Goal: Task Accomplishment & Management: Manage account settings

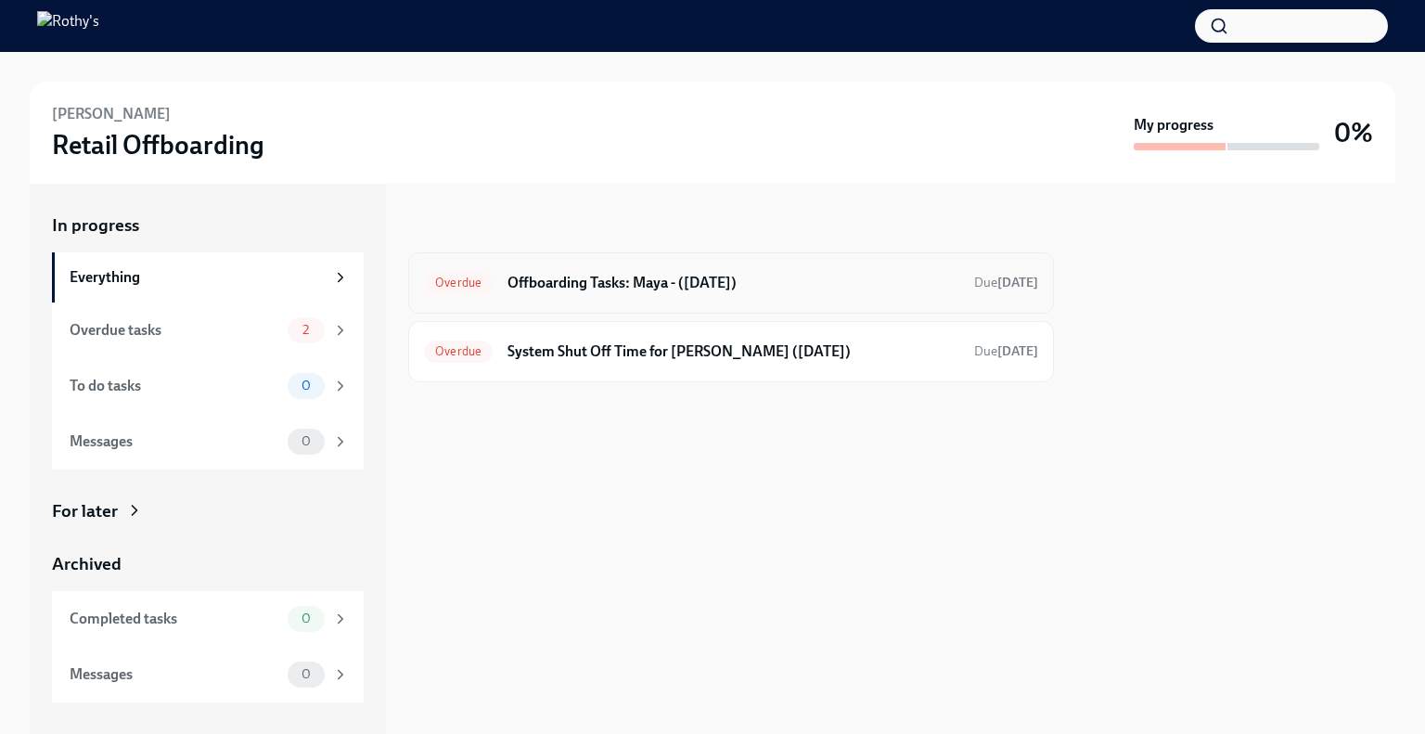
click at [565, 283] on h6 "Offboarding Tasks: Maya - (09/02/2025)" at bounding box center [734, 283] width 452 height 20
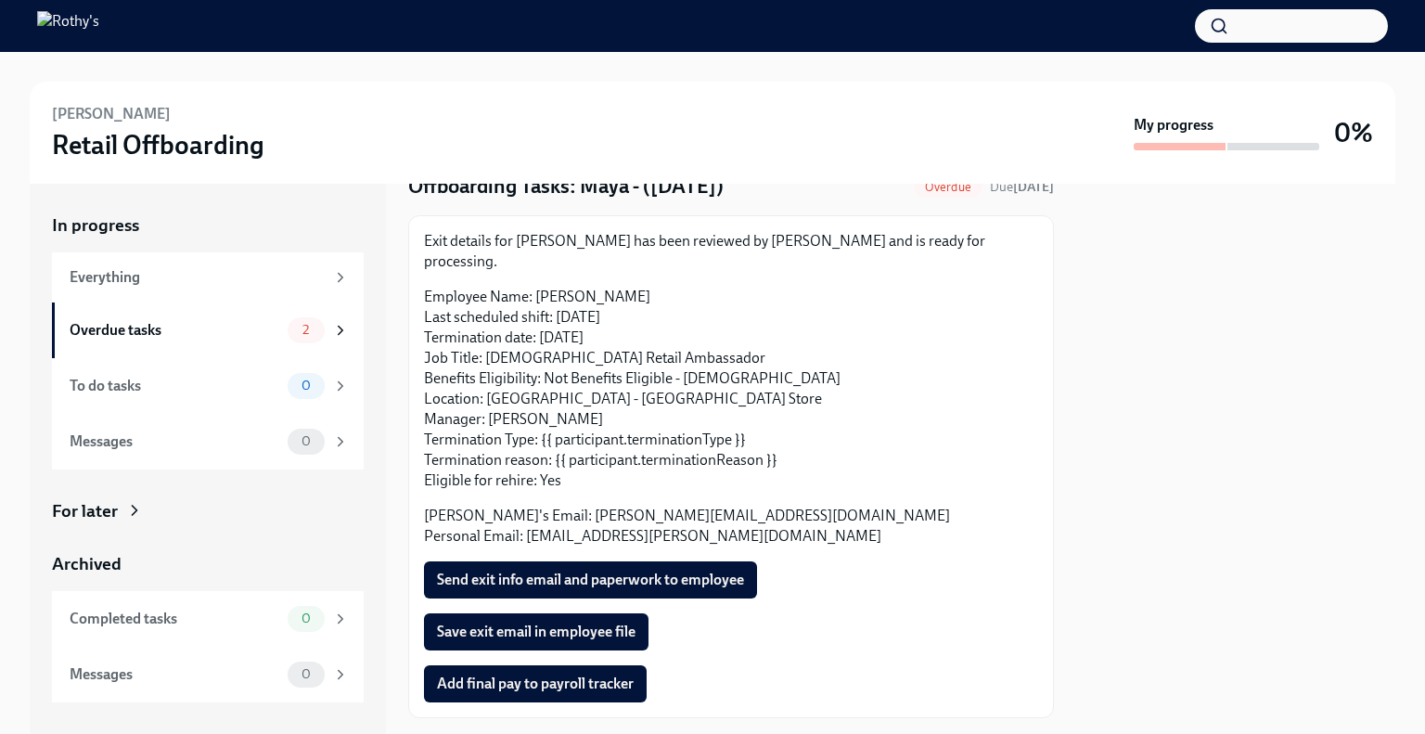
scroll to position [160, 0]
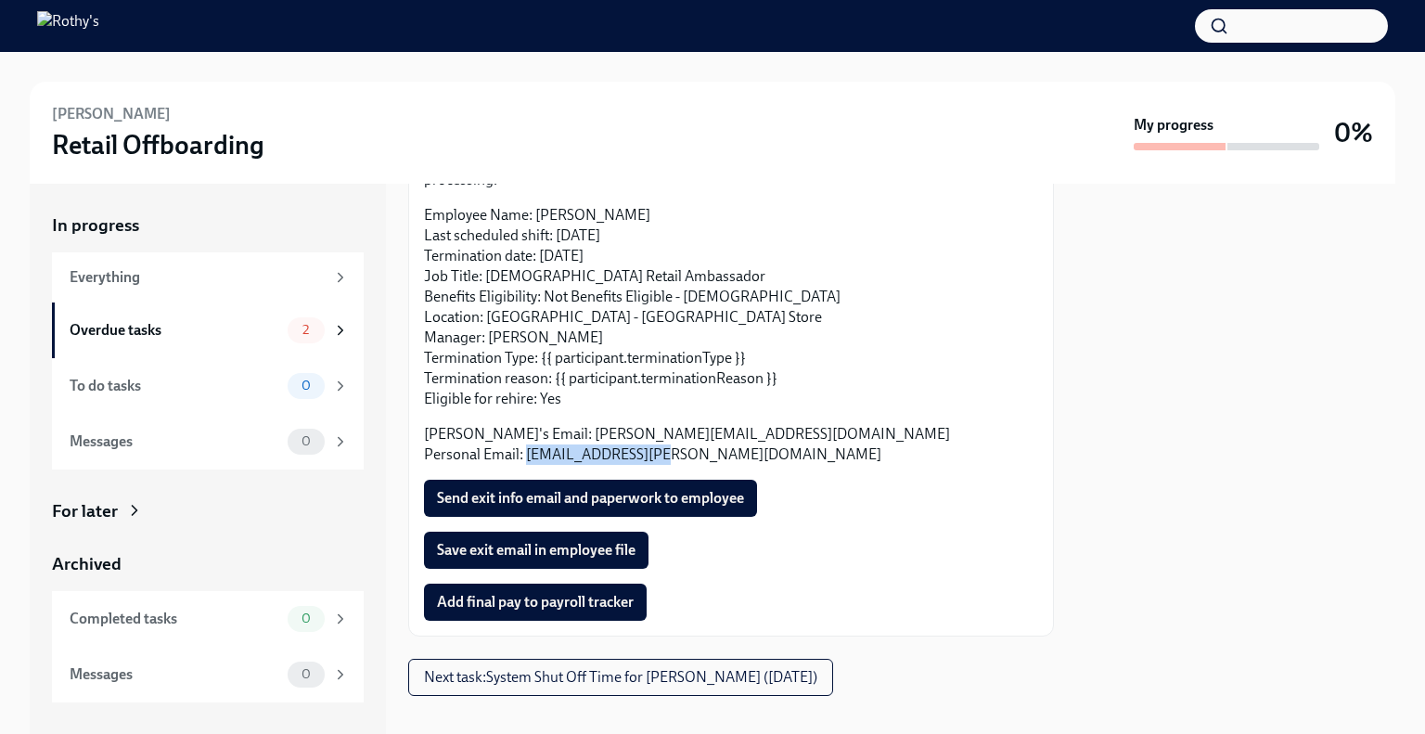
drag, startPoint x: 679, startPoint y: 438, endPoint x: 529, endPoint y: 431, distance: 150.5
click at [529, 431] on p "Rothy's Email: magarwal@rothys.com Personal Email: ma.agarw@gmail.com" at bounding box center [731, 444] width 614 height 41
copy p "ma.agarw@gmail.com"
click at [655, 424] on p "Rothy's Email: magarwal@rothys.com Personal Email: ma.agarw@gmail.com" at bounding box center [731, 444] width 614 height 41
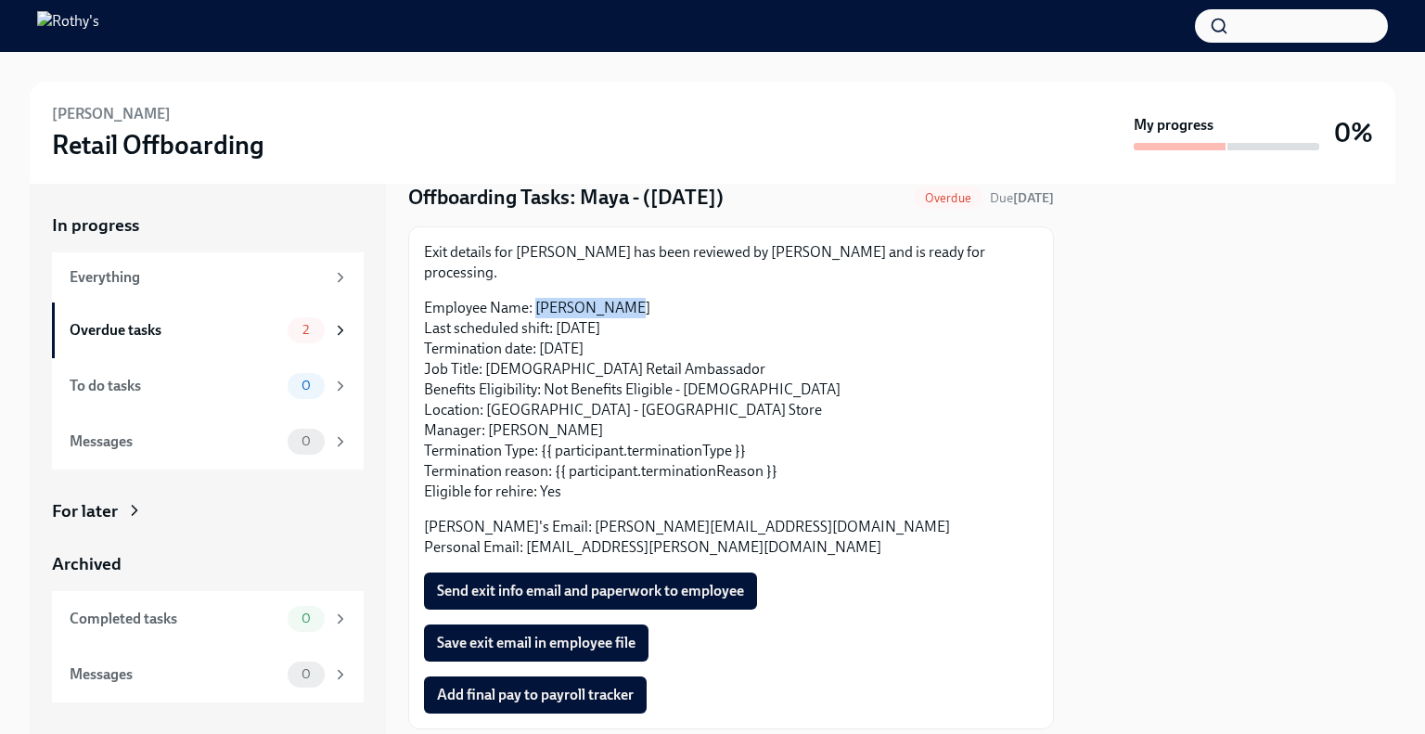
drag, startPoint x: 636, startPoint y: 293, endPoint x: 540, endPoint y: 287, distance: 95.8
click at [540, 298] on p "Employee Name: Maya Agarwal Last scheduled shift: 09/02/2025 Termination date: …" at bounding box center [731, 400] width 614 height 204
copy p "Maya Agarwal"
click at [508, 686] on span "Add final pay to payroll tracker" at bounding box center [535, 695] width 197 height 19
click at [583, 572] on button "Send exit info email and paperwork to employee" at bounding box center [590, 590] width 333 height 37
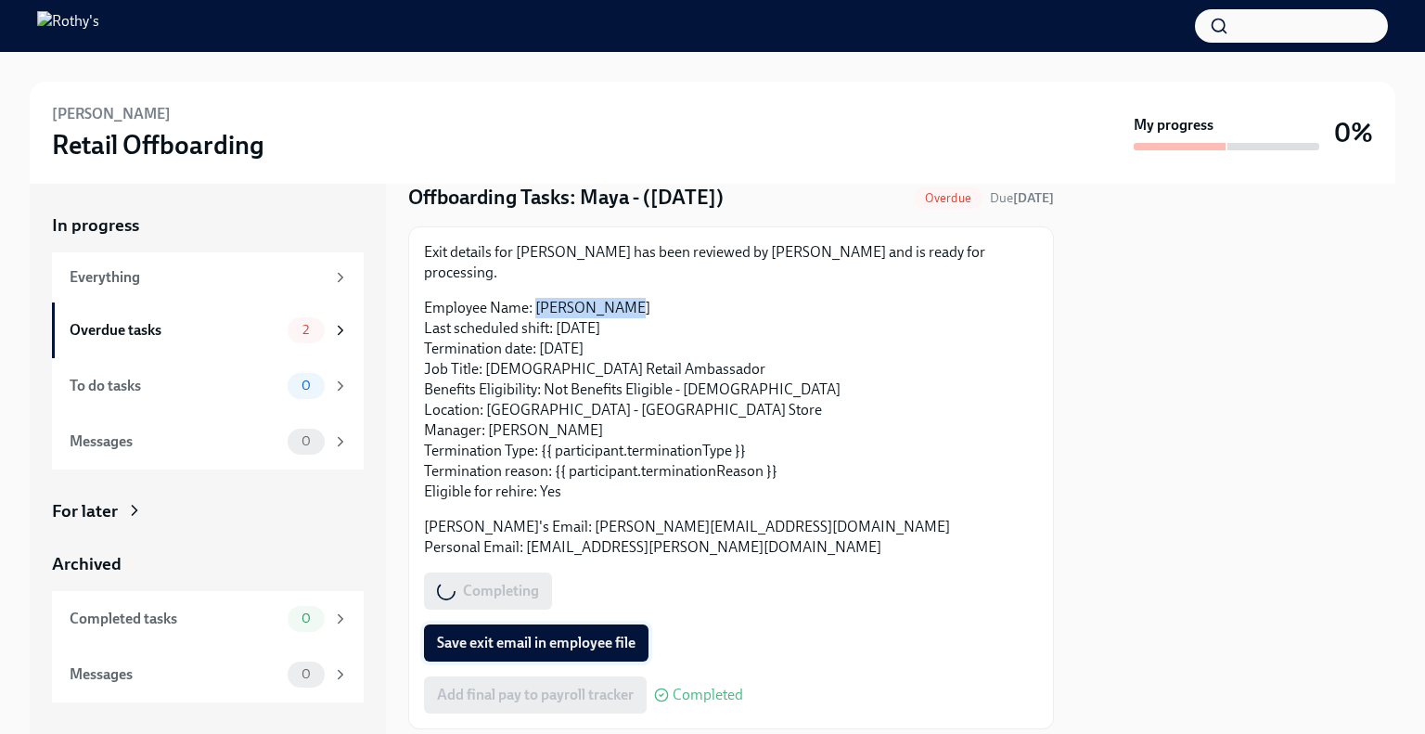
click at [553, 634] on span "Save exit email in employee file" at bounding box center [536, 643] width 199 height 19
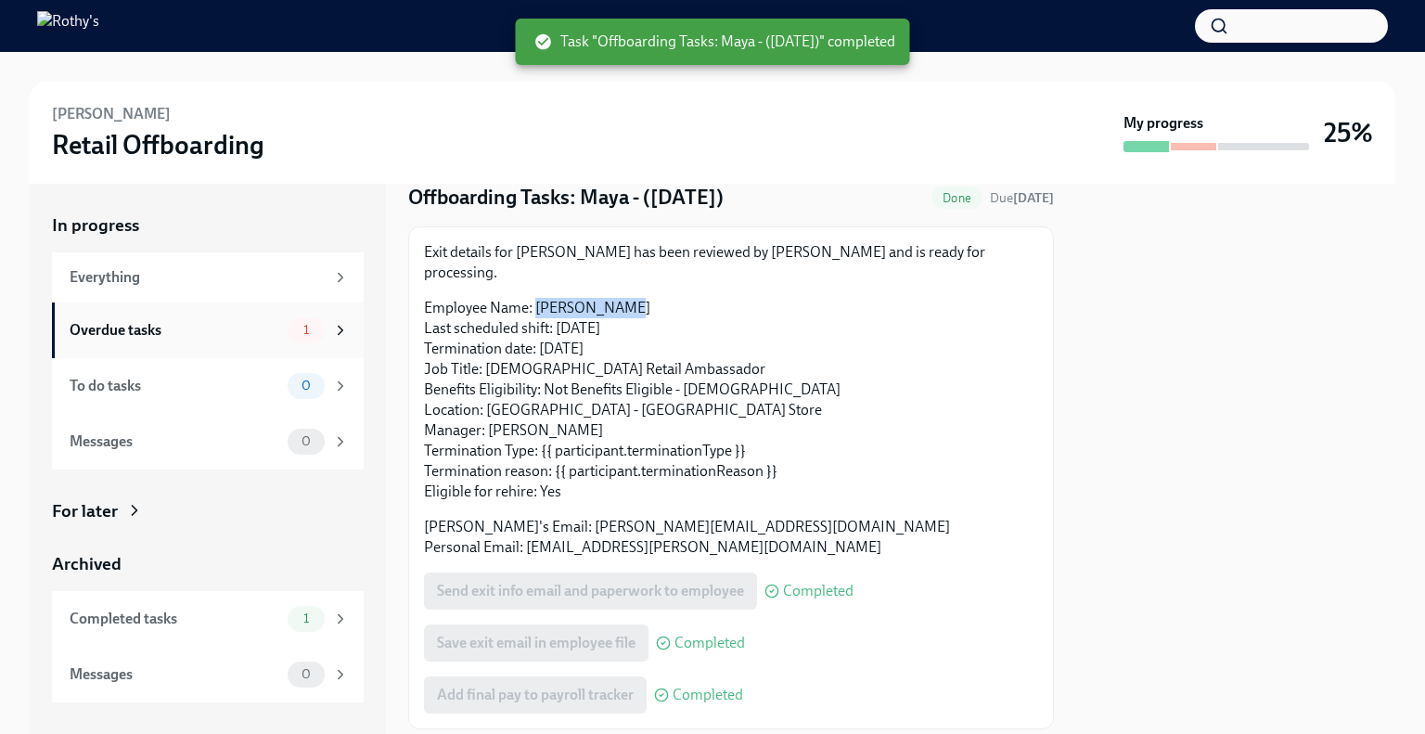
click at [137, 337] on div "Overdue tasks" at bounding box center [175, 330] width 211 height 20
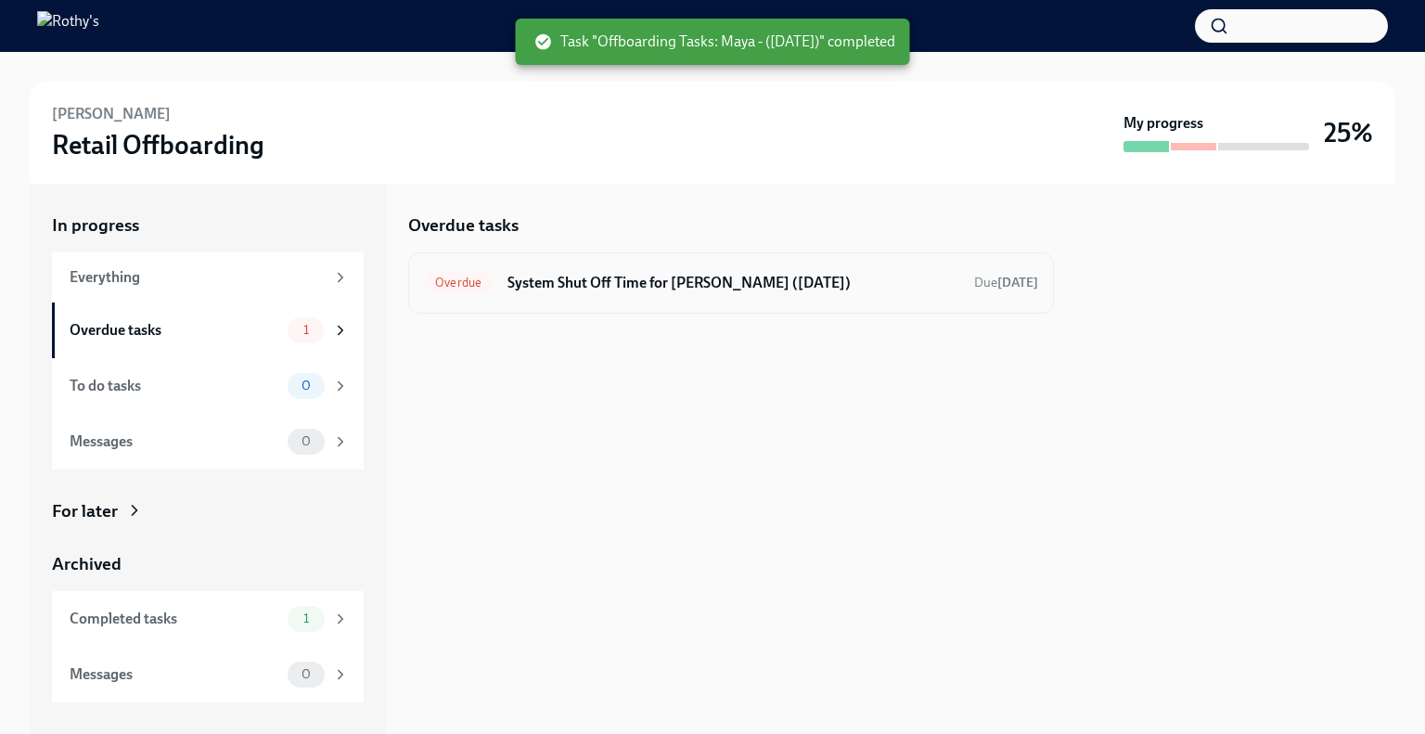
click at [635, 284] on h6 "System Shut Off Time for Maya Agarwal (09/02/2025)" at bounding box center [734, 283] width 452 height 20
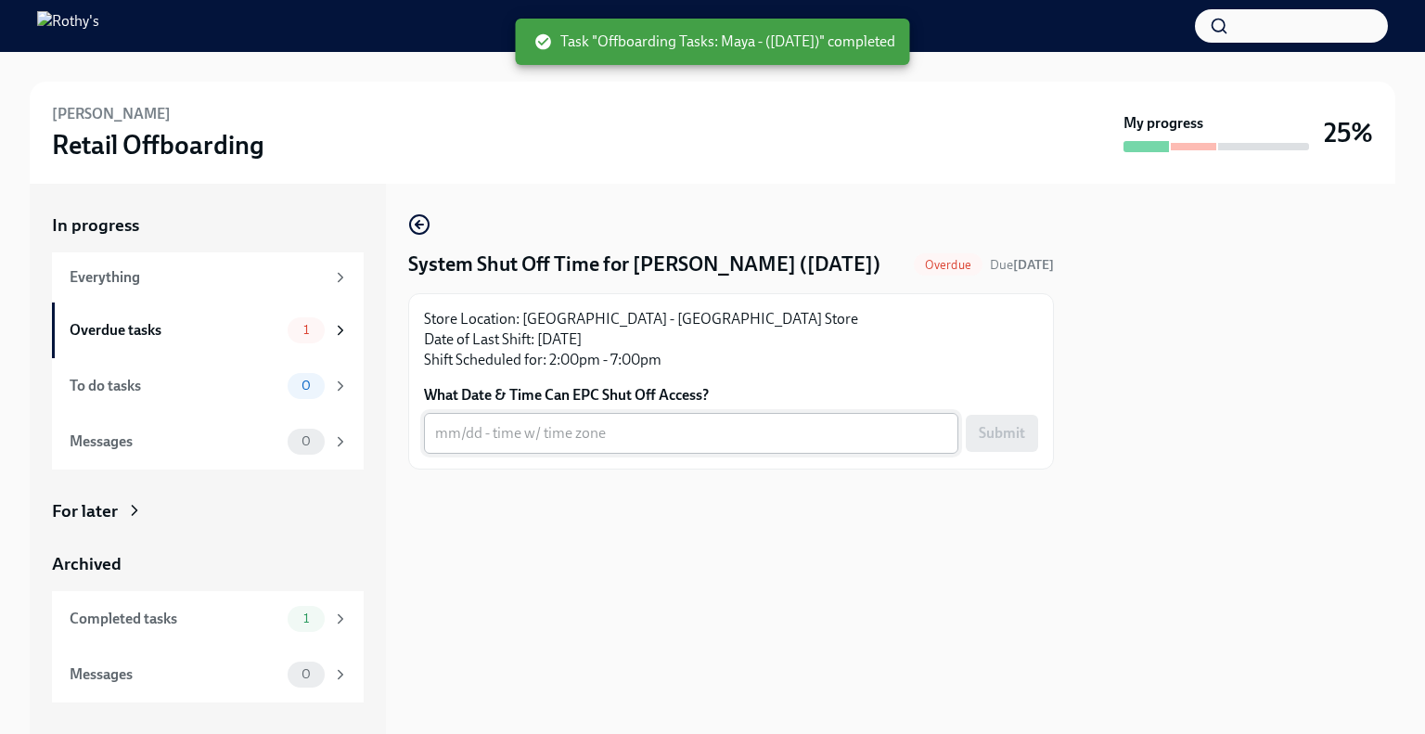
click at [605, 444] on textarea "What Date & Time Can EPC Shut Off Access?" at bounding box center [691, 433] width 512 height 22
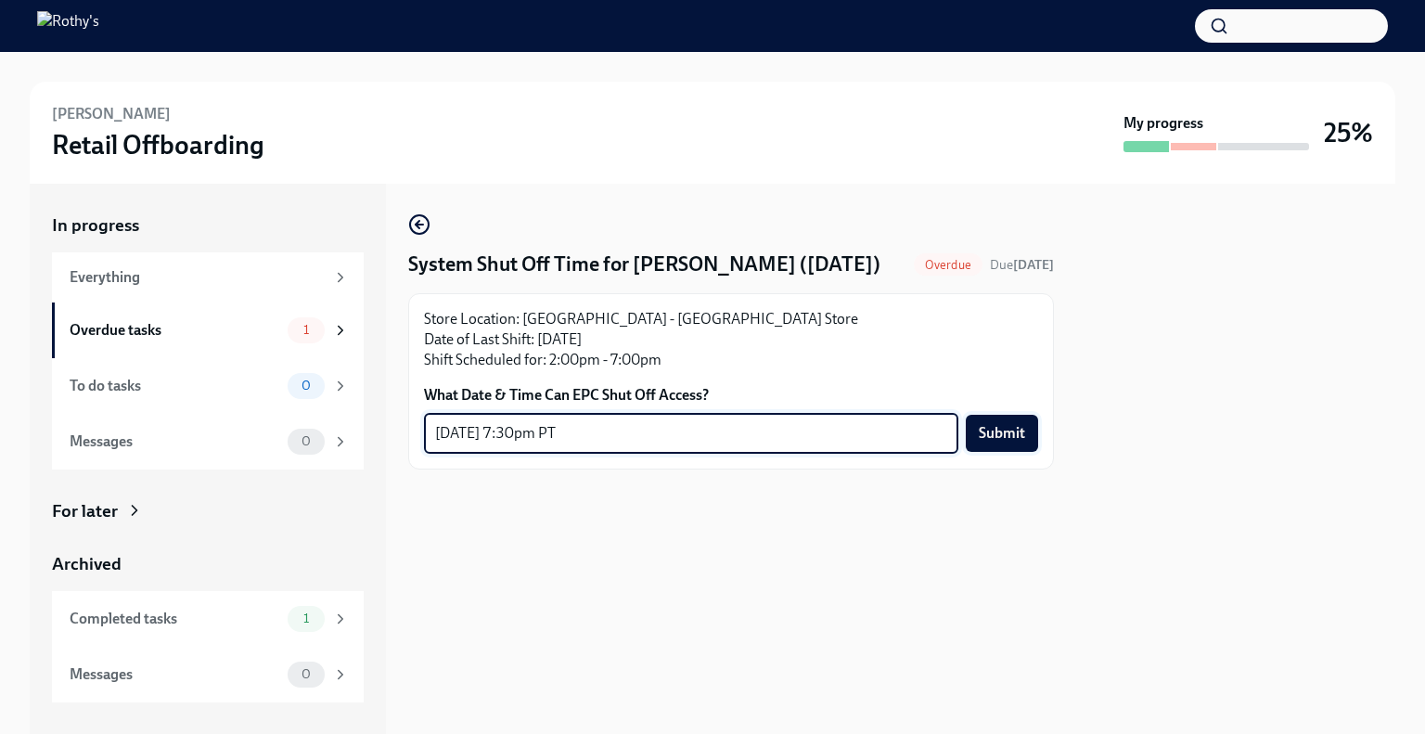
type textarea "9/2 - 7:30pm PT"
click at [997, 443] on span "Submit" at bounding box center [1002, 433] width 46 height 19
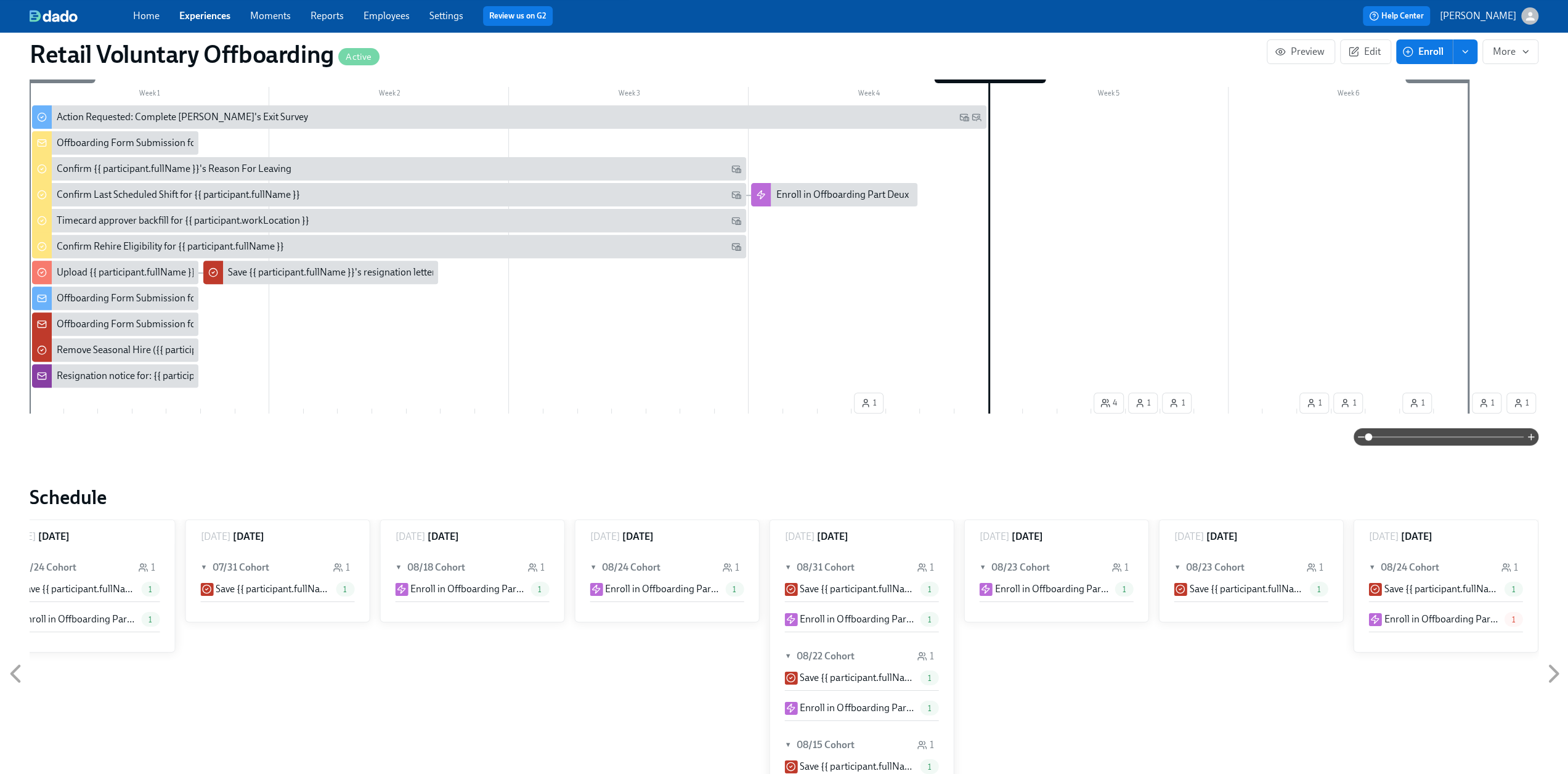
scroll to position [0, 2570]
drag, startPoint x: 213, startPoint y: 16, endPoint x: 218, endPoint y: 1, distance: 15.8
click at [213, 16] on link "Experiences" at bounding box center [205, 16] width 51 height 12
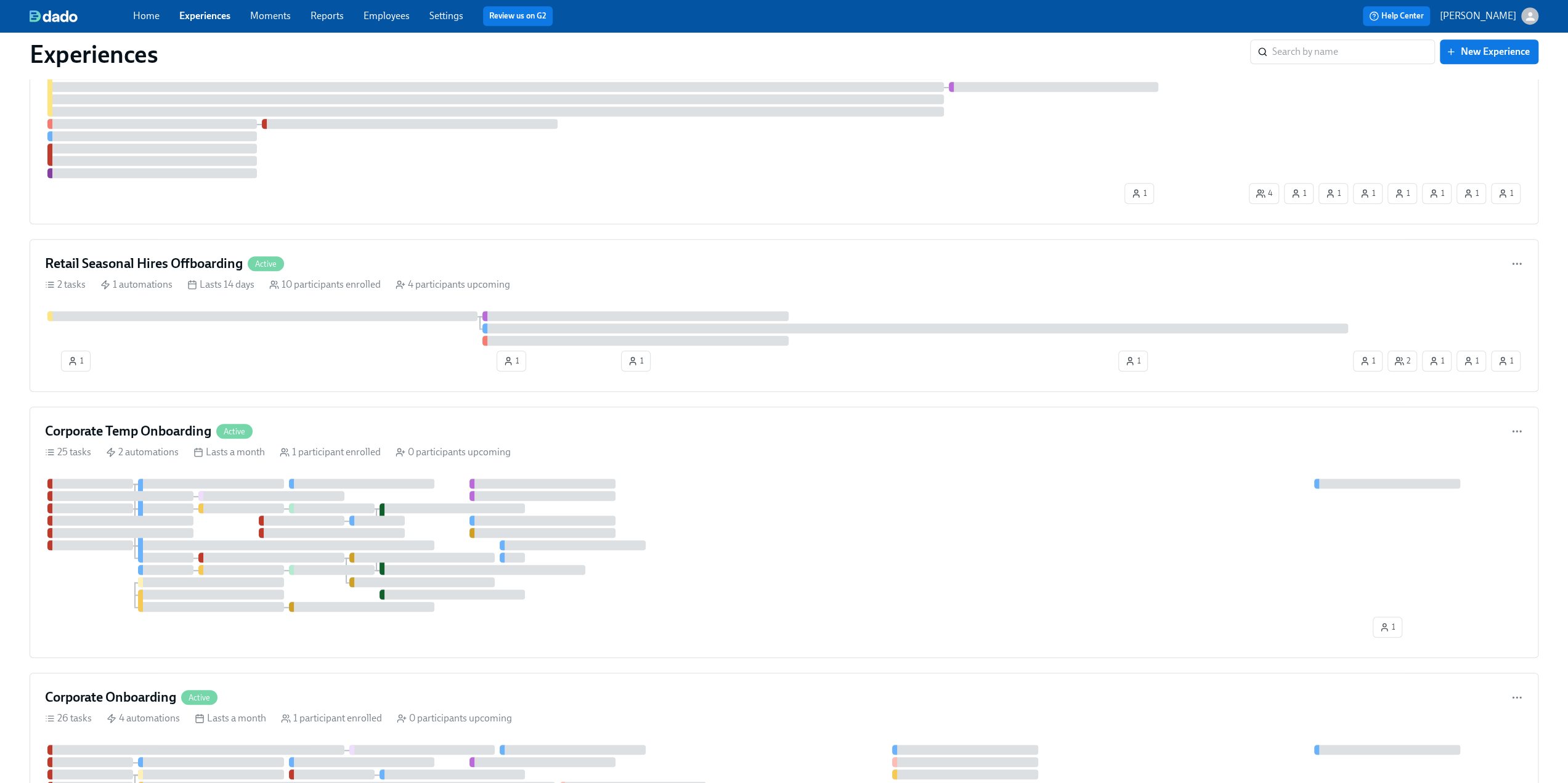
scroll to position [986, 0]
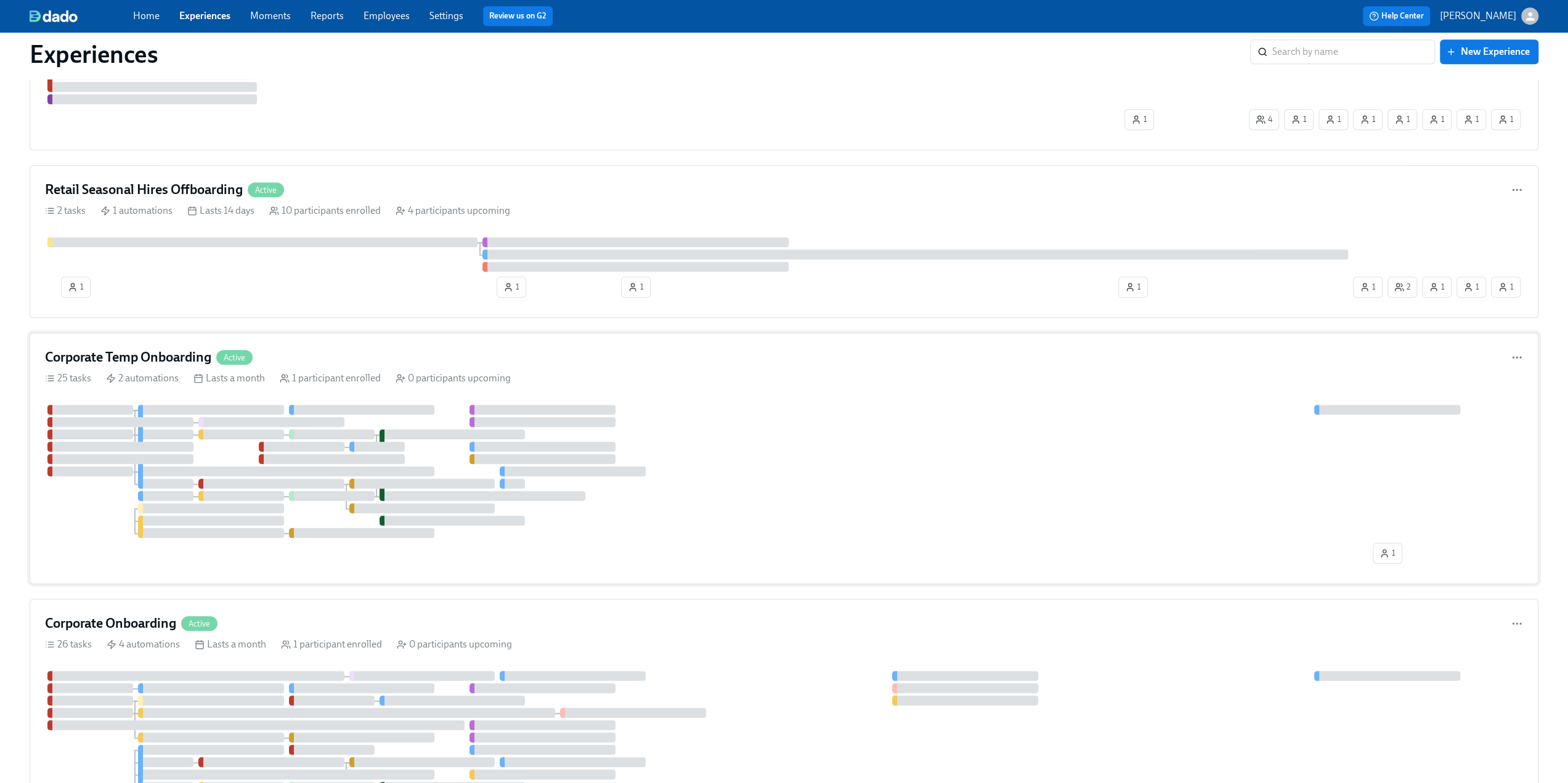
click at [371, 348] on div "Corporate Temp Onboarding Active" at bounding box center [784, 357] width 1478 height 19
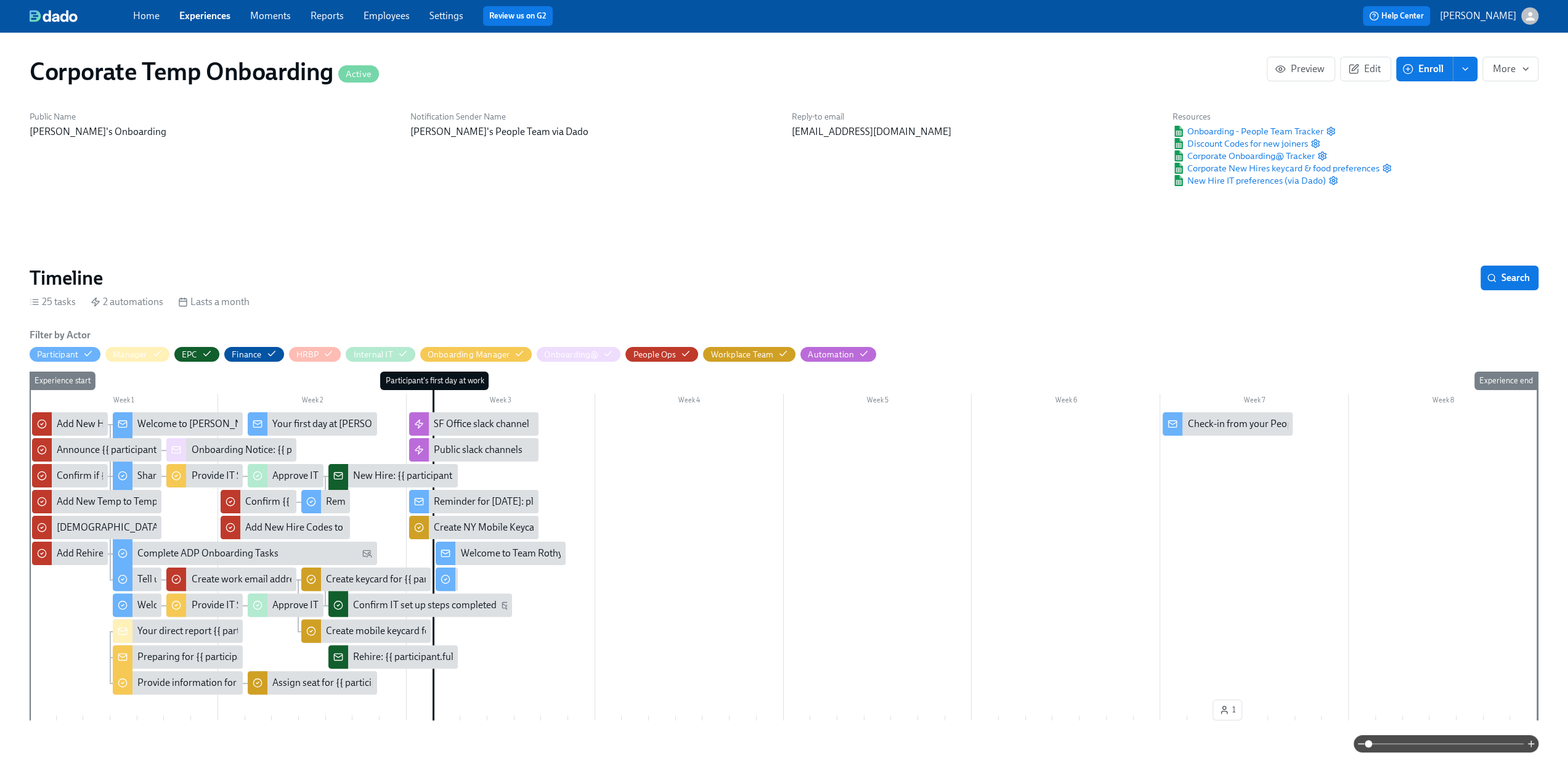
click at [936, 427] on div "Check-in from your People Business Partner" at bounding box center [1280, 424] width 185 height 13
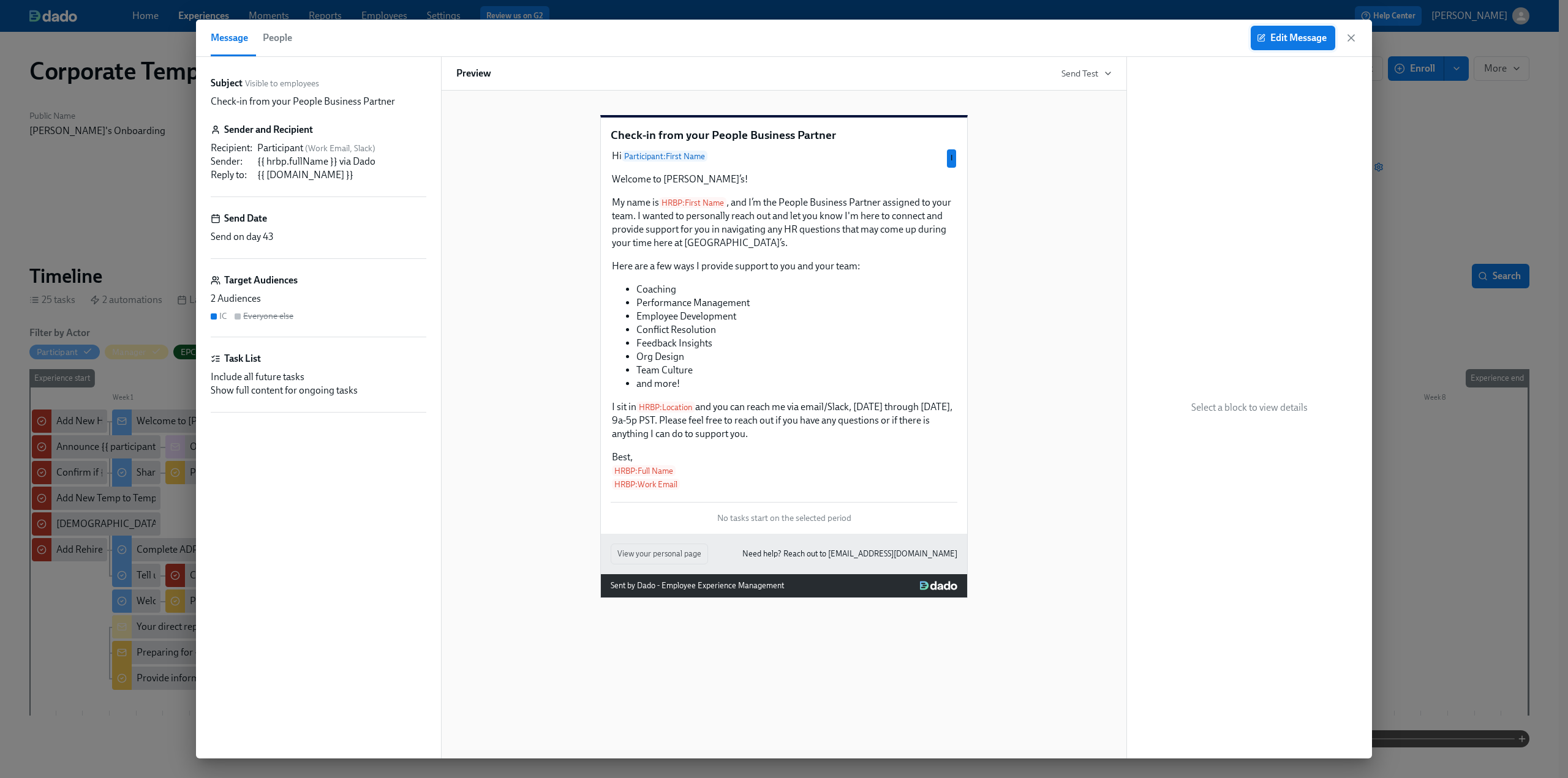
click at [931, 34] on span "Edit Message" at bounding box center [1293, 38] width 67 height 13
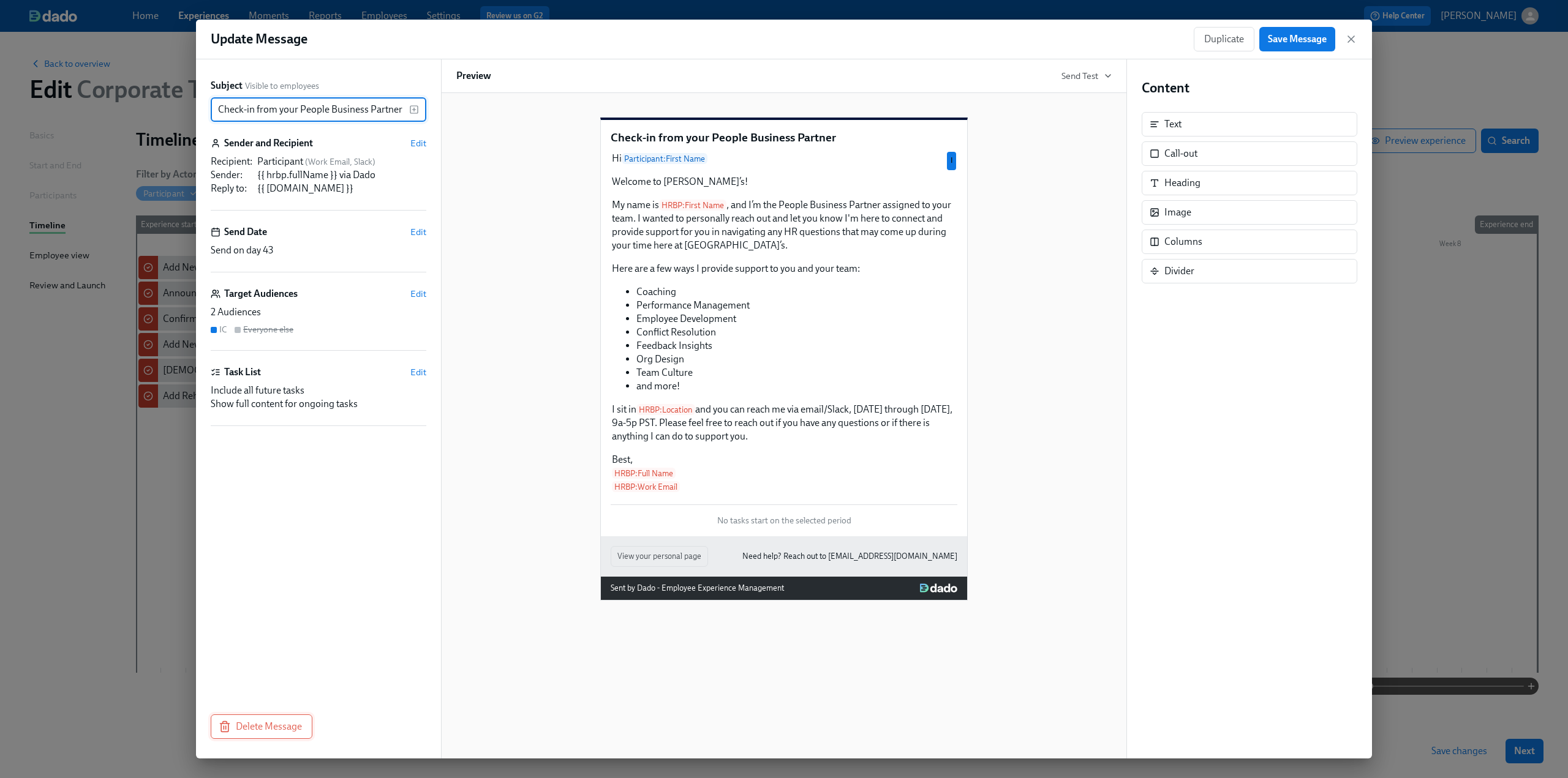
click at [275, 474] on span "Delete Message" at bounding box center [261, 727] width 81 height 13
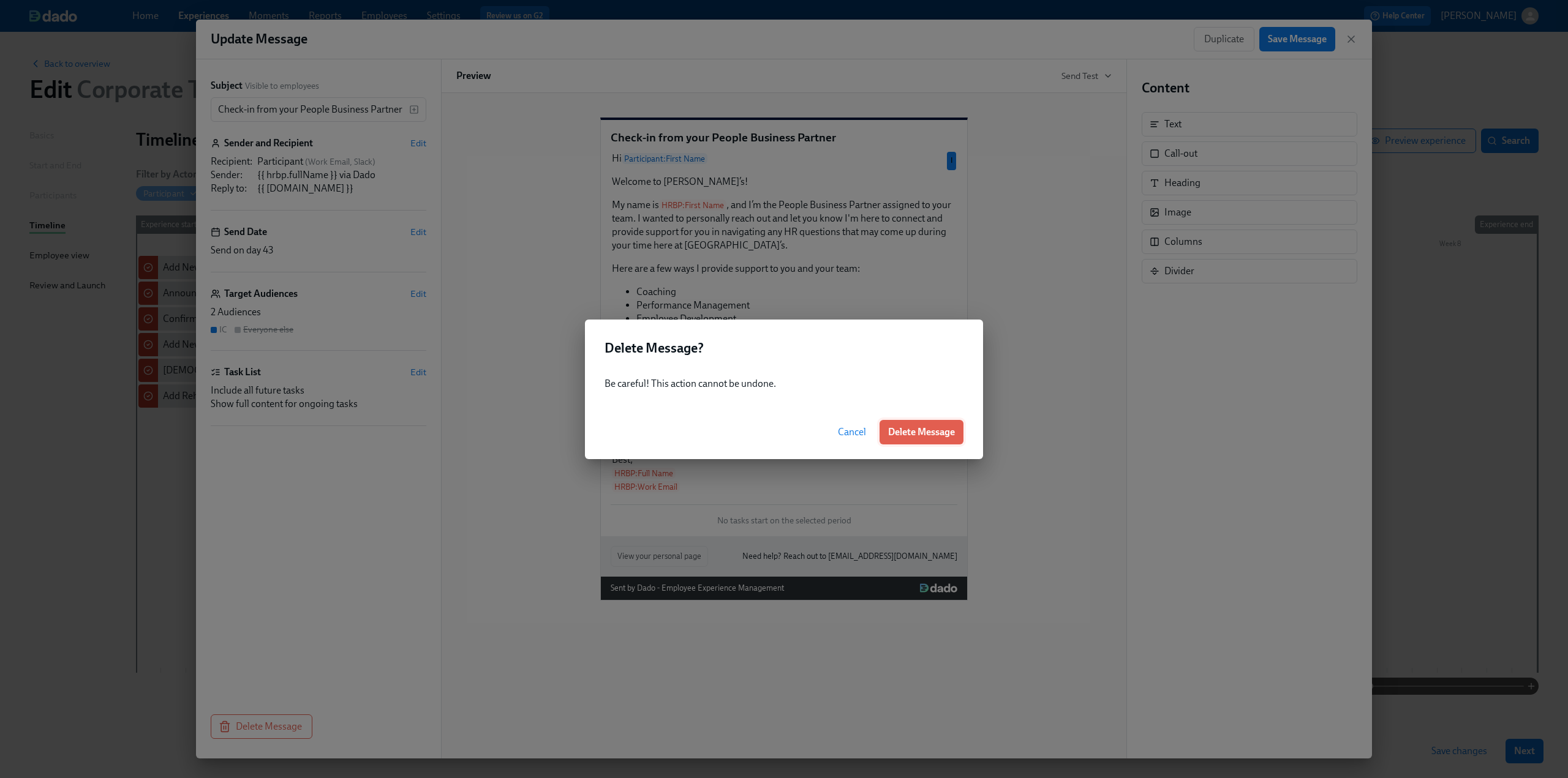
click at [931, 436] on span "Delete Message" at bounding box center [921, 432] width 67 height 13
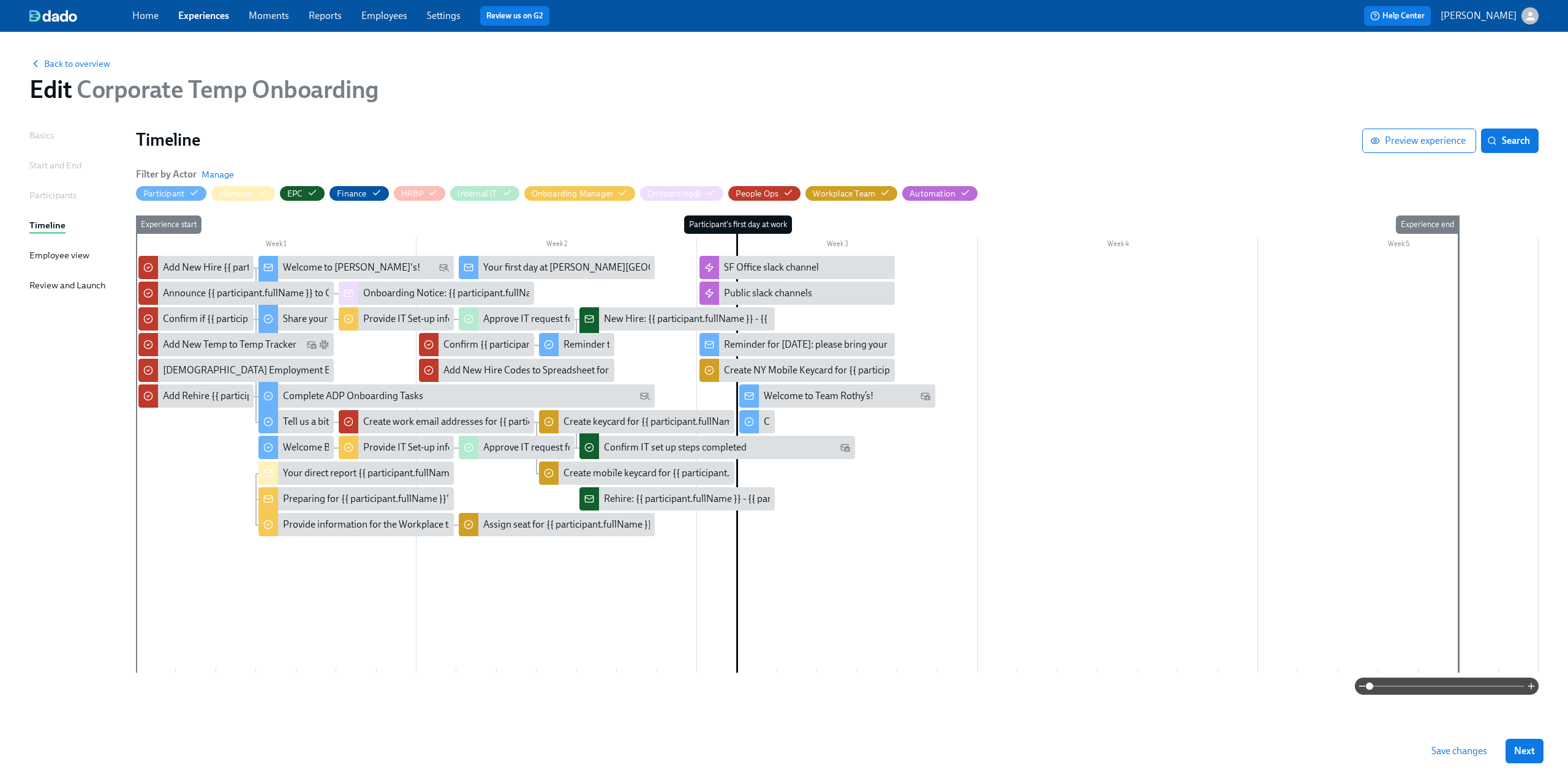
click at [931, 474] on span "Save changes" at bounding box center [1459, 751] width 55 height 13
click at [209, 22] on span "Experiences" at bounding box center [203, 16] width 51 height 13
click at [208, 14] on link "Experiences" at bounding box center [203, 16] width 51 height 12
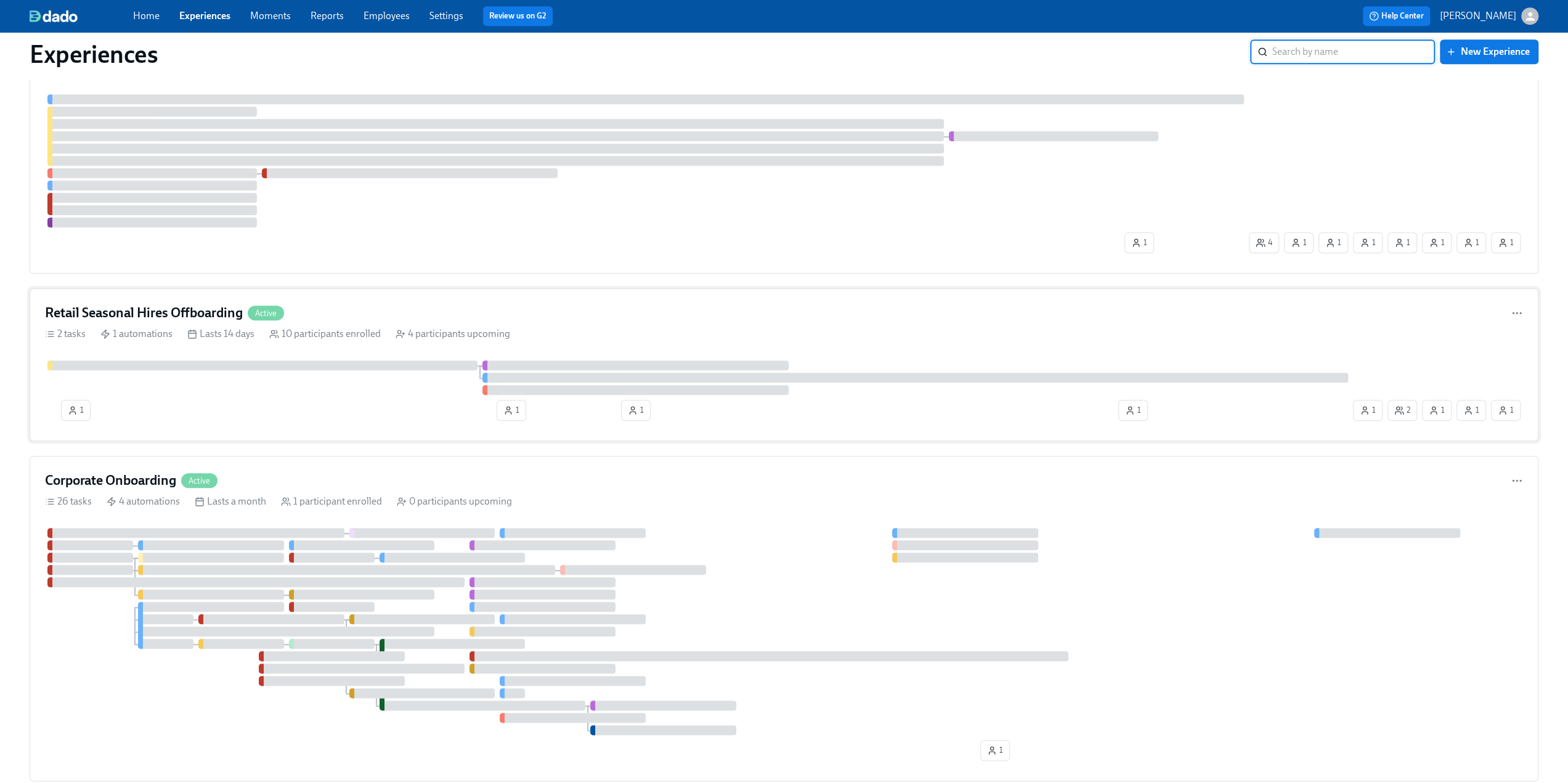
scroll to position [1109, 0]
click at [346, 457] on div "Corporate Onboarding Active 26 tasks 4 automations Lasts a month 1 participant …" at bounding box center [784, 615] width 1509 height 325
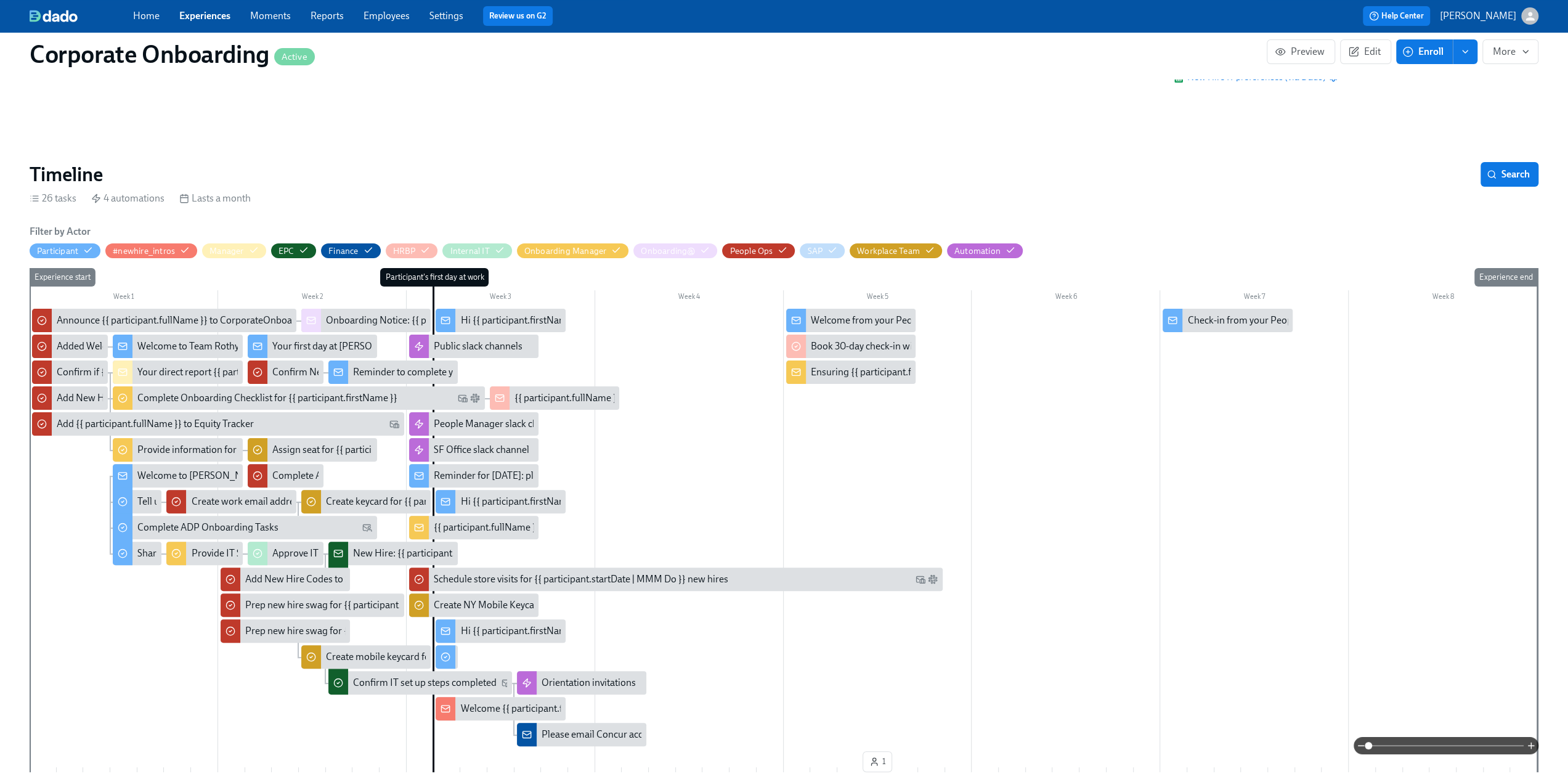
scroll to position [308, 0]
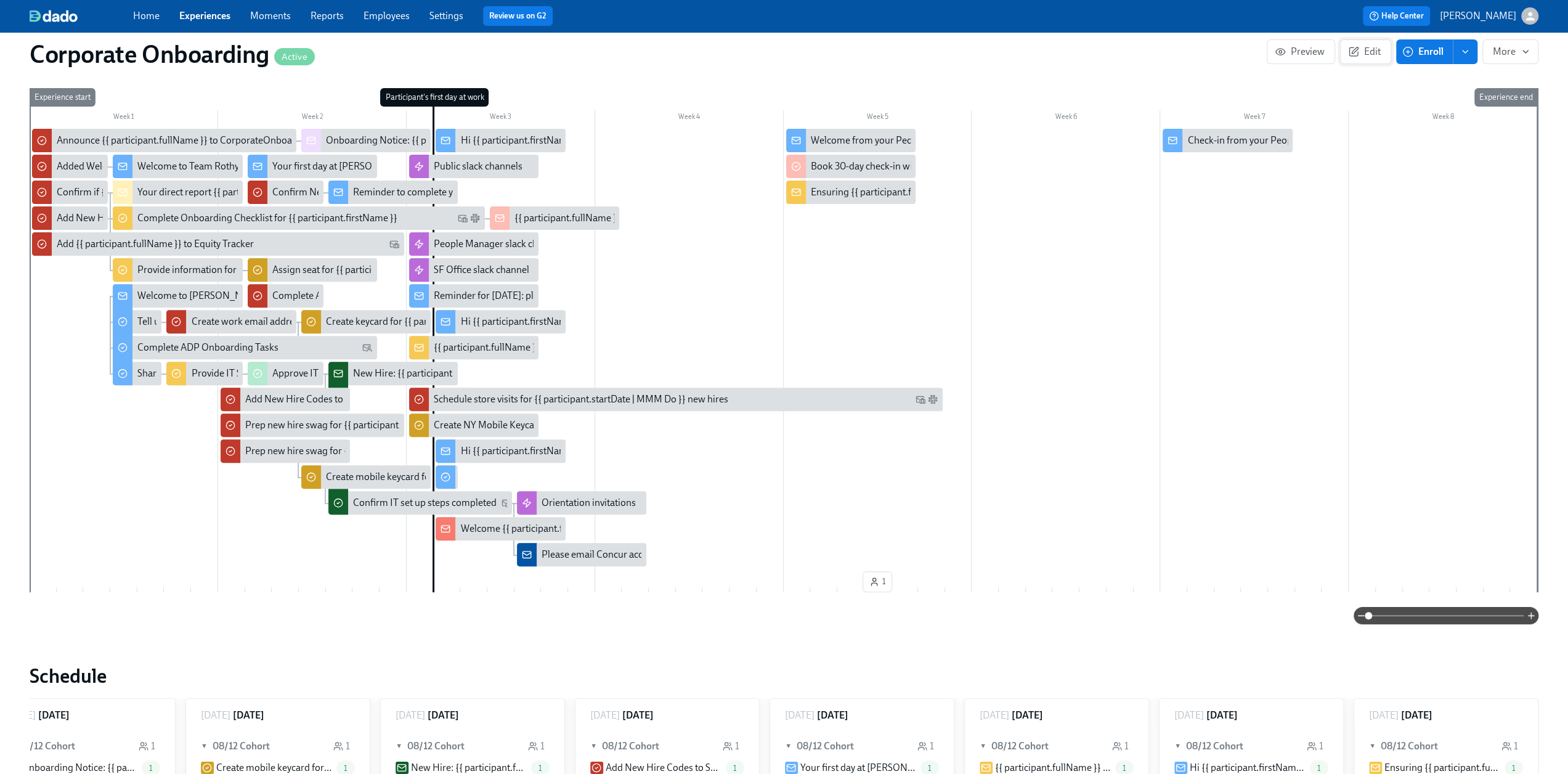
click at [936, 51] on icon "button" at bounding box center [1353, 52] width 11 height 11
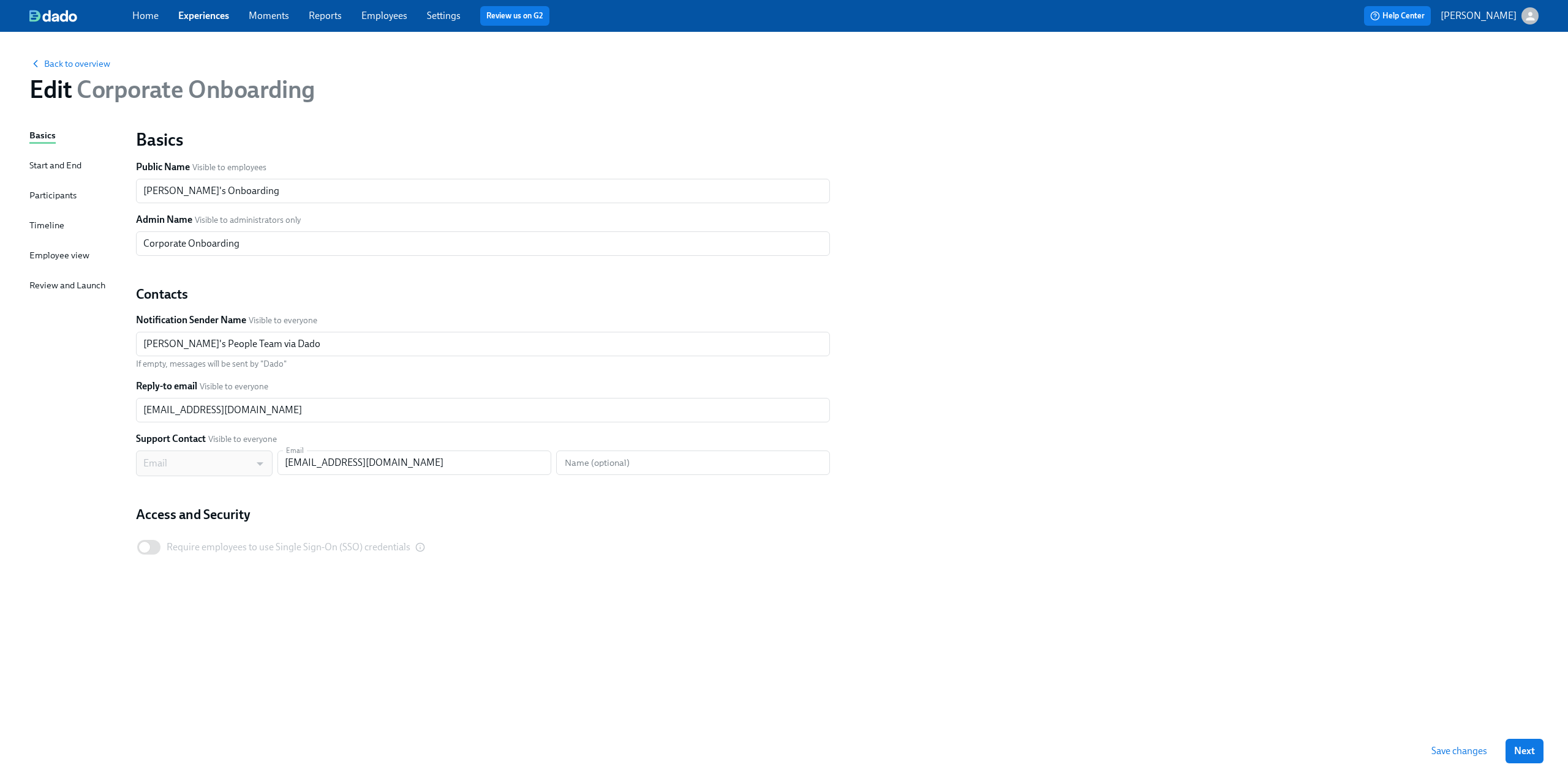
click at [59, 230] on div "Timeline" at bounding box center [47, 225] width 35 height 13
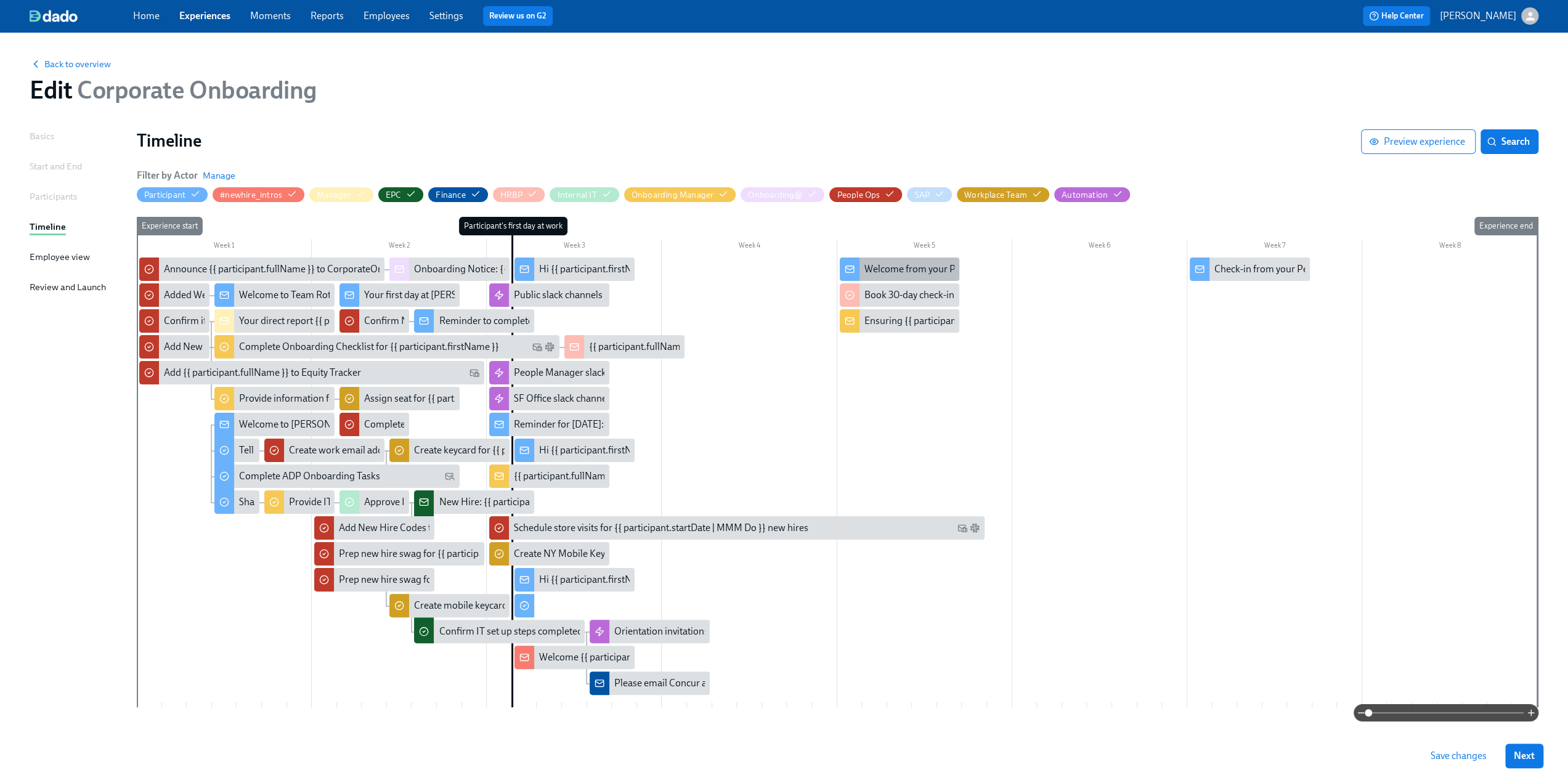
click at [887, 260] on div "Welcome from your People Business Partner" at bounding box center [900, 269] width 120 height 23
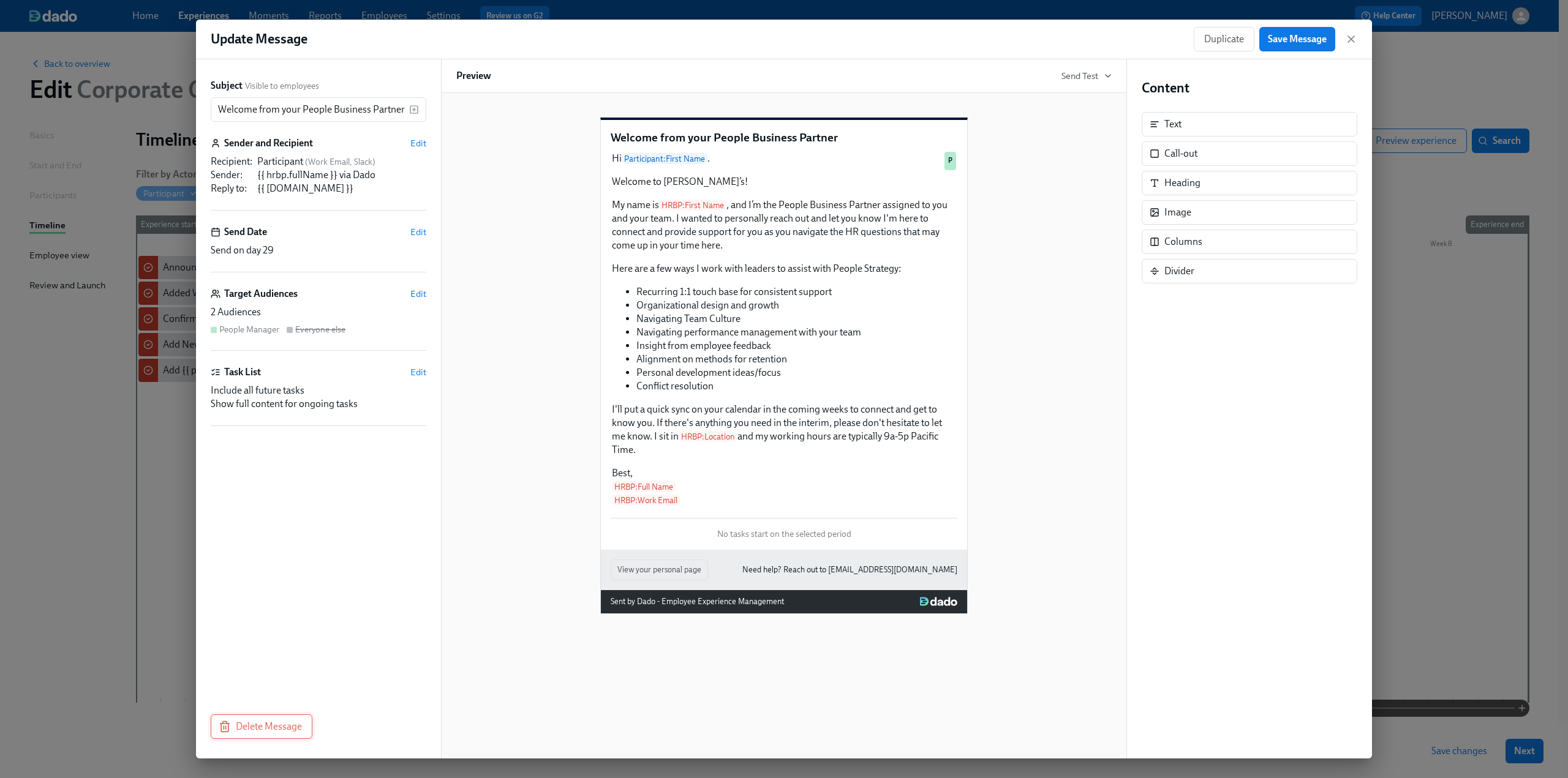
click at [277, 474] on span "Delete Message" at bounding box center [261, 727] width 81 height 13
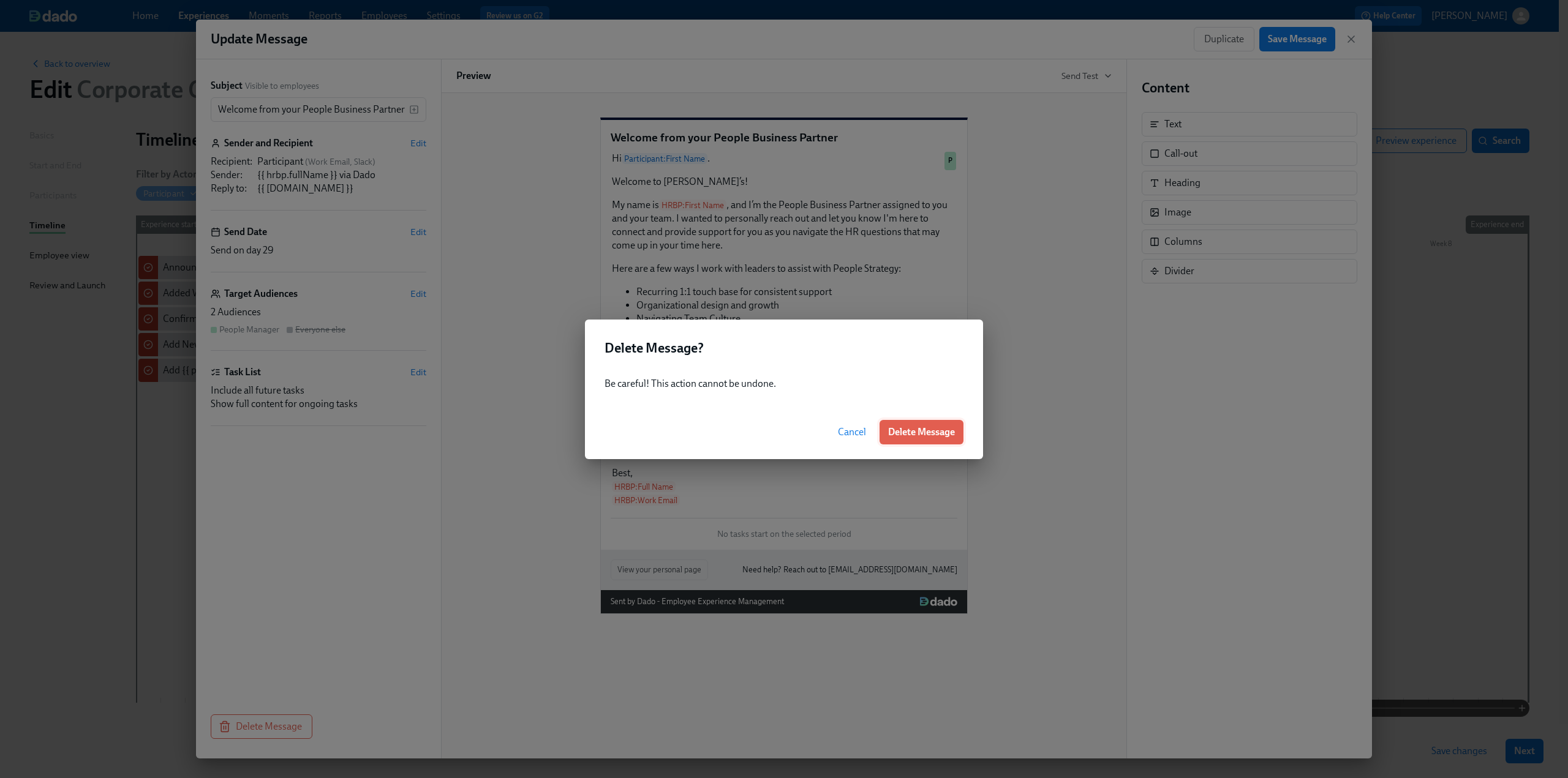
click at [931, 432] on span "Delete Message" at bounding box center [921, 432] width 67 height 13
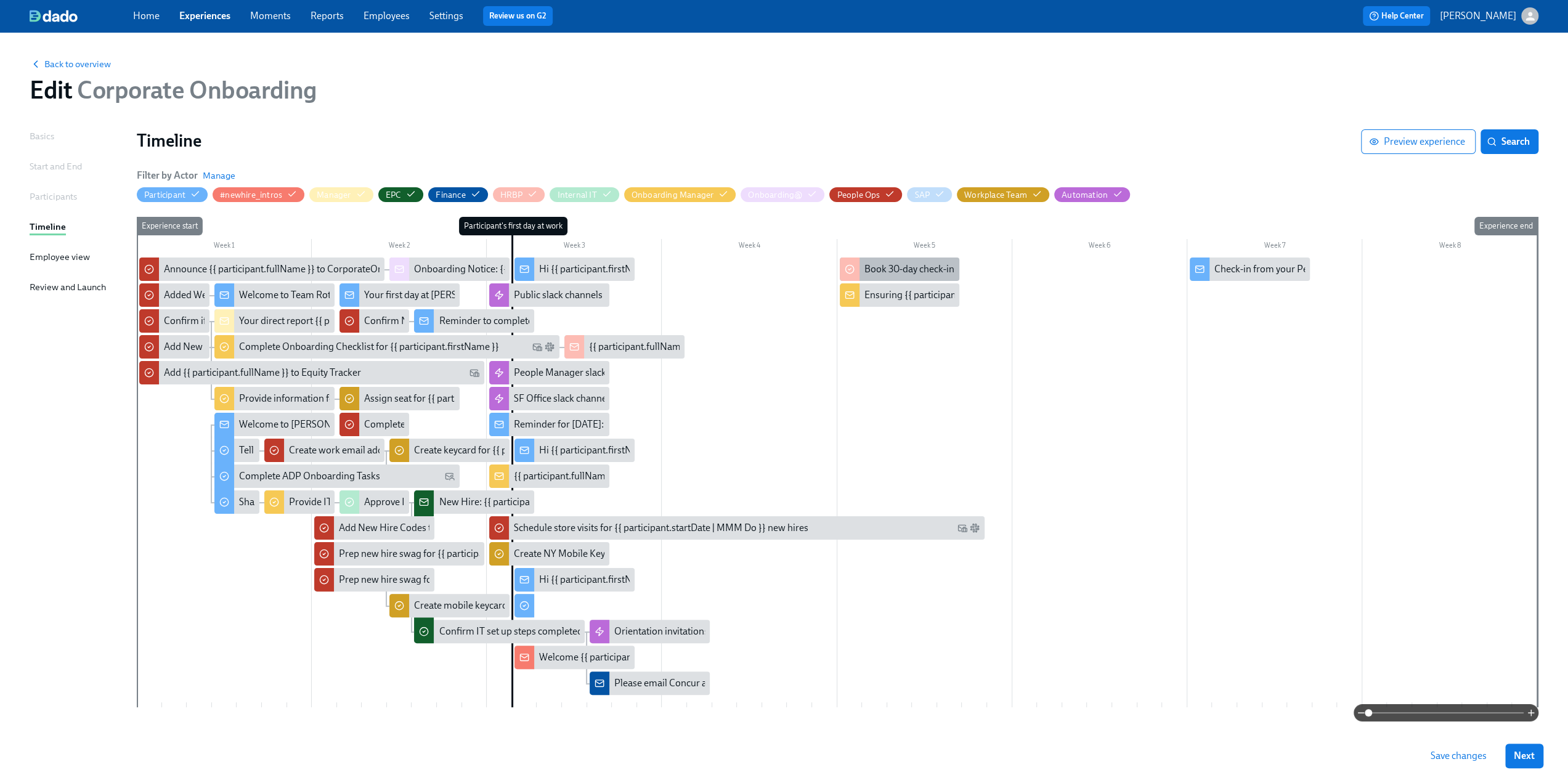
click at [900, 271] on div "Book 30-day check-in with {{ participant.fullName }}'s manager" at bounding box center [997, 269] width 265 height 13
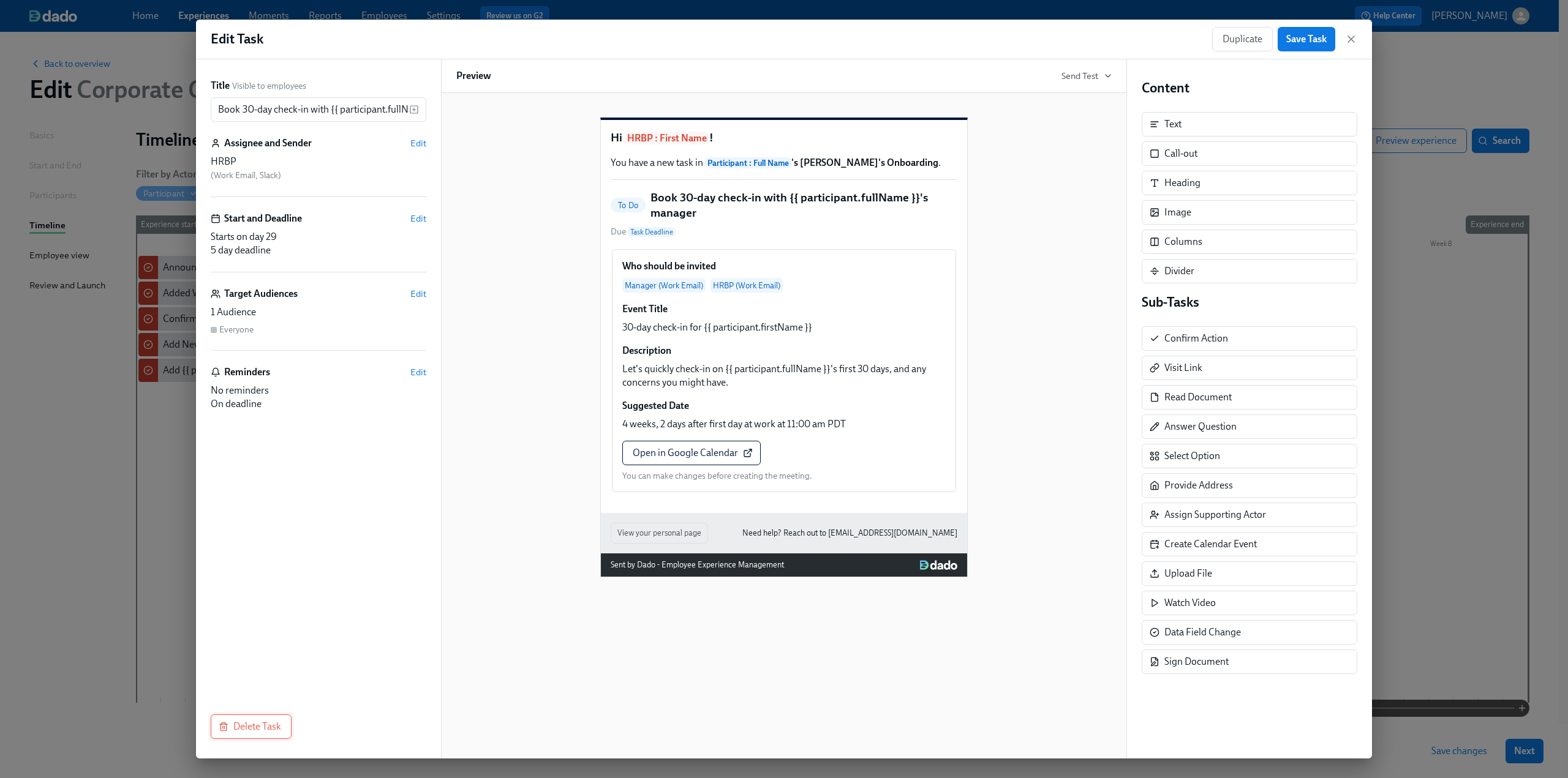
click at [233, 474] on span "Delete Task" at bounding box center [251, 727] width 60 height 13
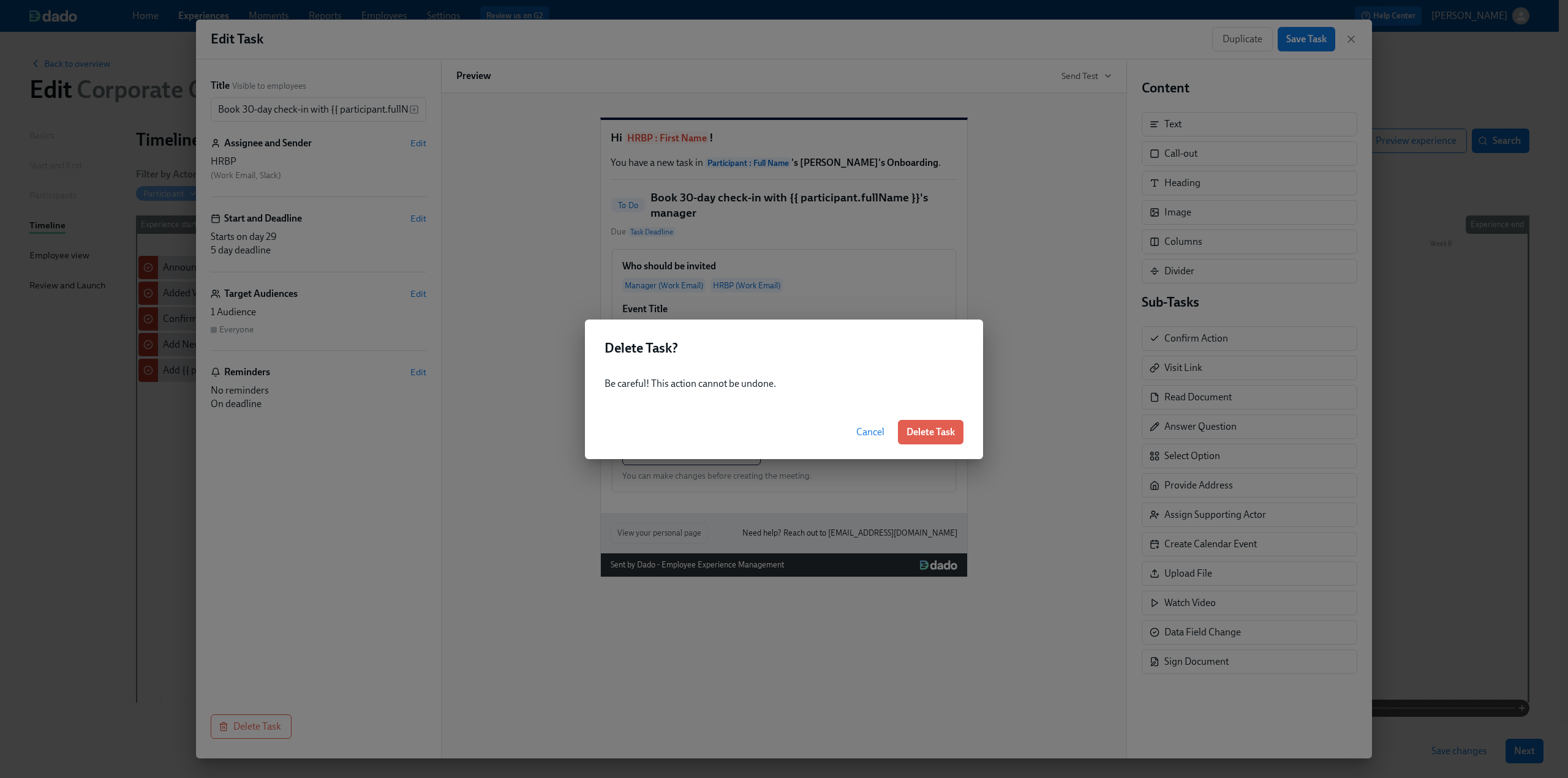
click at [931, 431] on span "Delete Task" at bounding box center [930, 432] width 48 height 13
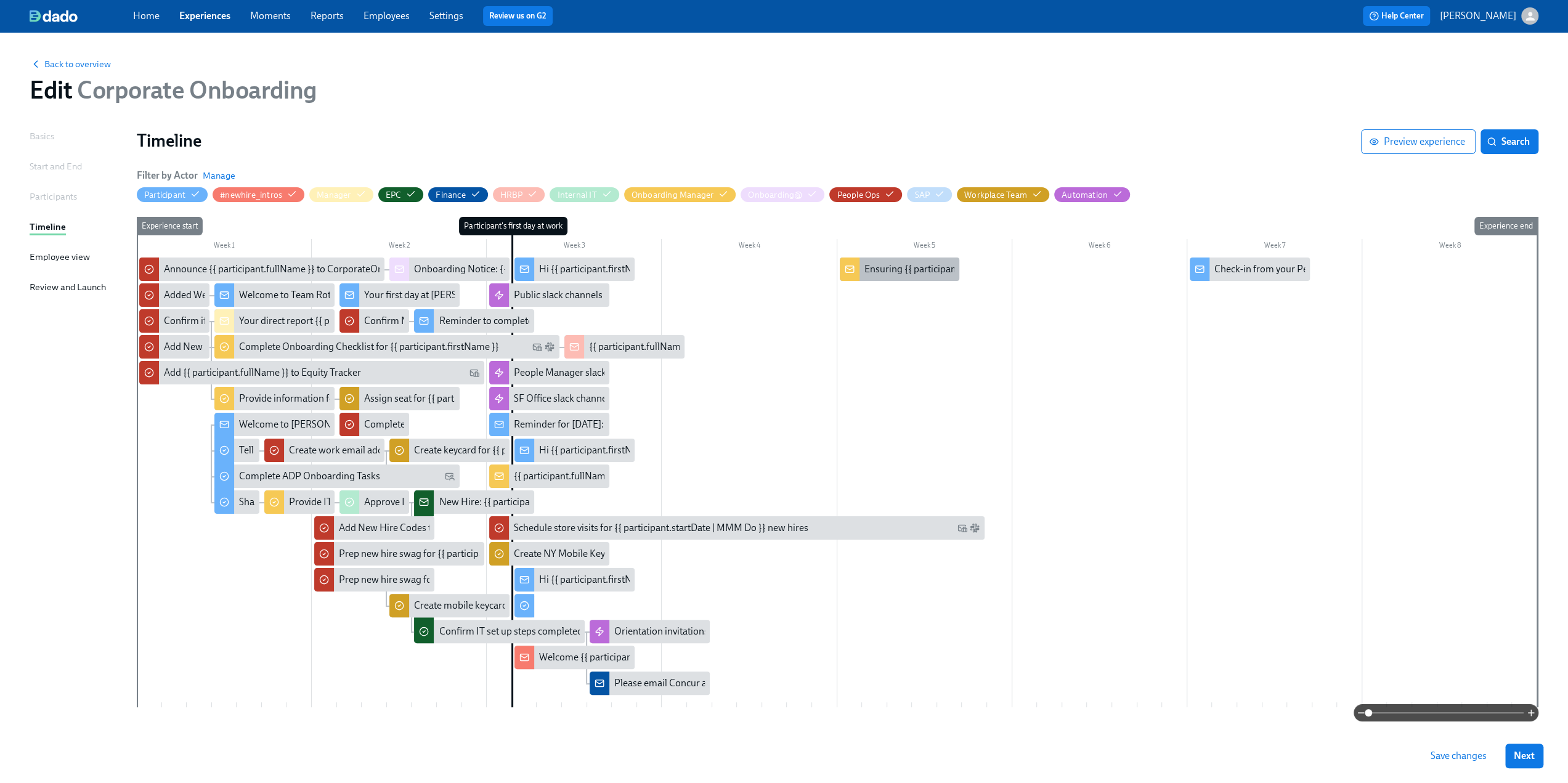
click at [884, 269] on div "Ensuring {{ participant.fullName }}'s first month sets them up for success" at bounding box center [1017, 269] width 305 height 13
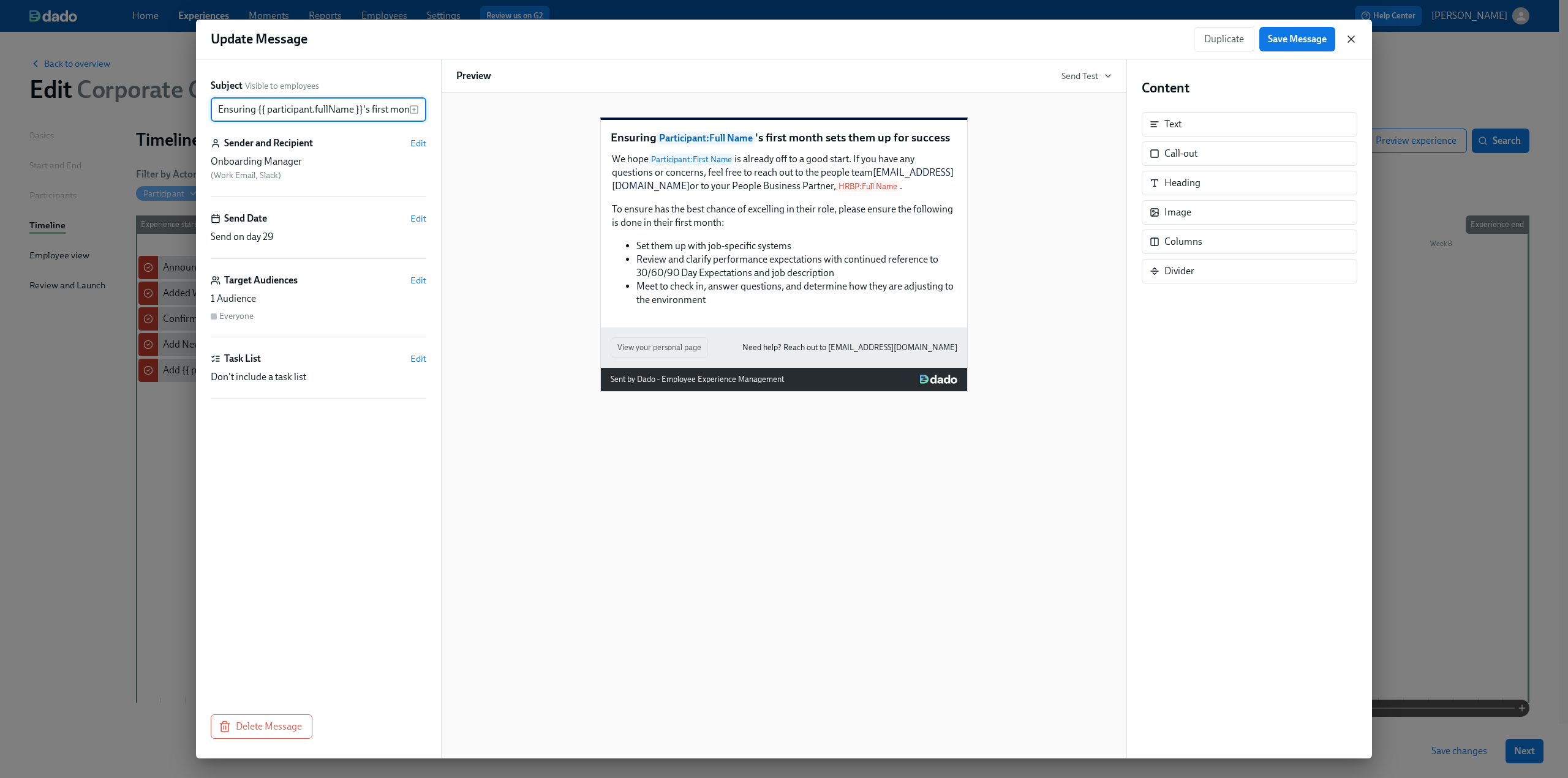
click at [931, 40] on icon "button" at bounding box center [1351, 39] width 6 height 6
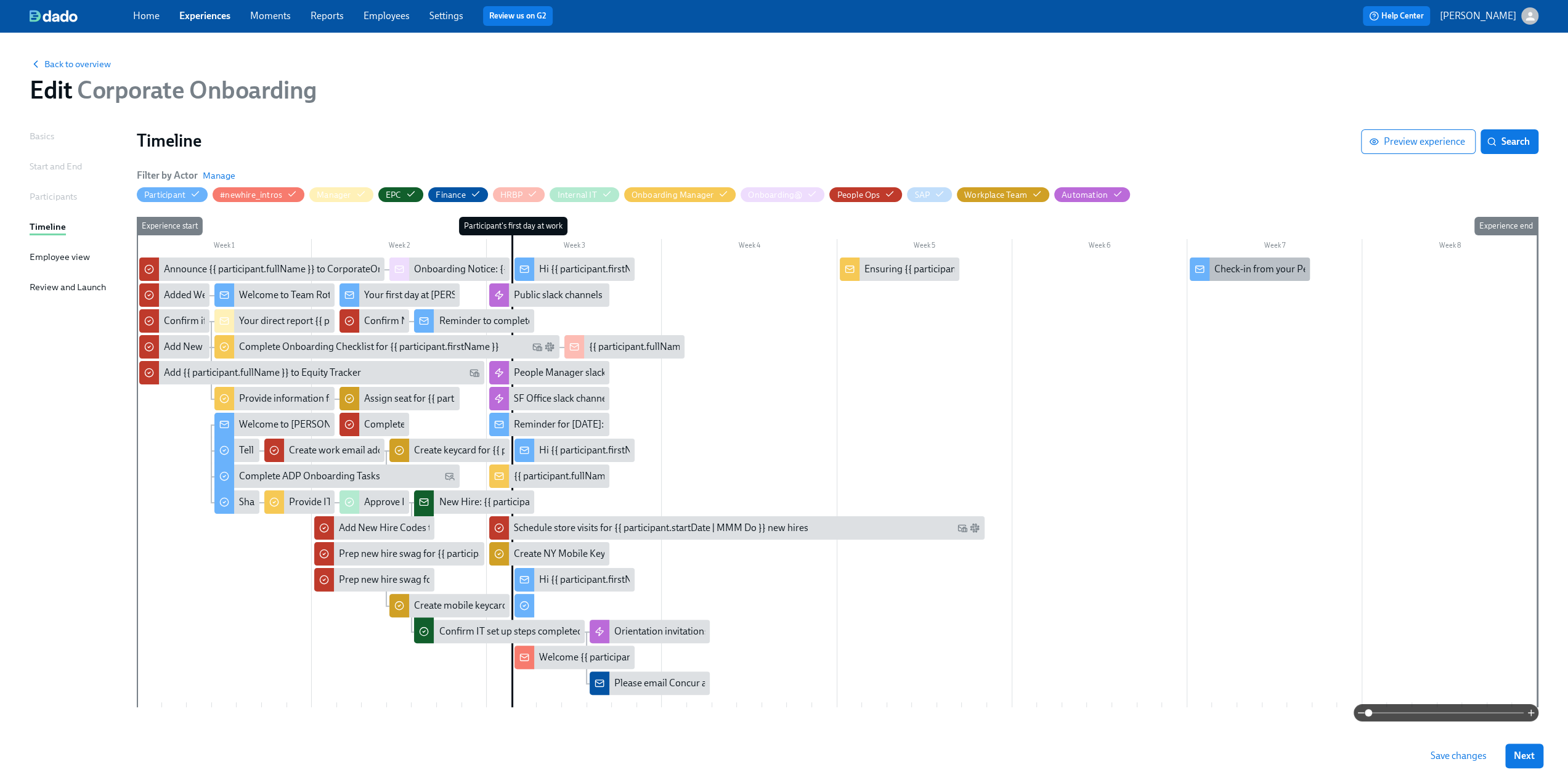
click at [936, 272] on div "Check-in from your People Business Partner" at bounding box center [1307, 269] width 185 height 13
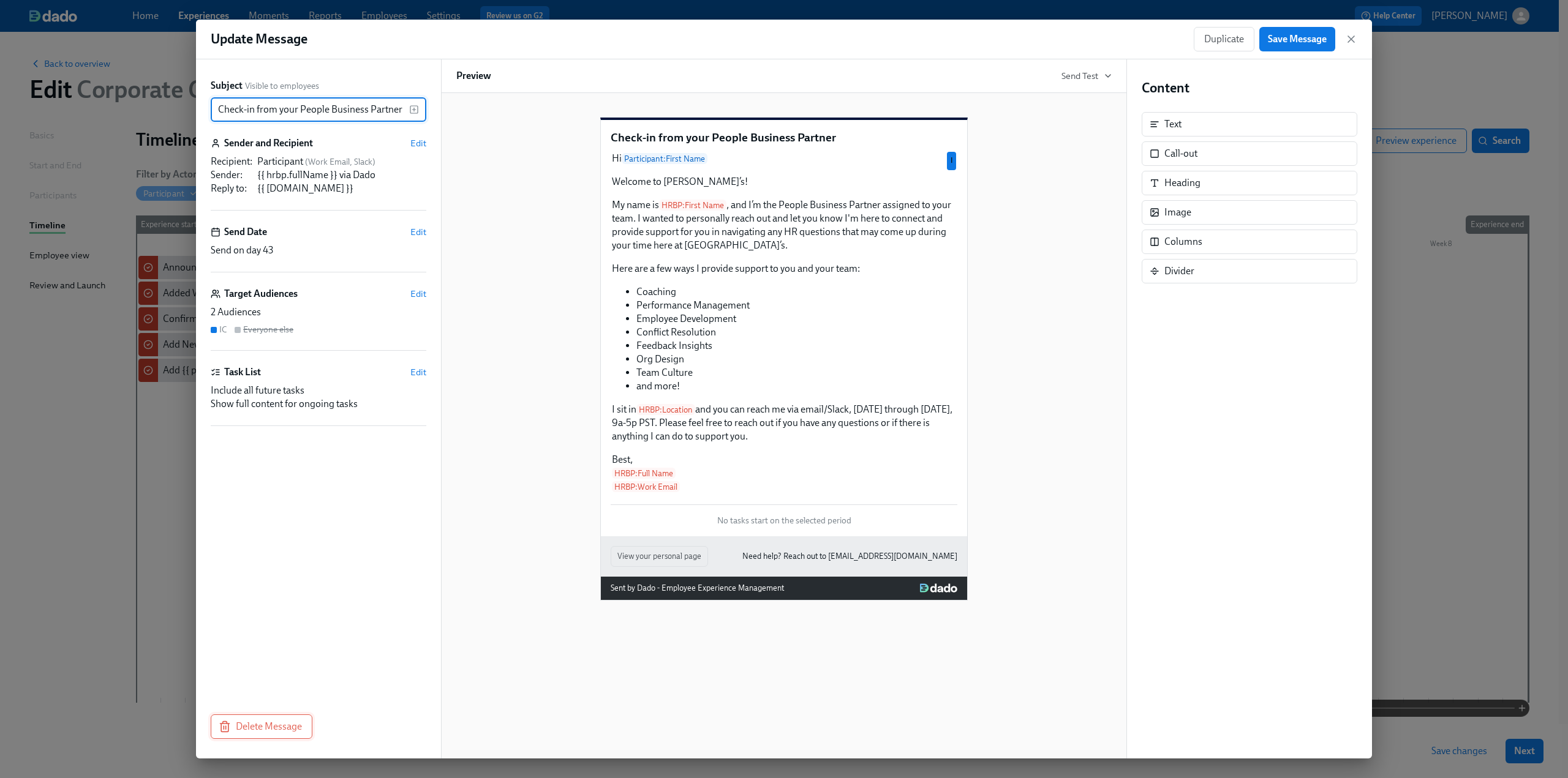
click at [251, 474] on button "Delete Message" at bounding box center [261, 727] width 102 height 24
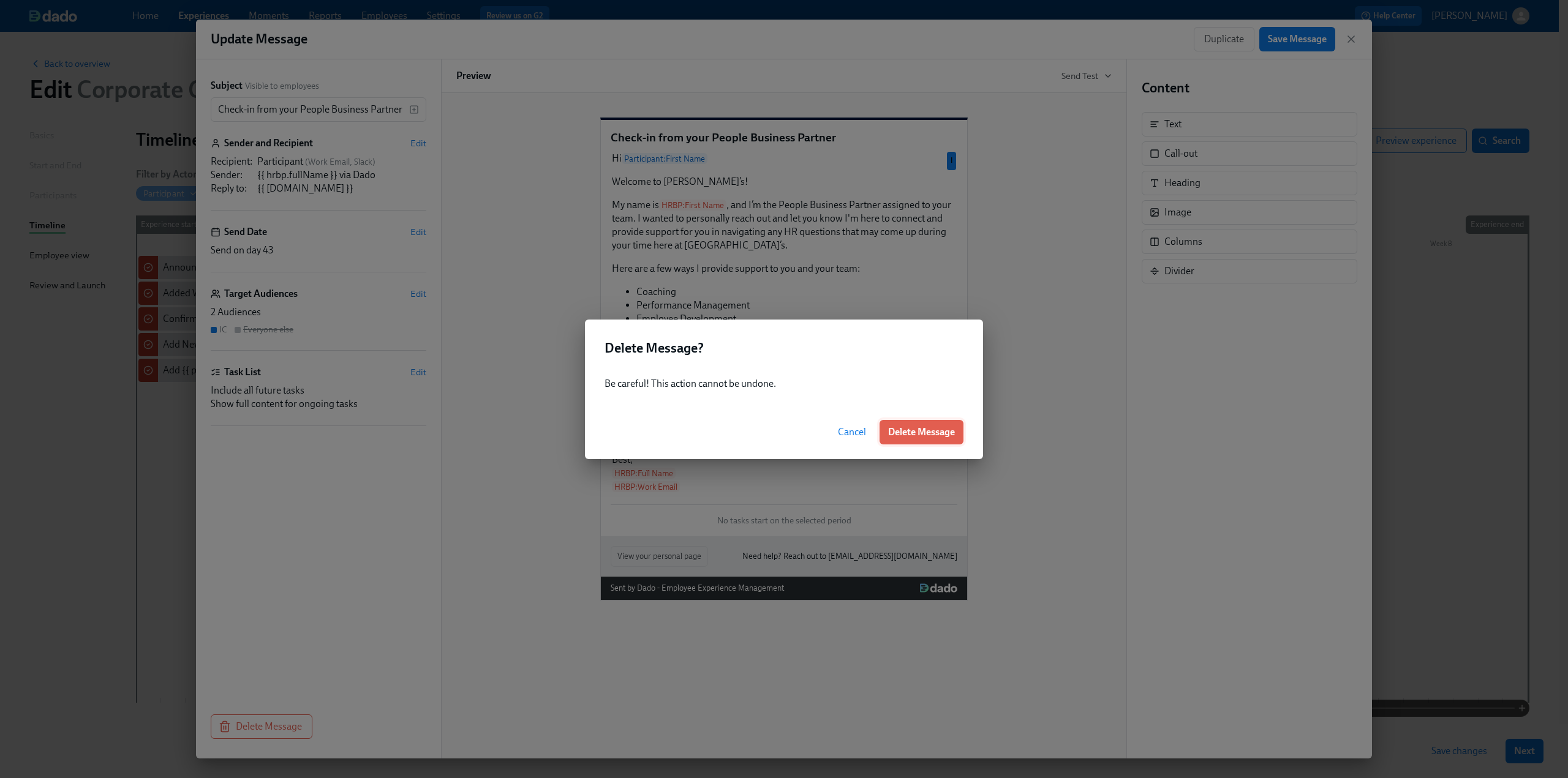
click at [931, 437] on span "Delete Message" at bounding box center [921, 432] width 67 height 13
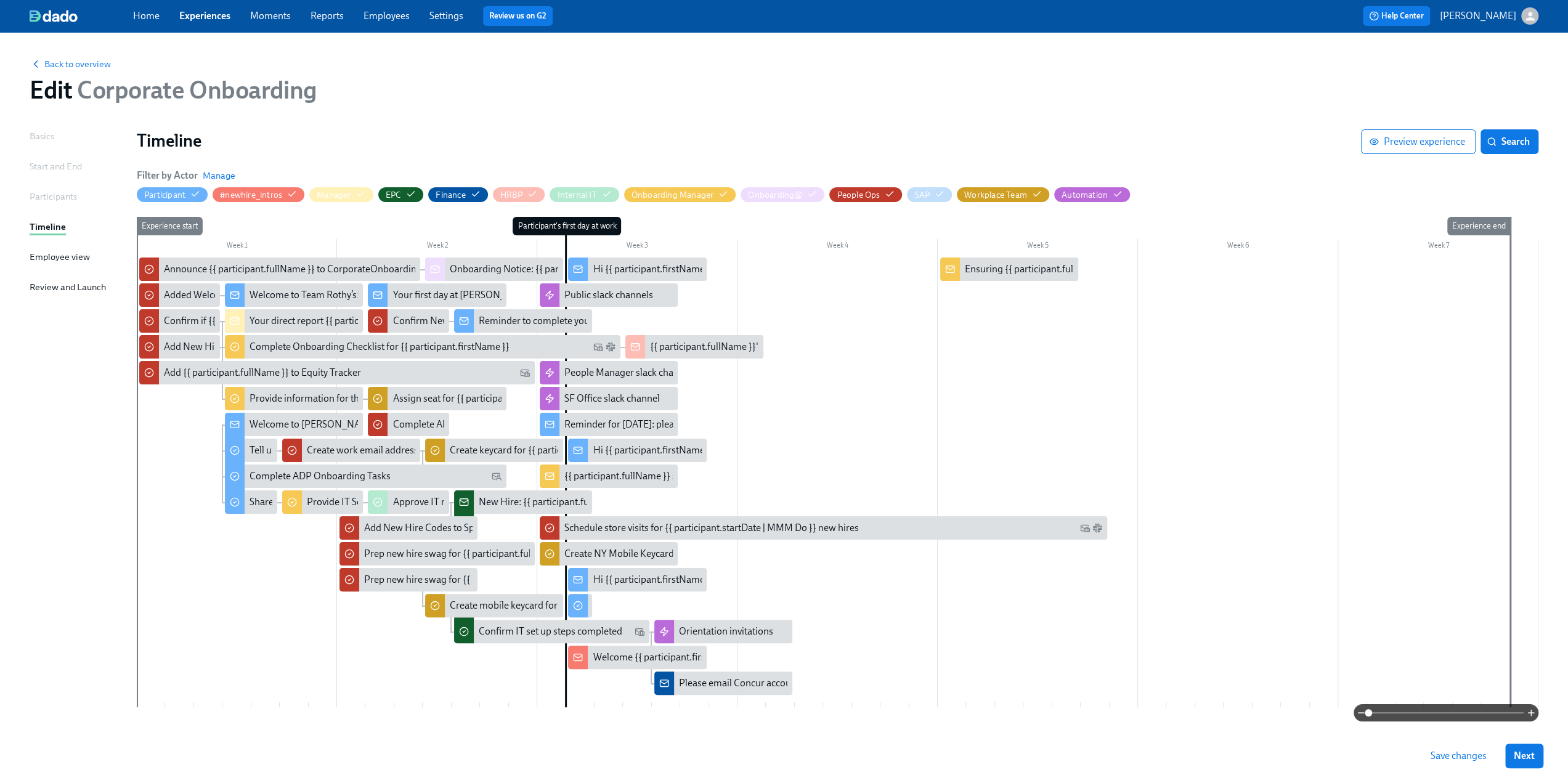
click at [936, 478] on span "Save changes" at bounding box center [1458, 756] width 56 height 13
click at [74, 61] on span "Back to overview" at bounding box center [70, 64] width 81 height 13
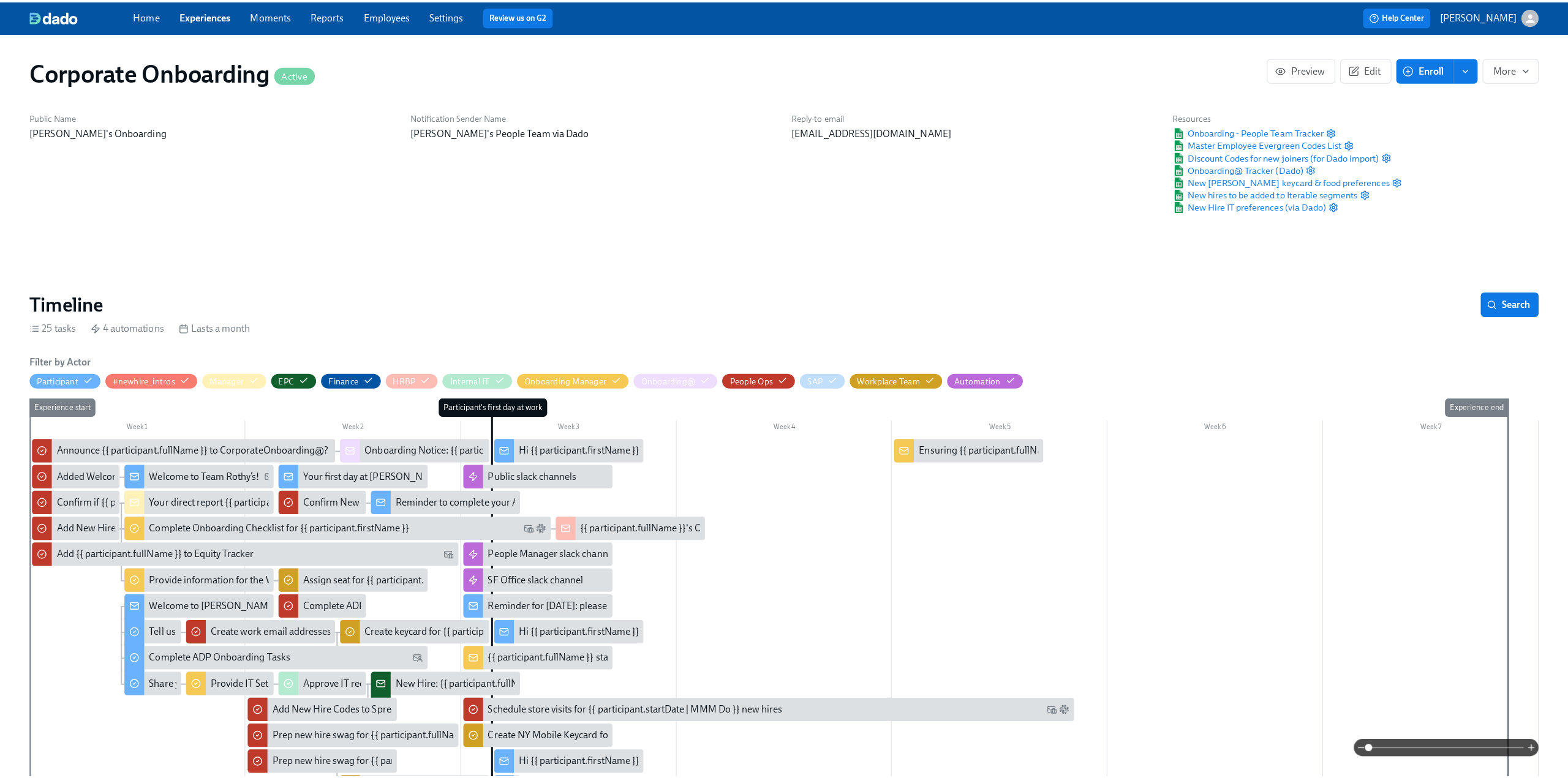
scroll to position [0, 232]
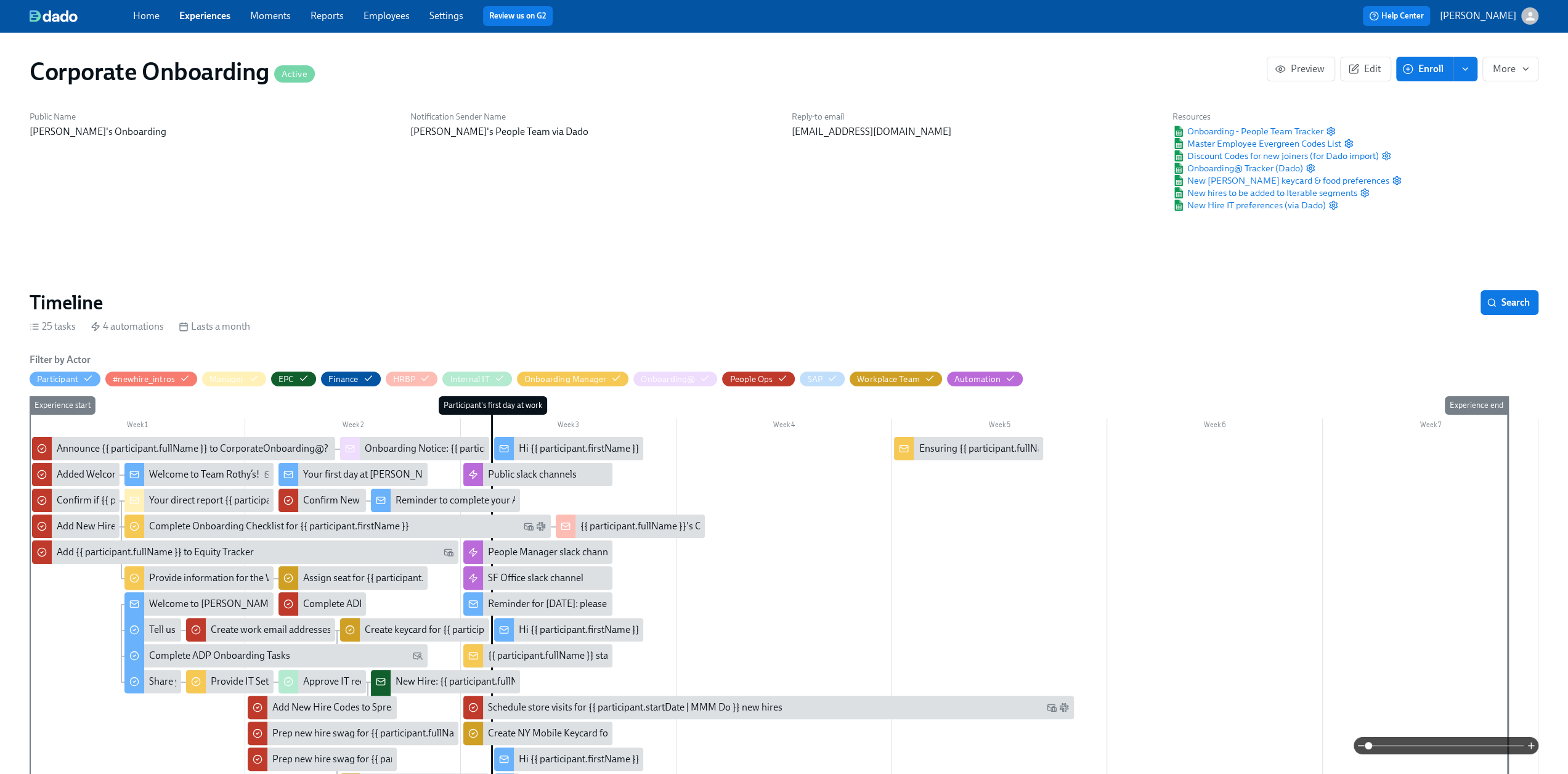
click at [536, 452] on div "Hi {{ participant.firstName }}, enjoy your new shoe & bag codes" at bounding box center [651, 448] width 264 height 13
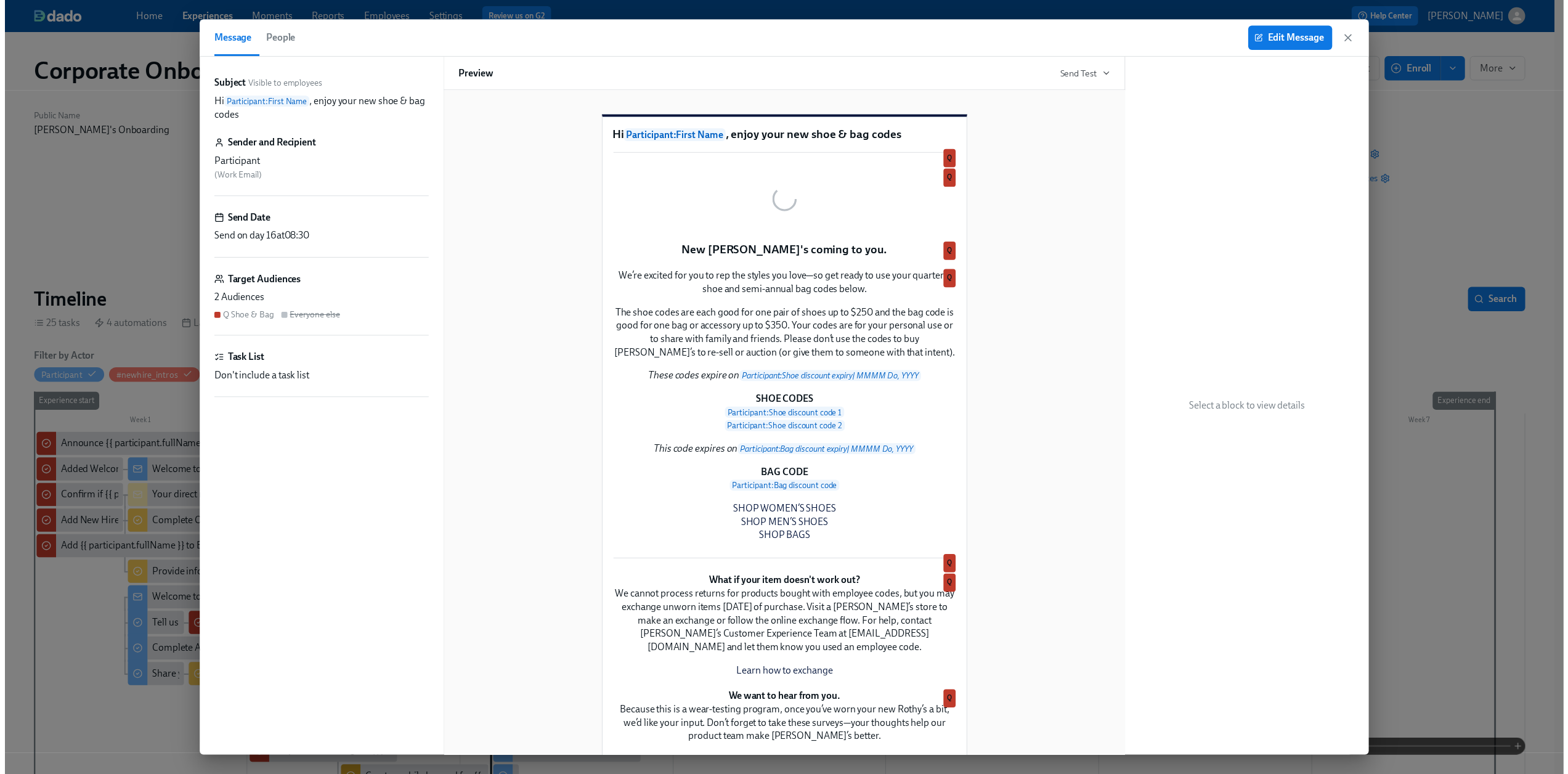
scroll to position [0, 233]
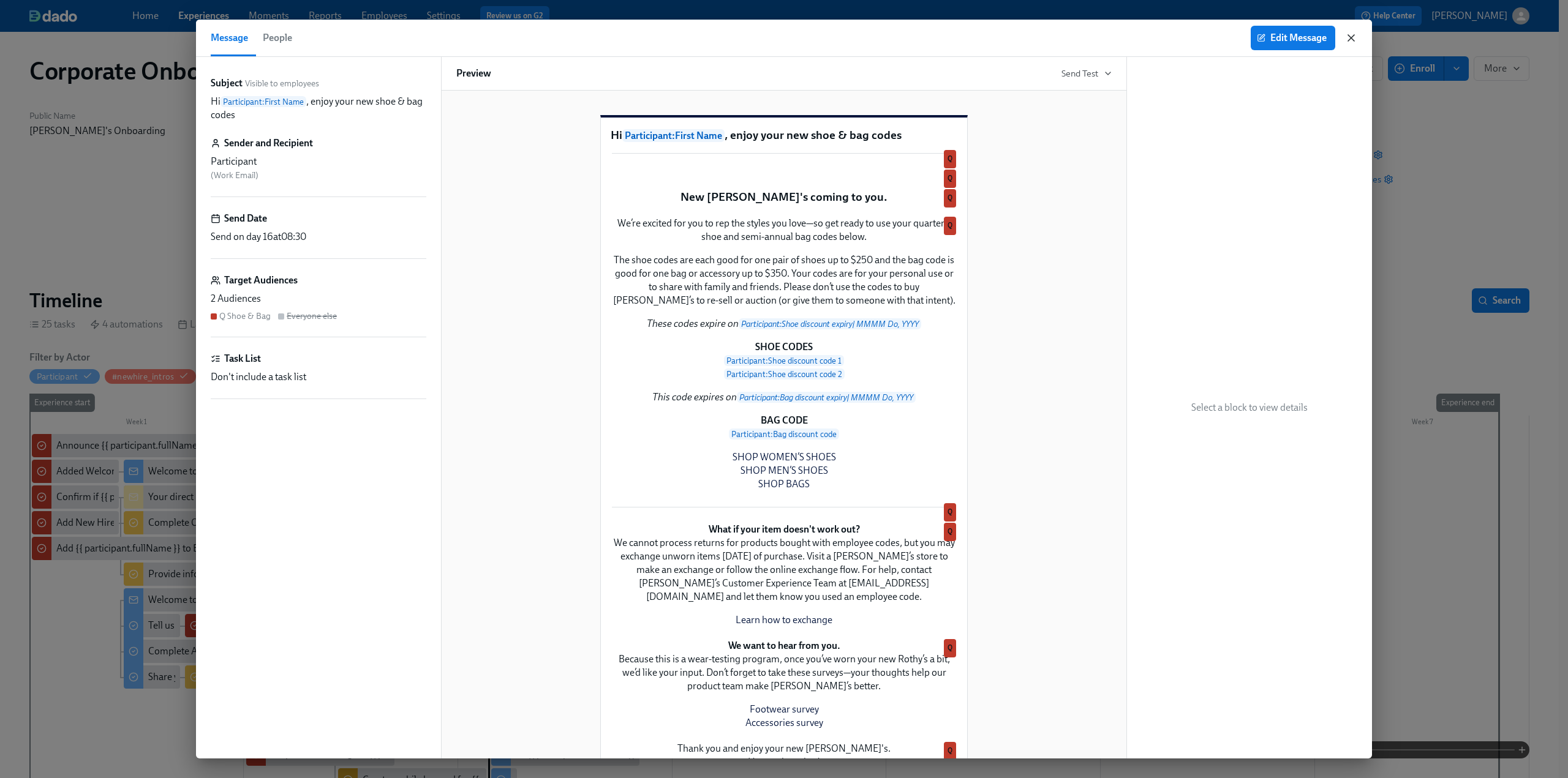
click at [931, 40] on icon "button" at bounding box center [1351, 38] width 13 height 13
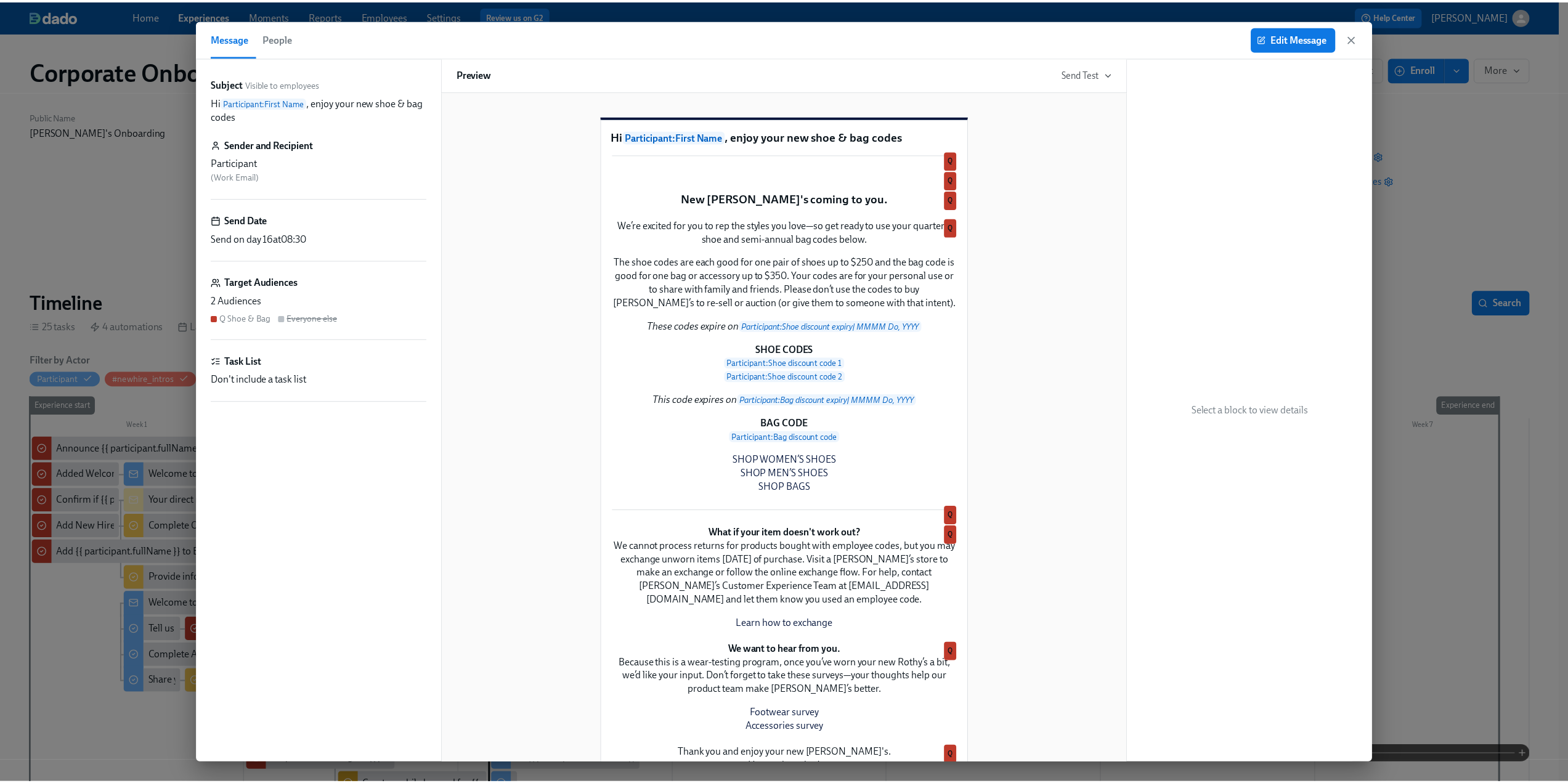
scroll to position [0, 224]
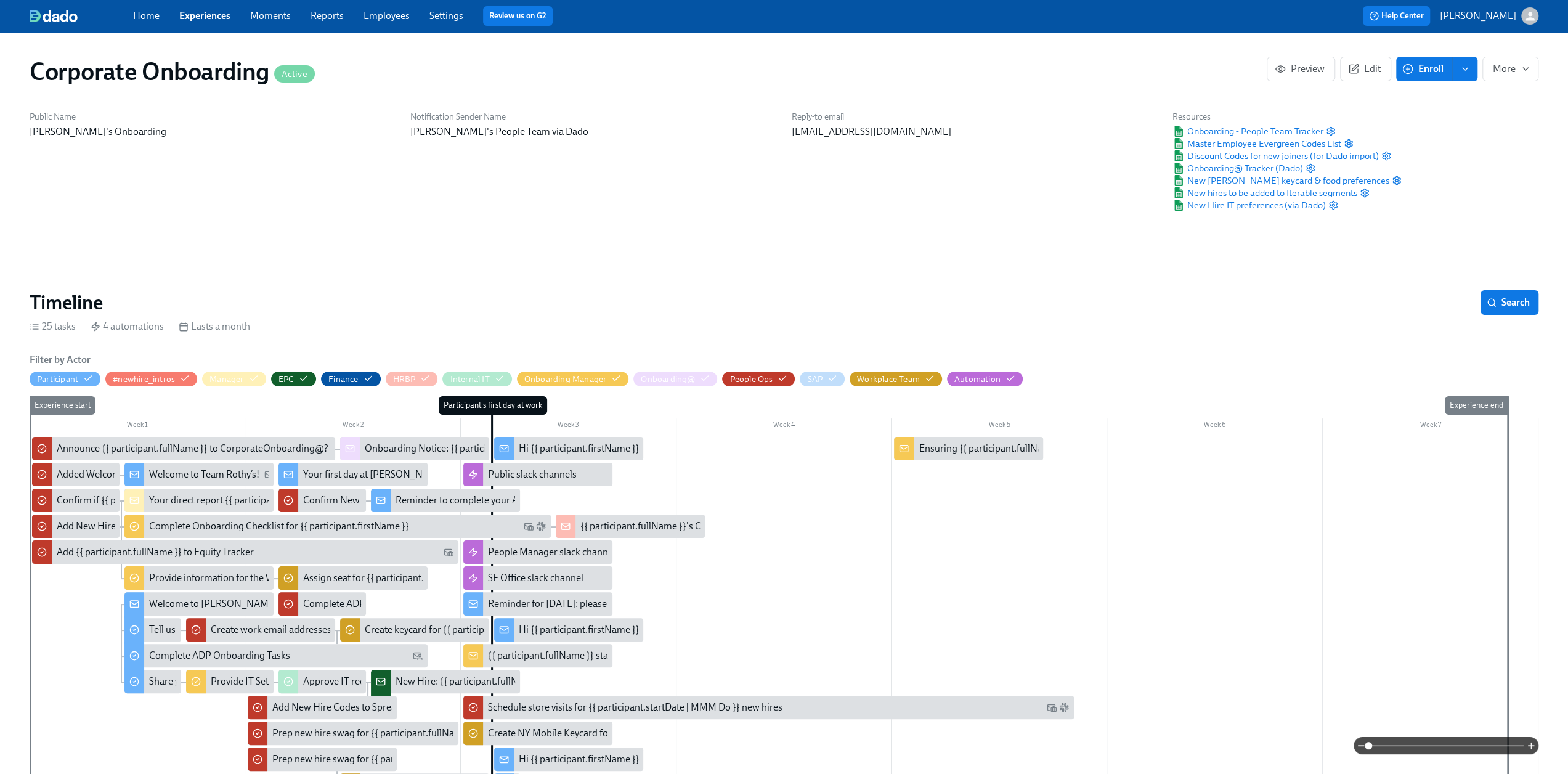
click at [192, 15] on link "Experiences" at bounding box center [205, 16] width 51 height 12
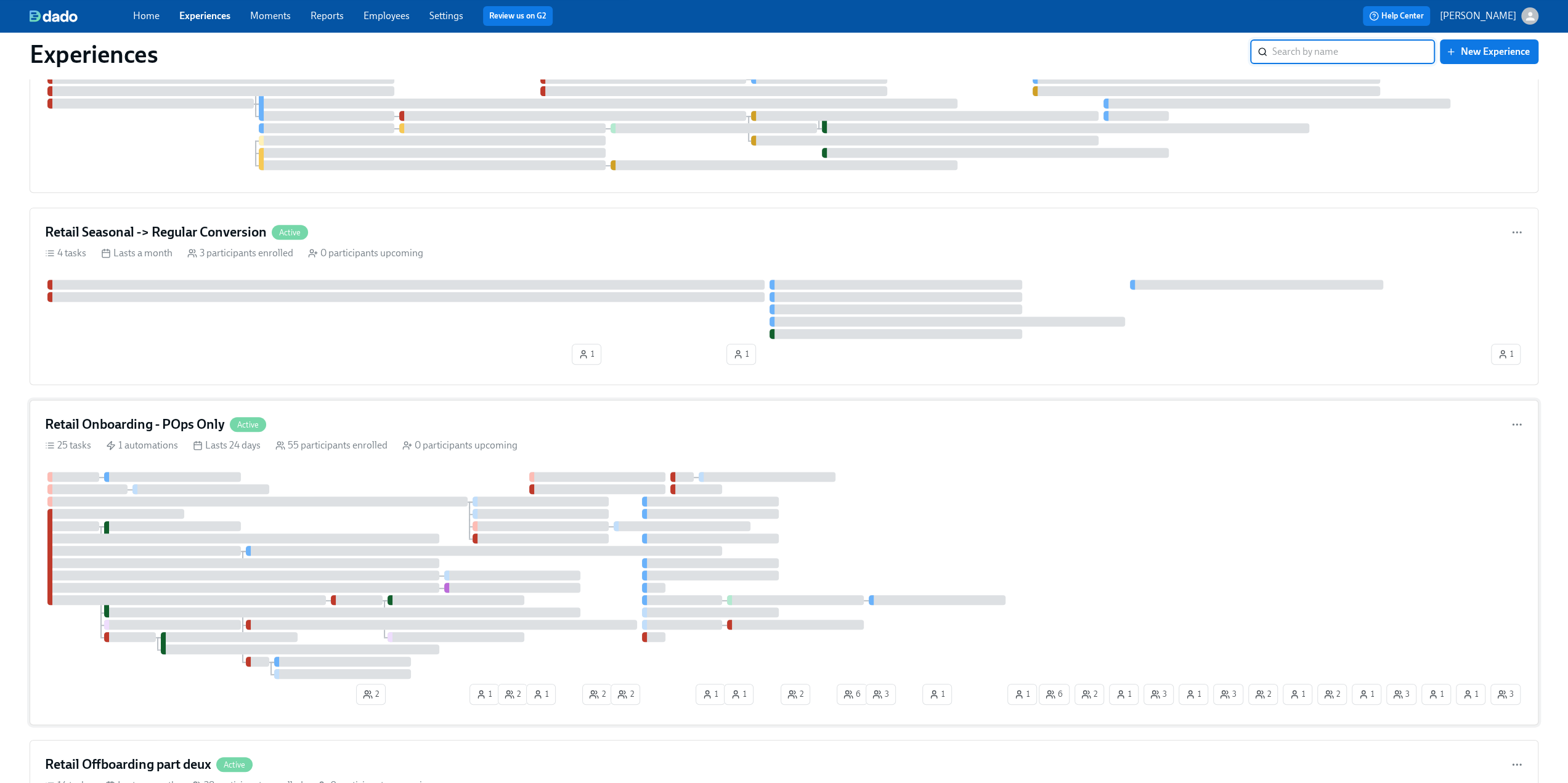
scroll to position [555, 0]
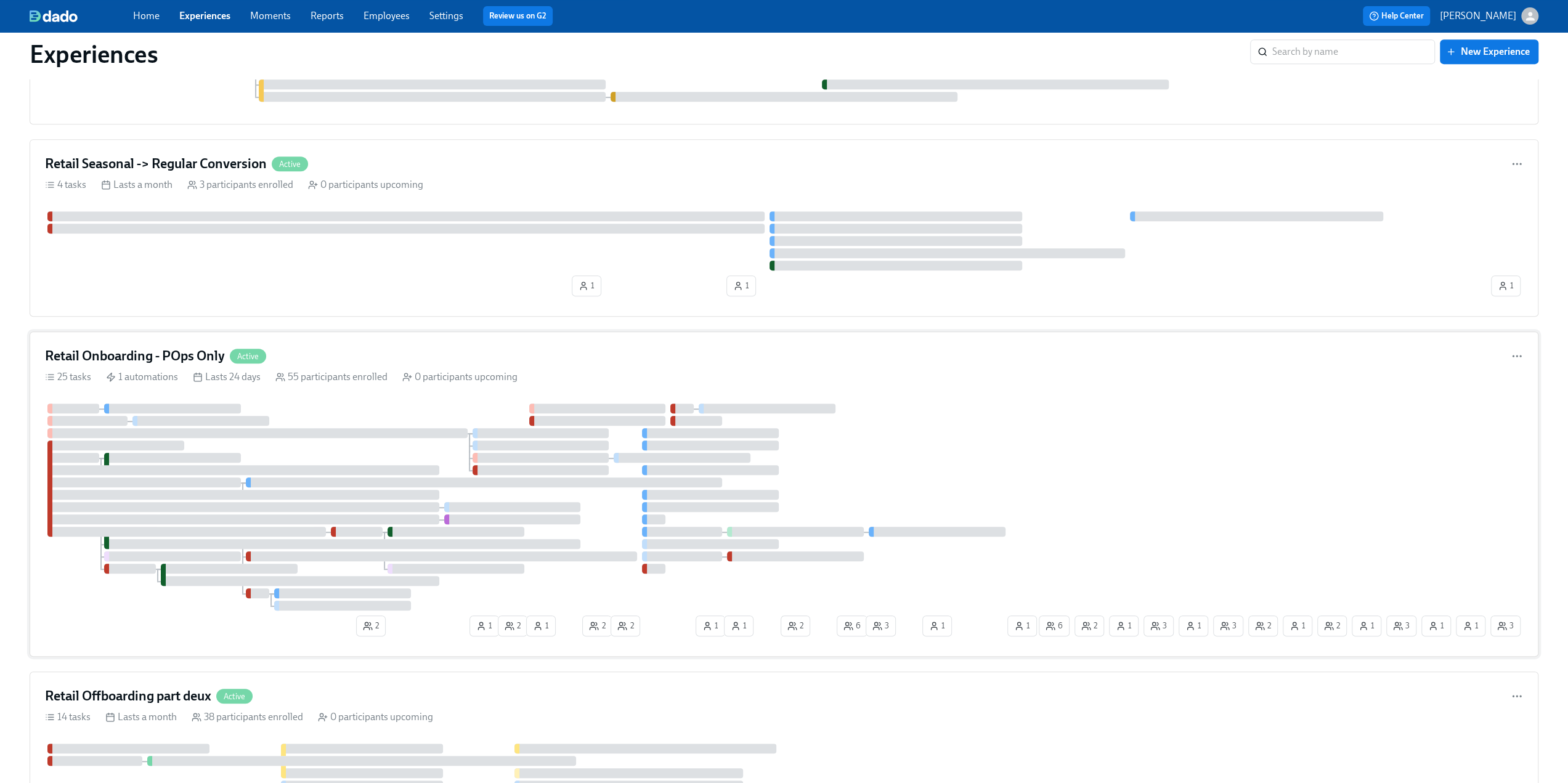
click at [175, 358] on h4 "Retail Onboarding - POps Only" at bounding box center [135, 356] width 180 height 19
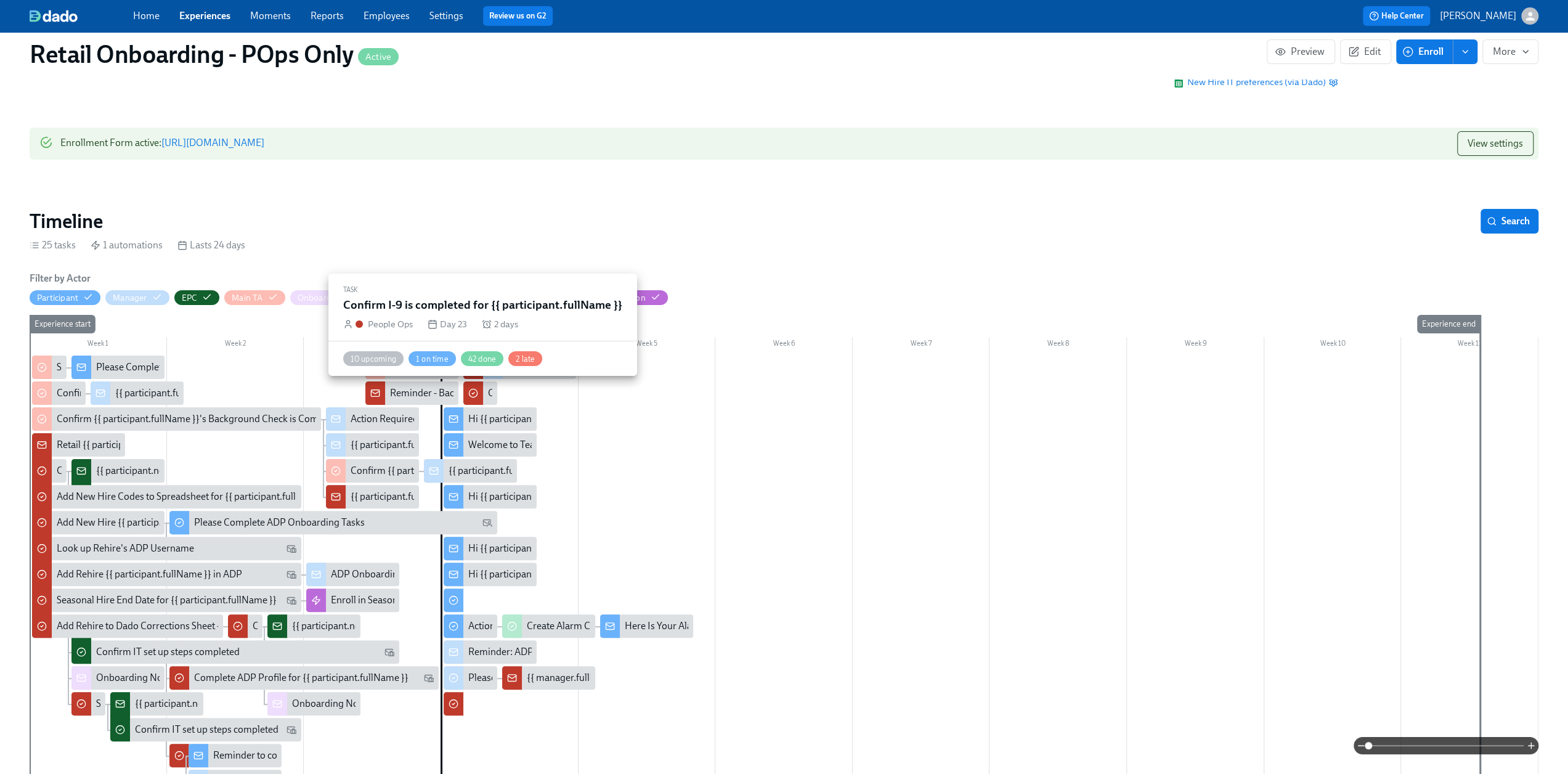
scroll to position [0, 12457]
click at [481, 415] on div "Hi {{ participant.firstName }}, enjoy your semi-annual uniform codes." at bounding box center [612, 419] width 288 height 13
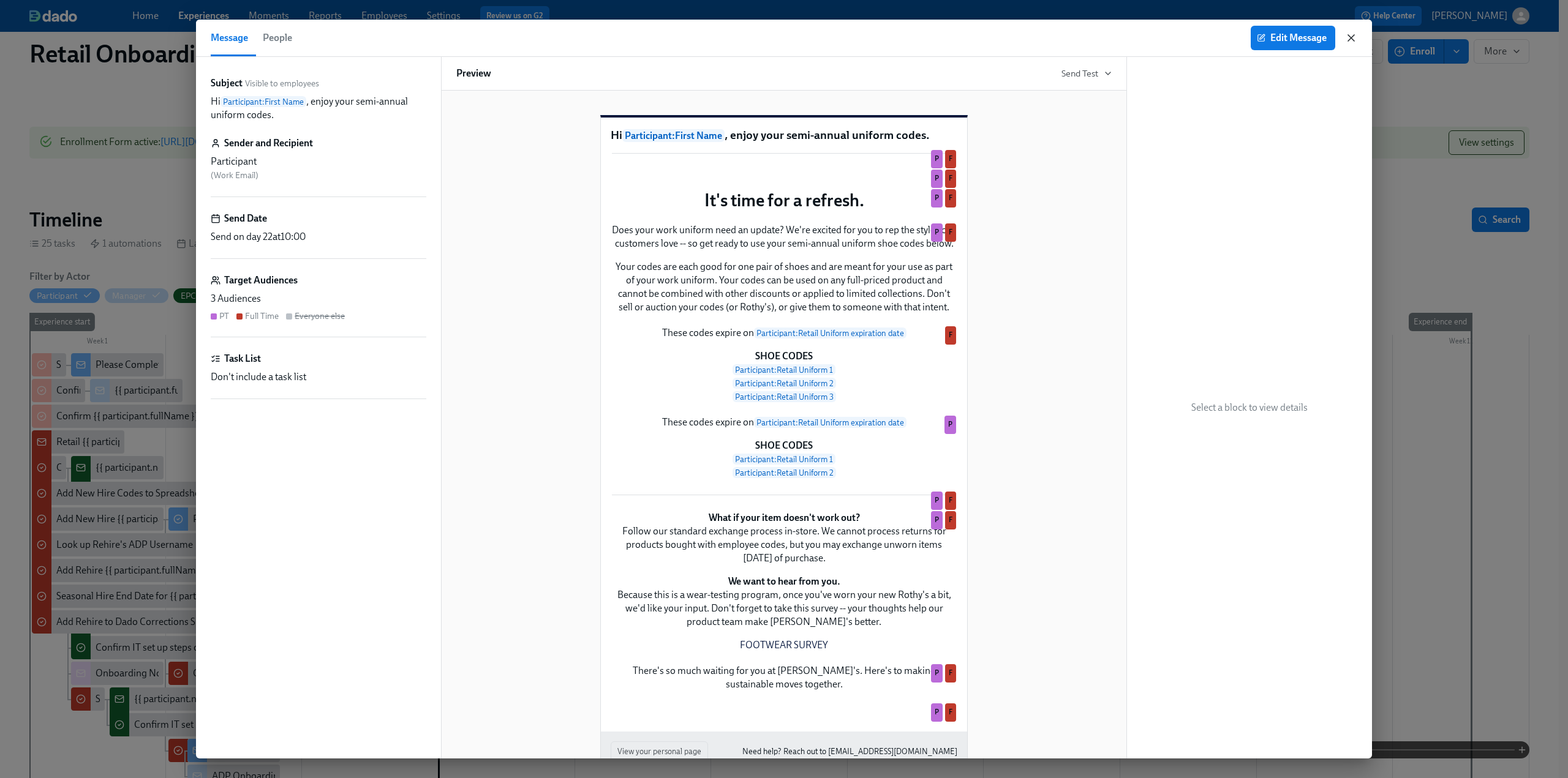
click at [931, 34] on icon "button" at bounding box center [1351, 38] width 13 height 13
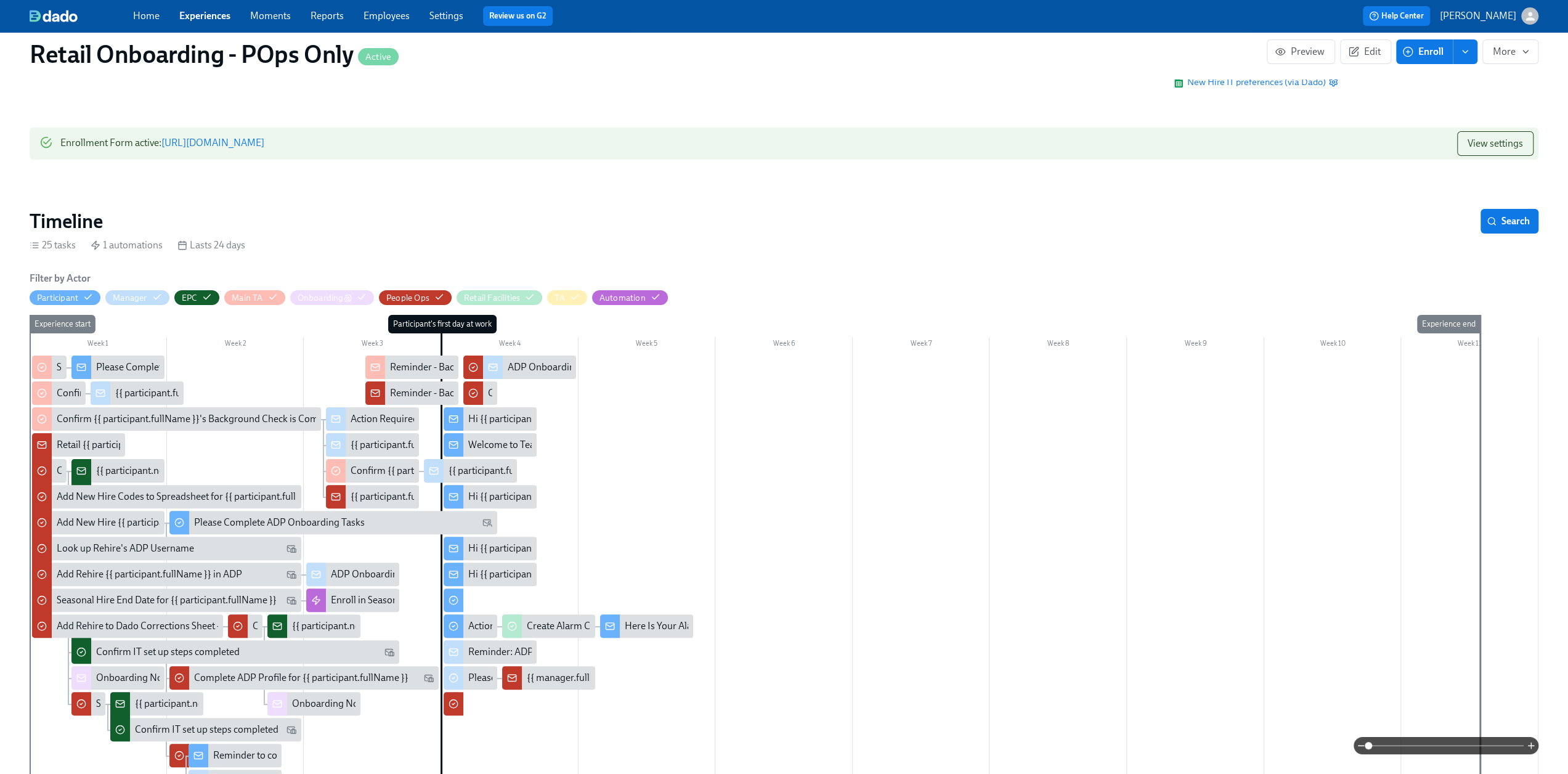
scroll to position [308, 0]
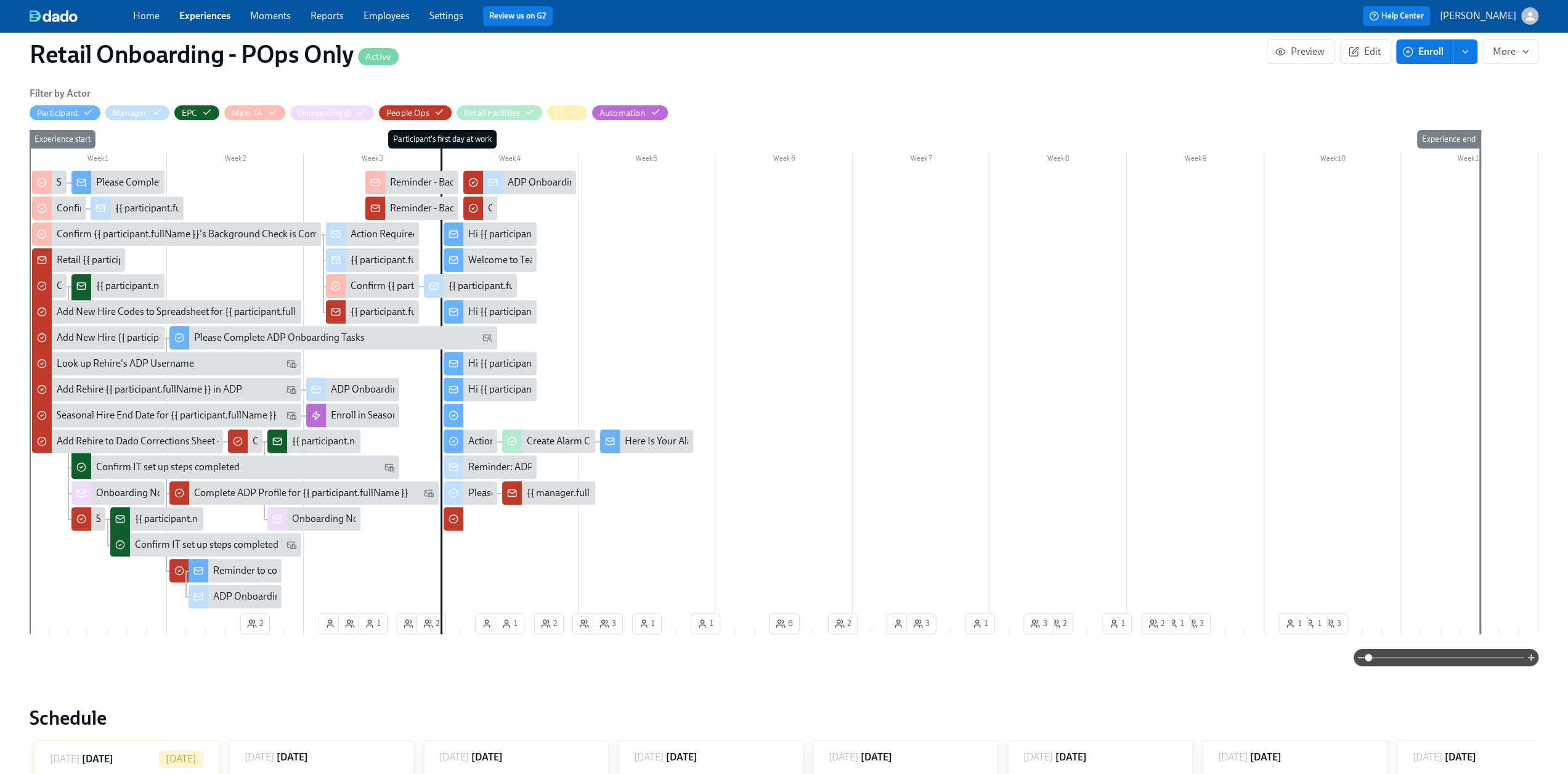
click at [922, 365] on div at bounding box center [784, 391] width 1509 height 440
click at [936, 52] on icon "button" at bounding box center [1353, 52] width 11 height 11
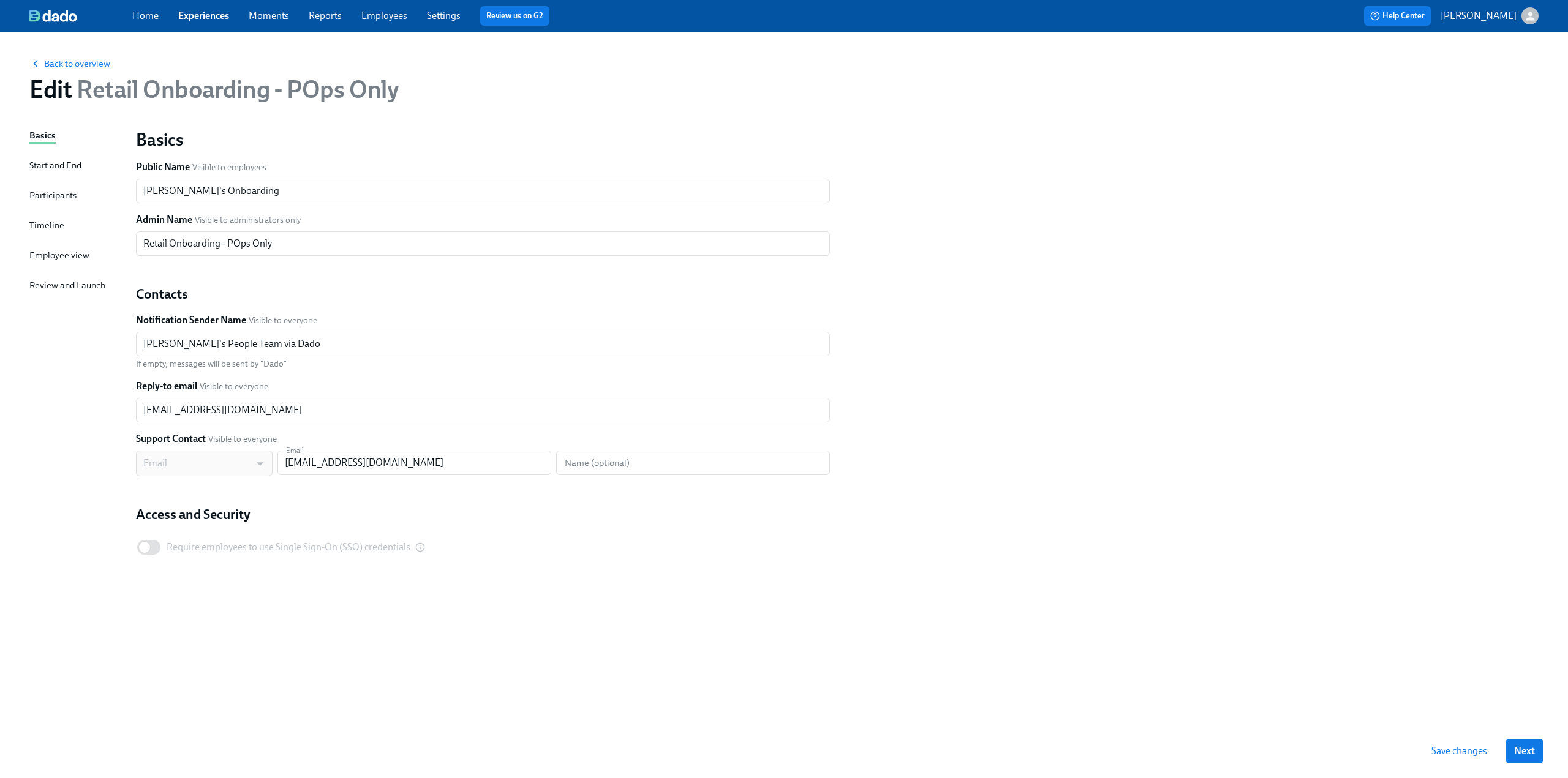
click at [52, 223] on div "Timeline" at bounding box center [47, 225] width 35 height 13
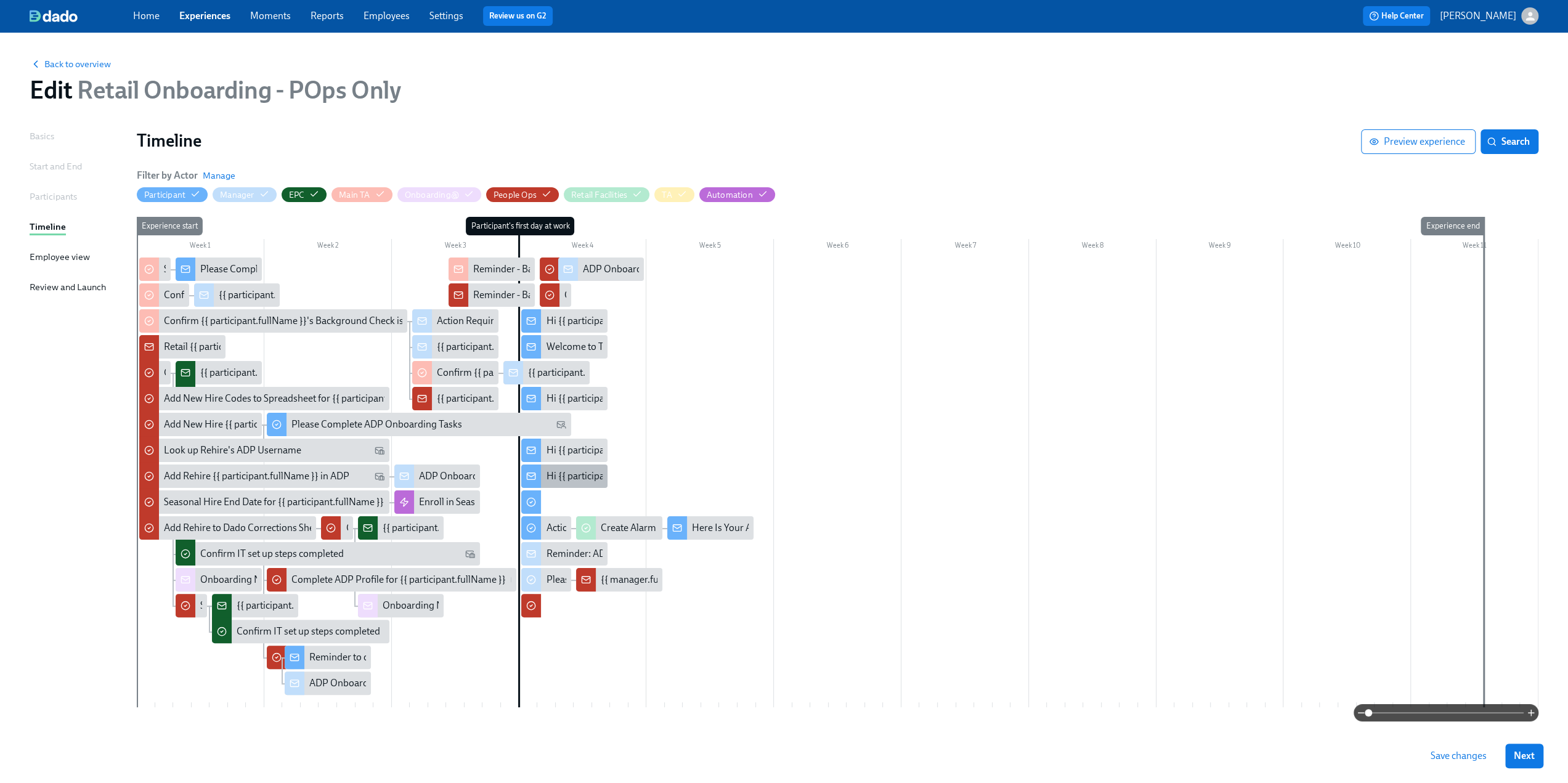
click at [559, 474] on div "Hi {{ participant.firstName }}, enjoy your new shoe & bag codes" at bounding box center [678, 476] width 264 height 13
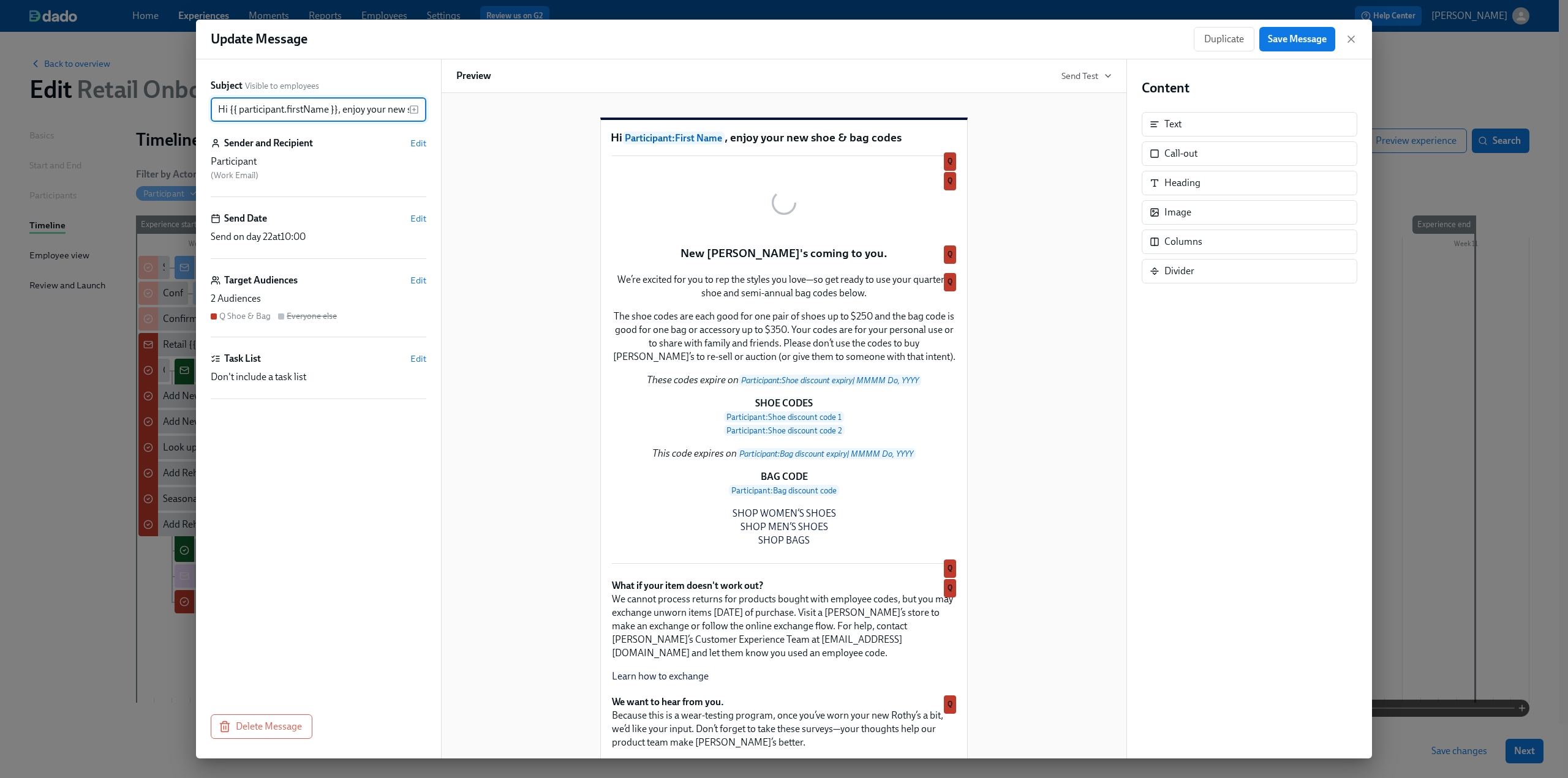
scroll to position [0, 73]
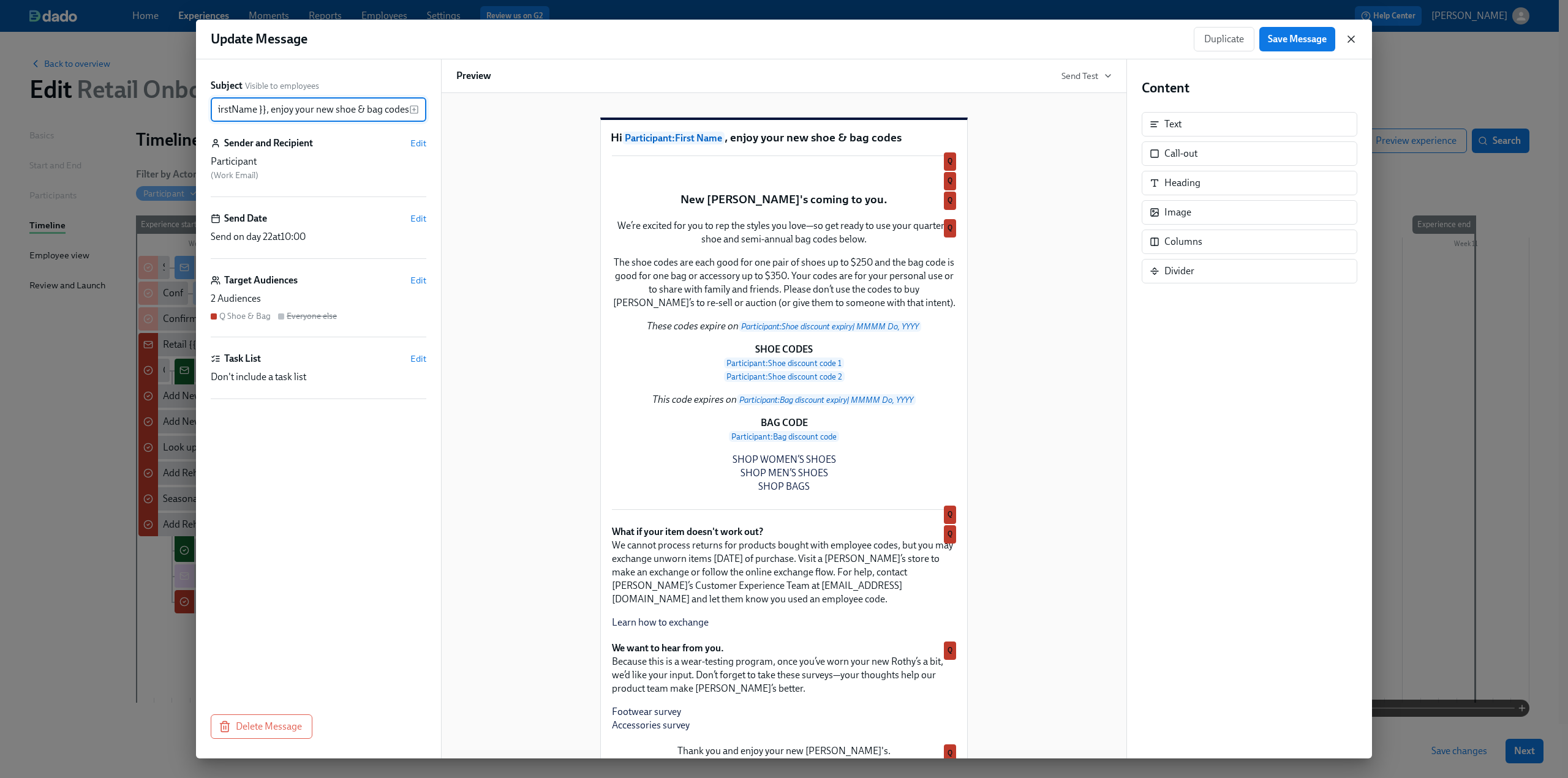
click at [931, 38] on icon "button" at bounding box center [1351, 39] width 13 height 13
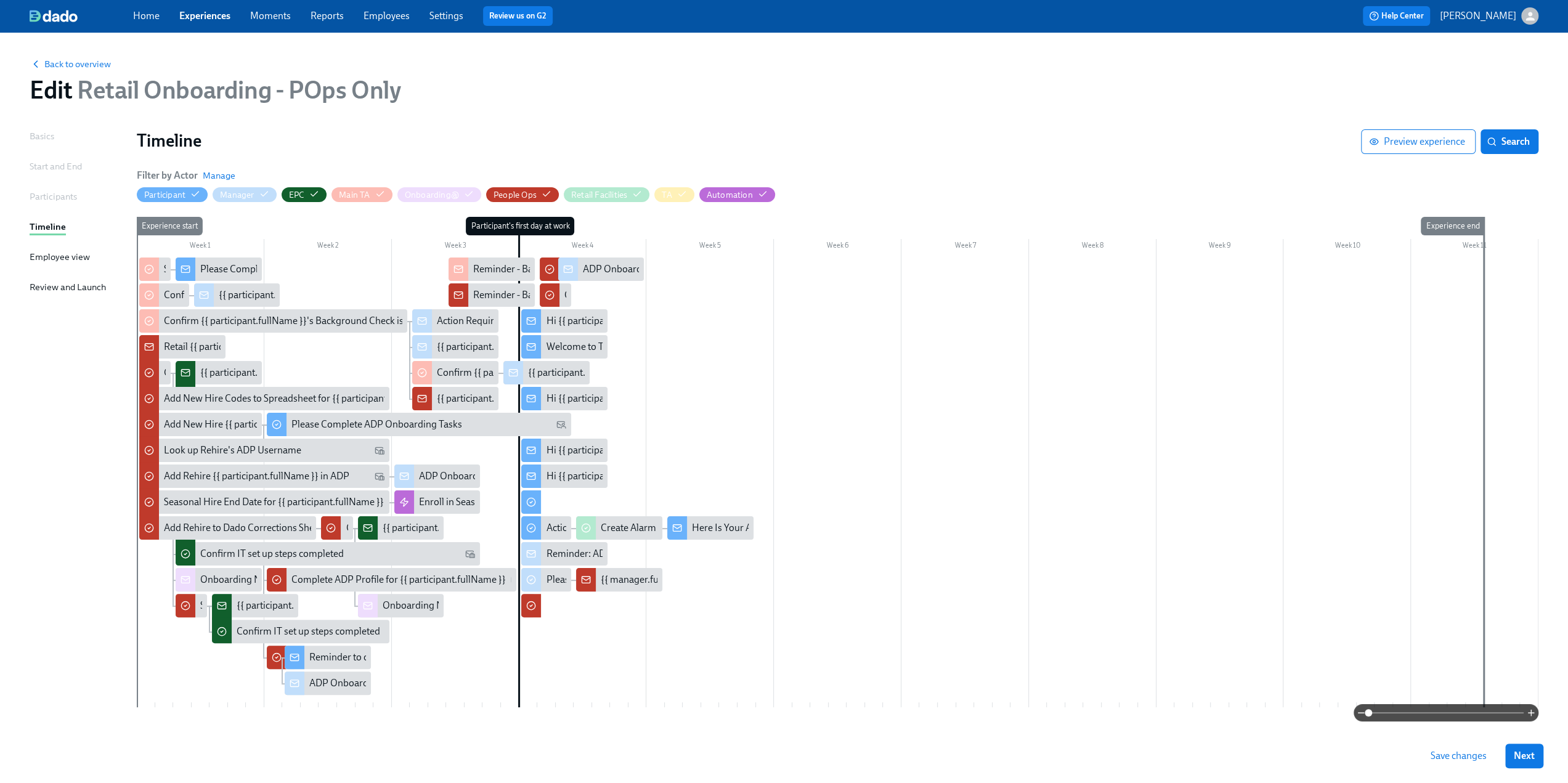
click at [729, 478] on div at bounding box center [837, 482] width 1402 height 450
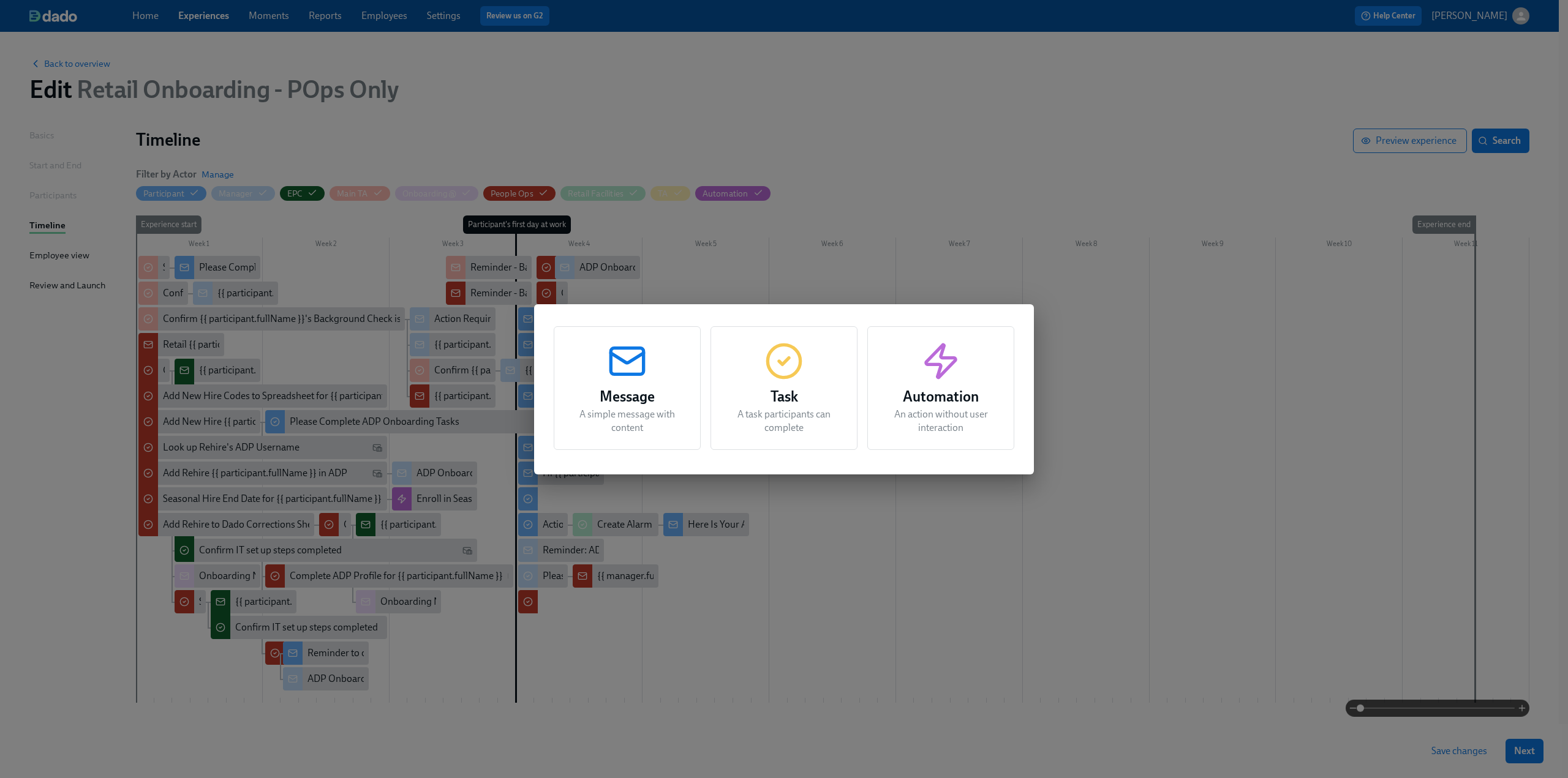
click at [784, 381] on div "Task A task participants can complete" at bounding box center [784, 388] width 147 height 123
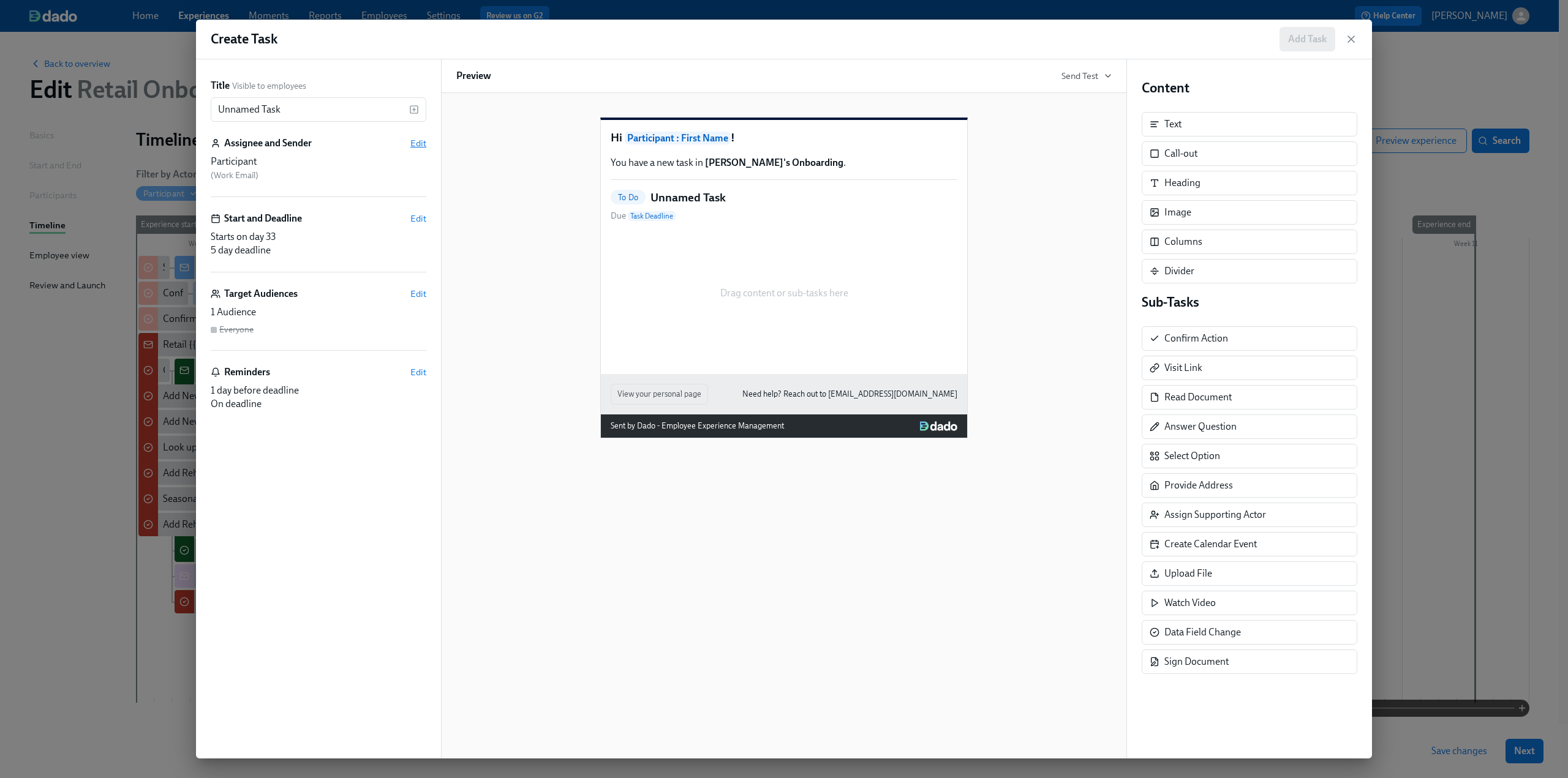
click at [421, 145] on span "Edit" at bounding box center [419, 143] width 16 height 13
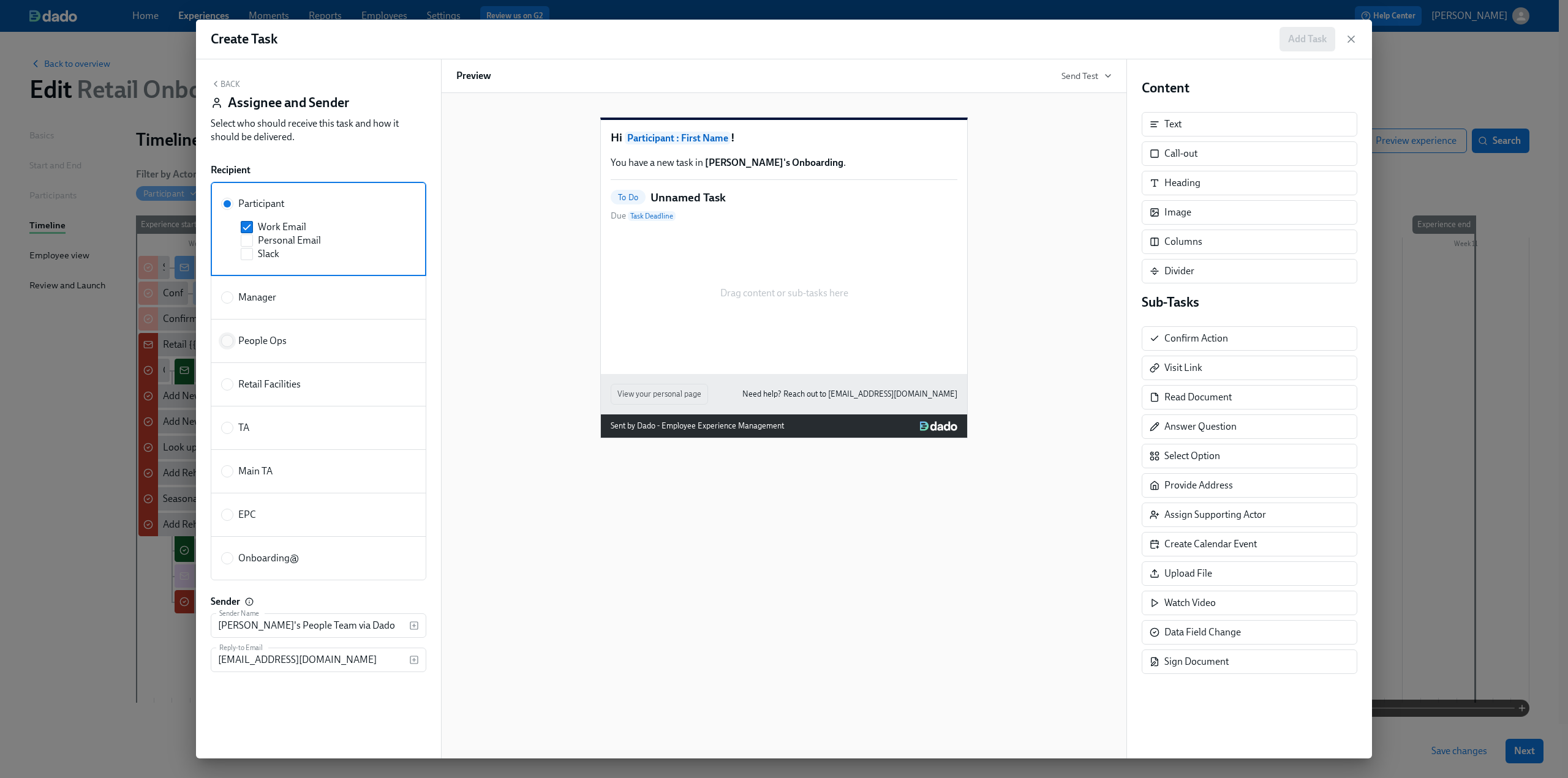
click at [224, 340] on input "People Ops" at bounding box center [227, 340] width 11 height 11
radio input "true"
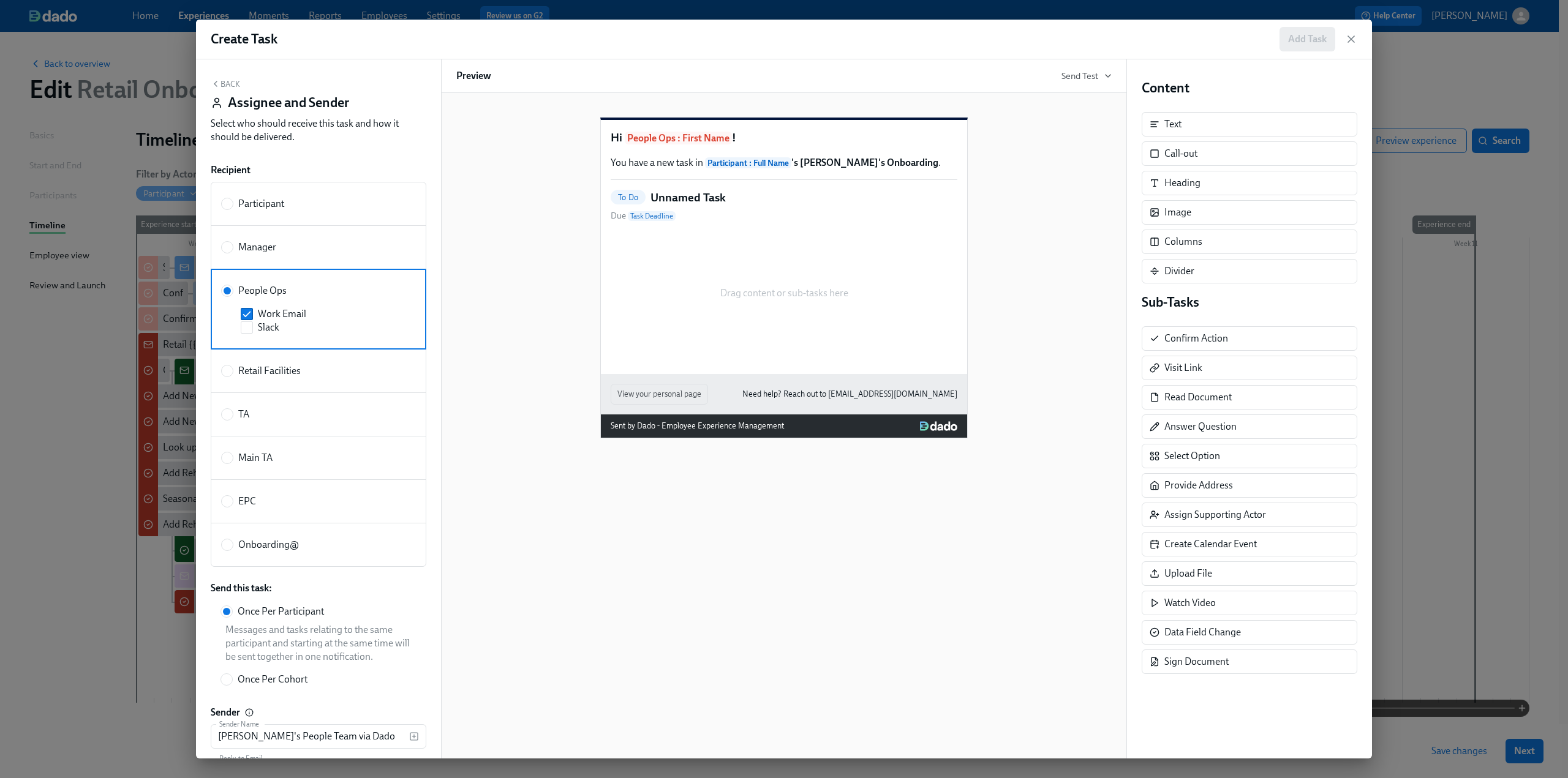
click at [225, 86] on button "Back" at bounding box center [225, 84] width 30 height 10
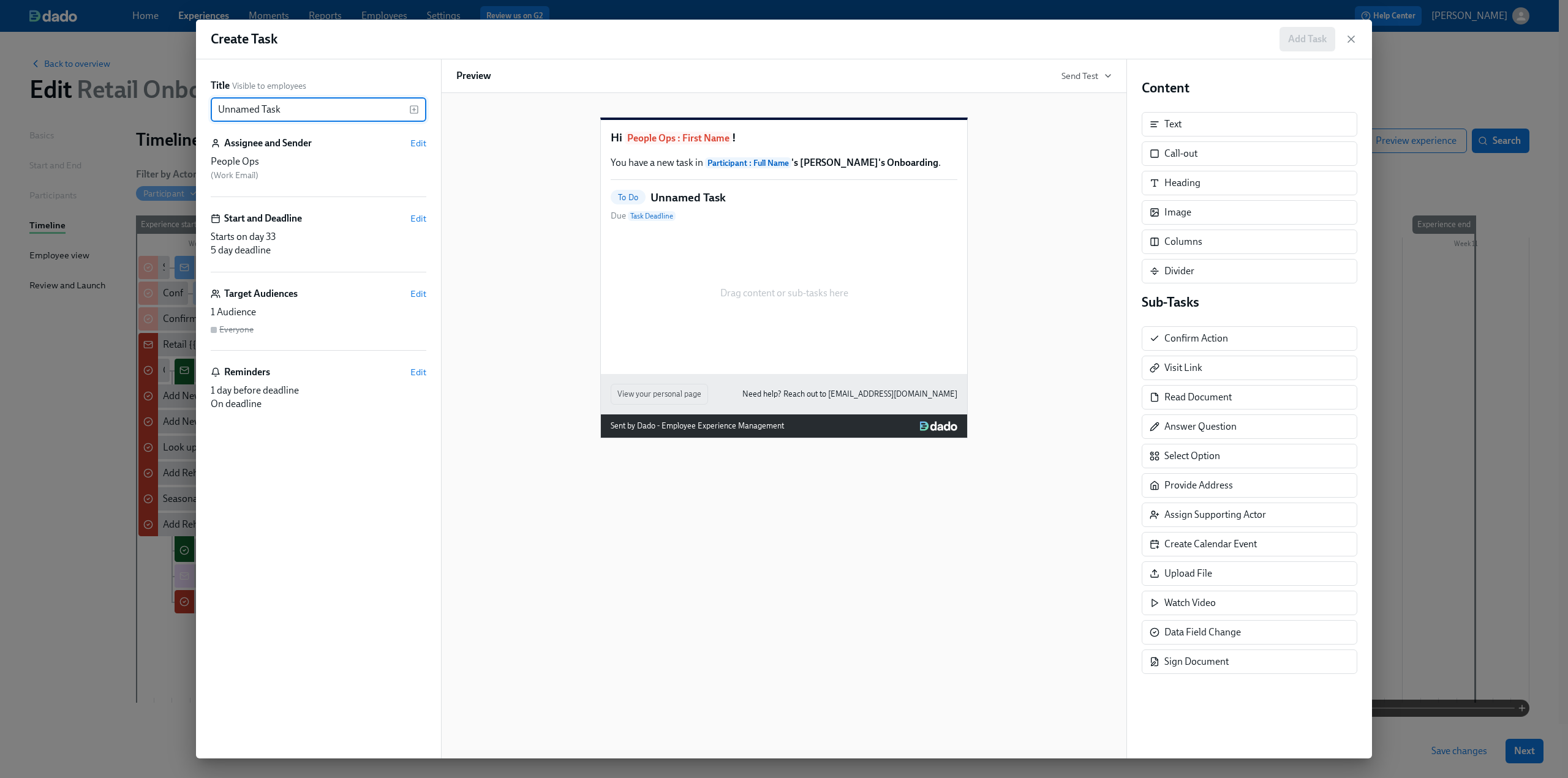
drag, startPoint x: 314, startPoint y: 115, endPoint x: 161, endPoint y: 115, distance: 153.0
click at [161, 115] on div "Create Task Add Task Title Visible to employees Unnamed Task ​ Assignee and Sen…" at bounding box center [784, 389] width 1568 height 778
click at [413, 113] on rect "button" at bounding box center [414, 110] width 7 height 7
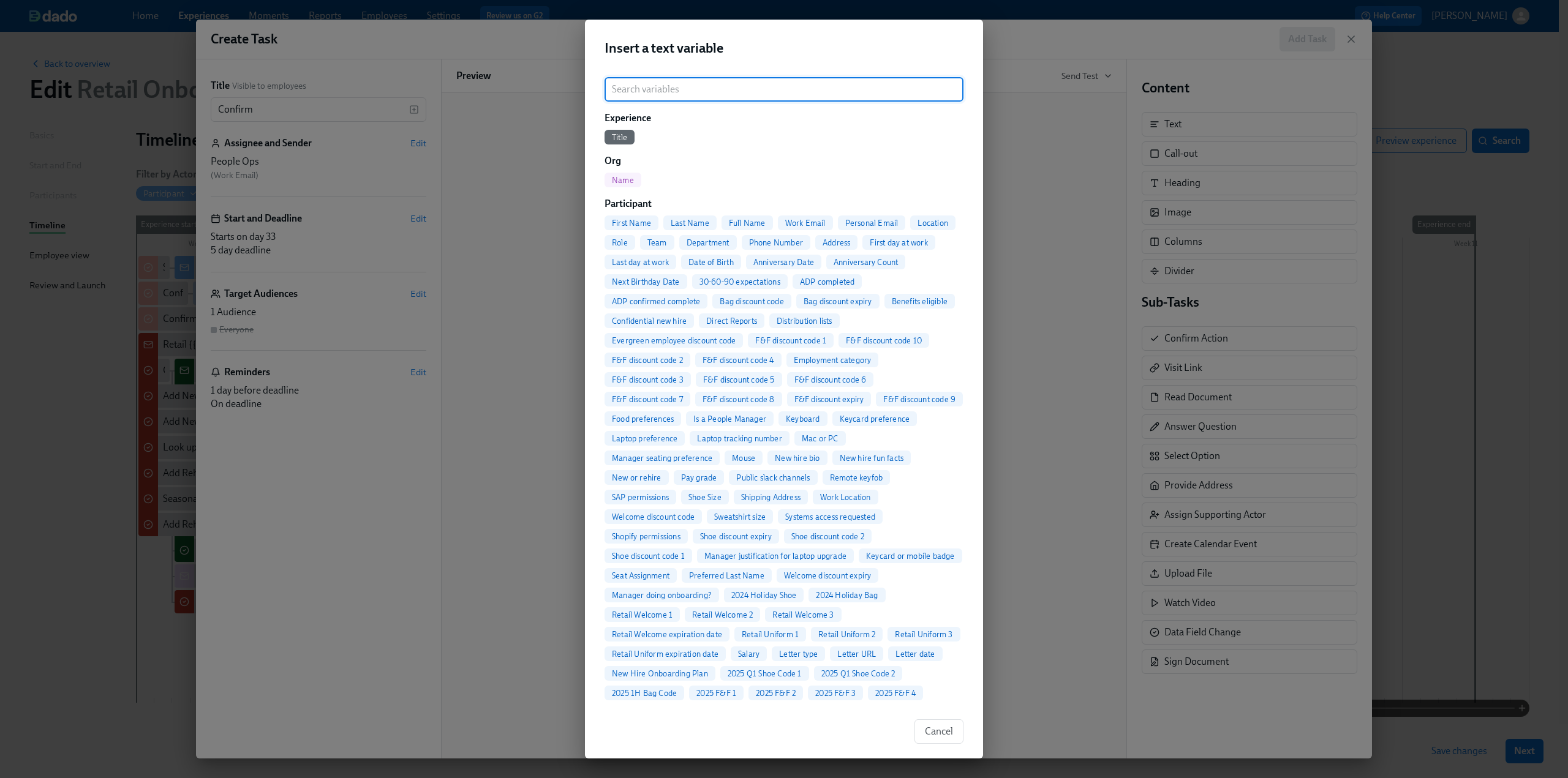
click at [743, 218] on span "Full Name" at bounding box center [747, 223] width 51 height 9
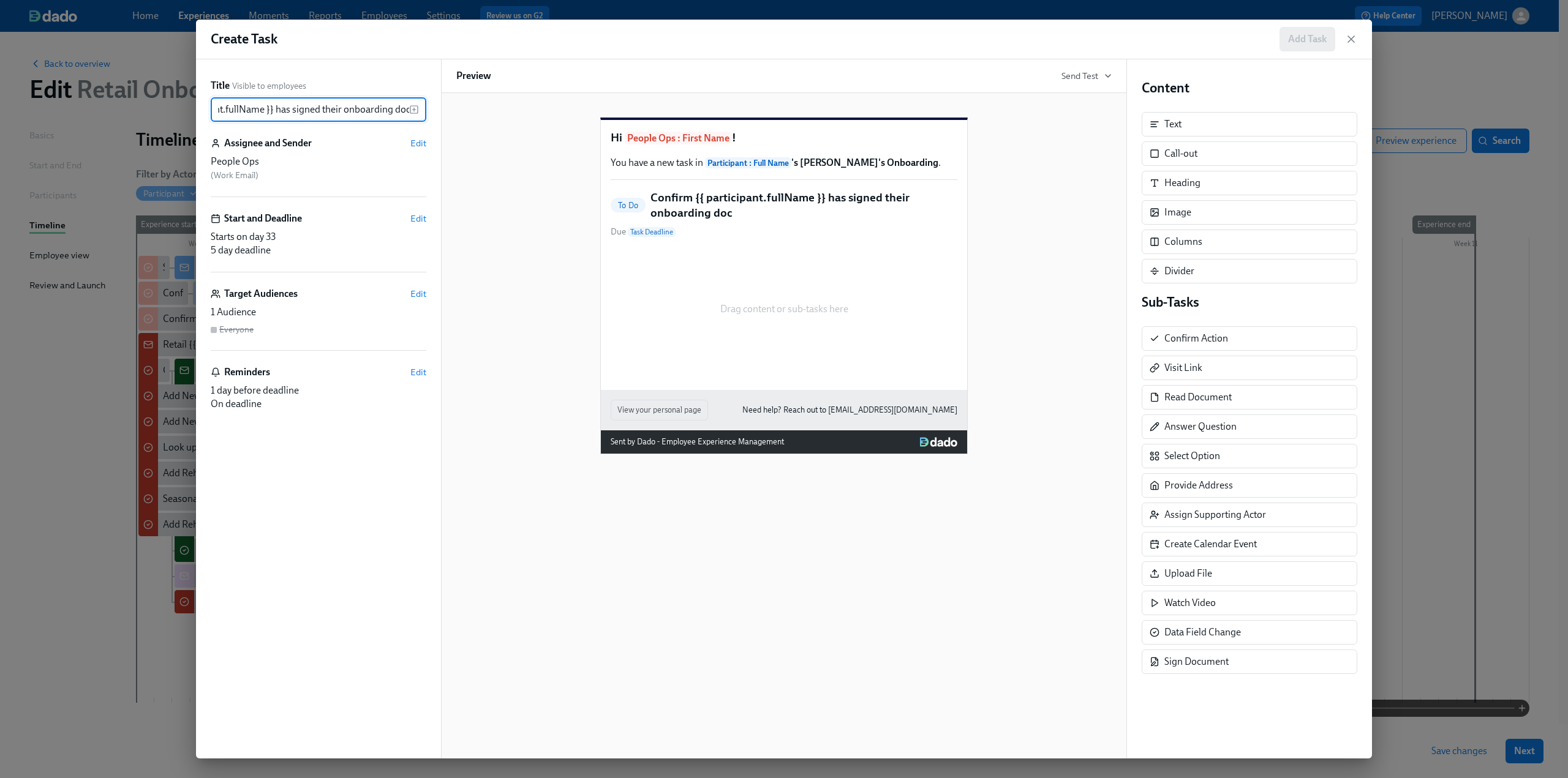
scroll to position [0, 90]
type input "Confirm {{ participant.fullName }} has signed their onboarding docs"
click at [421, 373] on span "Edit" at bounding box center [419, 372] width 16 height 13
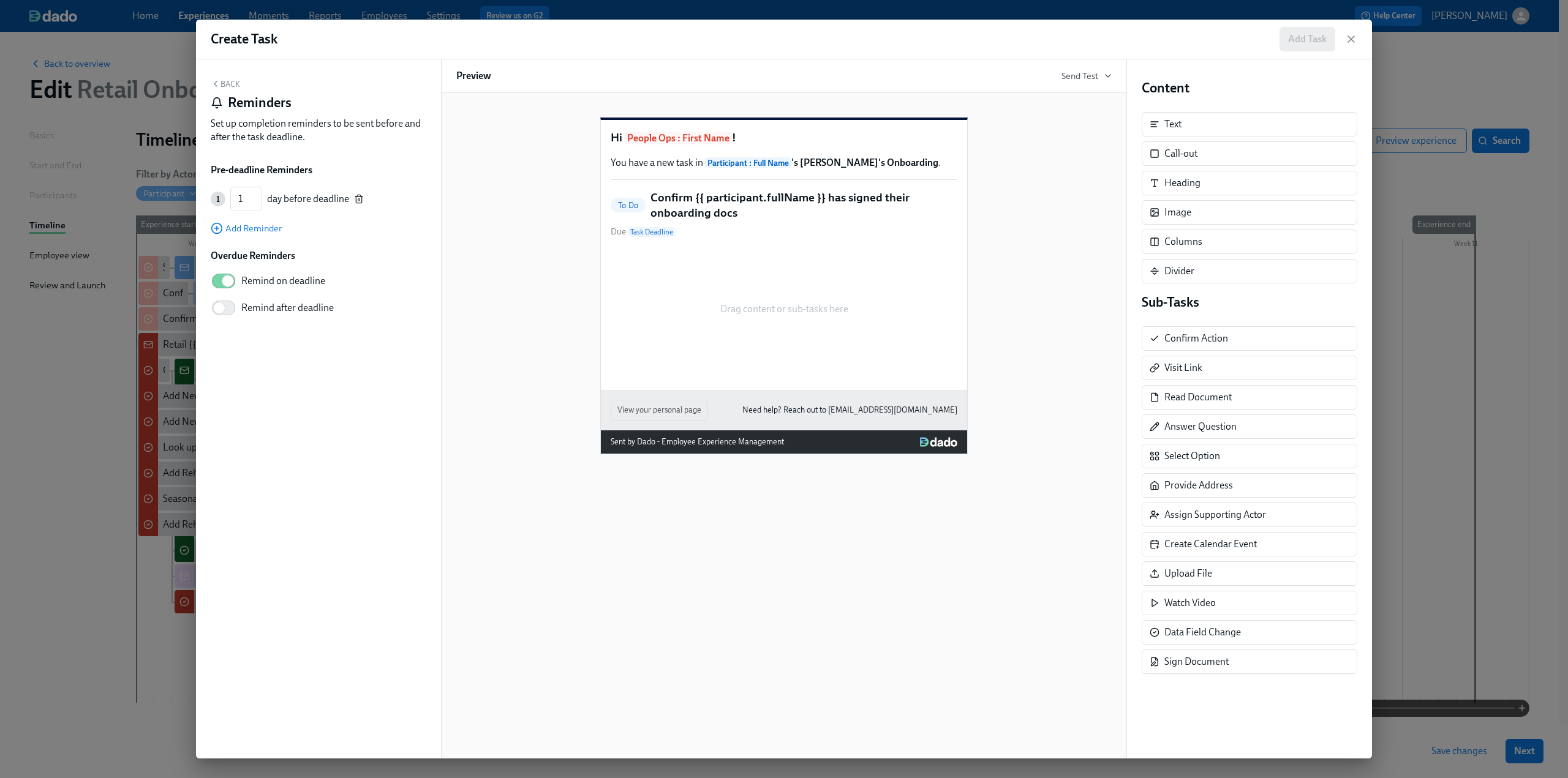
click at [358, 201] on line "button" at bounding box center [358, 201] width 0 height 3
click at [224, 84] on button "Back" at bounding box center [225, 84] width 30 height 10
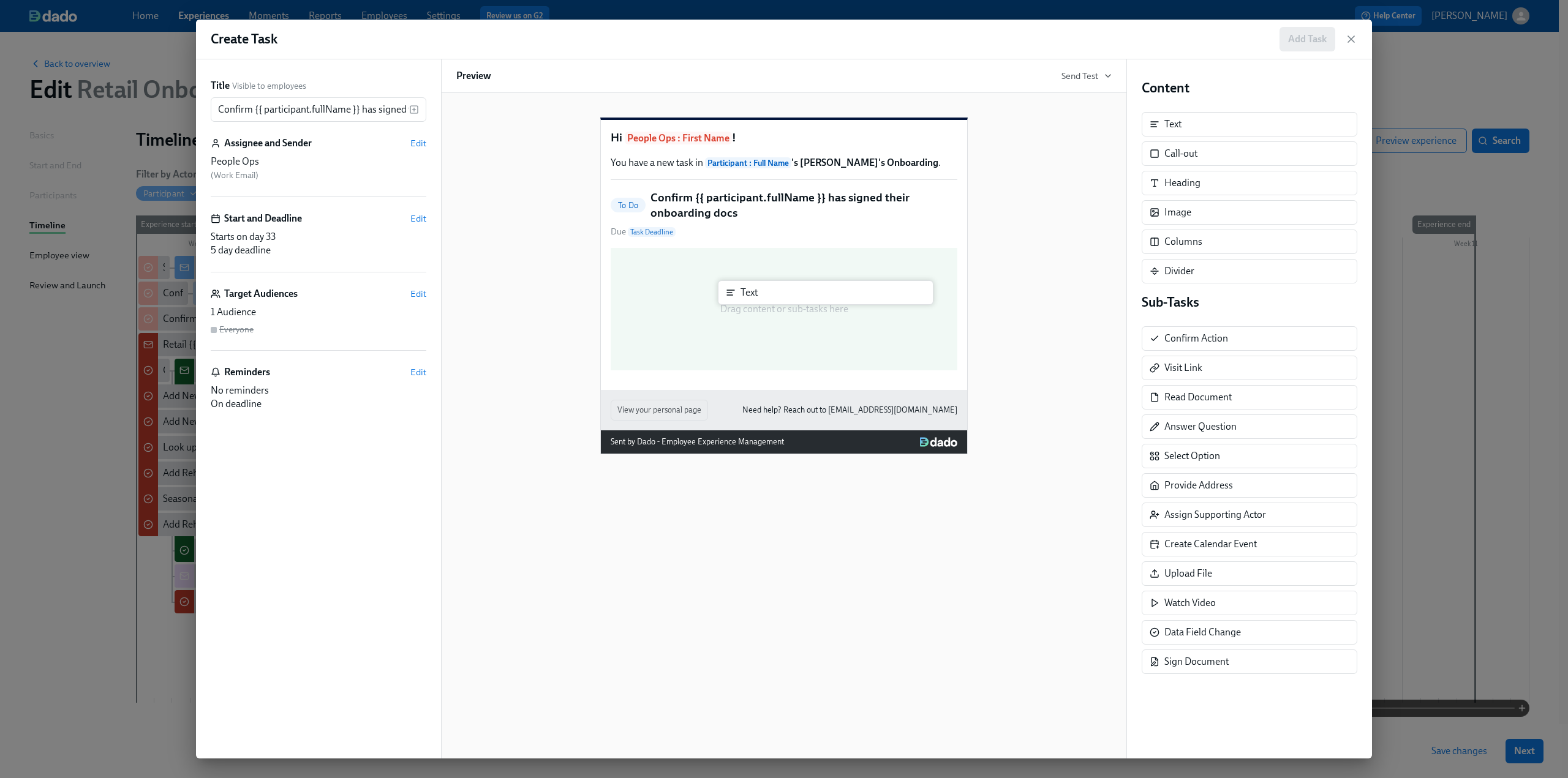
drag, startPoint x: 1164, startPoint y: 126, endPoint x: 729, endPoint y: 294, distance: 466.3
click at [729, 294] on div "Title Visible to employees Confirm {{ participant.fullName }} has signed their …" at bounding box center [784, 409] width 1176 height 699
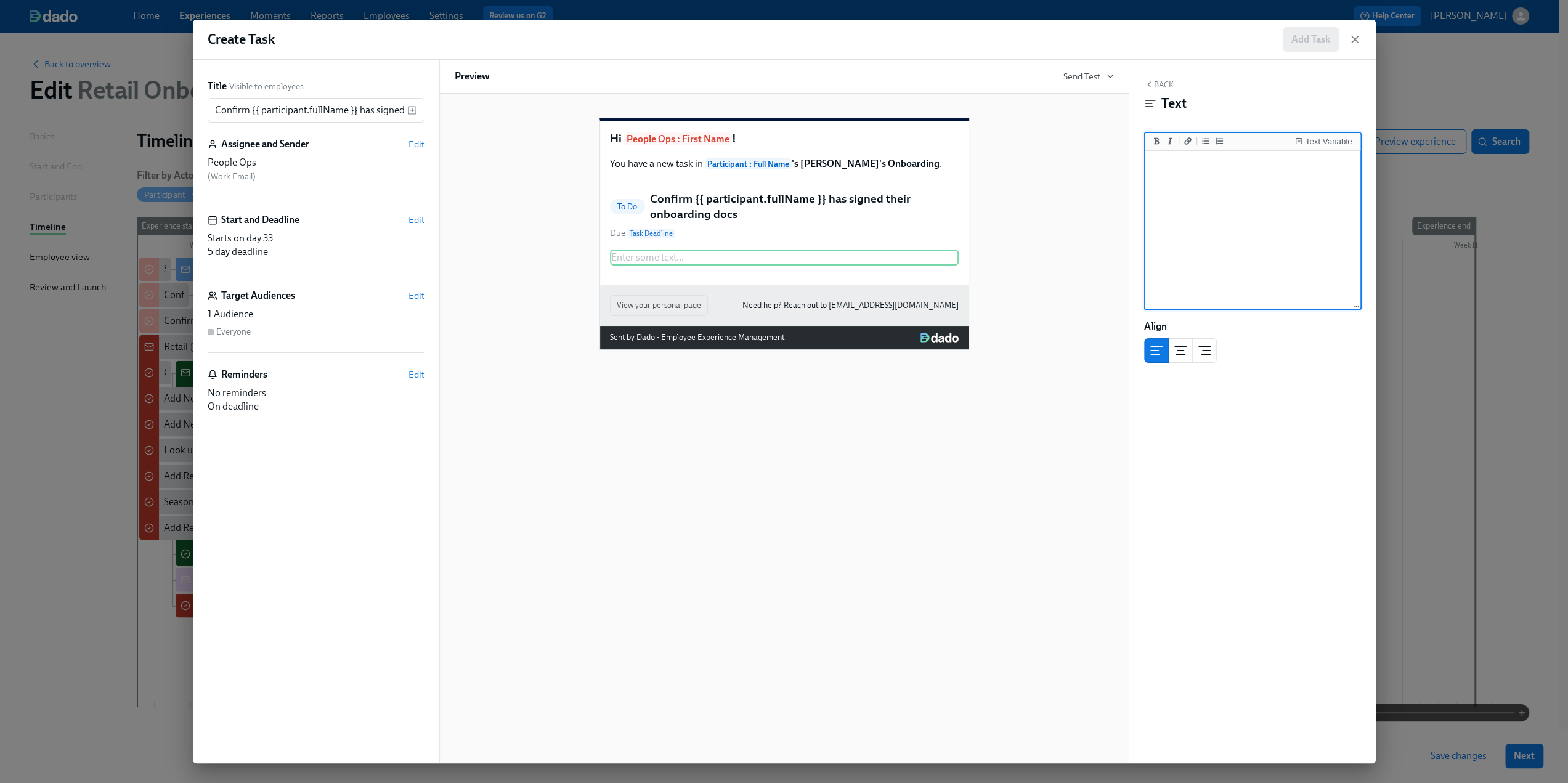
click at [936, 180] on textarea at bounding box center [1253, 230] width 211 height 155
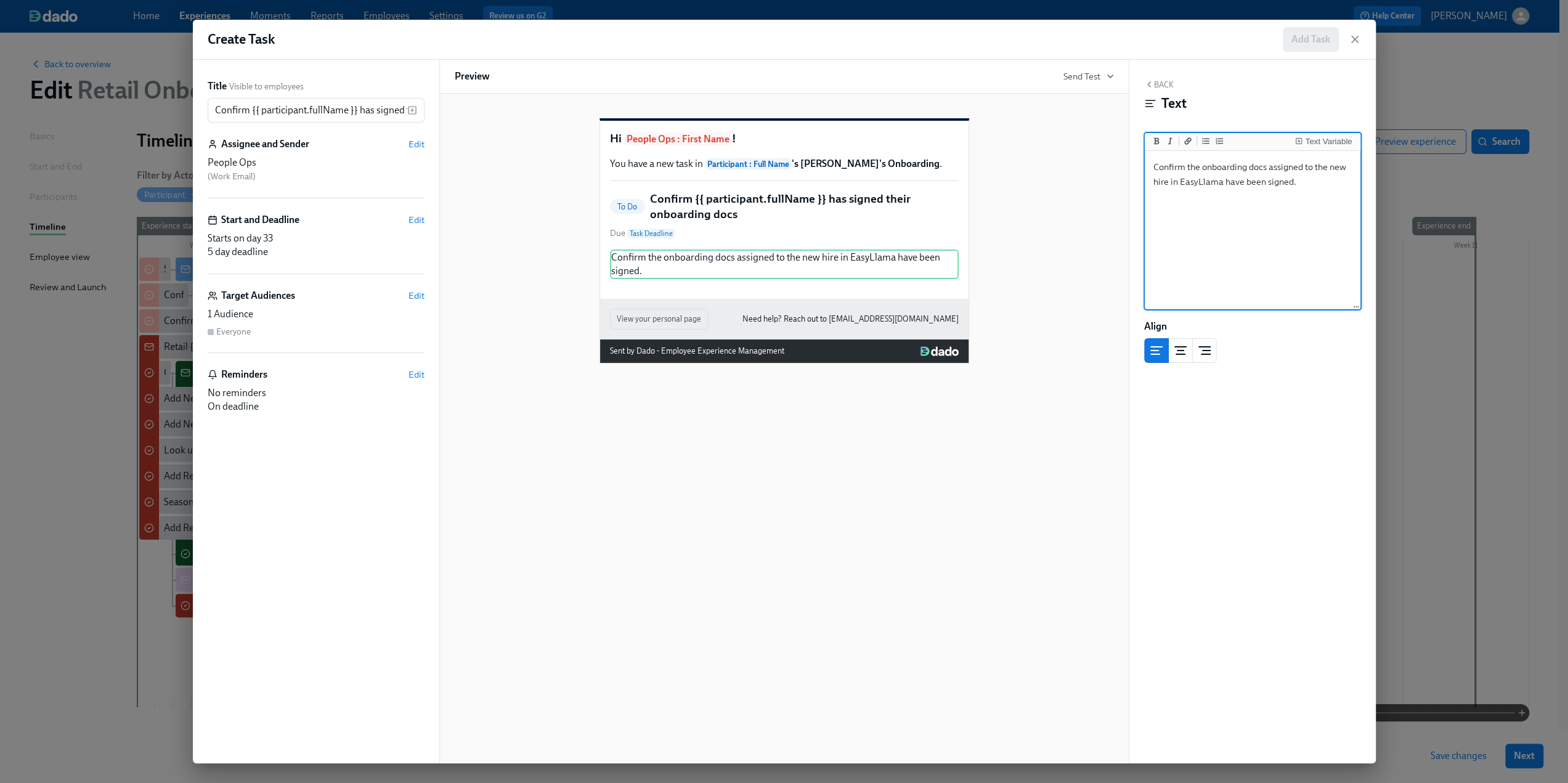
type textarea "Confirm the onboarding docs assigned to the new hire in EasyLlama have been sig…"
click at [936, 454] on div "Back Text Text Variable Confirm the onboarding docs assigned to the new hire in…" at bounding box center [1253, 412] width 246 height 704
click at [936, 81] on icon "button" at bounding box center [1149, 84] width 10 height 10
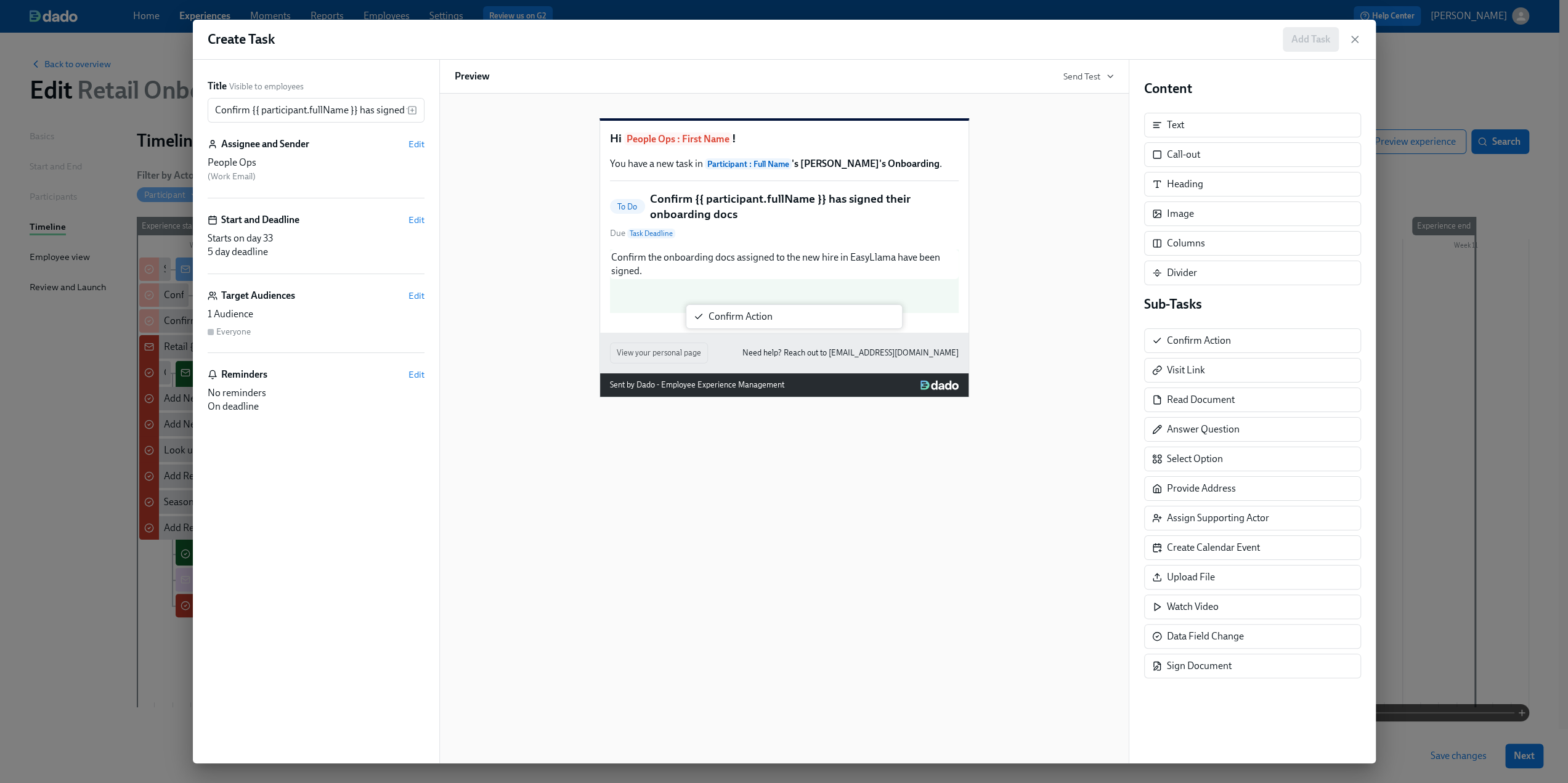
drag, startPoint x: 1200, startPoint y: 338, endPoint x: 739, endPoint y: 317, distance: 461.5
click at [739, 317] on div "Title Visible to employees Confirm {{ participant.fullName }} has signed their …" at bounding box center [784, 412] width 1183 height 704
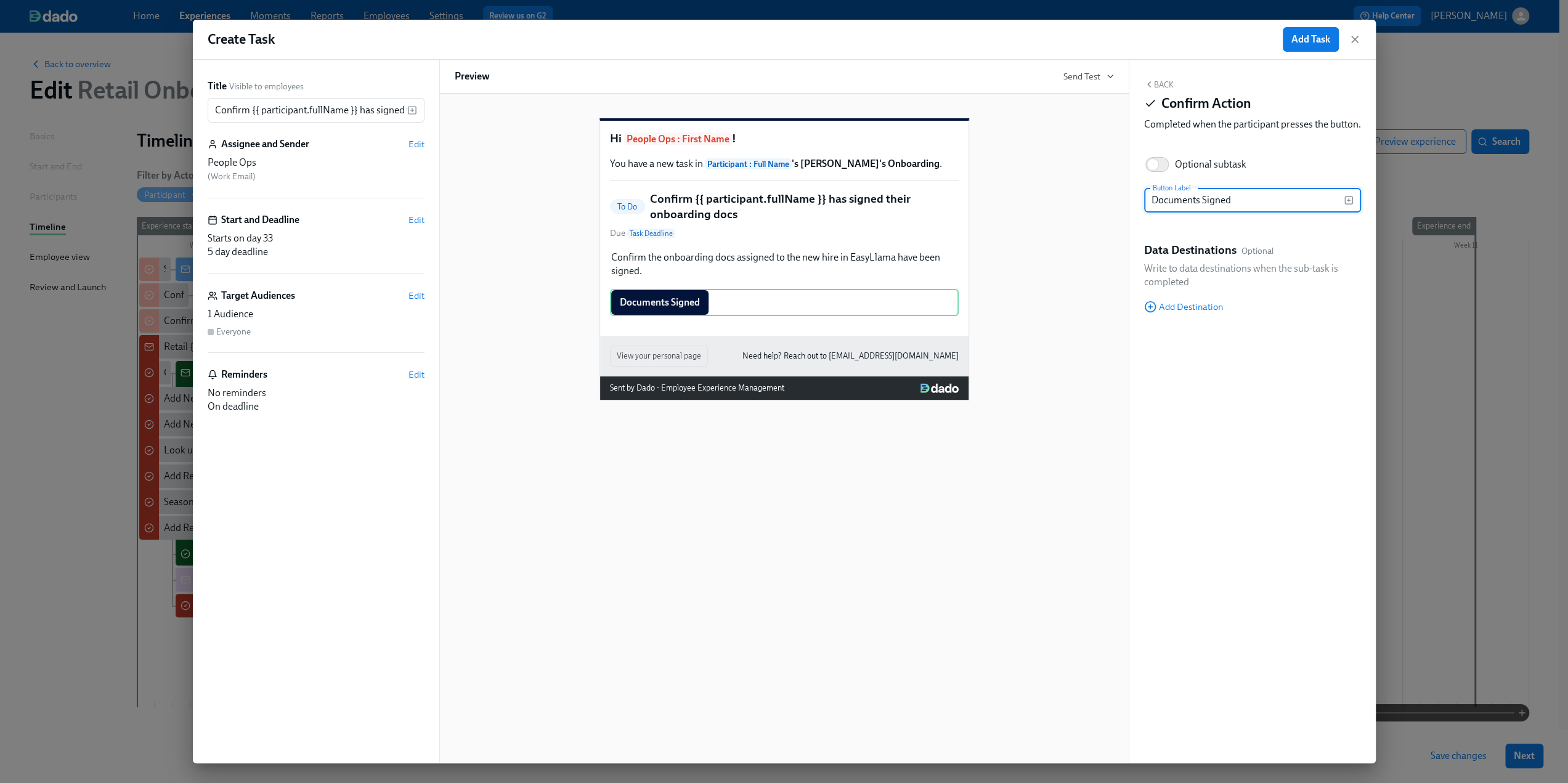
type input "Documents Signed"
click at [936, 83] on icon "button" at bounding box center [1149, 84] width 10 height 10
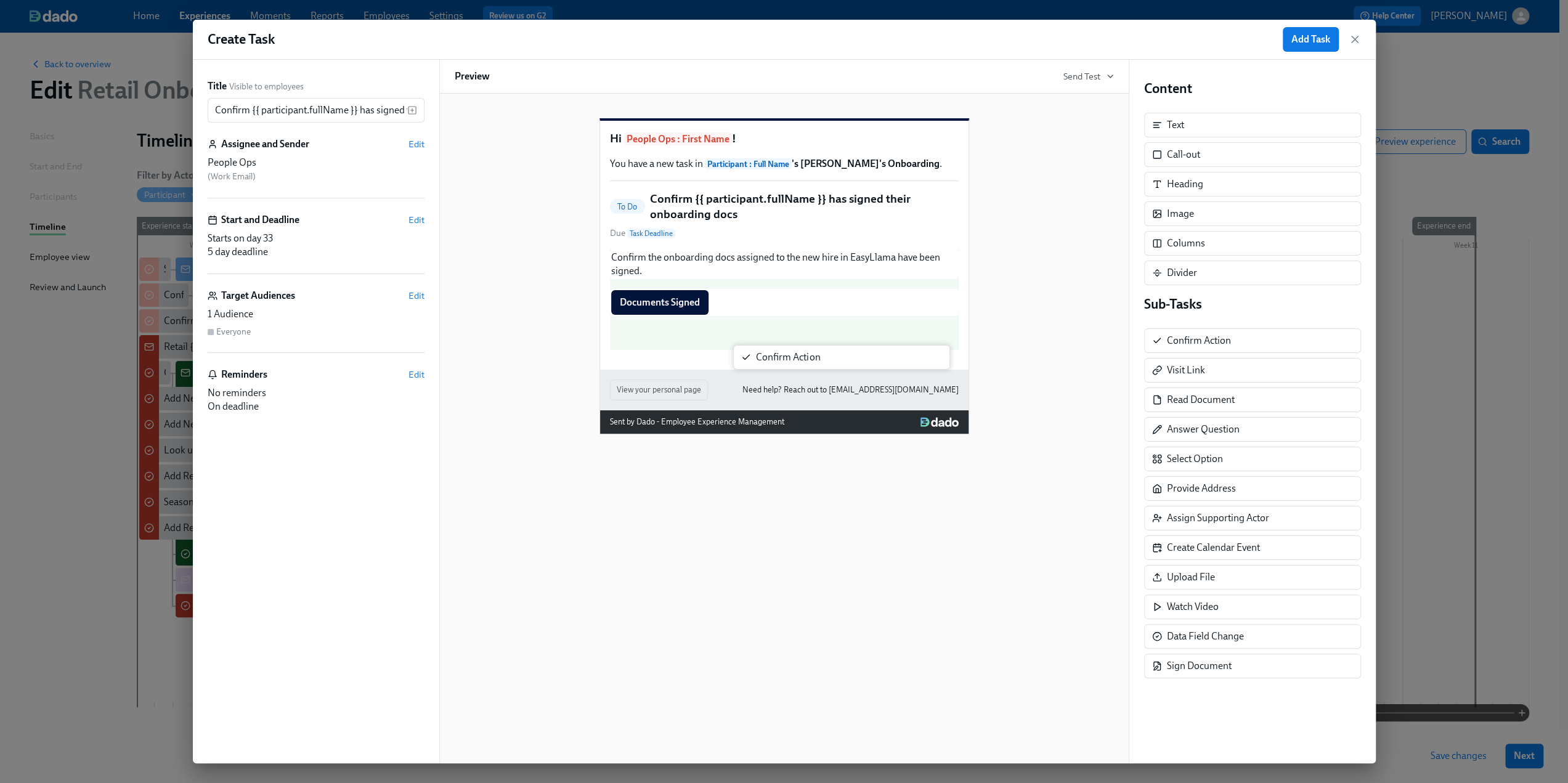
drag, startPoint x: 1200, startPoint y: 331, endPoint x: 779, endPoint y: 352, distance: 421.5
click at [779, 352] on div "Title Visible to employees Confirm {{ participant.fullName }} has signed their …" at bounding box center [784, 412] width 1183 height 704
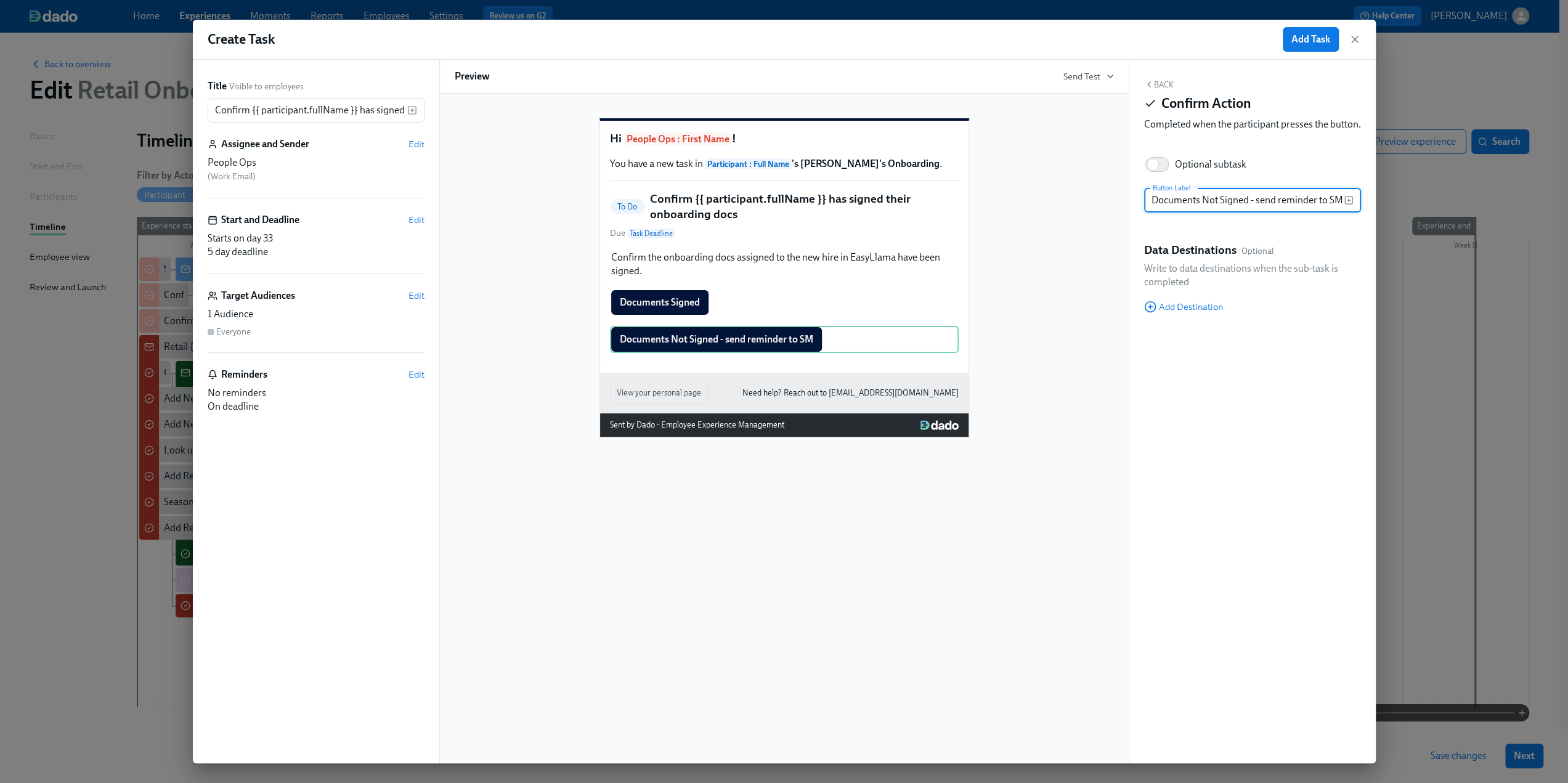
type input "Documents Not Signed - send reminder to SM"
click at [936, 346] on div "Block ID: Qc9CF0NP_" at bounding box center [1253, 339] width 217 height 13
click at [418, 295] on span "Edit" at bounding box center [416, 296] width 16 height 13
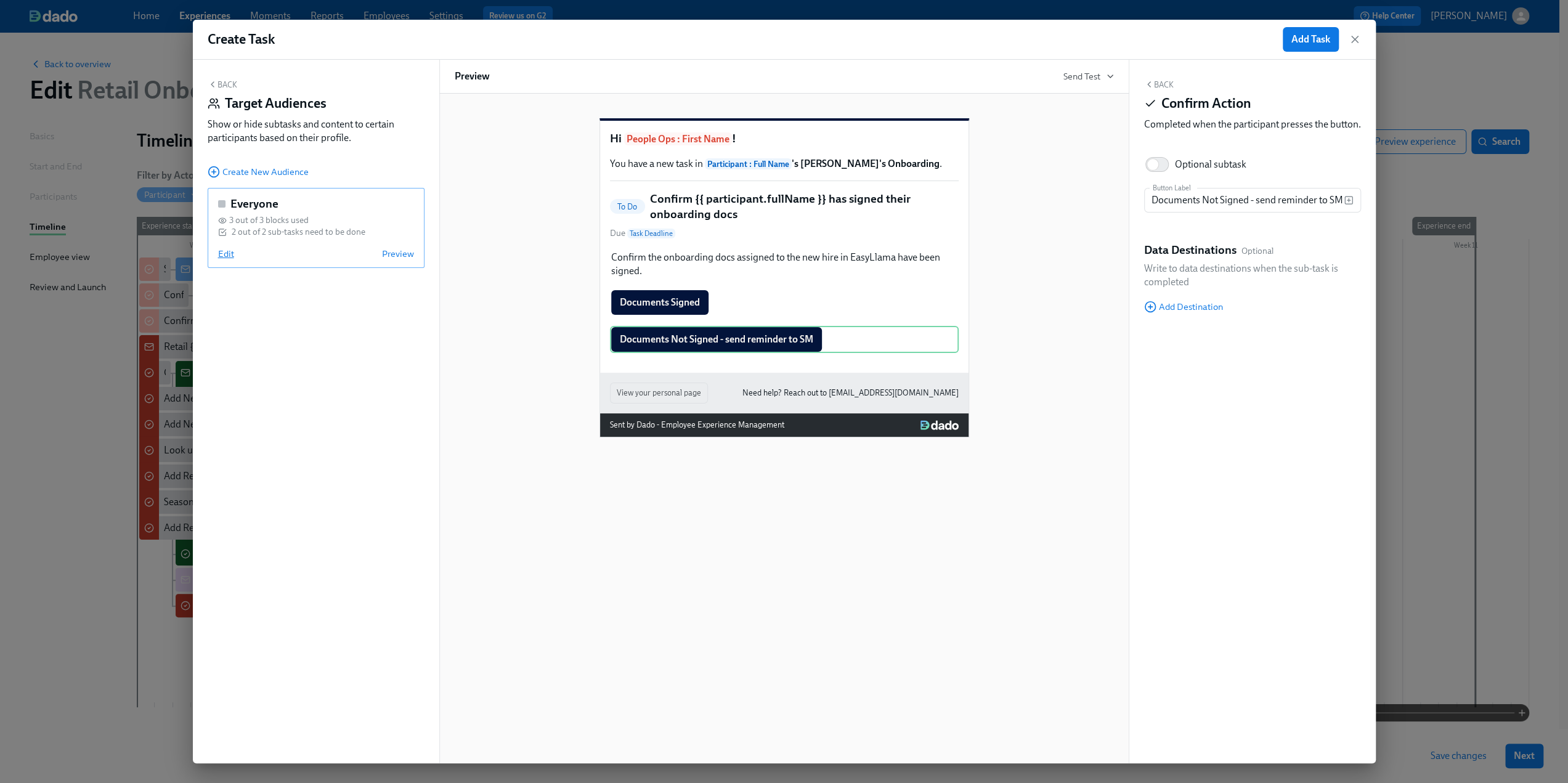
click at [226, 254] on span "Edit" at bounding box center [226, 254] width 16 height 13
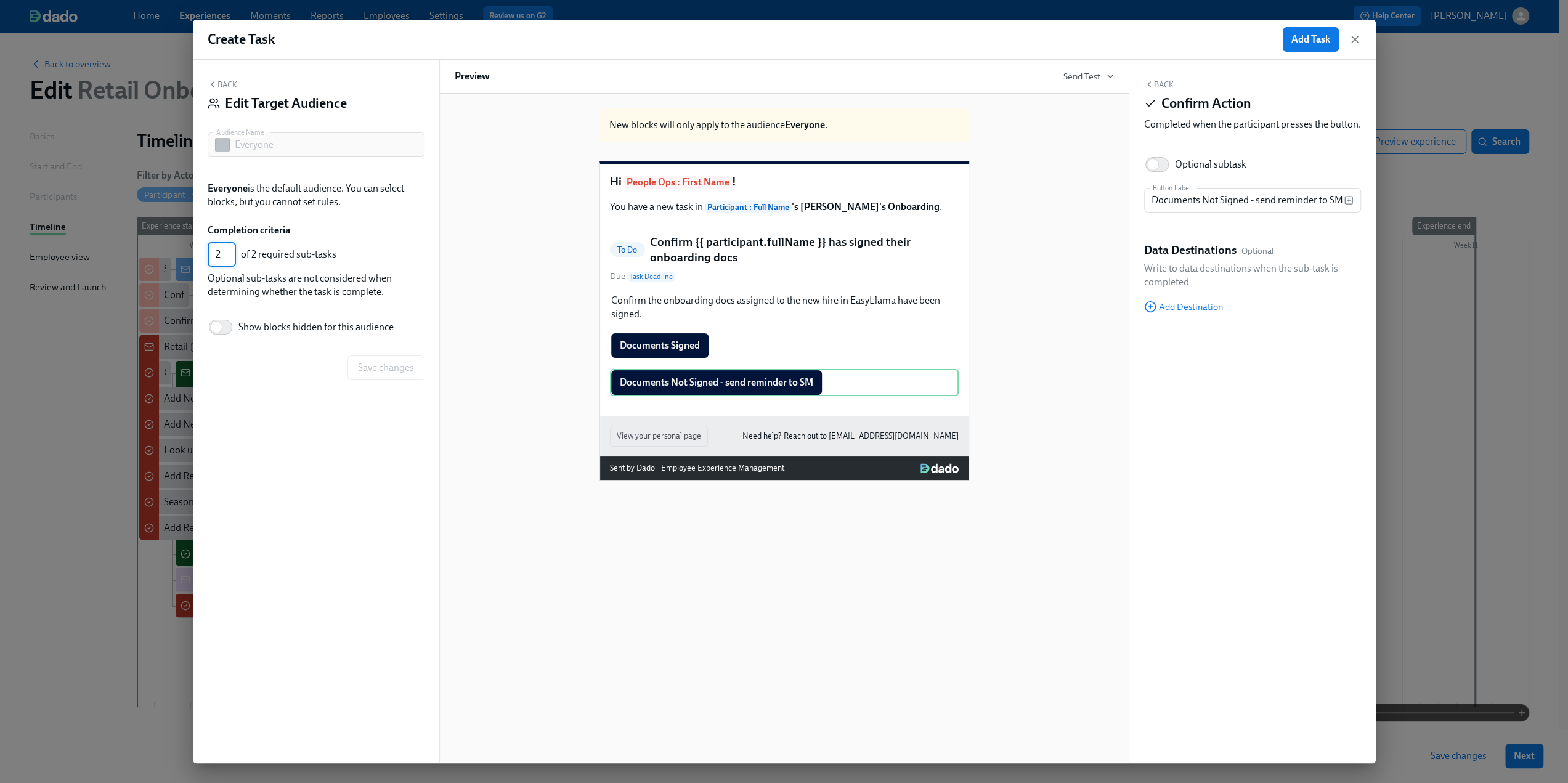
drag, startPoint x: 219, startPoint y: 250, endPoint x: 211, endPoint y: 252, distance: 8.2
click at [211, 252] on input "2" at bounding box center [222, 254] width 29 height 25
type input "1"
click at [388, 378] on button "Save changes" at bounding box center [386, 367] width 77 height 25
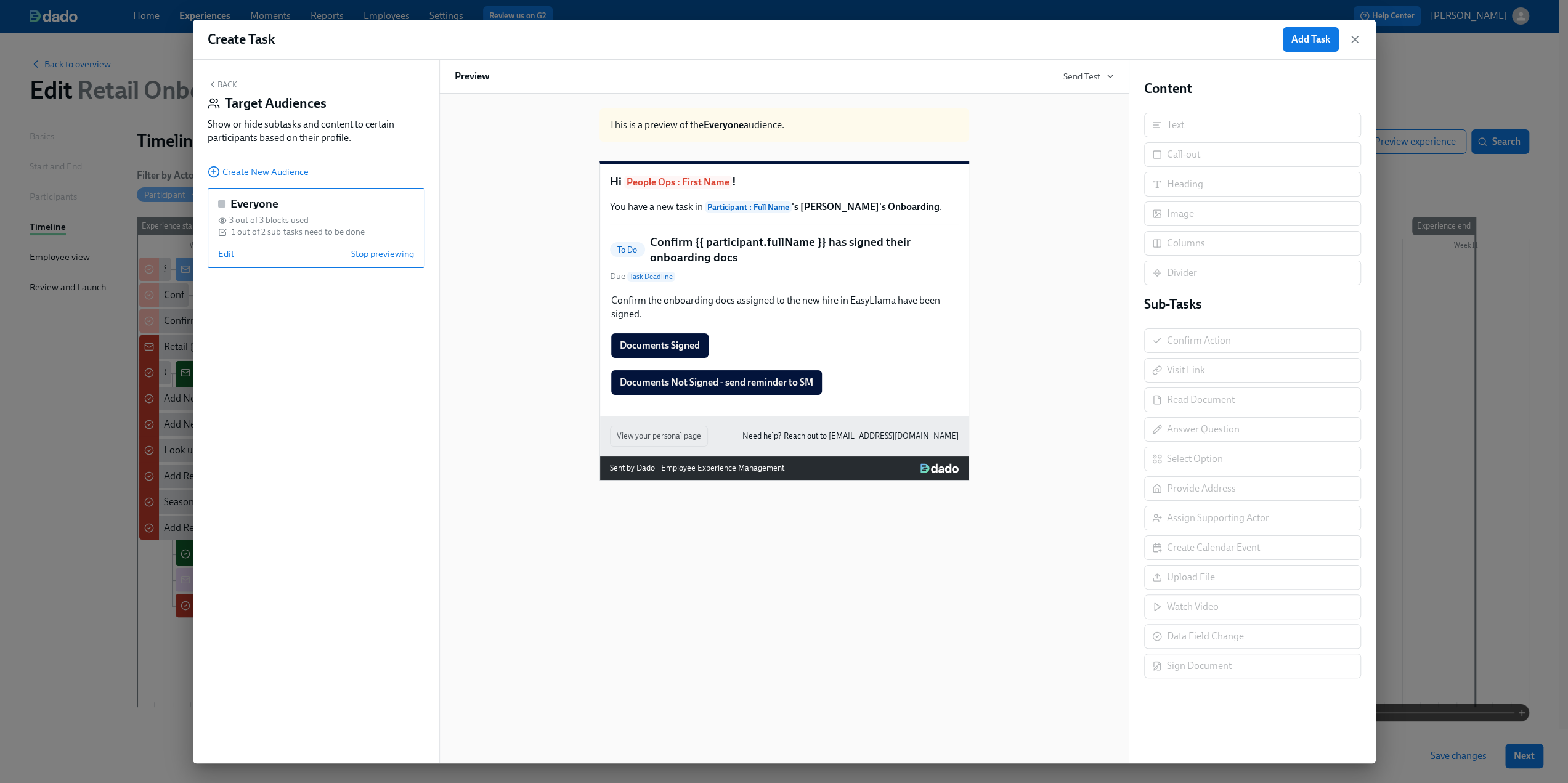
click at [225, 82] on button "Back" at bounding box center [222, 84] width 30 height 10
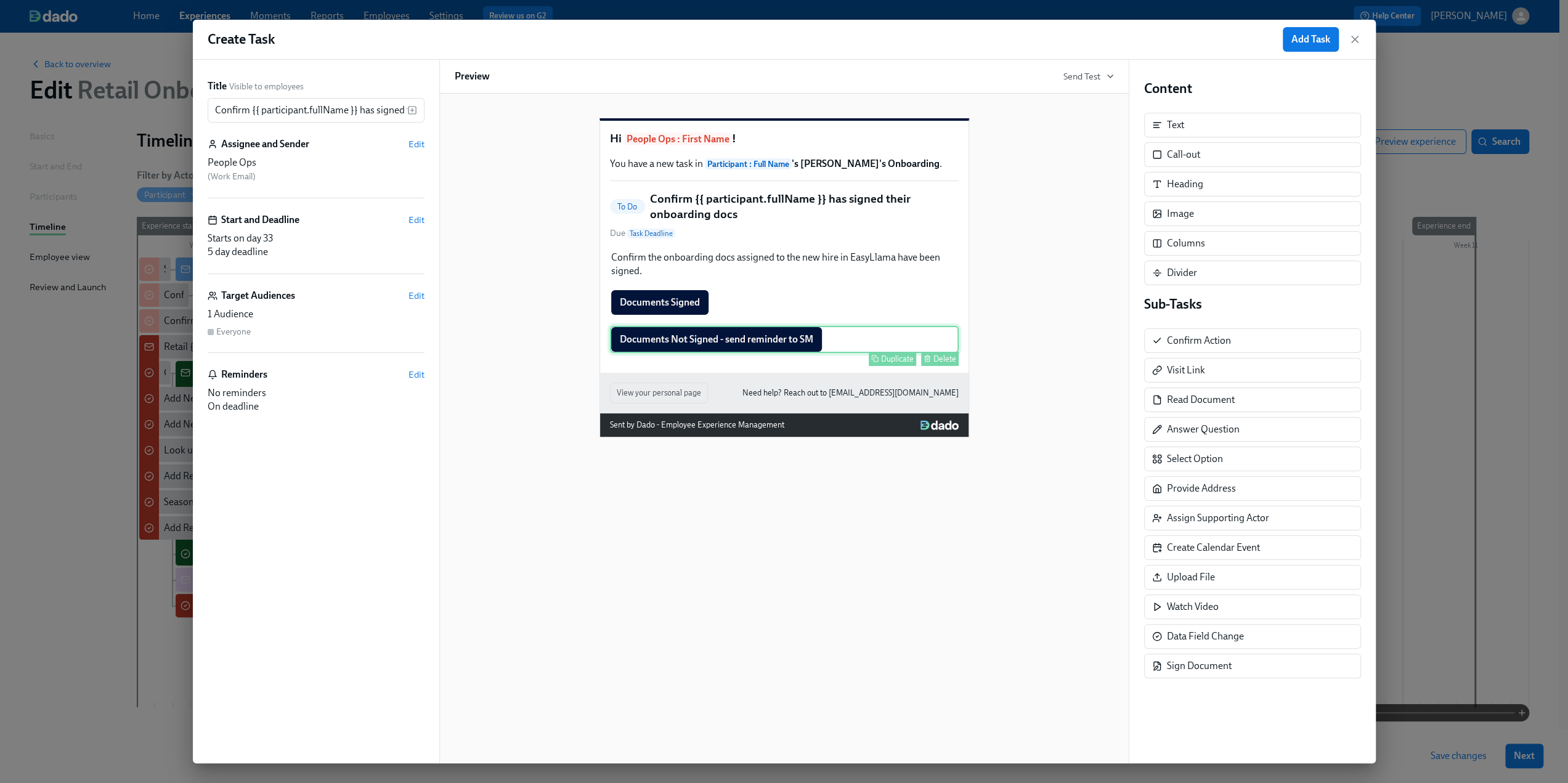
click at [792, 353] on div "Documents Not Signed - send reminder to SM Duplicate Delete" at bounding box center [784, 339] width 349 height 27
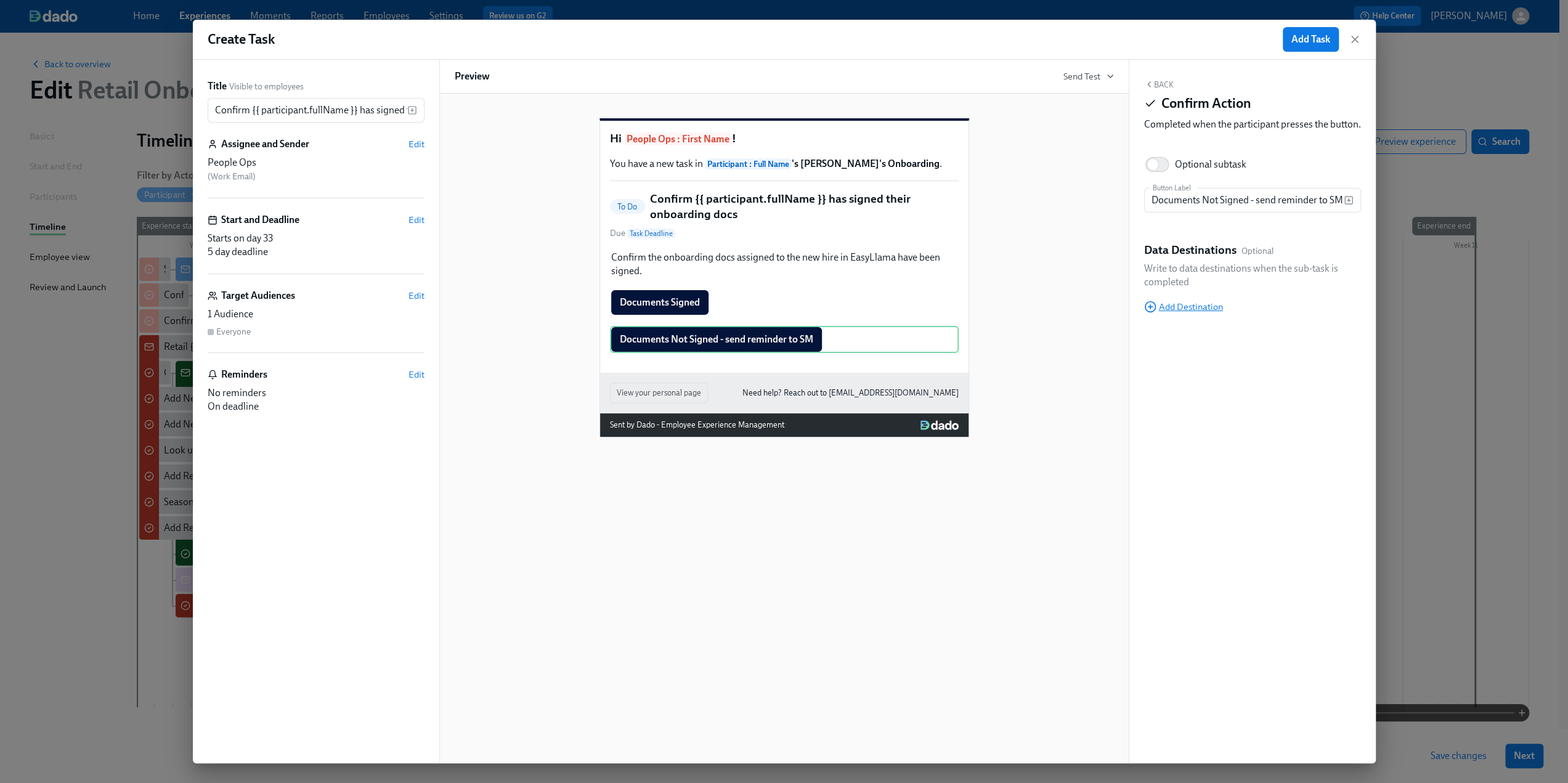
click at [936, 313] on span "Add Destination" at bounding box center [1183, 307] width 79 height 13
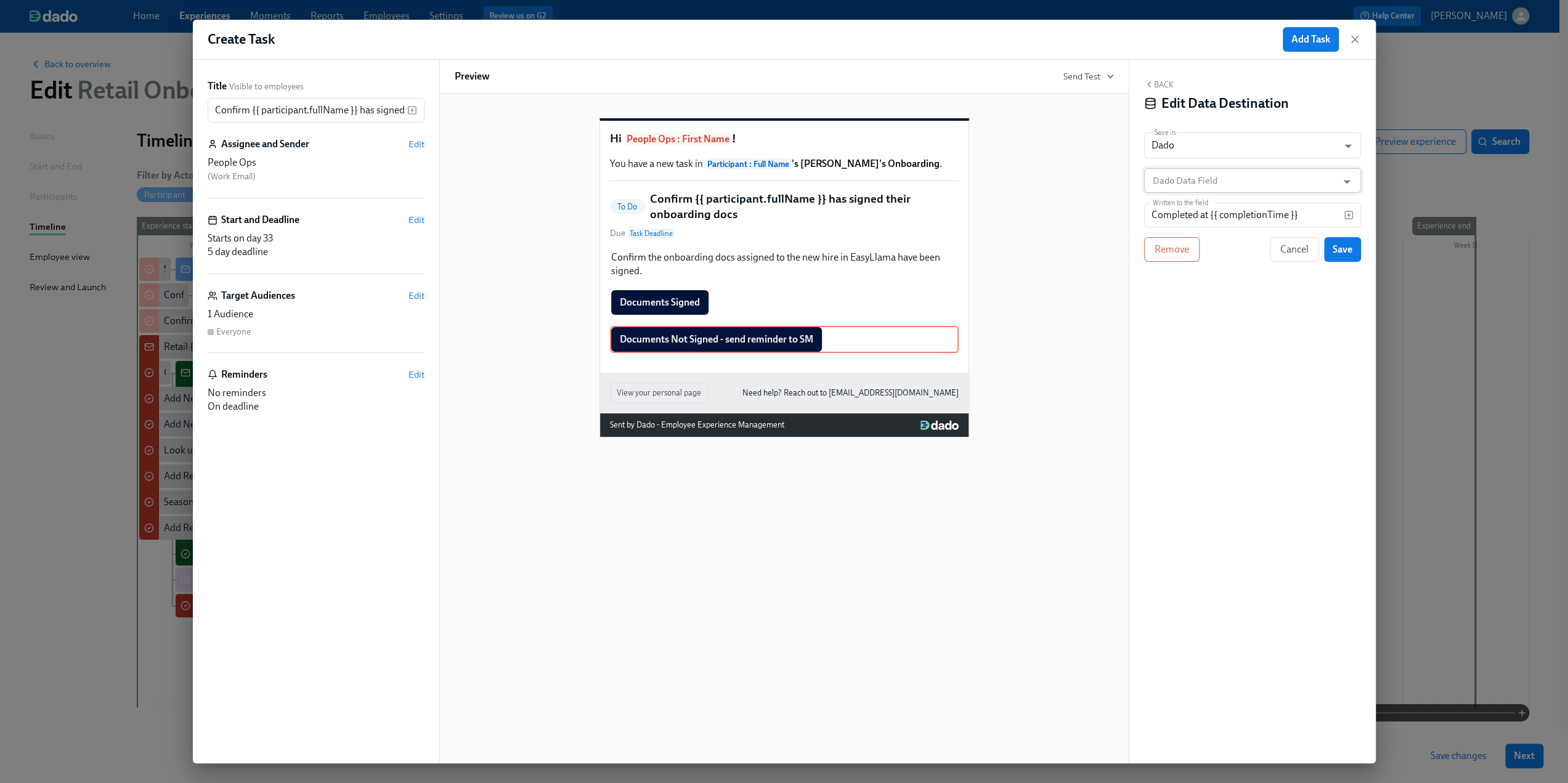
click at [936, 178] on input "Dado Data Field" at bounding box center [1243, 180] width 187 height 25
click at [936, 250] on li "Onboarding Docs Not Signed" at bounding box center [1252, 254] width 217 height 21
type input "Onboarding Docs Not Signed"
click at [936, 247] on span "Save" at bounding box center [1343, 250] width 20 height 13
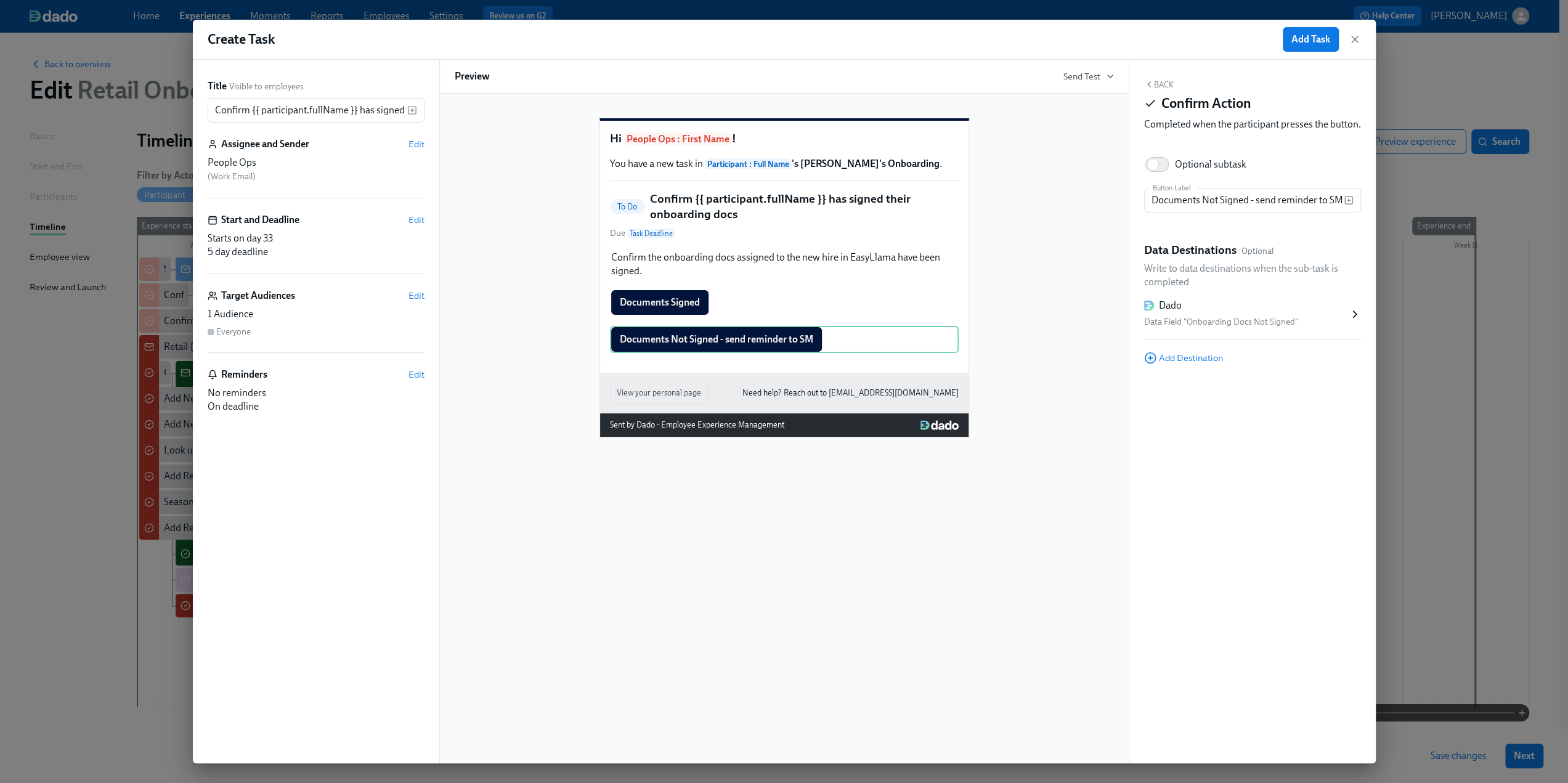
click at [936, 347] on div "Hi People Ops : First Name ! You have a new task in Participant : Full Name 's …" at bounding box center [784, 268] width 659 height 339
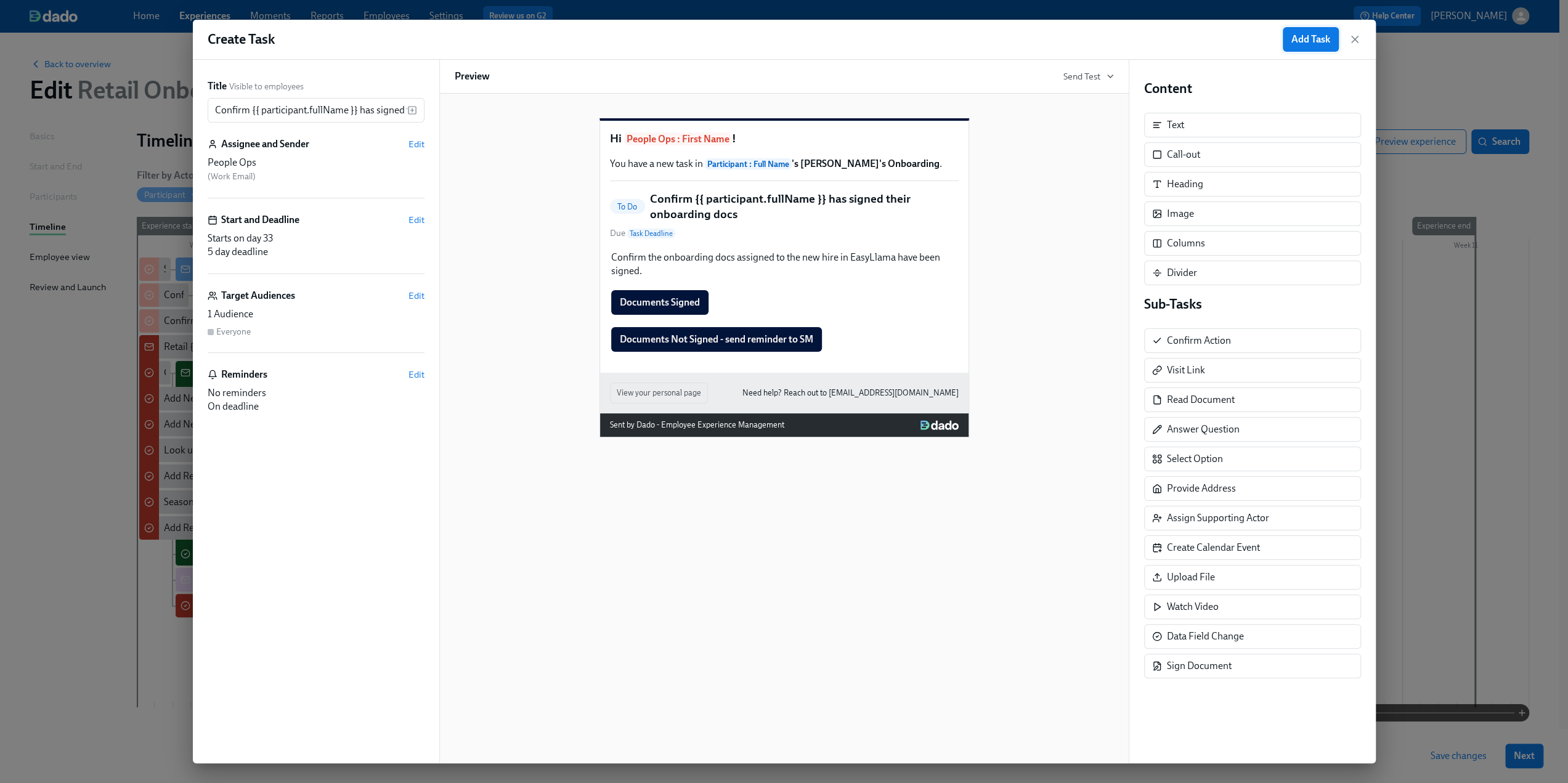
click at [936, 43] on span "Add Task" at bounding box center [1311, 39] width 39 height 13
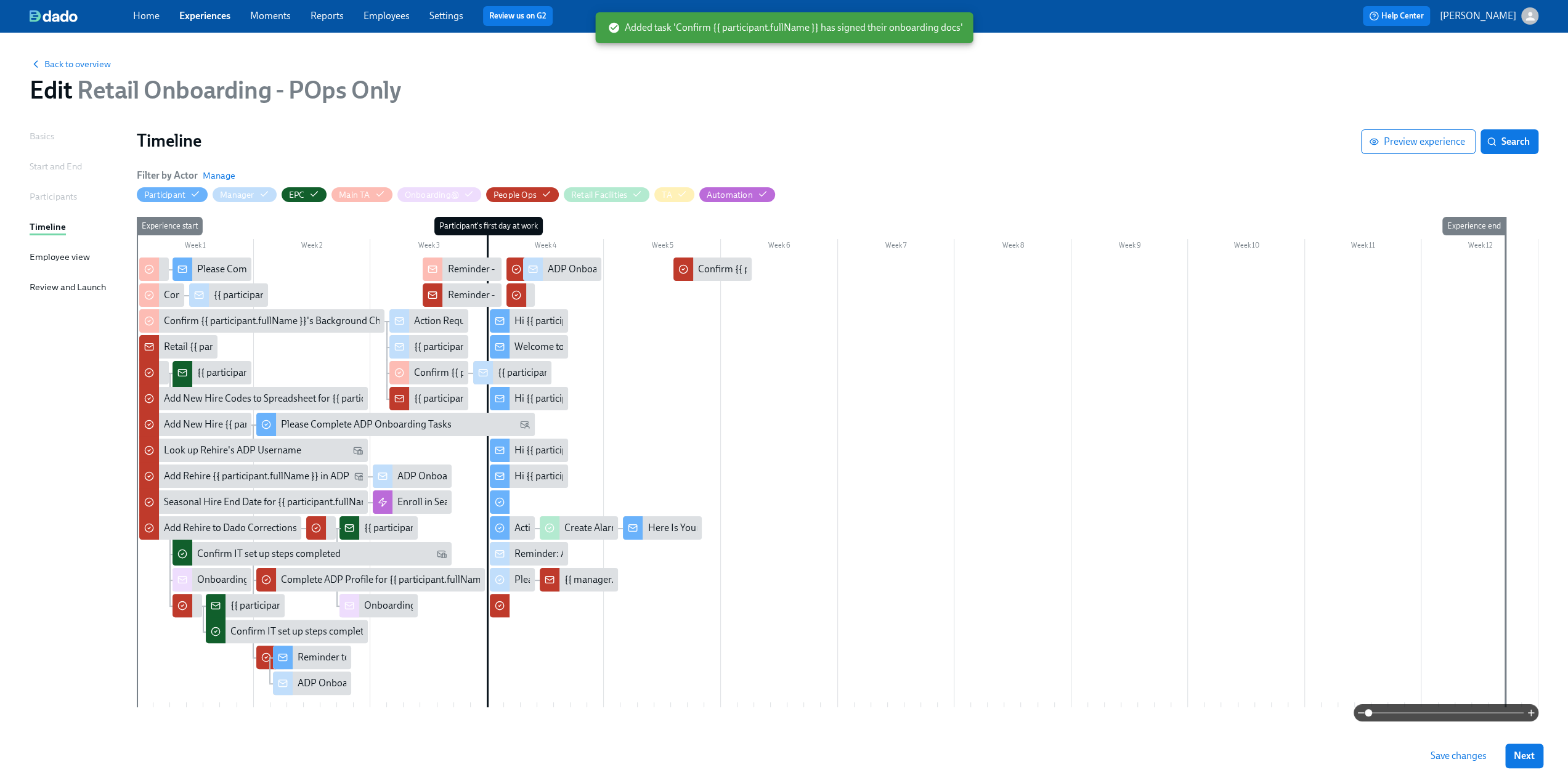
click at [785, 264] on div at bounding box center [837, 482] width 1402 height 450
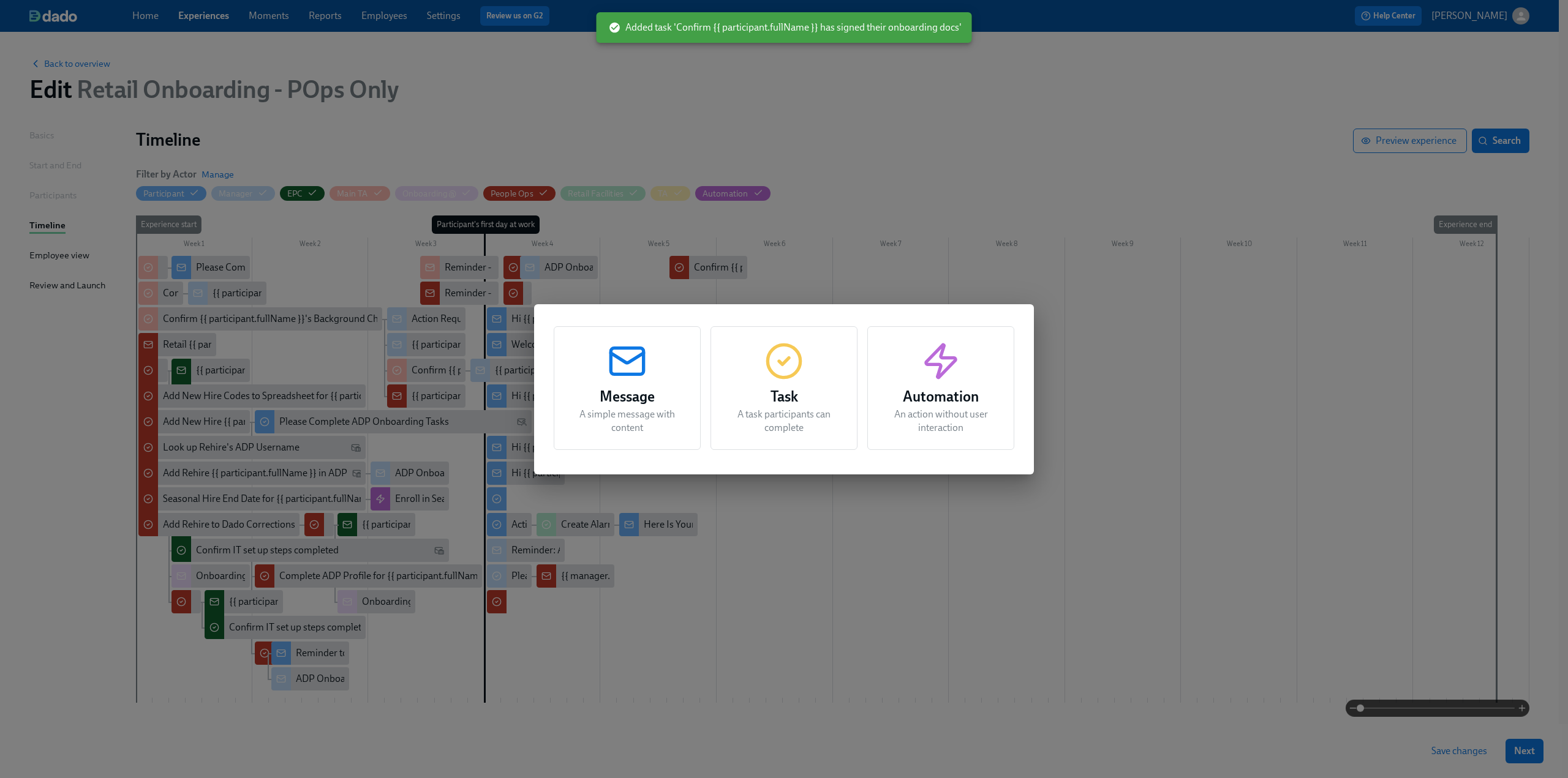
click at [647, 385] on div "Message A simple message with content" at bounding box center [627, 388] width 147 height 123
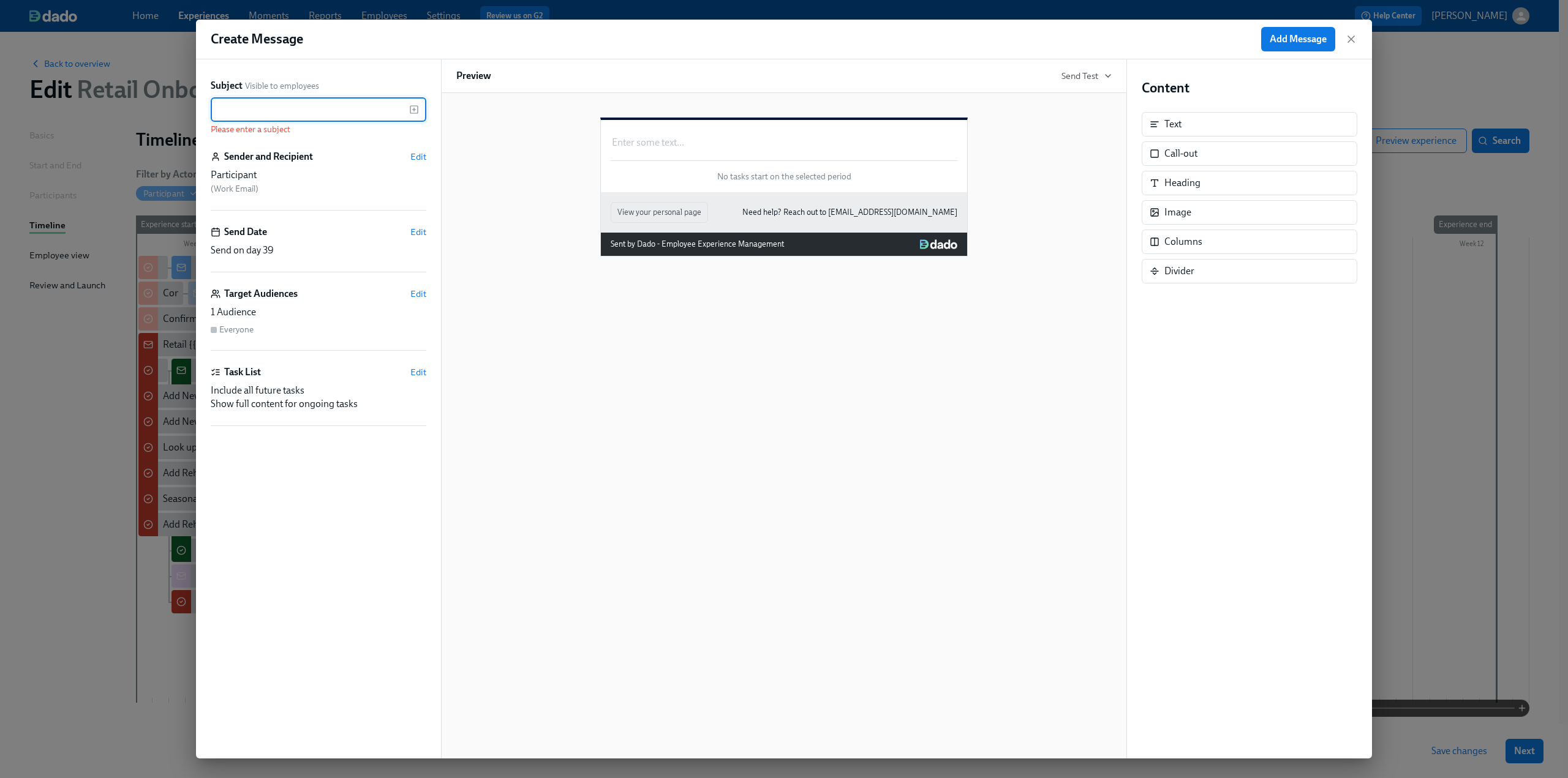
click at [232, 106] on input "text" at bounding box center [310, 110] width 199 height 24
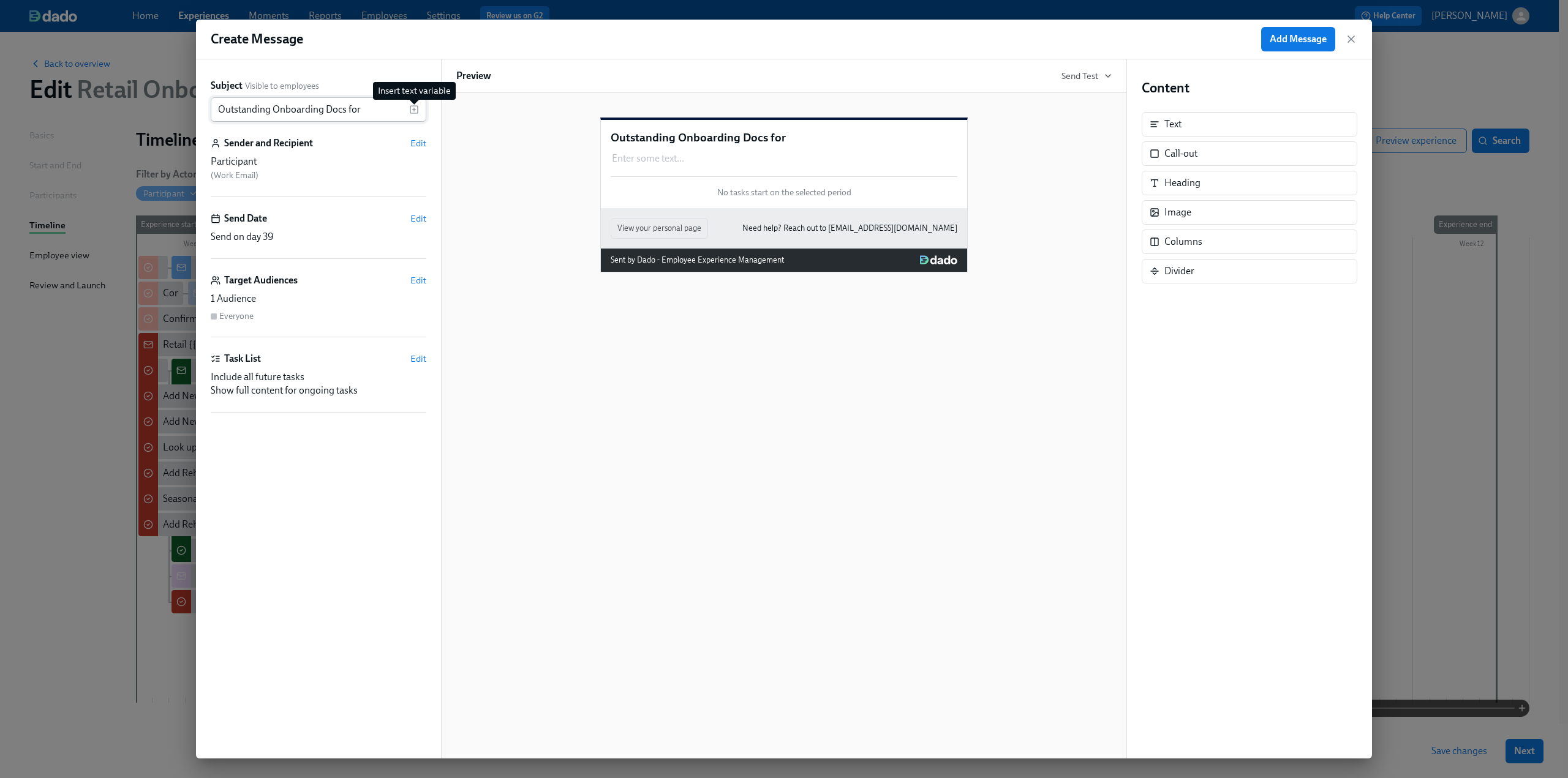
click at [415, 112] on icon "button" at bounding box center [414, 110] width 10 height 10
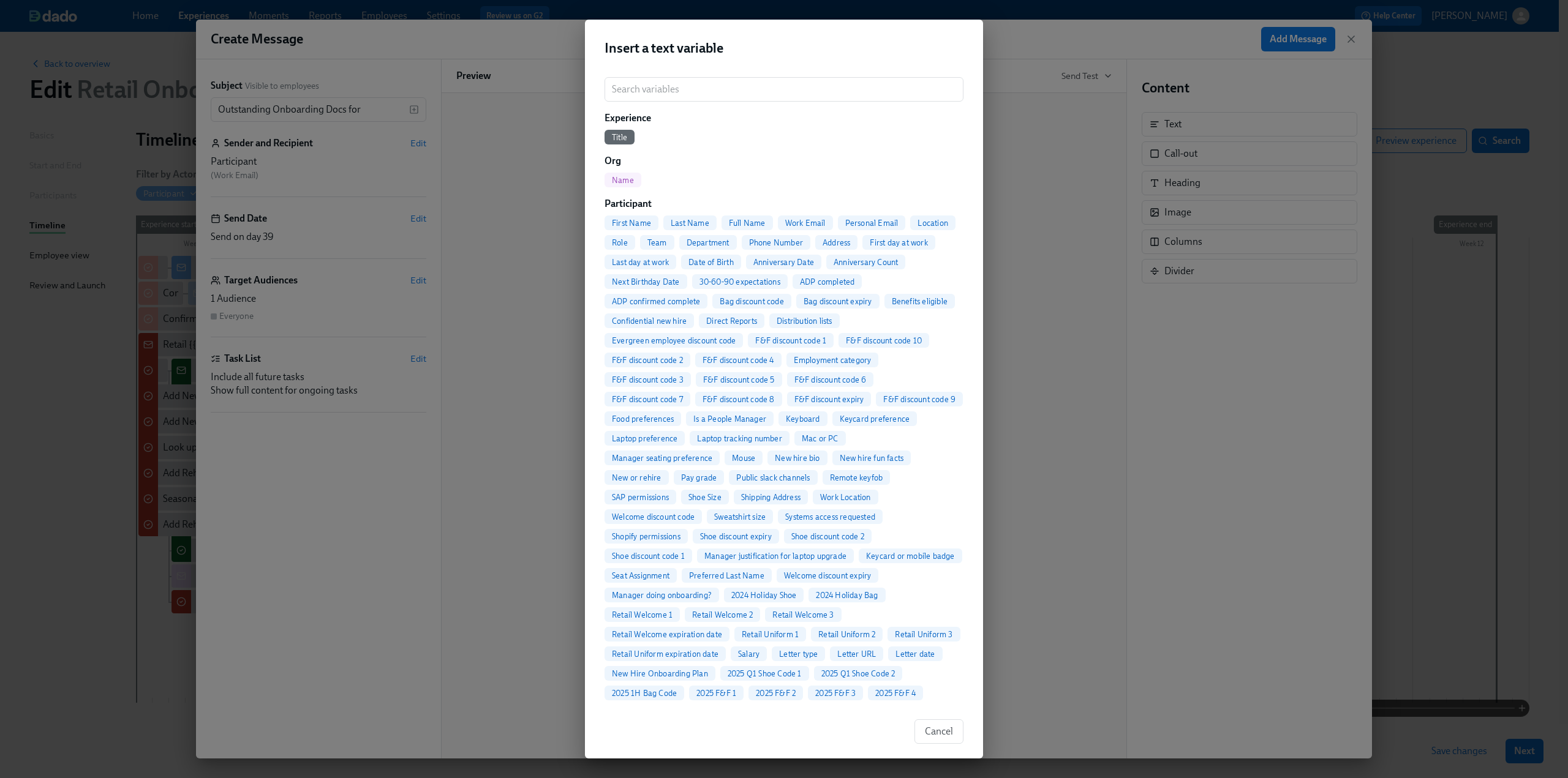
click at [752, 216] on div "Full Name" at bounding box center [747, 223] width 51 height 15
type input "Outstanding Onboarding Docs for {{ participant.fullName }}"
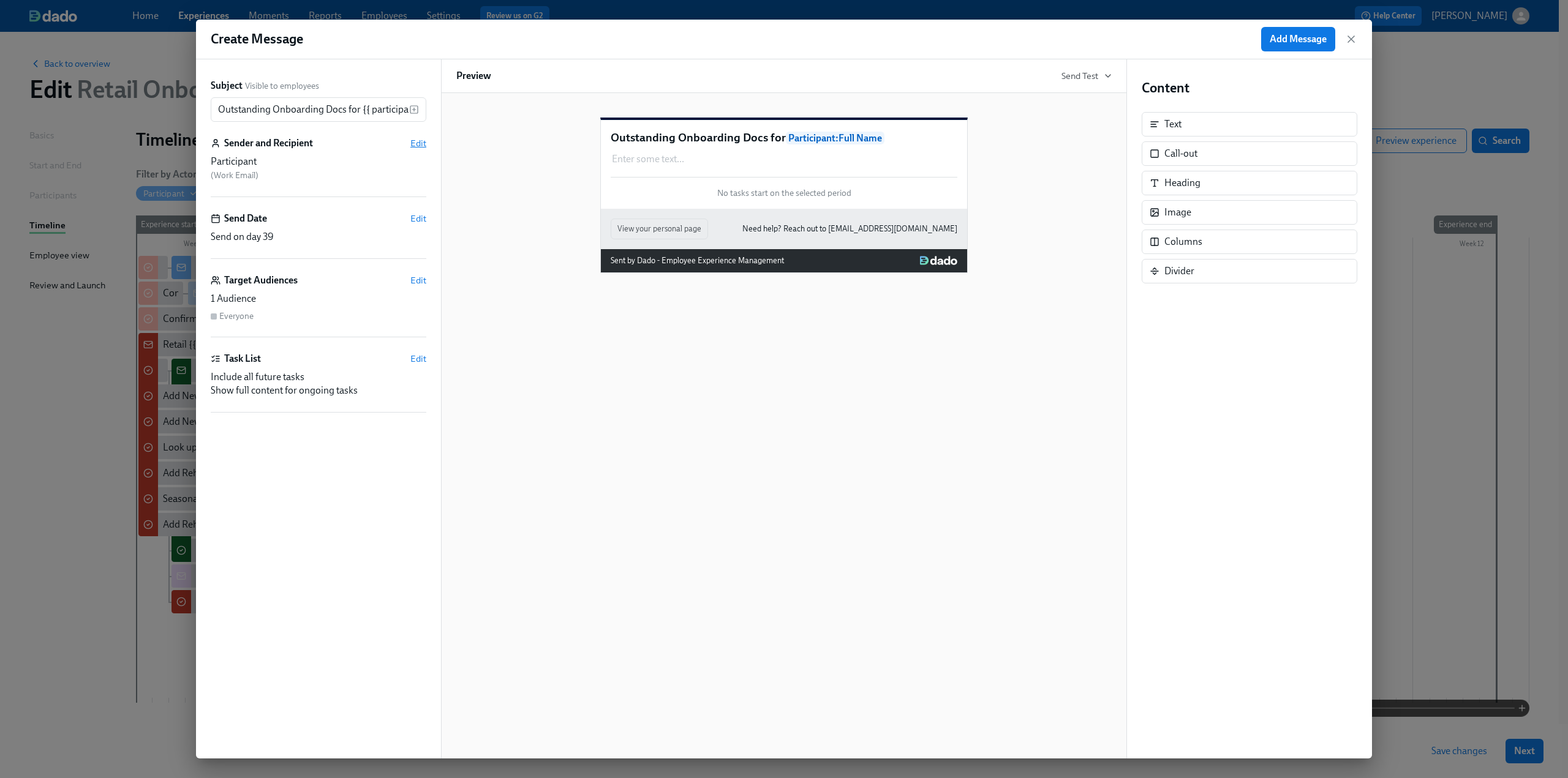
click at [413, 142] on span "Edit" at bounding box center [419, 143] width 16 height 13
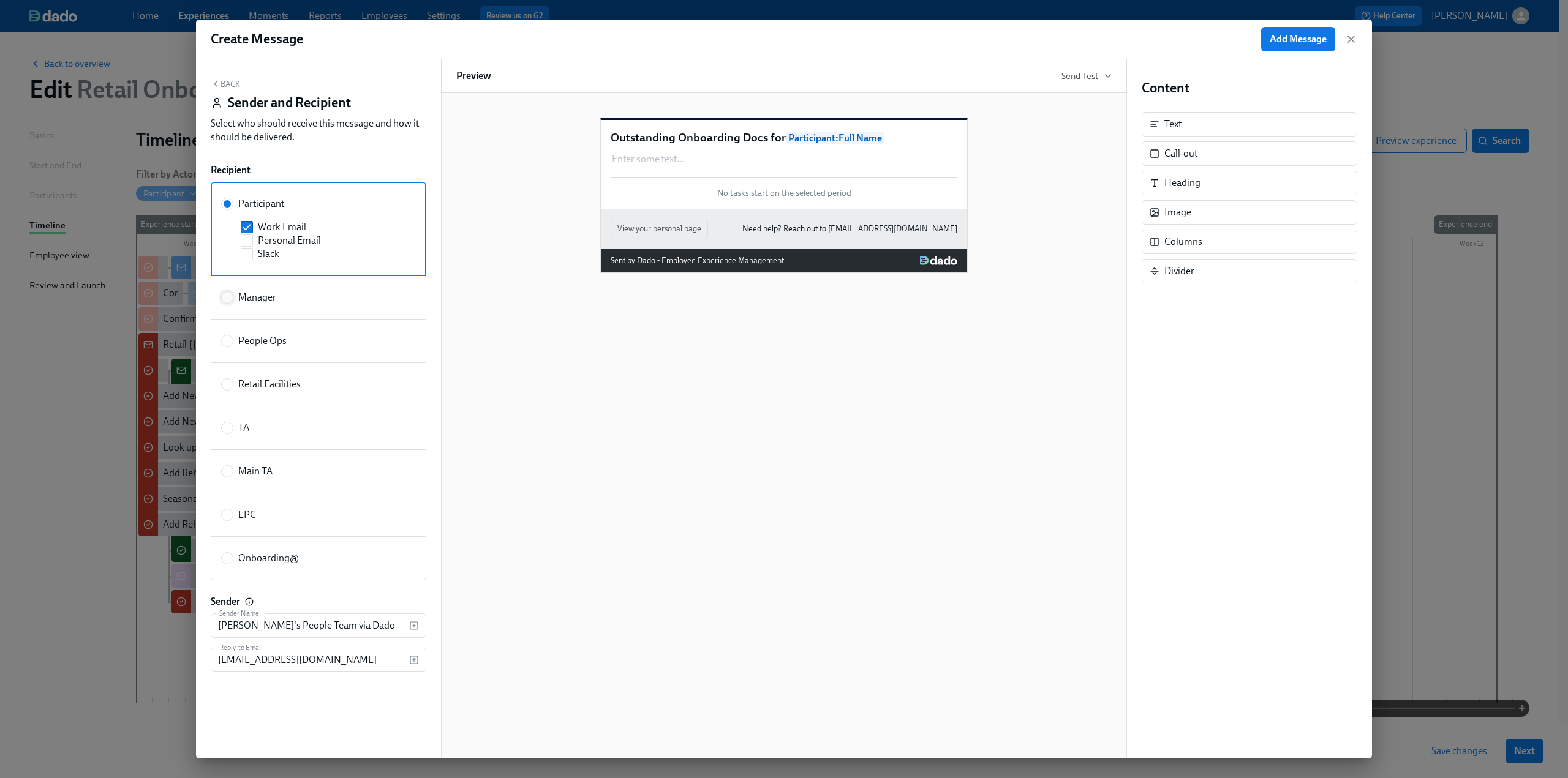
click at [230, 298] on input "Manager" at bounding box center [227, 298] width 11 height 11
radio input "true"
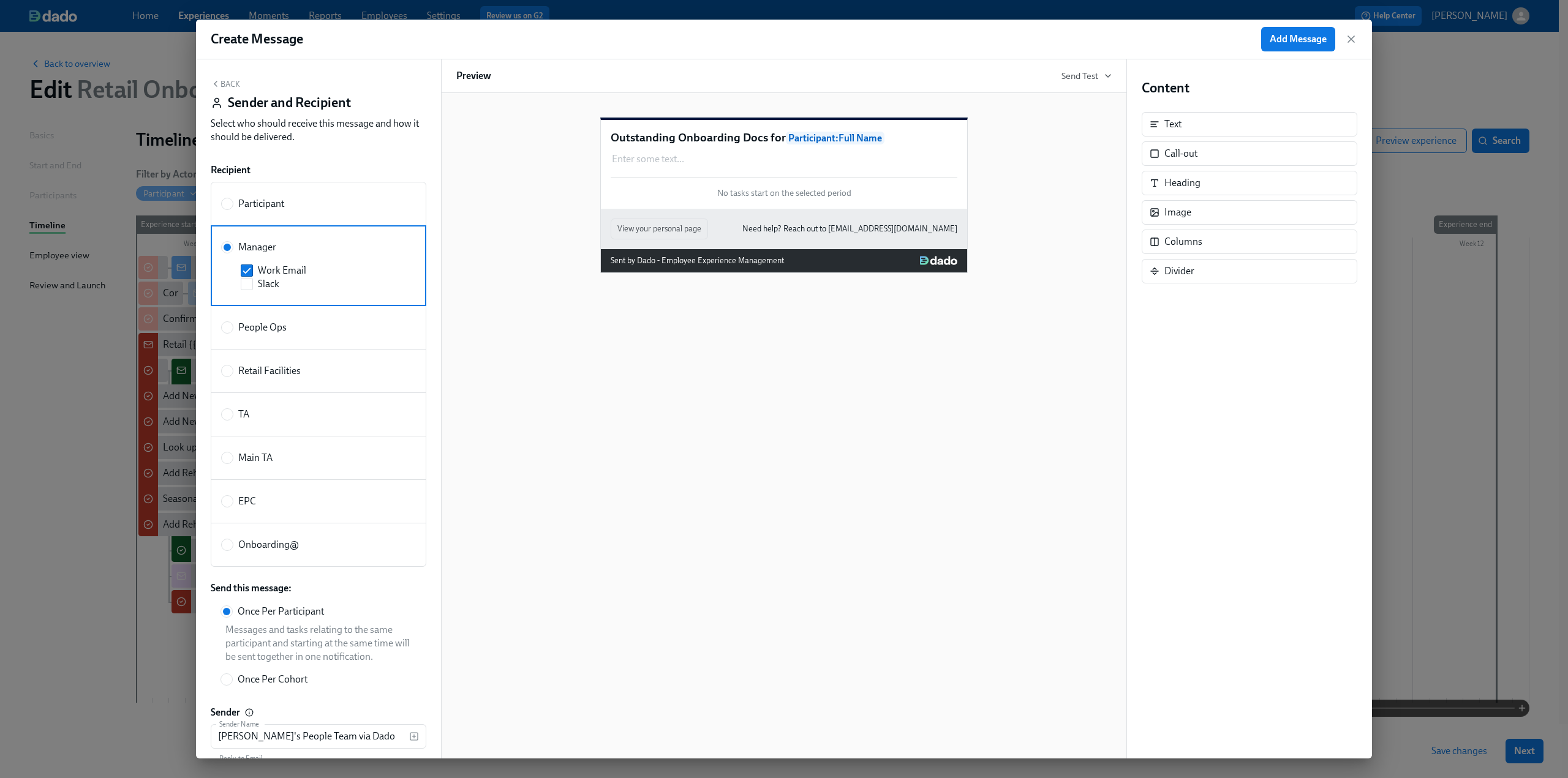
click at [233, 82] on button "Back" at bounding box center [225, 84] width 30 height 10
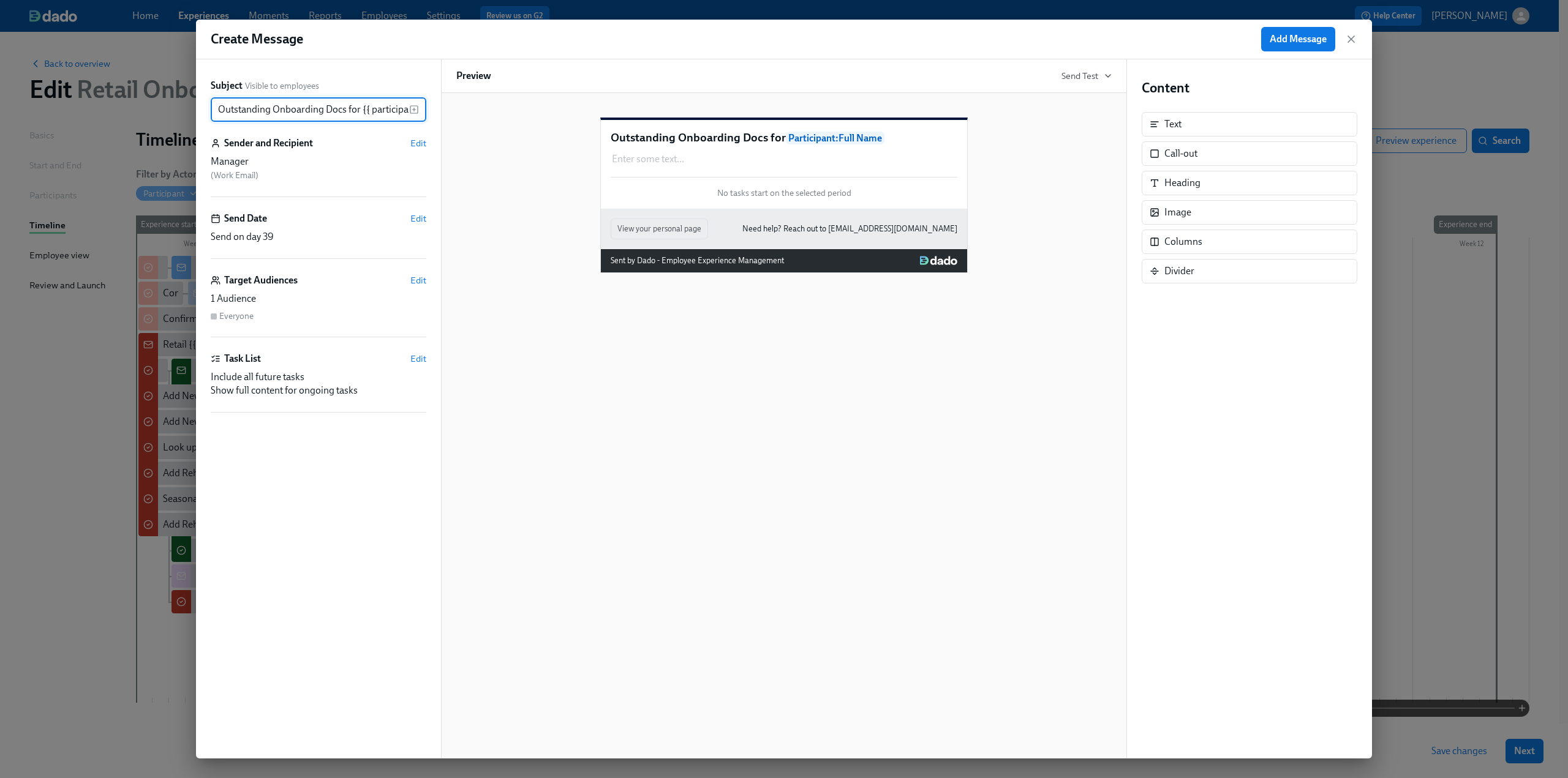
scroll to position [0, 57]
click at [414, 221] on span "Edit" at bounding box center [419, 218] width 16 height 13
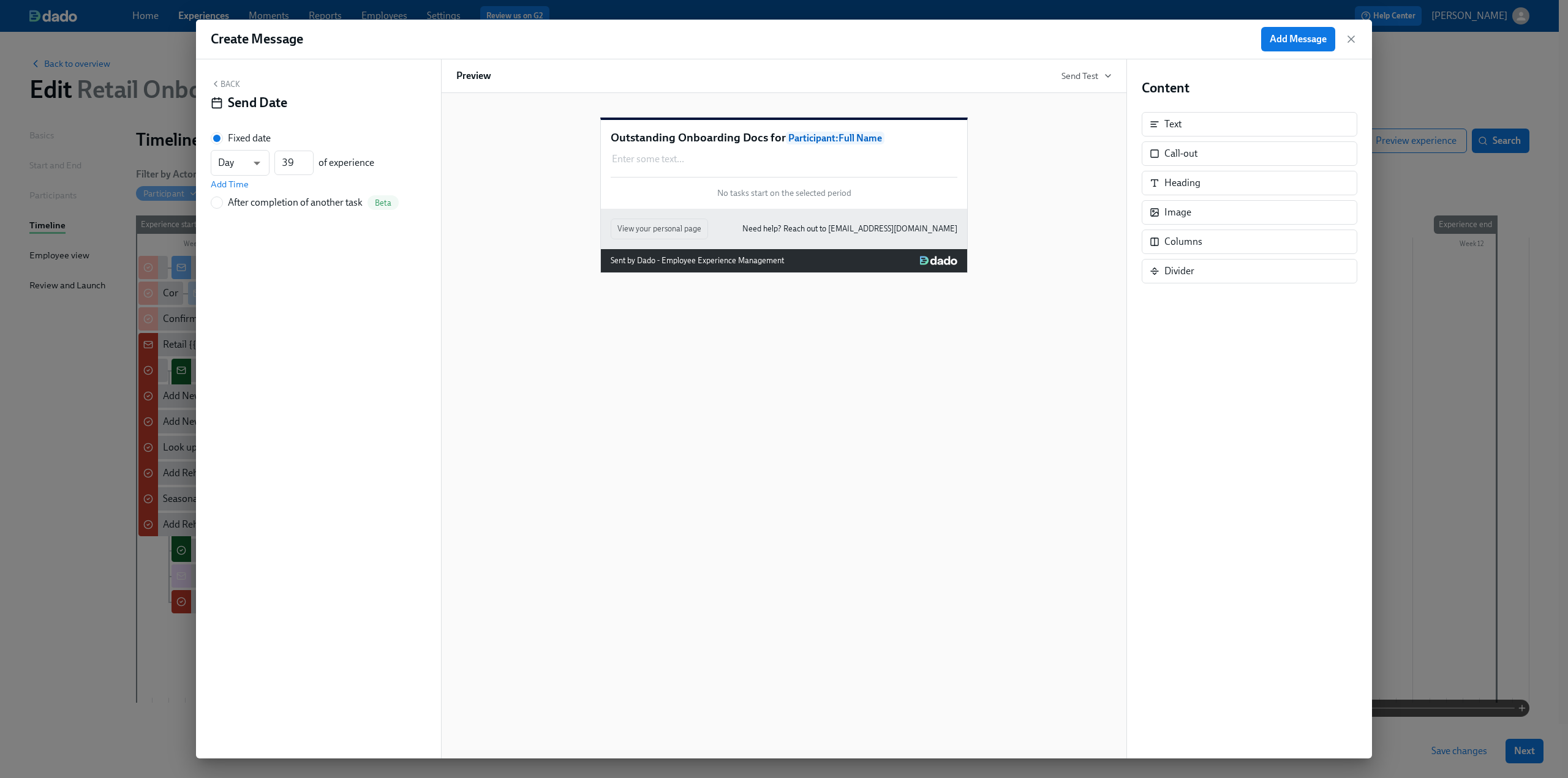
click at [224, 198] on label "After completion of another task Beta" at bounding box center [304, 203] width 188 height 15
click at [222, 198] on input "After completion of another task Beta" at bounding box center [217, 203] width 11 height 11
radio input "true"
radio input "false"
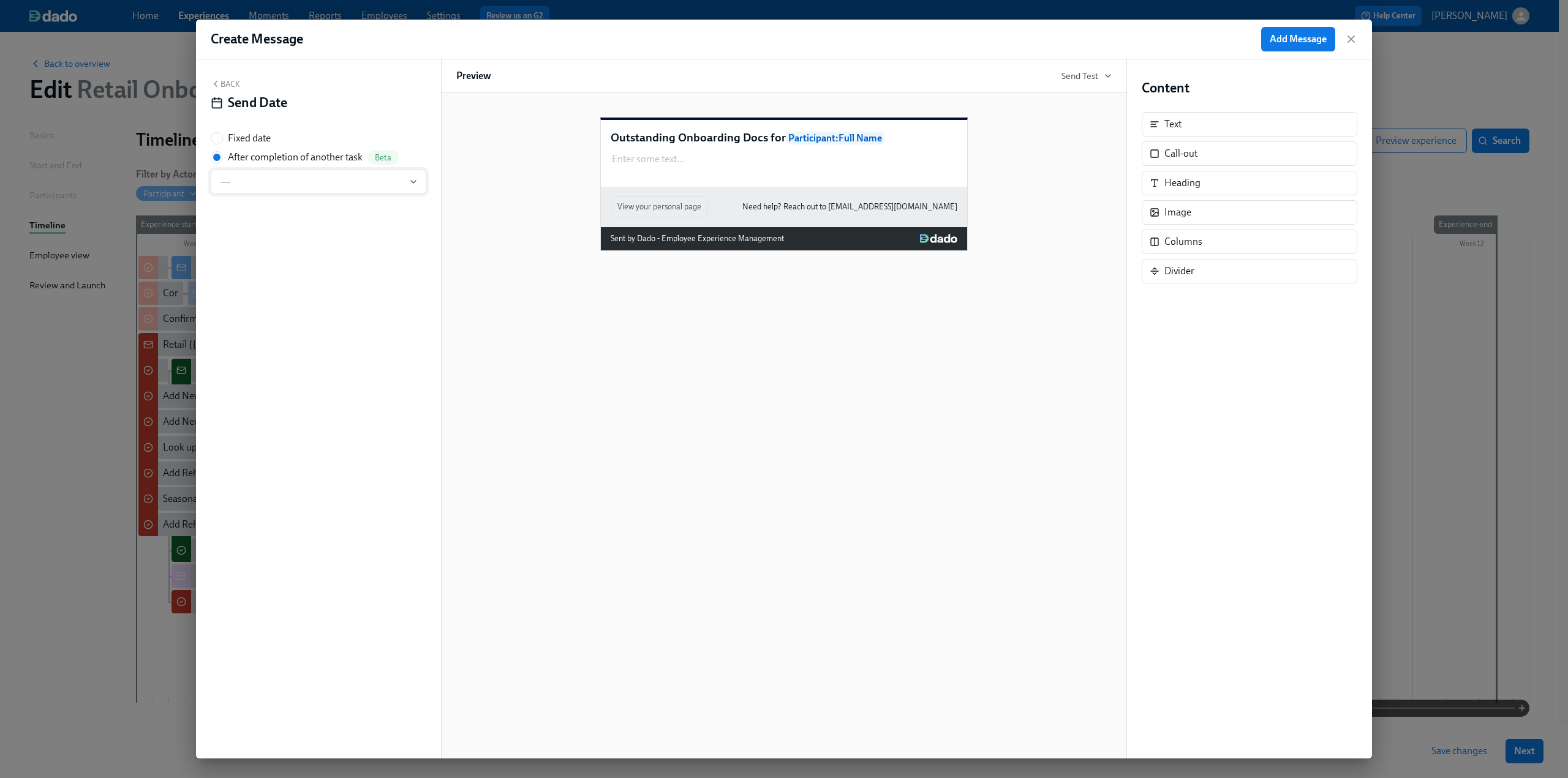
click at [259, 184] on span "---" at bounding box center [318, 181] width 195 height 13
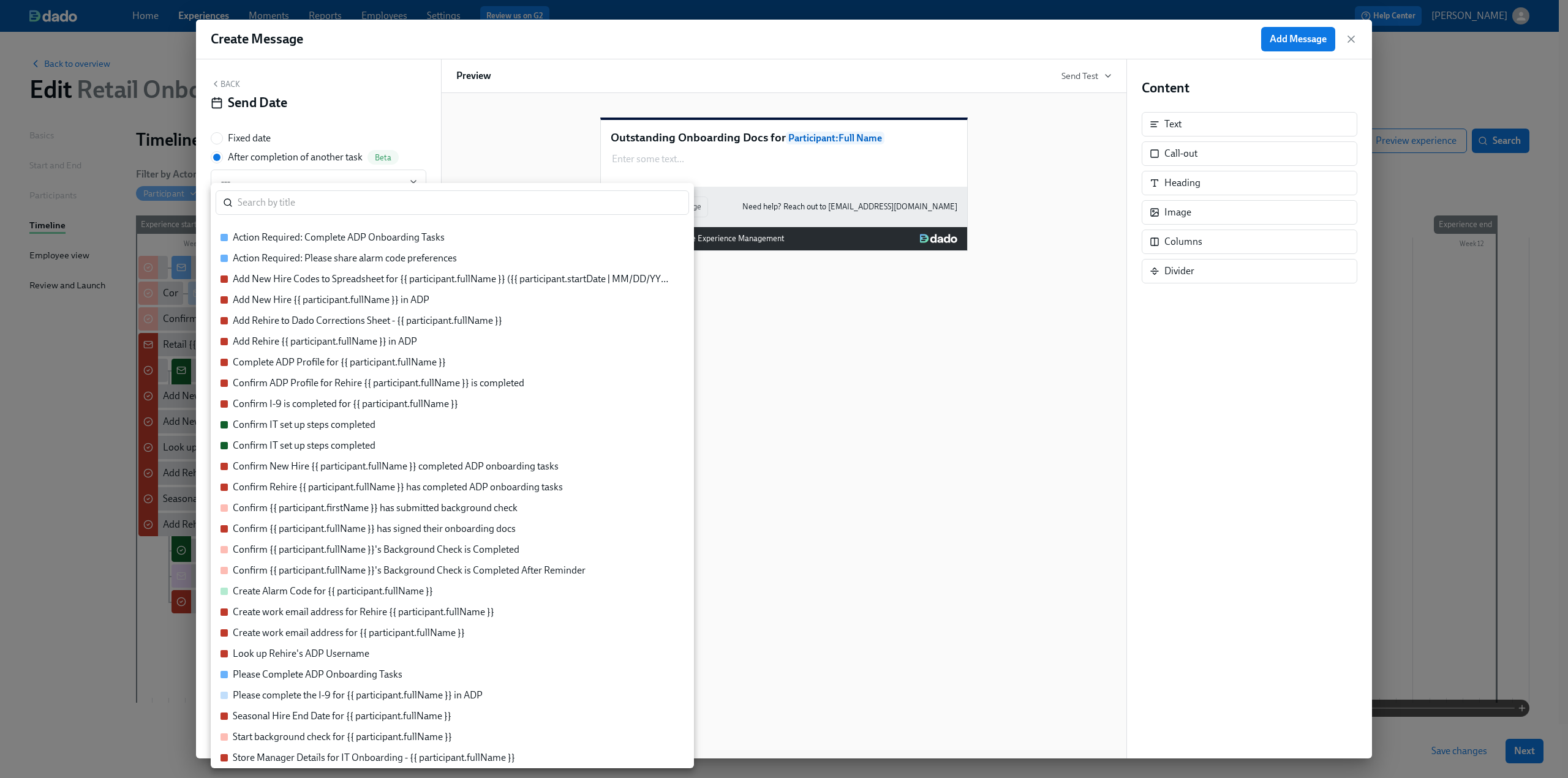
click at [419, 474] on div "Confirm {{ participant.fullName }} has signed their onboarding docs" at bounding box center [374, 529] width 283 height 13
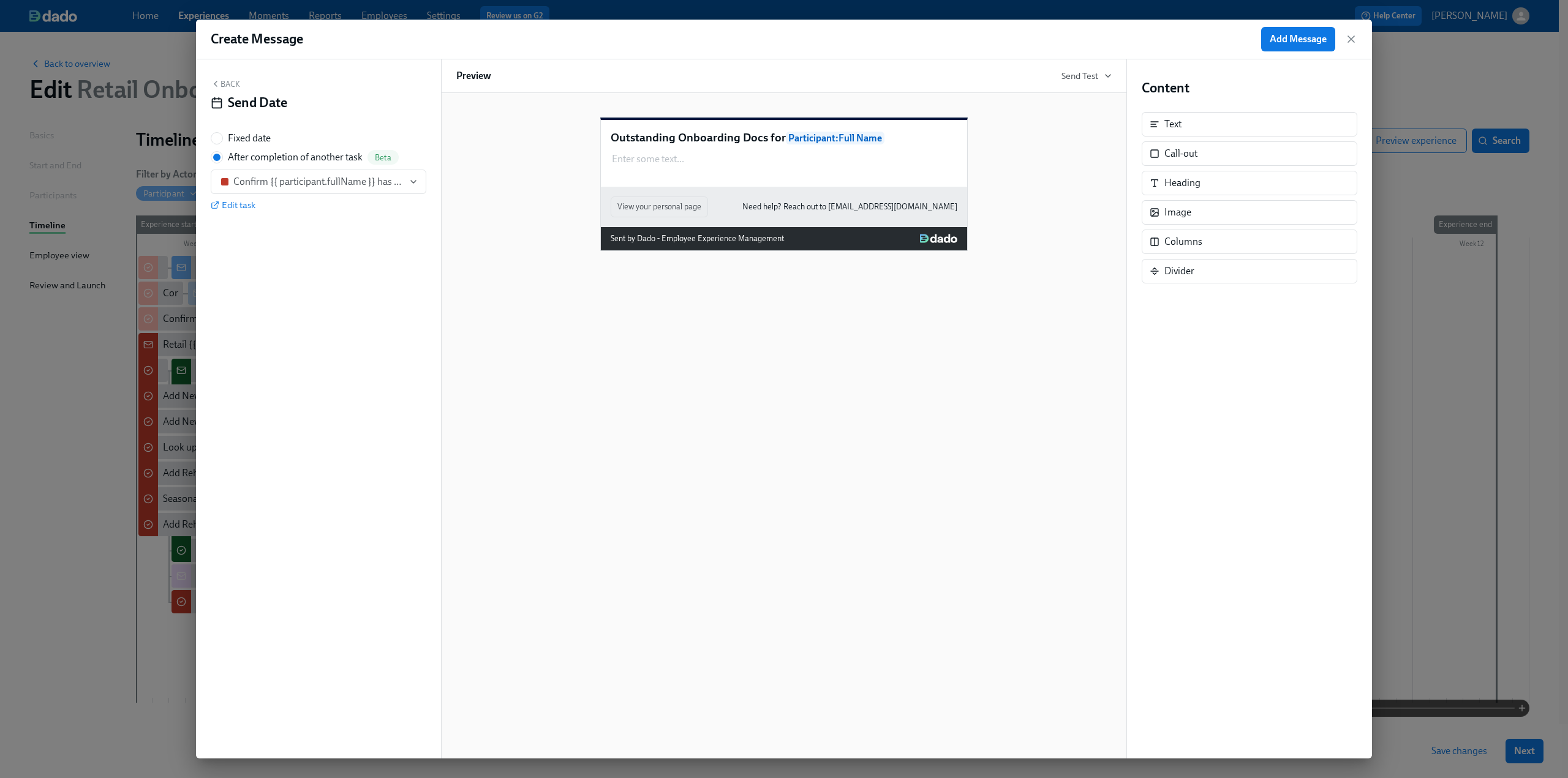
click at [234, 77] on div "Back Send Date Fixed date After completion of another task Beta Confirm {{ part…" at bounding box center [318, 409] width 245 height 699
click at [232, 81] on button "Back" at bounding box center [225, 84] width 30 height 10
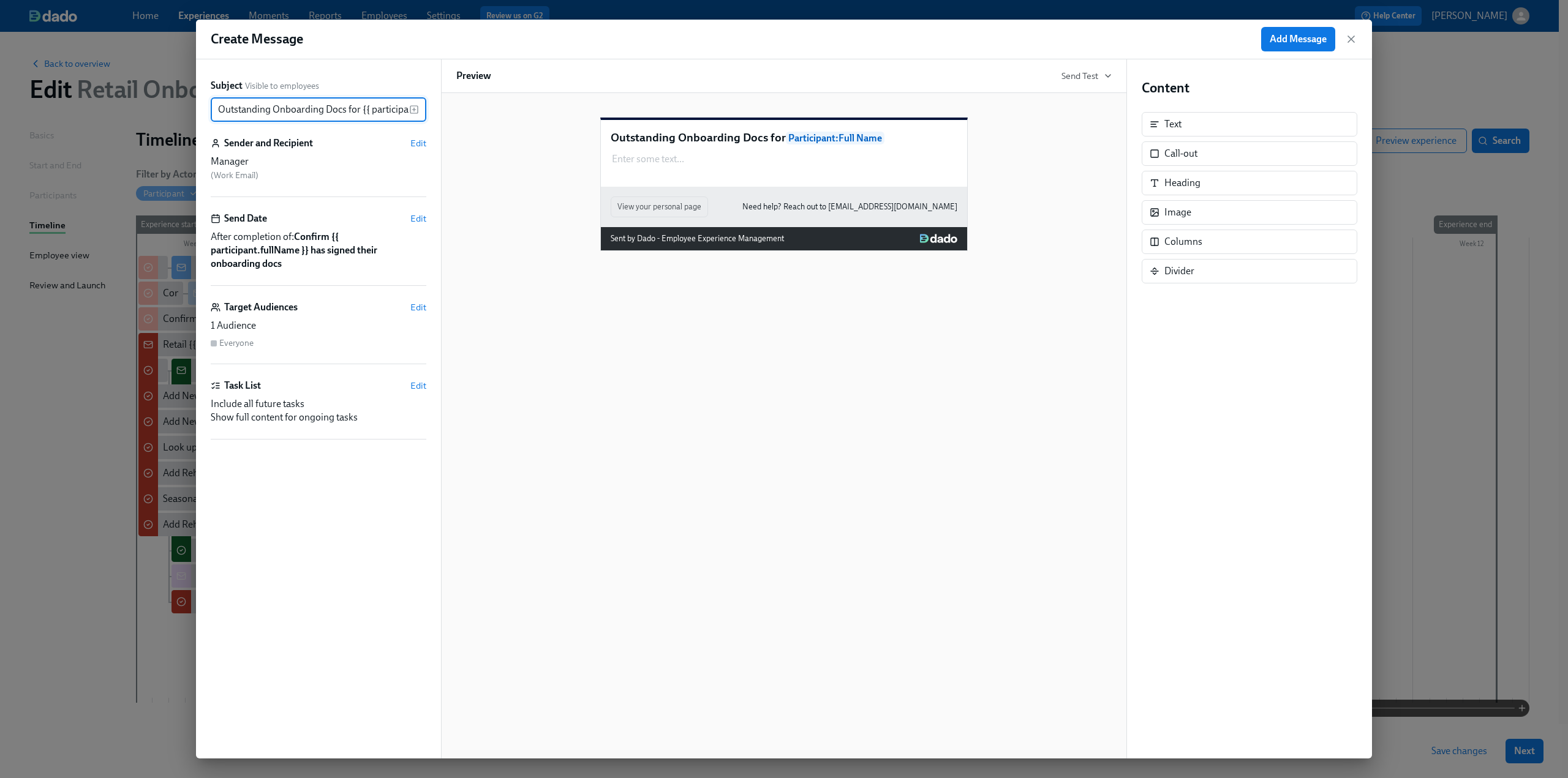
scroll to position [0, 57]
click at [415, 308] on span "Edit" at bounding box center [419, 308] width 16 height 13
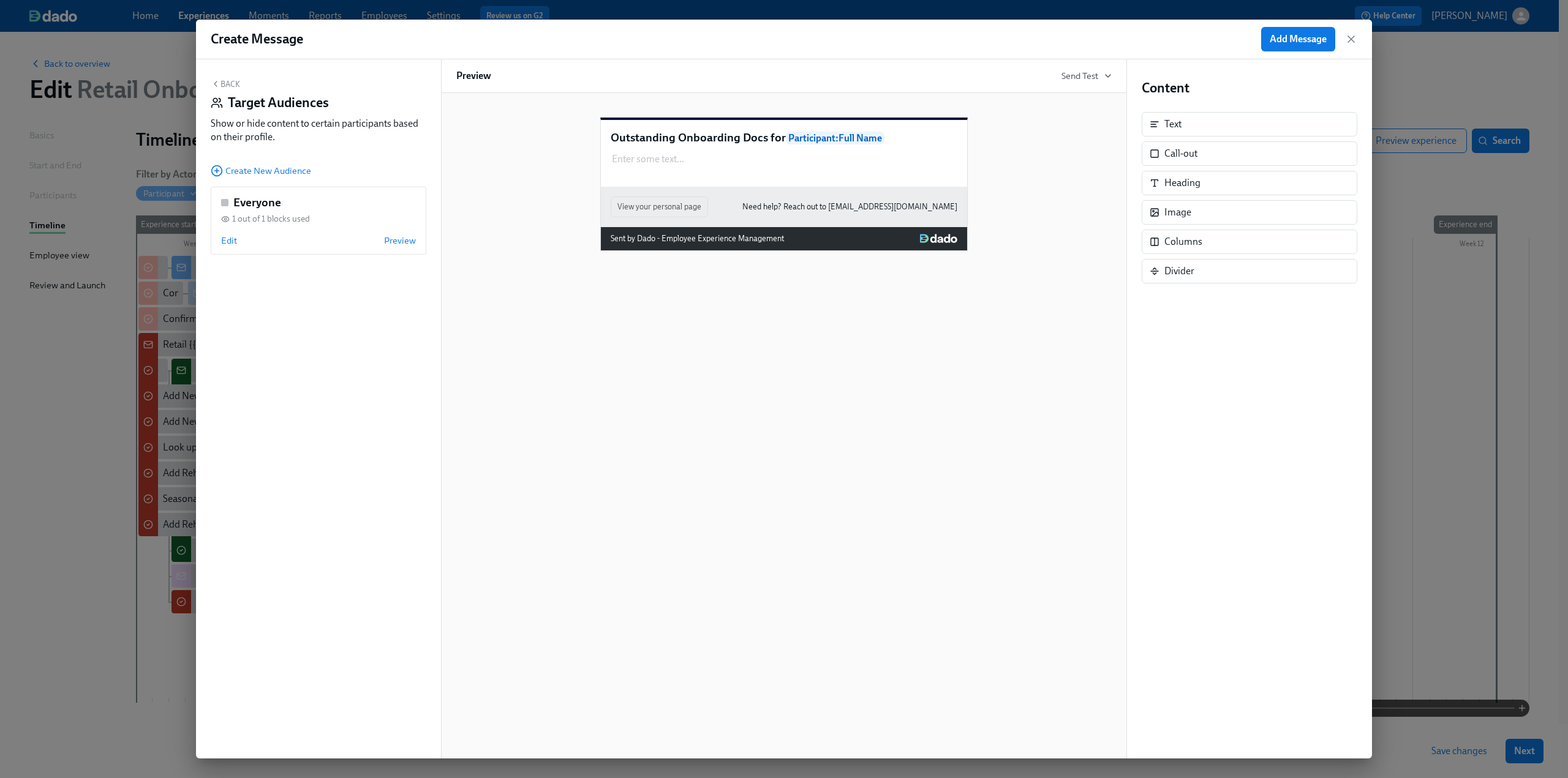
click at [246, 161] on div "Back Target Audiences Show or hide content to certain participants based on the…" at bounding box center [318, 409] width 245 height 699
click at [246, 168] on span "Create New Audience" at bounding box center [261, 171] width 100 height 13
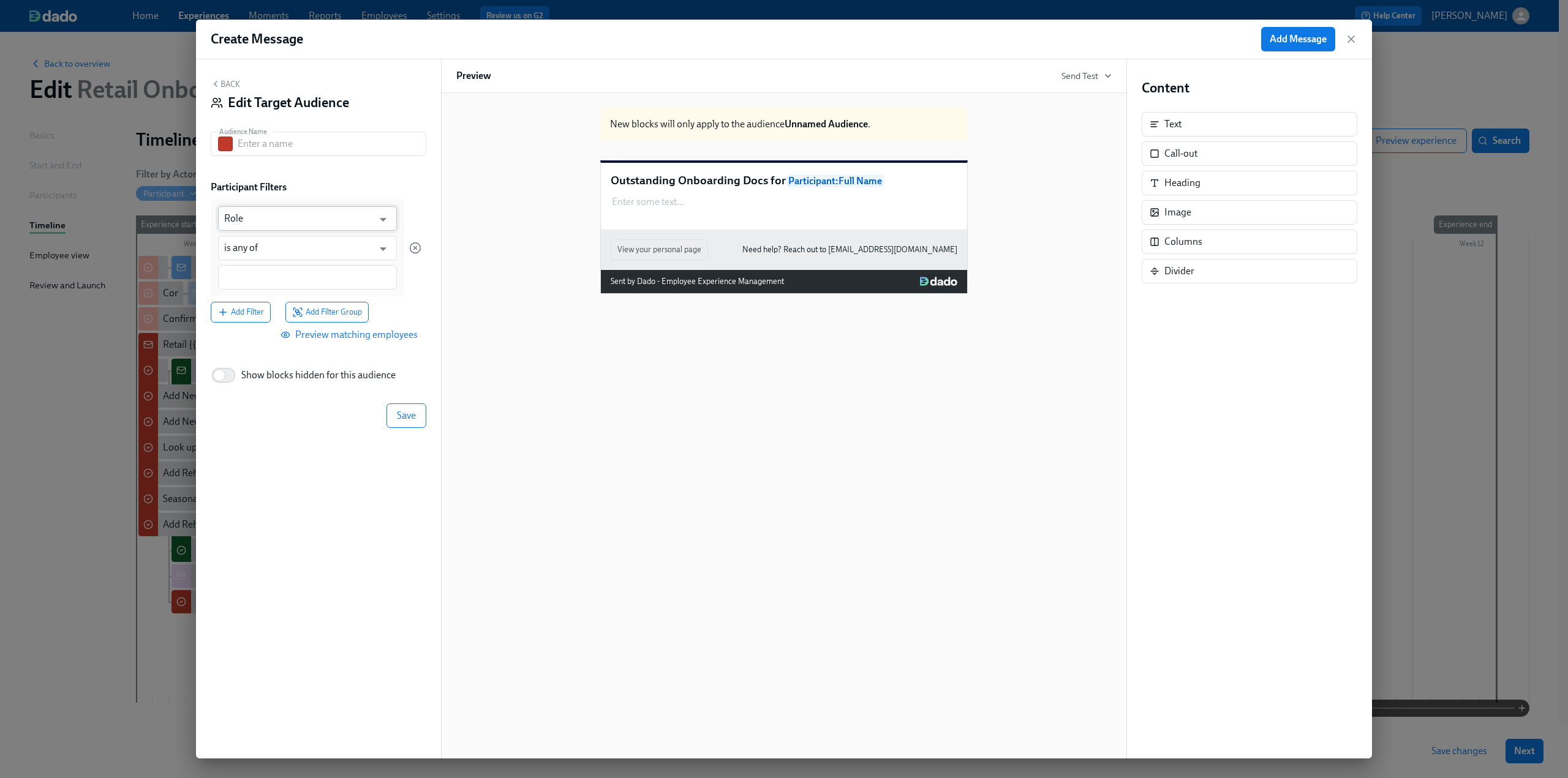
click at [275, 222] on input "Role" at bounding box center [298, 218] width 149 height 24
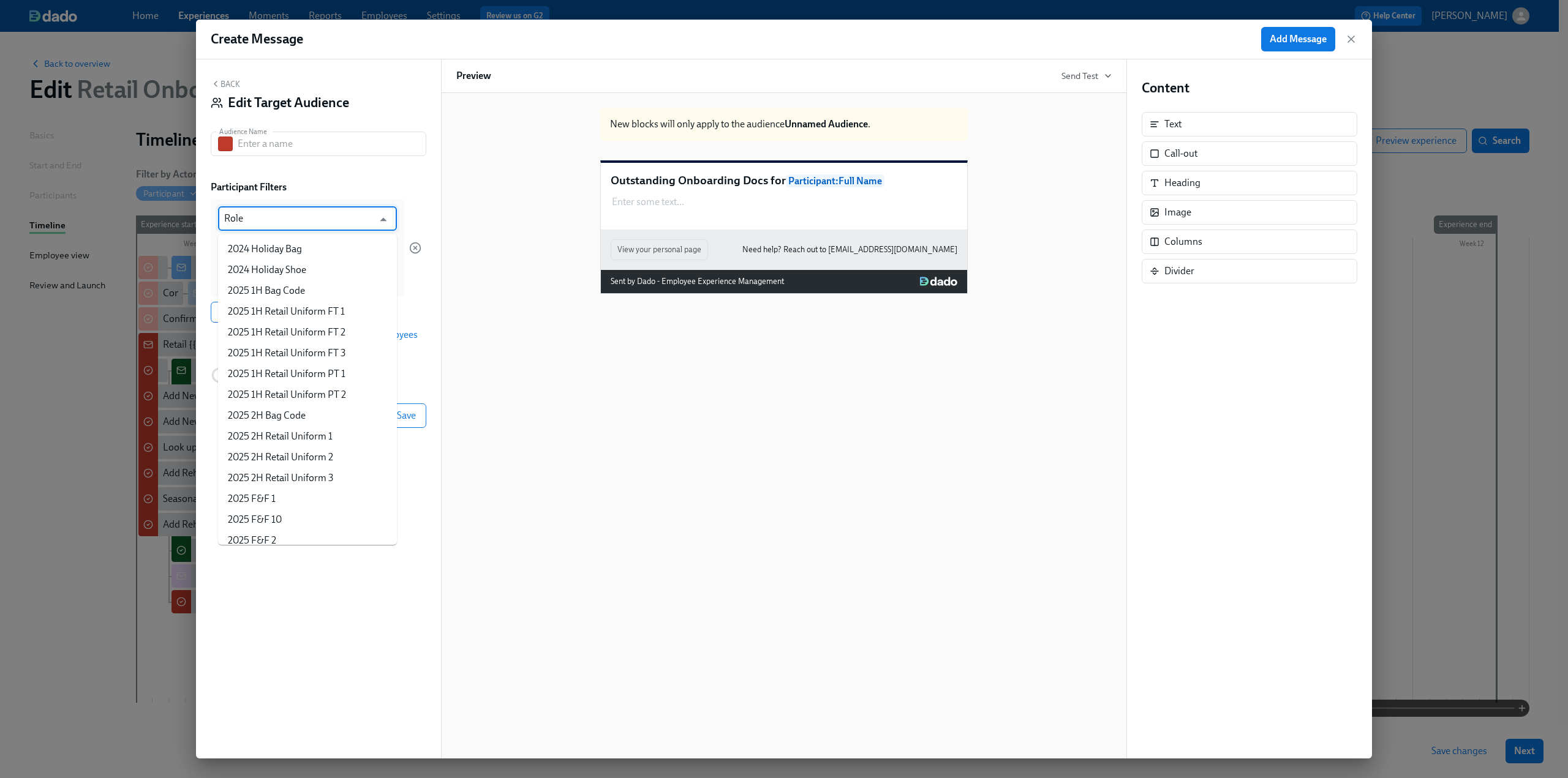
scroll to position [2199, 0]
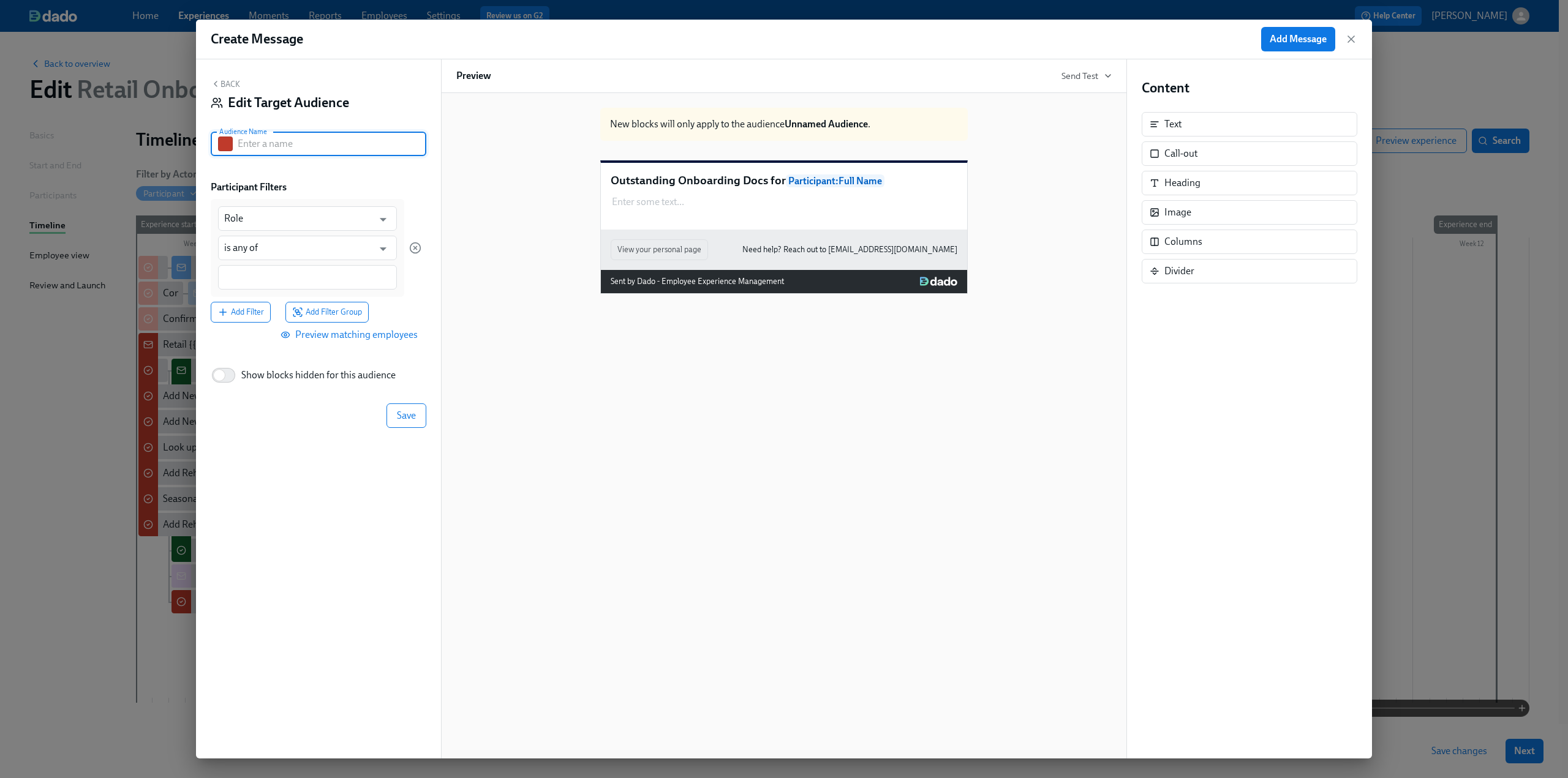
click at [278, 156] on input "text" at bounding box center [332, 143] width 189 height 24
type input "Doc Not Signed"
click at [253, 218] on input "Role" at bounding box center [298, 218] width 149 height 24
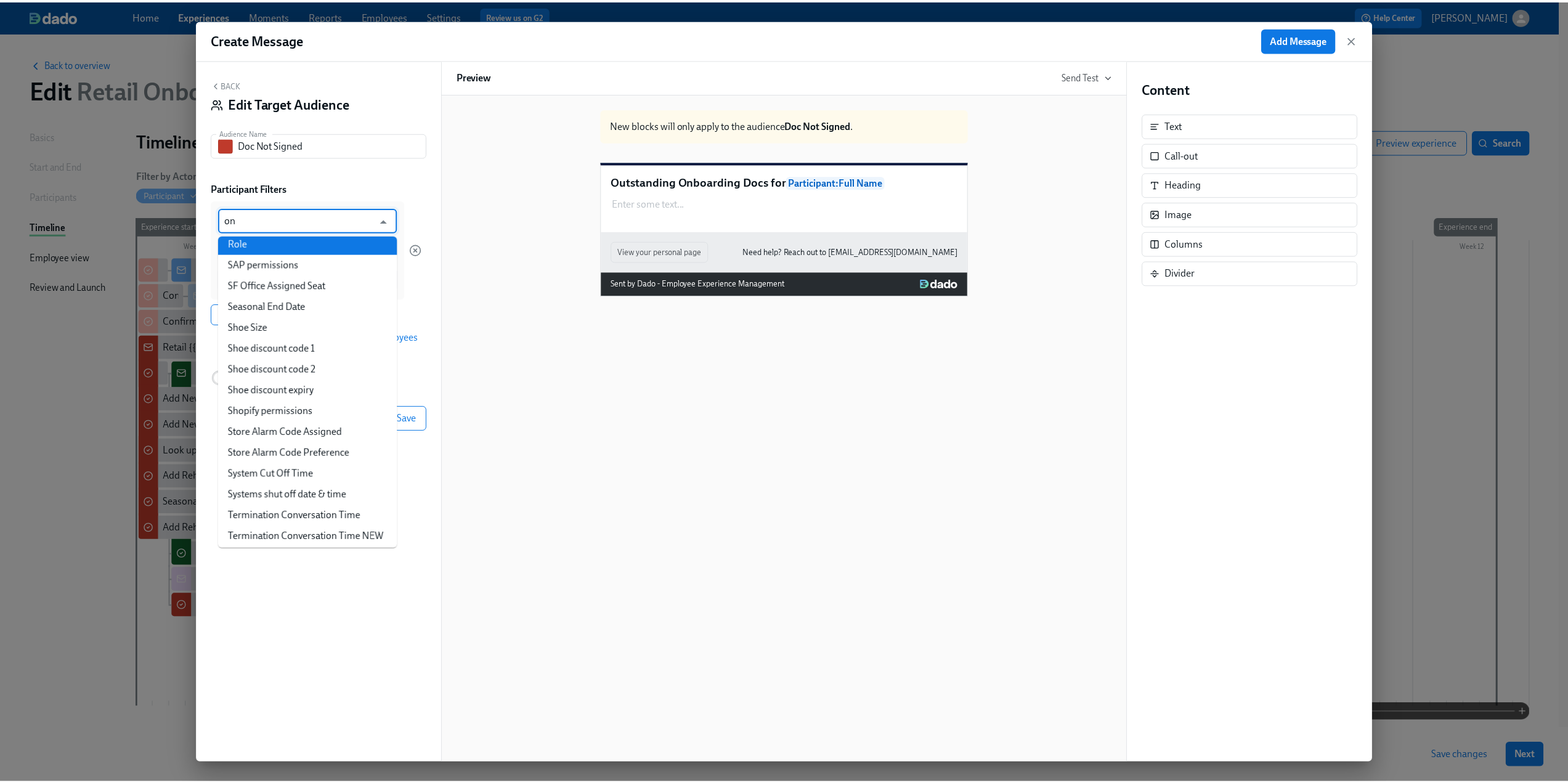
scroll to position [0, 0]
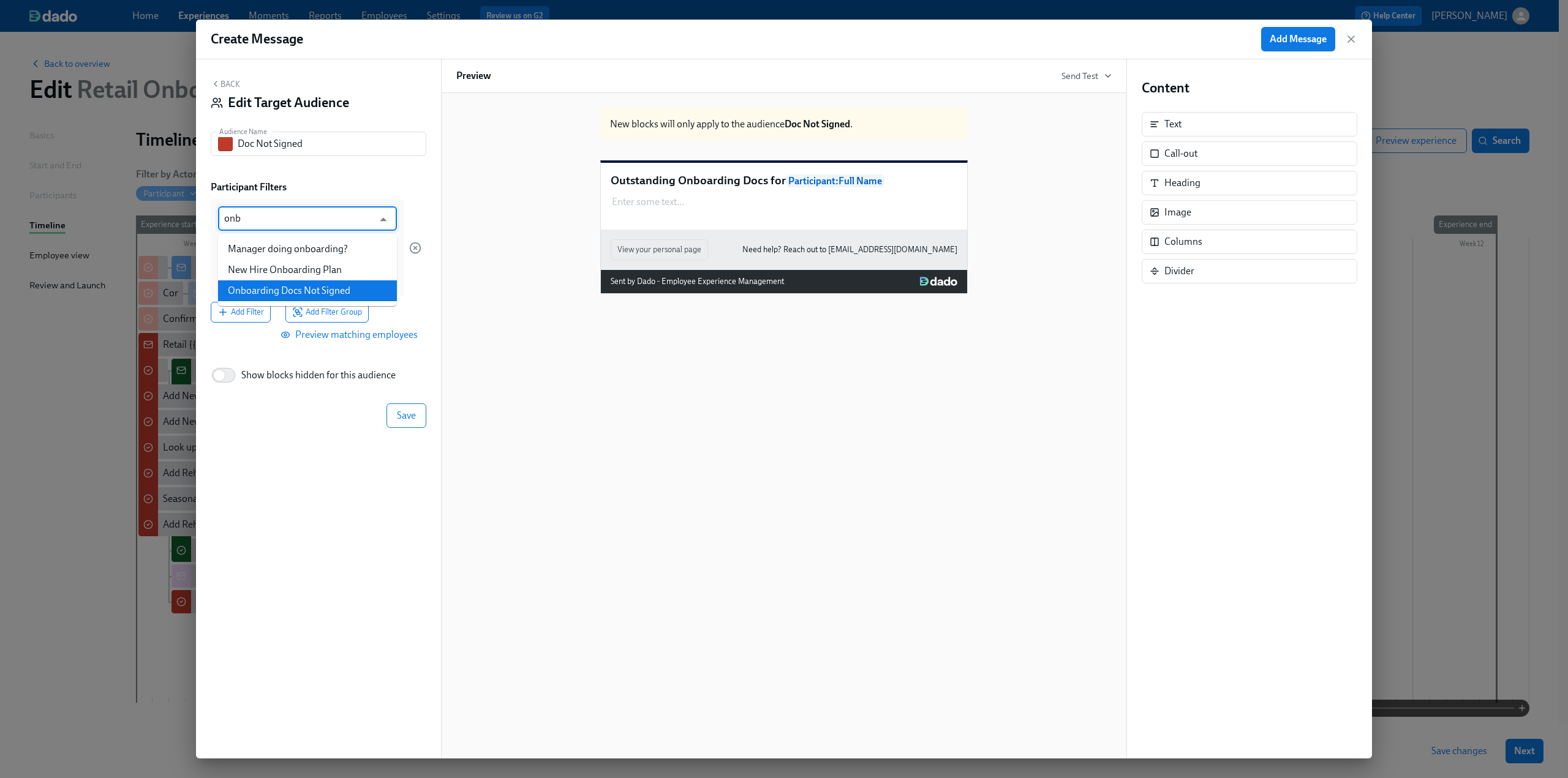
click at [302, 290] on li "Onboarding Docs Not Signed" at bounding box center [307, 291] width 179 height 21
type input "Onboarding Docs Not Signed"
click at [279, 246] on input "is any of" at bounding box center [298, 247] width 149 height 24
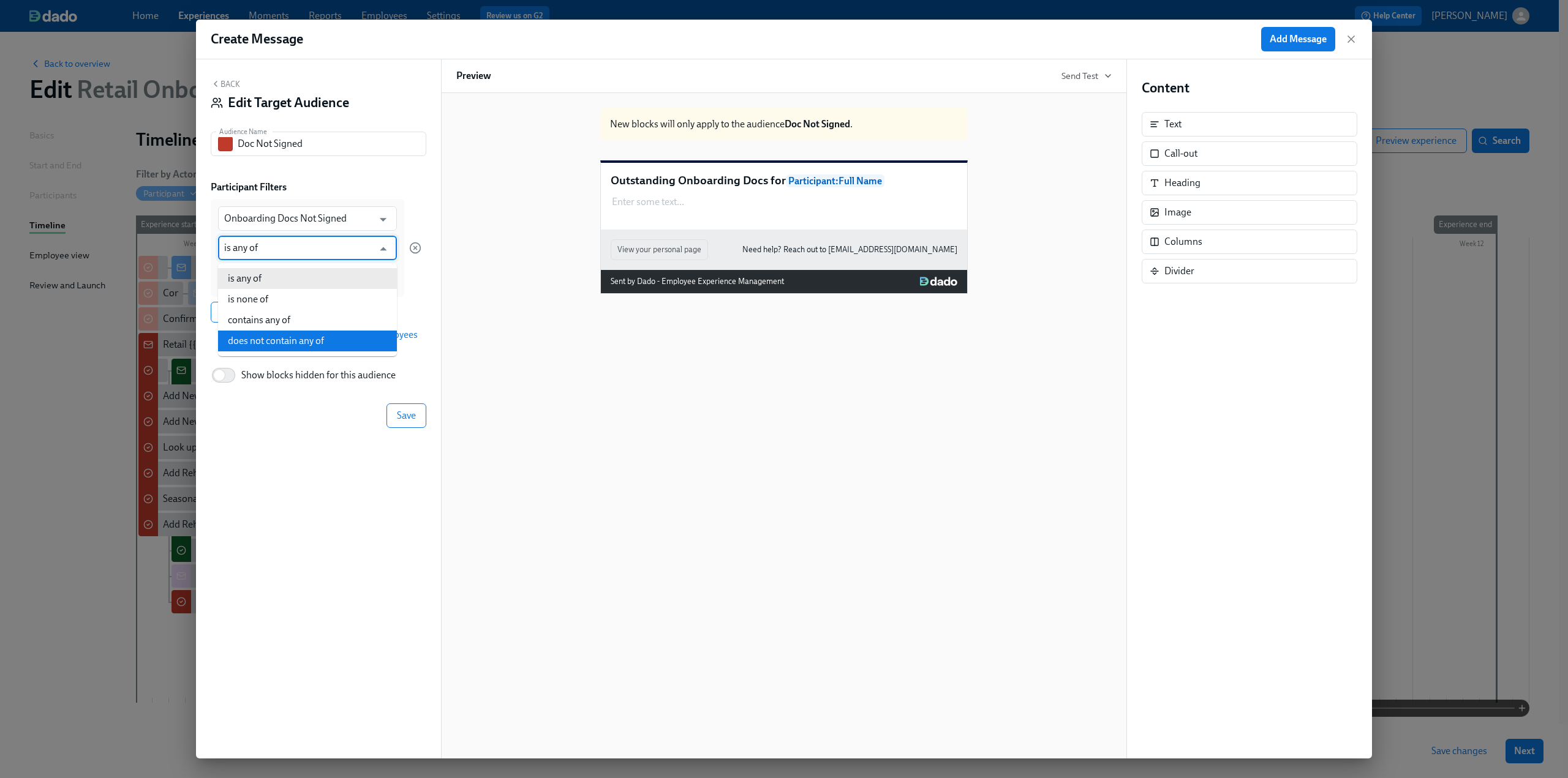
click at [330, 436] on div "Back Edit Target Audience Audience Name Doc Not Signed Audience Name Participan…" at bounding box center [318, 409] width 245 height 699
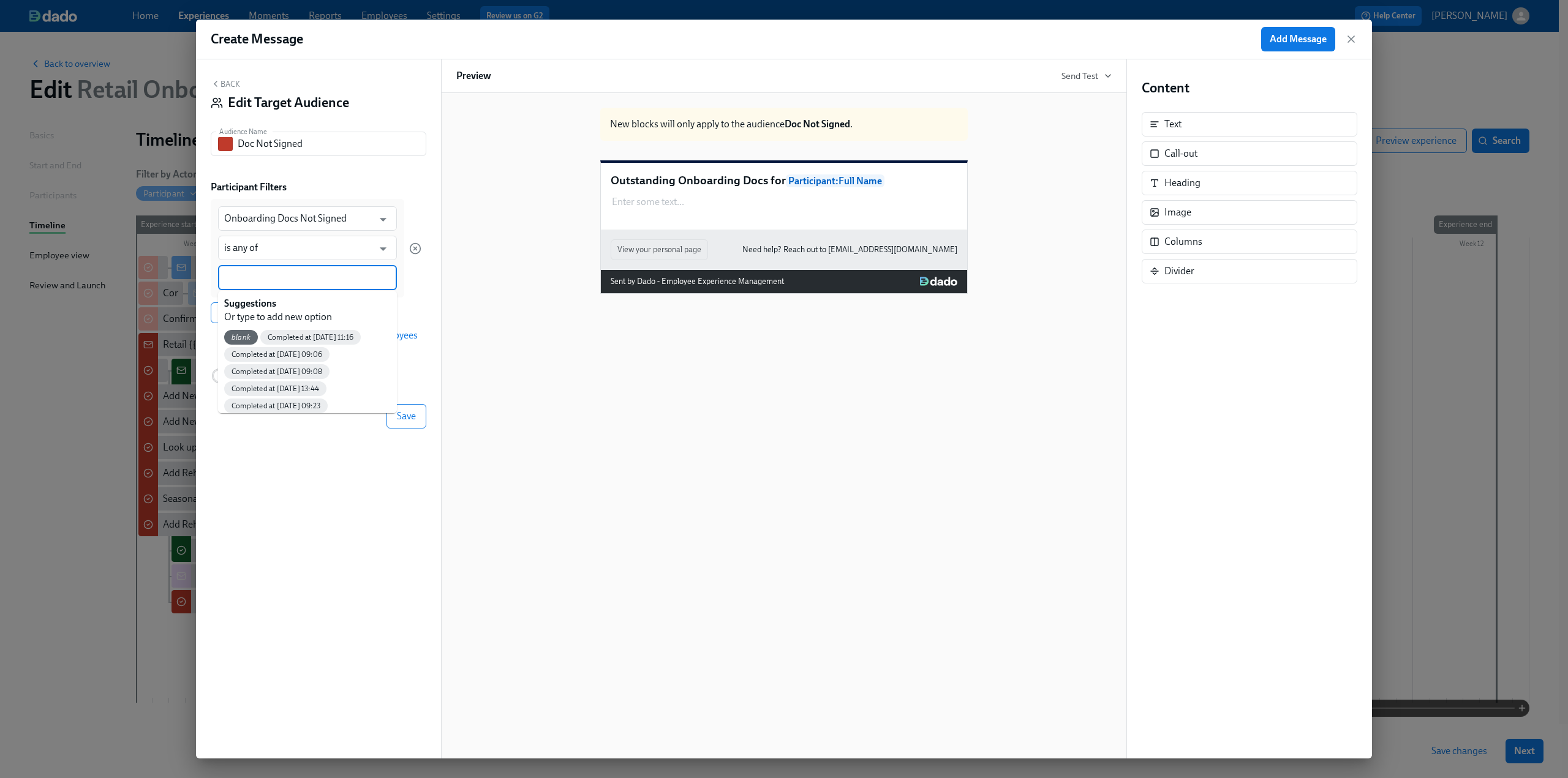
click at [261, 276] on input at bounding box center [308, 277] width 166 height 13
click at [236, 335] on span "blank" at bounding box center [241, 338] width 34 height 9
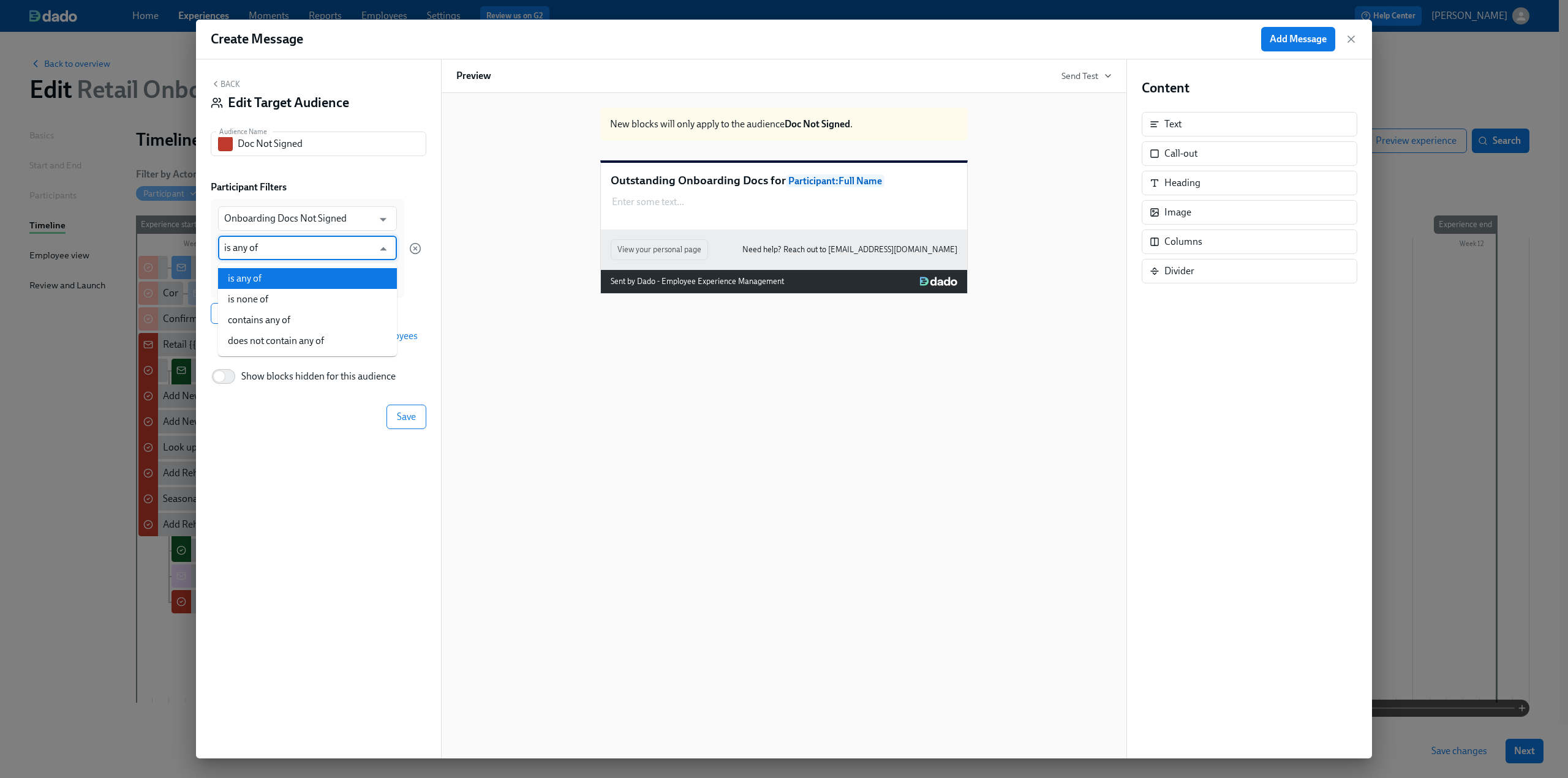
click at [344, 250] on input "is any of" at bounding box center [298, 247] width 149 height 24
click at [320, 303] on li "is none of" at bounding box center [307, 300] width 179 height 21
type input "is none of"
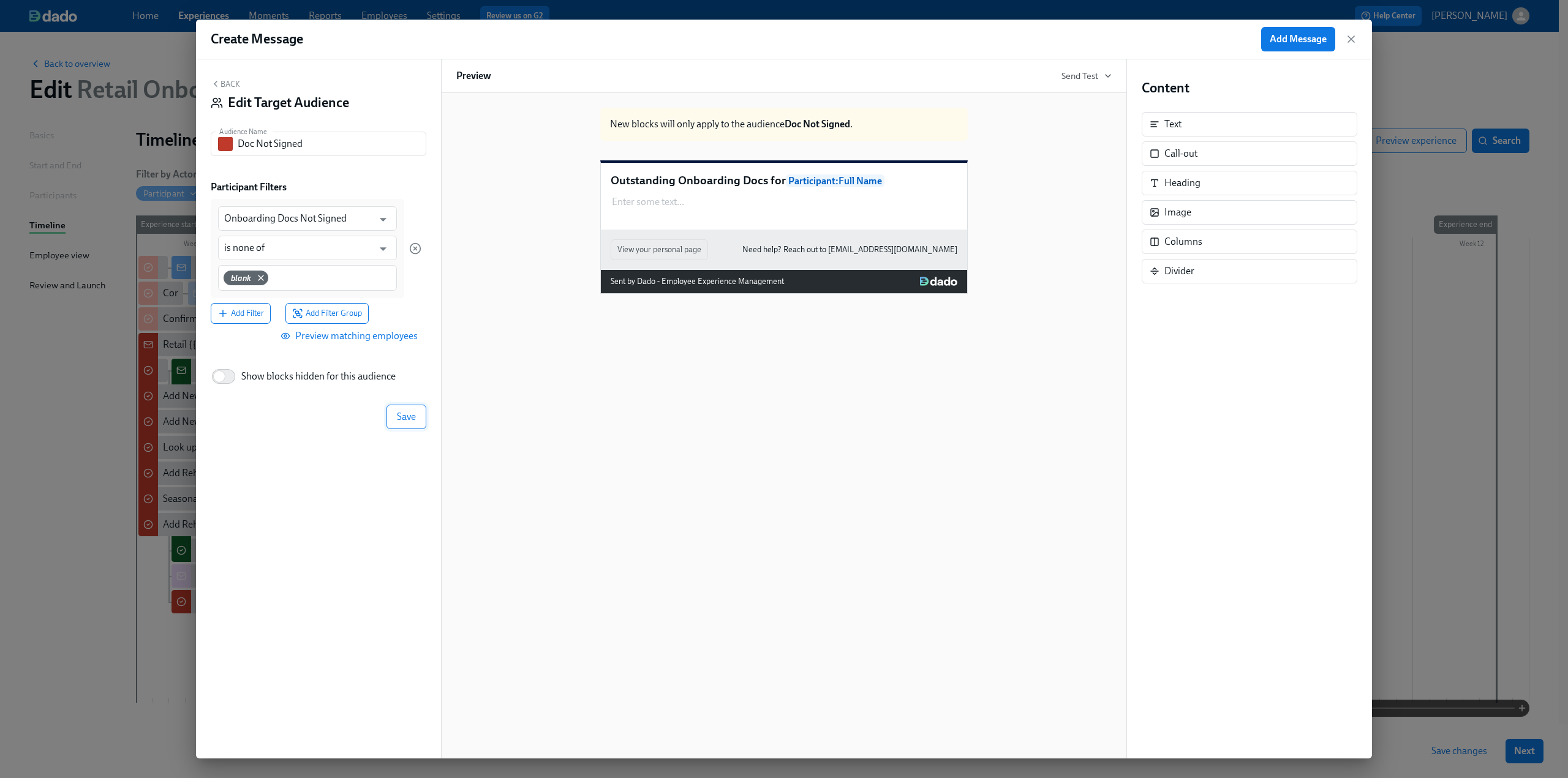
click at [404, 417] on span "Save" at bounding box center [406, 417] width 19 height 13
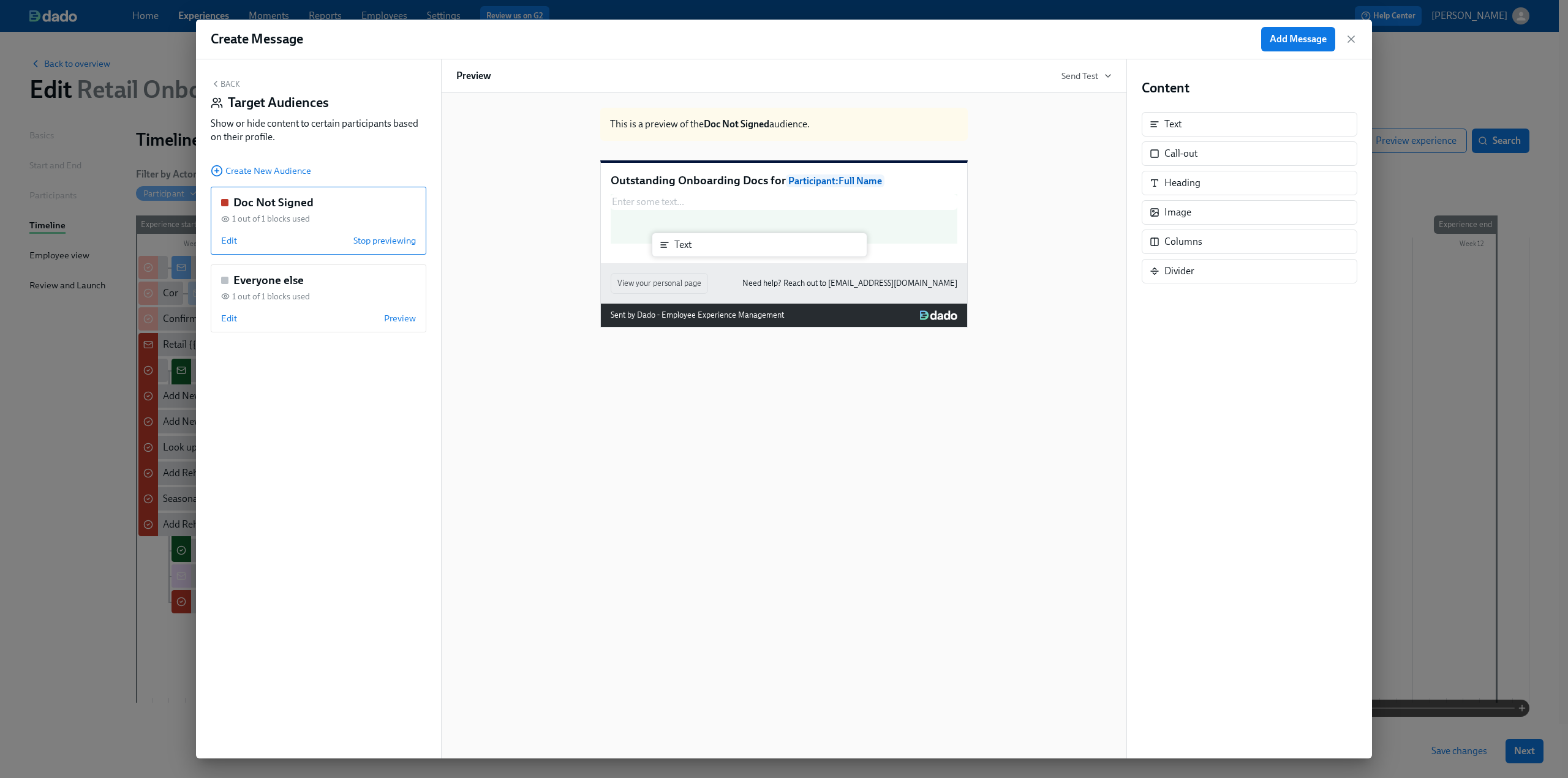
drag, startPoint x: 1200, startPoint y: 125, endPoint x: 700, endPoint y: 245, distance: 514.2
click at [700, 245] on div "Back Target Audiences Show or hide content to certain participants based on the…" at bounding box center [784, 409] width 1176 height 699
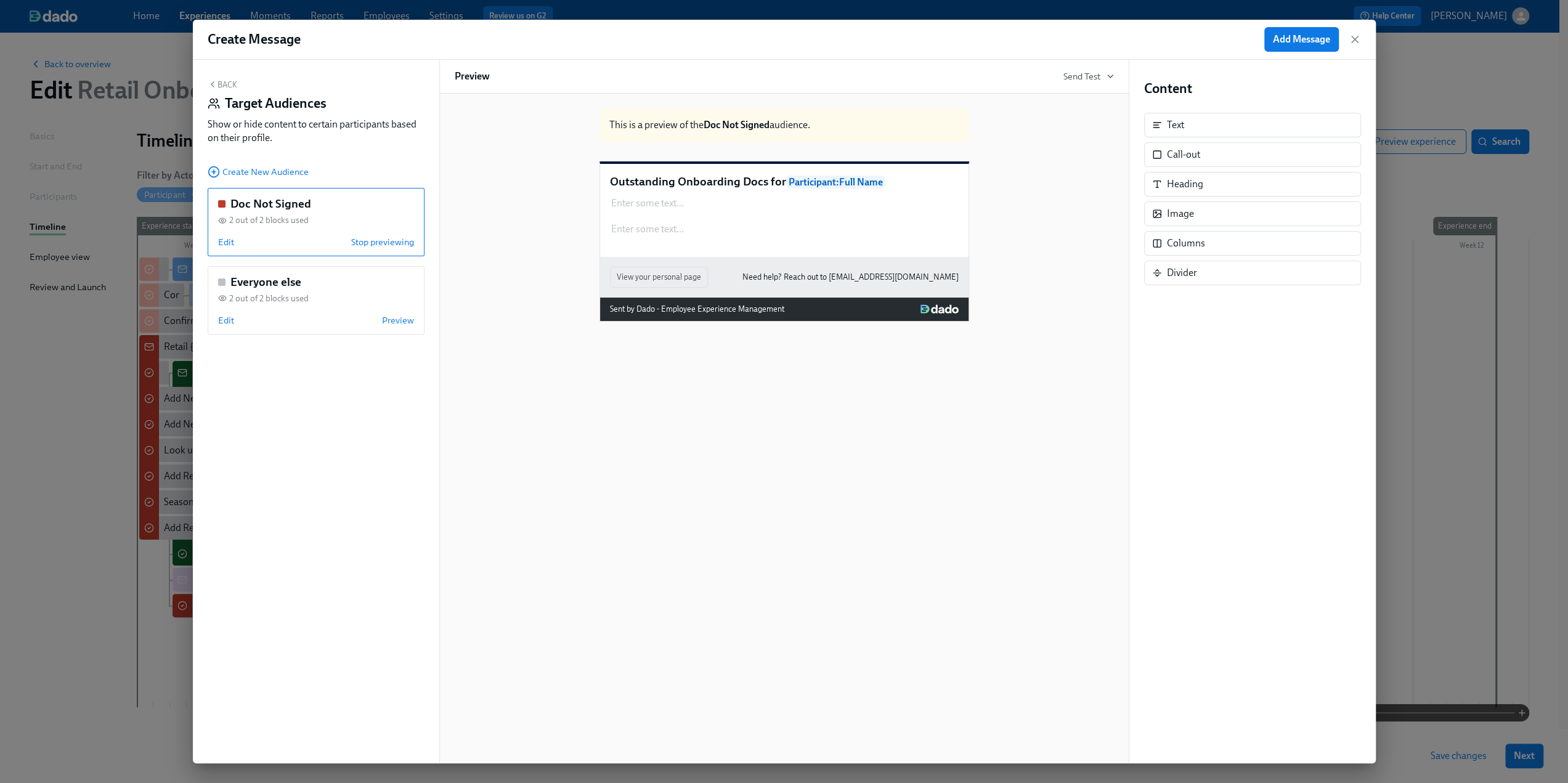
click at [233, 81] on button "Back" at bounding box center [222, 84] width 30 height 10
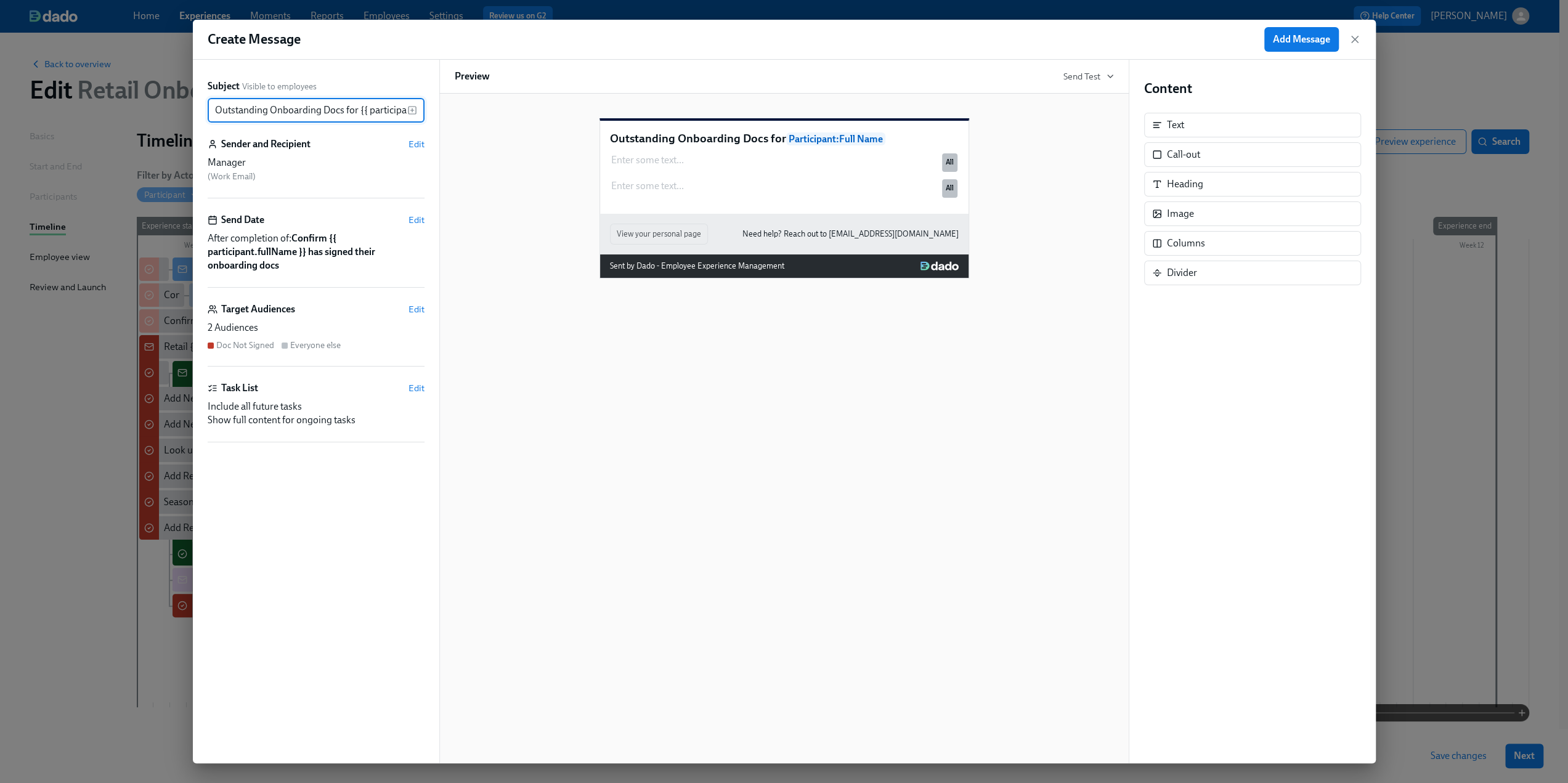
scroll to position [0, 58]
click at [930, 203] on icon "button" at bounding box center [927, 199] width 7 height 7
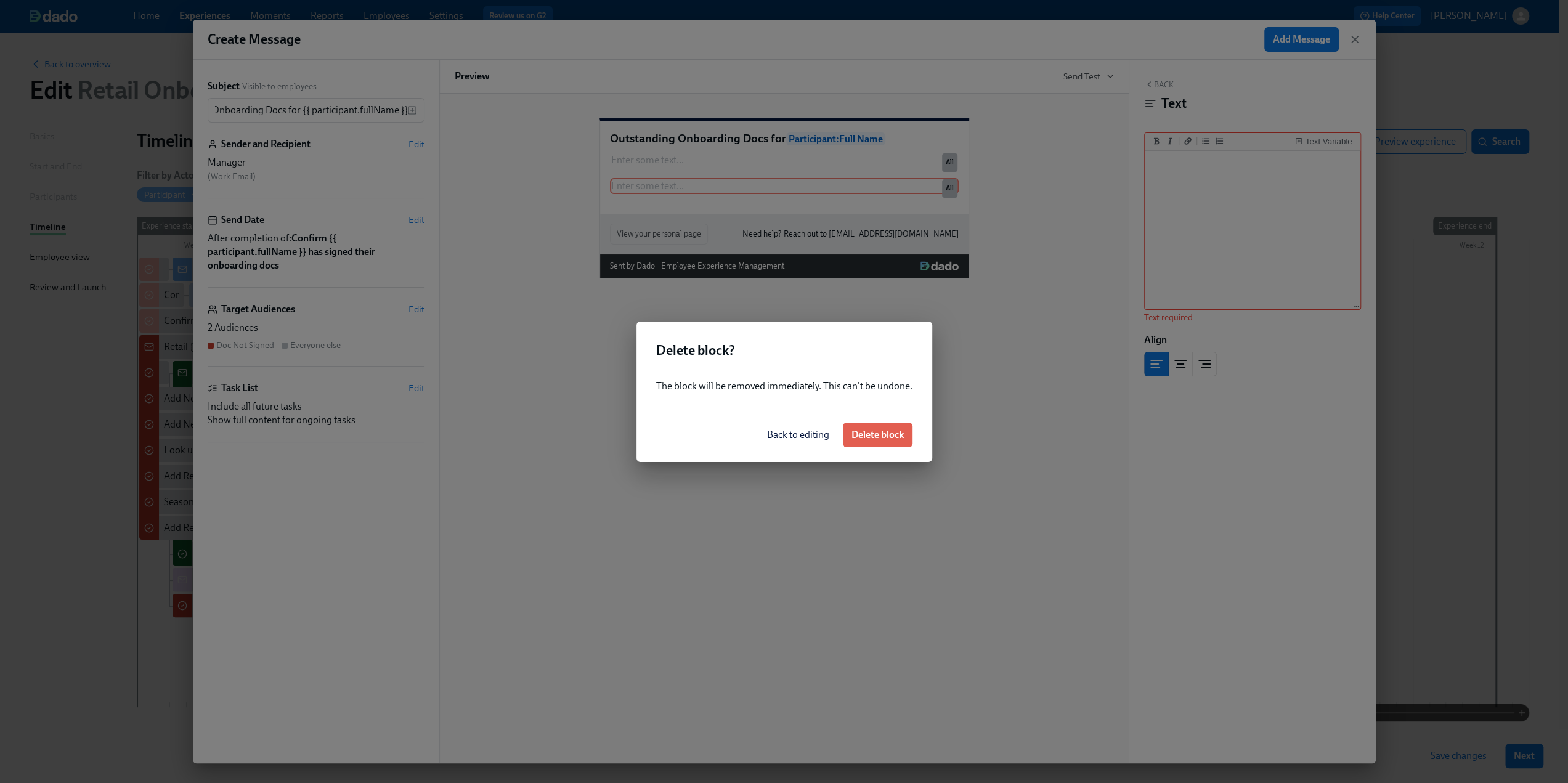
scroll to position [0, 0]
click at [877, 436] on span "Delete block" at bounding box center [877, 435] width 52 height 13
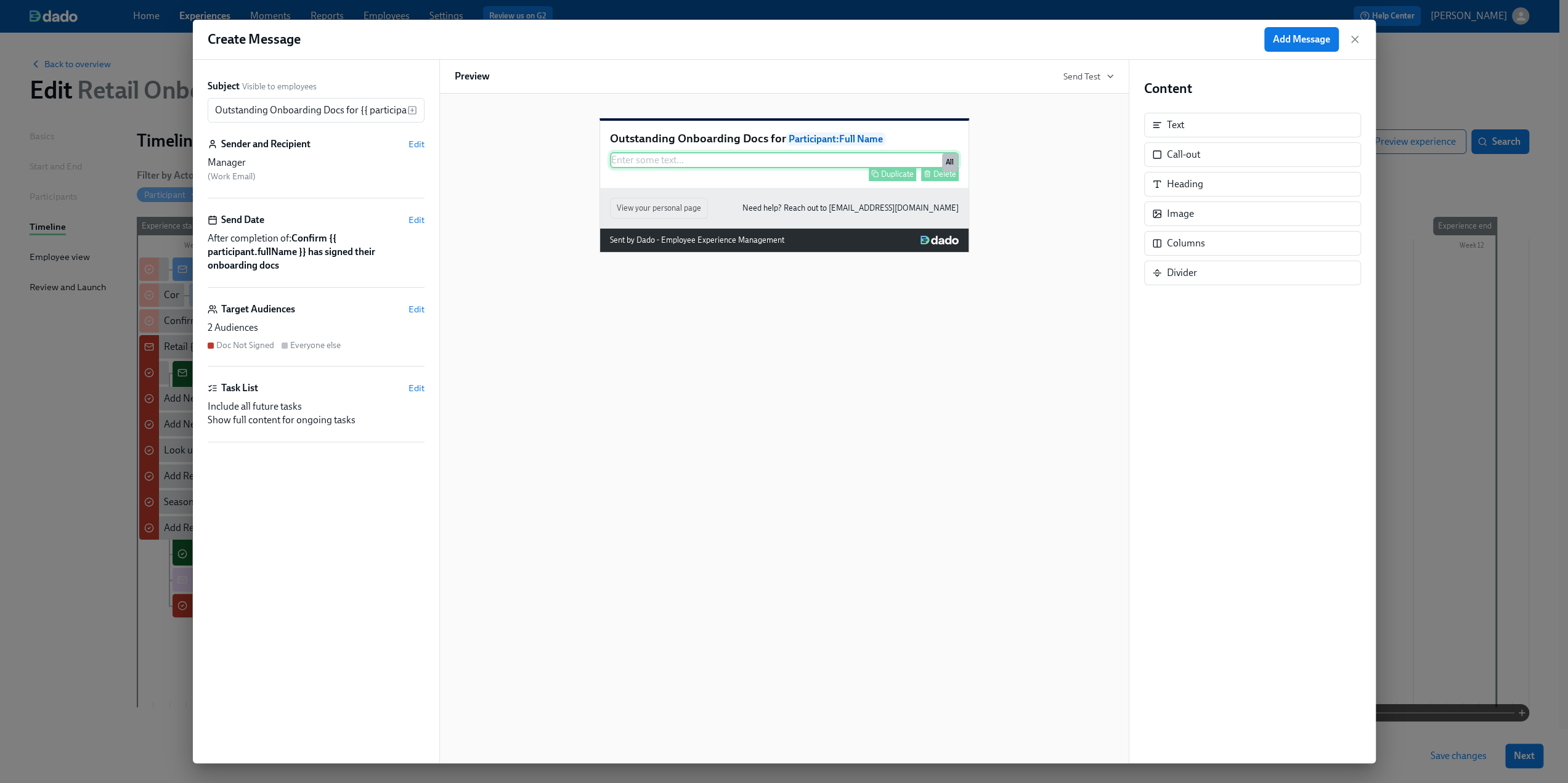
click at [768, 181] on div "Duplicate Delete" at bounding box center [785, 173] width 346 height 14
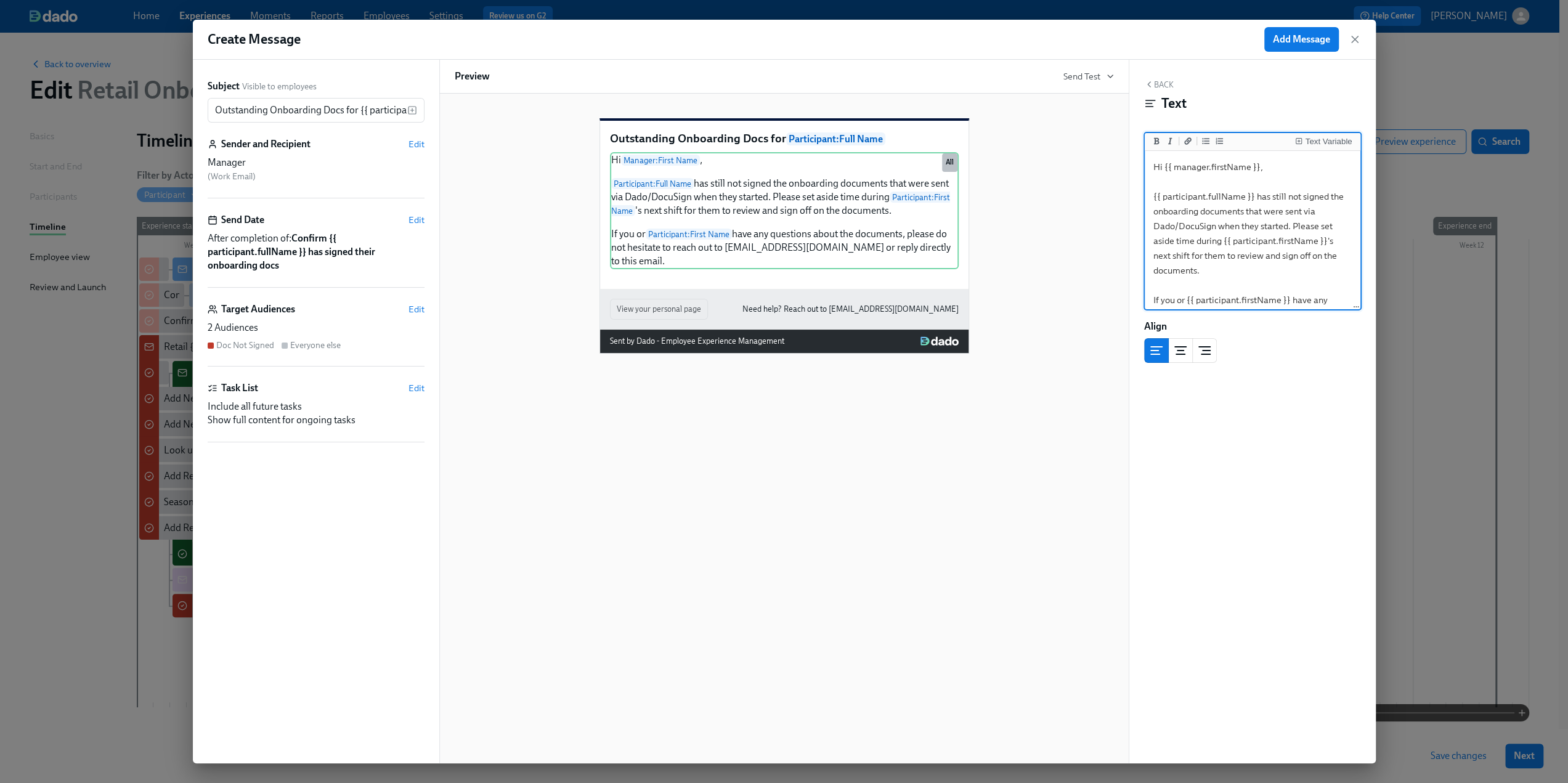
scroll to position [42, 0]
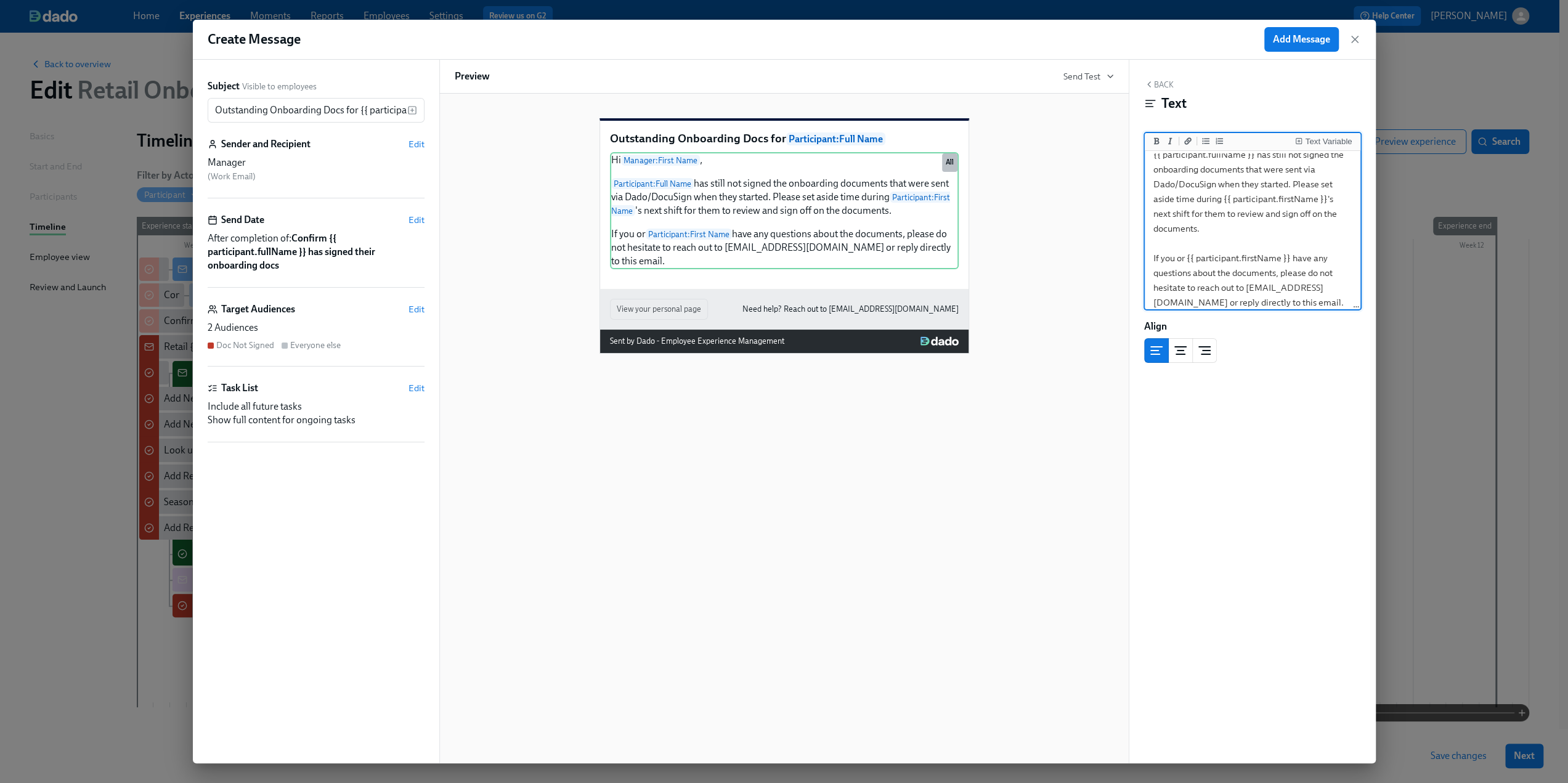
drag, startPoint x: 1215, startPoint y: 184, endPoint x: 1154, endPoint y: 188, distance: 61.1
click at [936, 188] on textarea "Hi {{ manager.firstName }}, {{ participant.fullName }} has still not signed the…" at bounding box center [1253, 214] width 211 height 205
type textarea "Hi {{ manager.firstName }}, {{ participant.fullName }} has still not signed the…"
click at [936, 48] on button "Add Message" at bounding box center [1302, 39] width 74 height 25
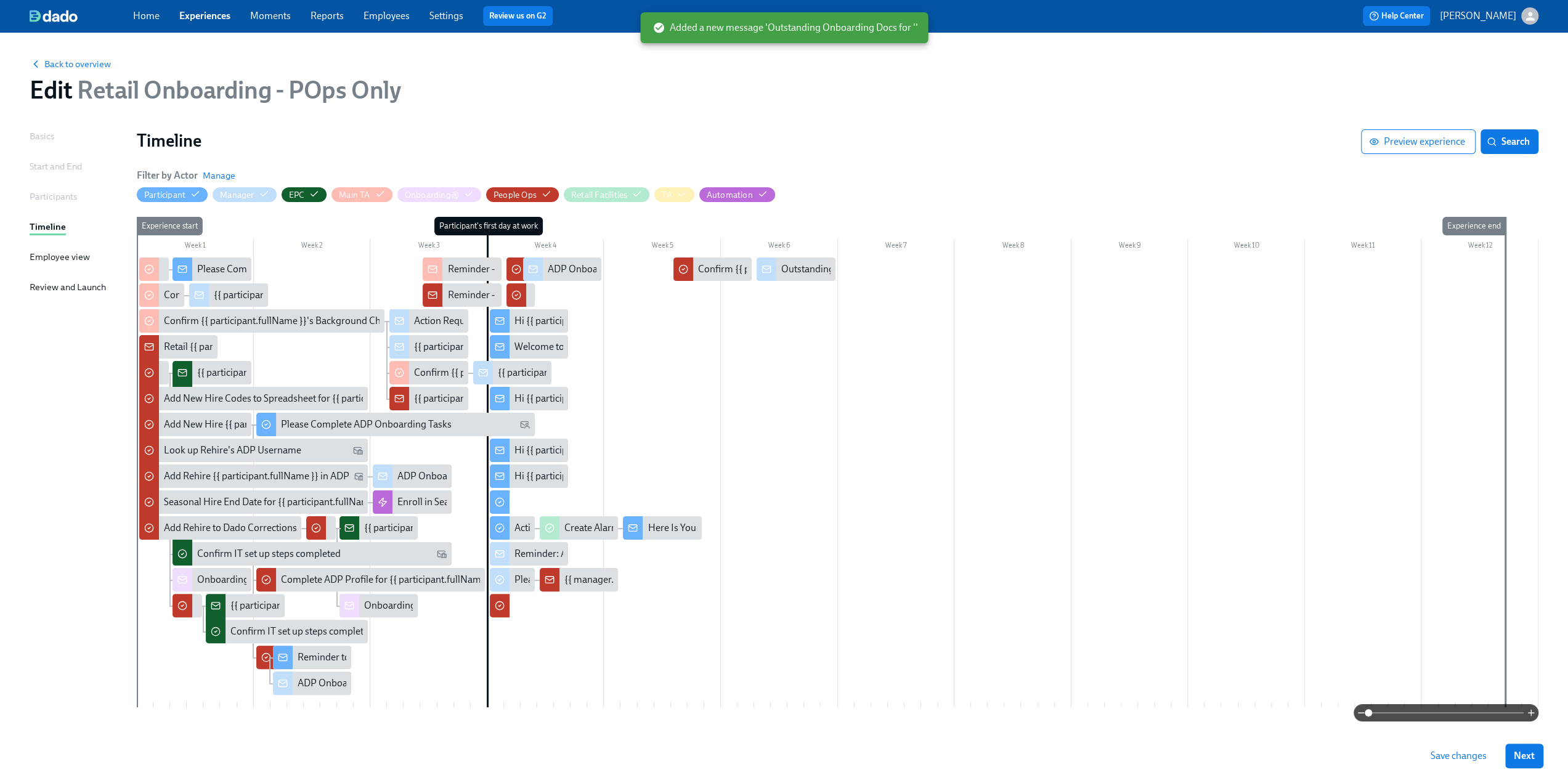
click at [936, 478] on span "Save changes" at bounding box center [1458, 756] width 56 height 13
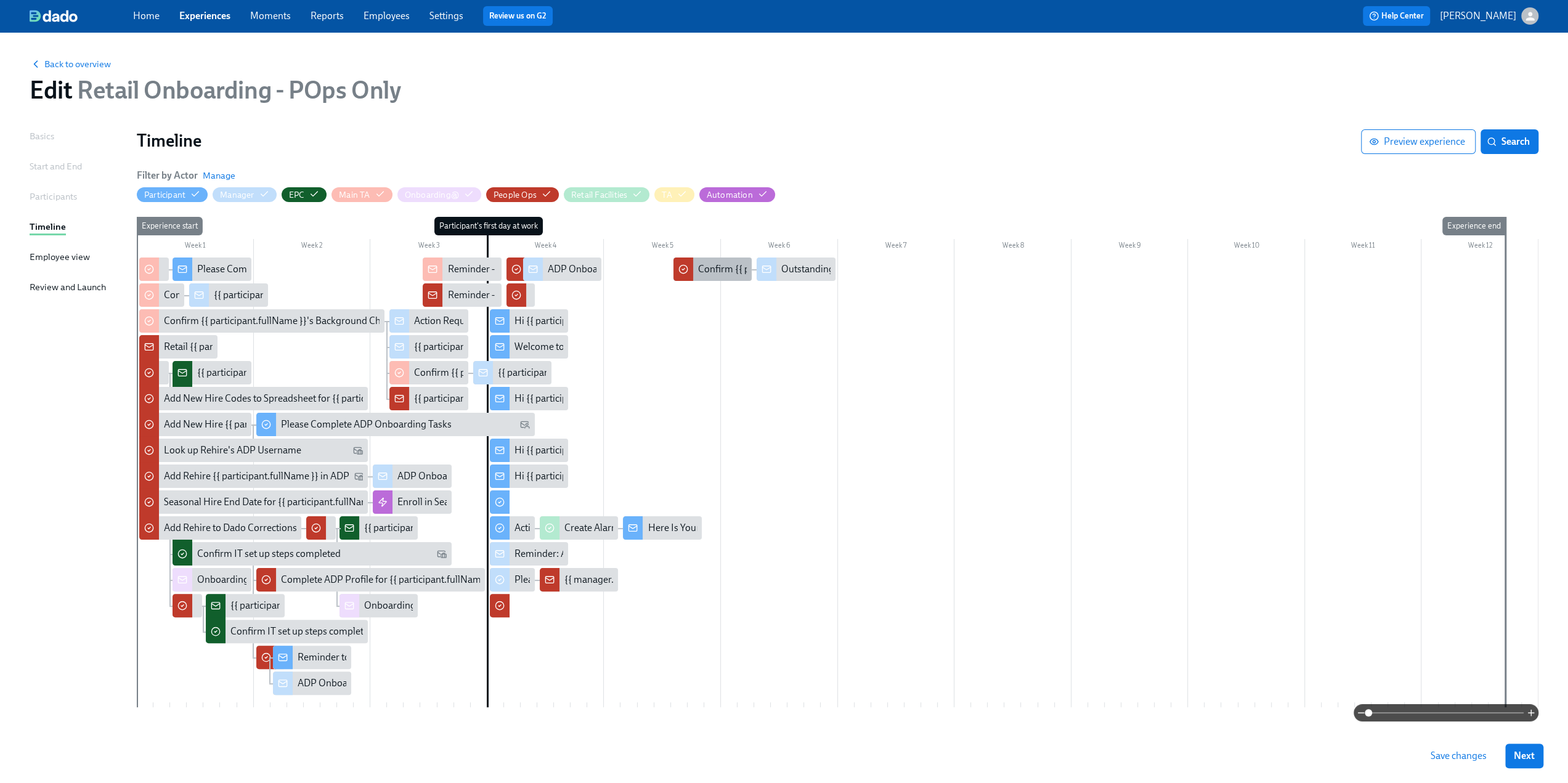
click at [685, 278] on div at bounding box center [683, 269] width 20 height 23
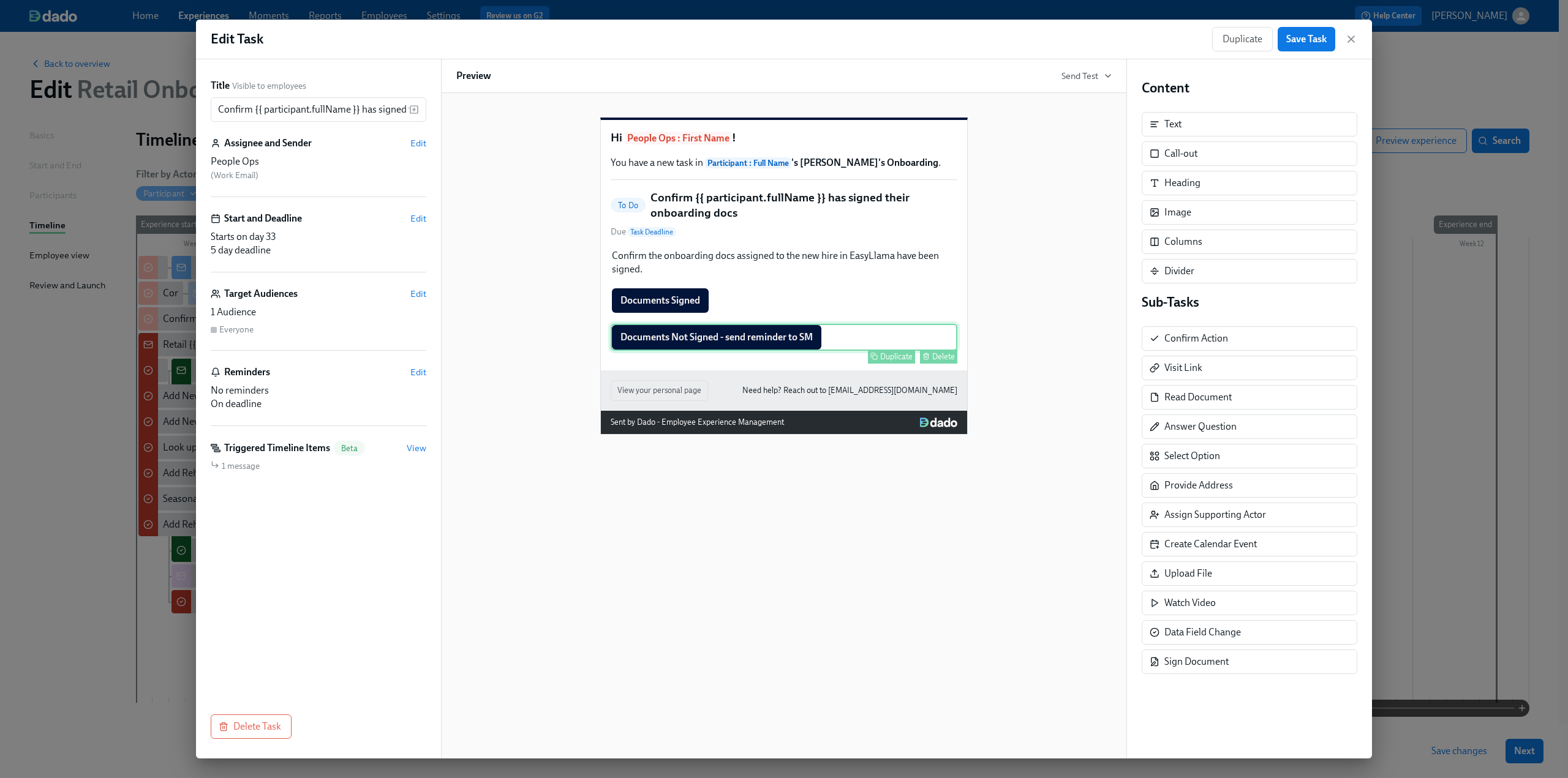
click at [747, 351] on div "Documents Not Signed - send reminder to SM Duplicate Delete" at bounding box center [784, 337] width 347 height 27
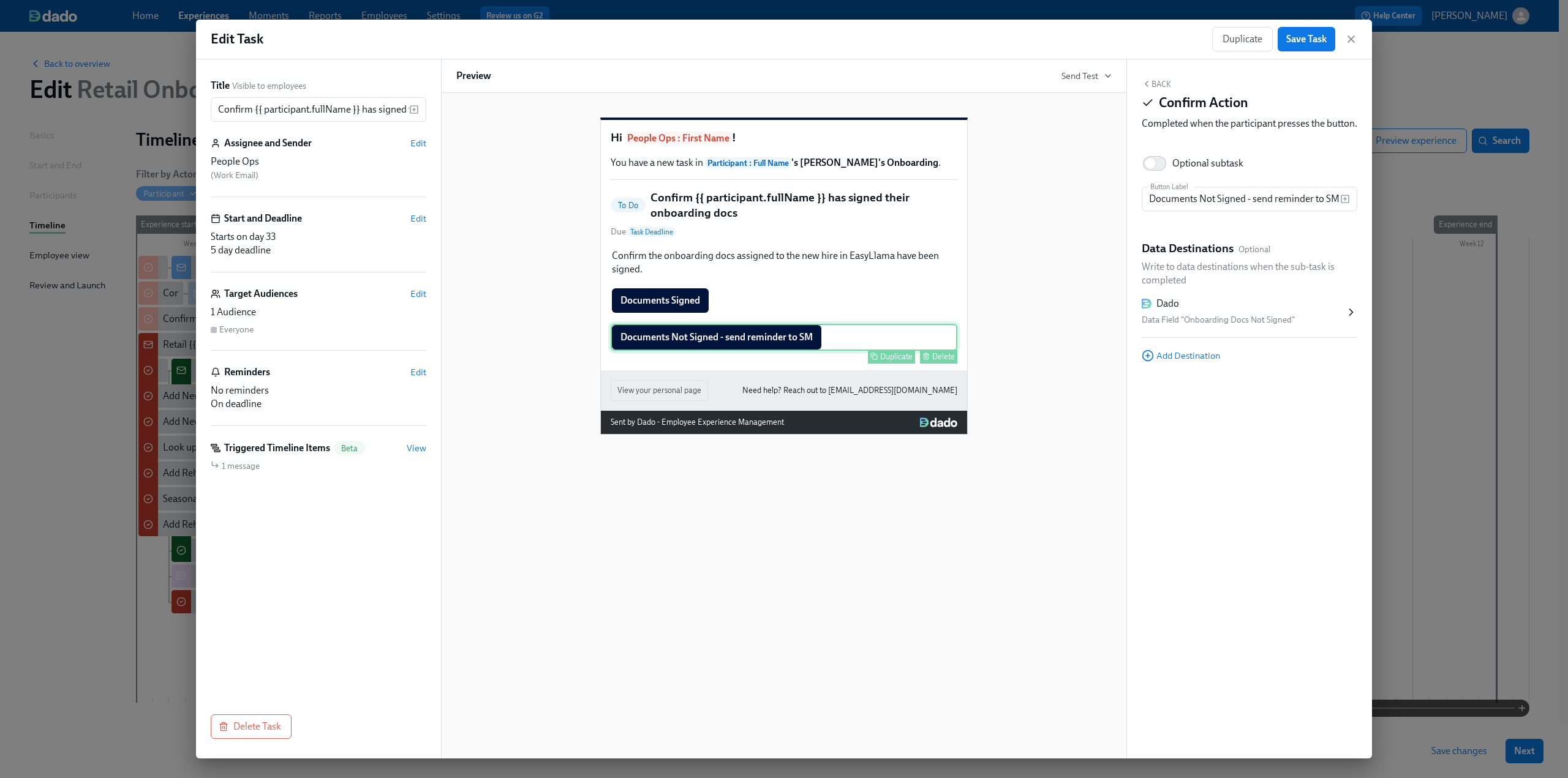
click at [753, 351] on div "Documents Not Signed - send reminder to SM Duplicate Delete" at bounding box center [784, 337] width 347 height 27
click at [931, 327] on div "Data Field "Onboarding Docs Not Signed"" at bounding box center [1244, 320] width 203 height 15
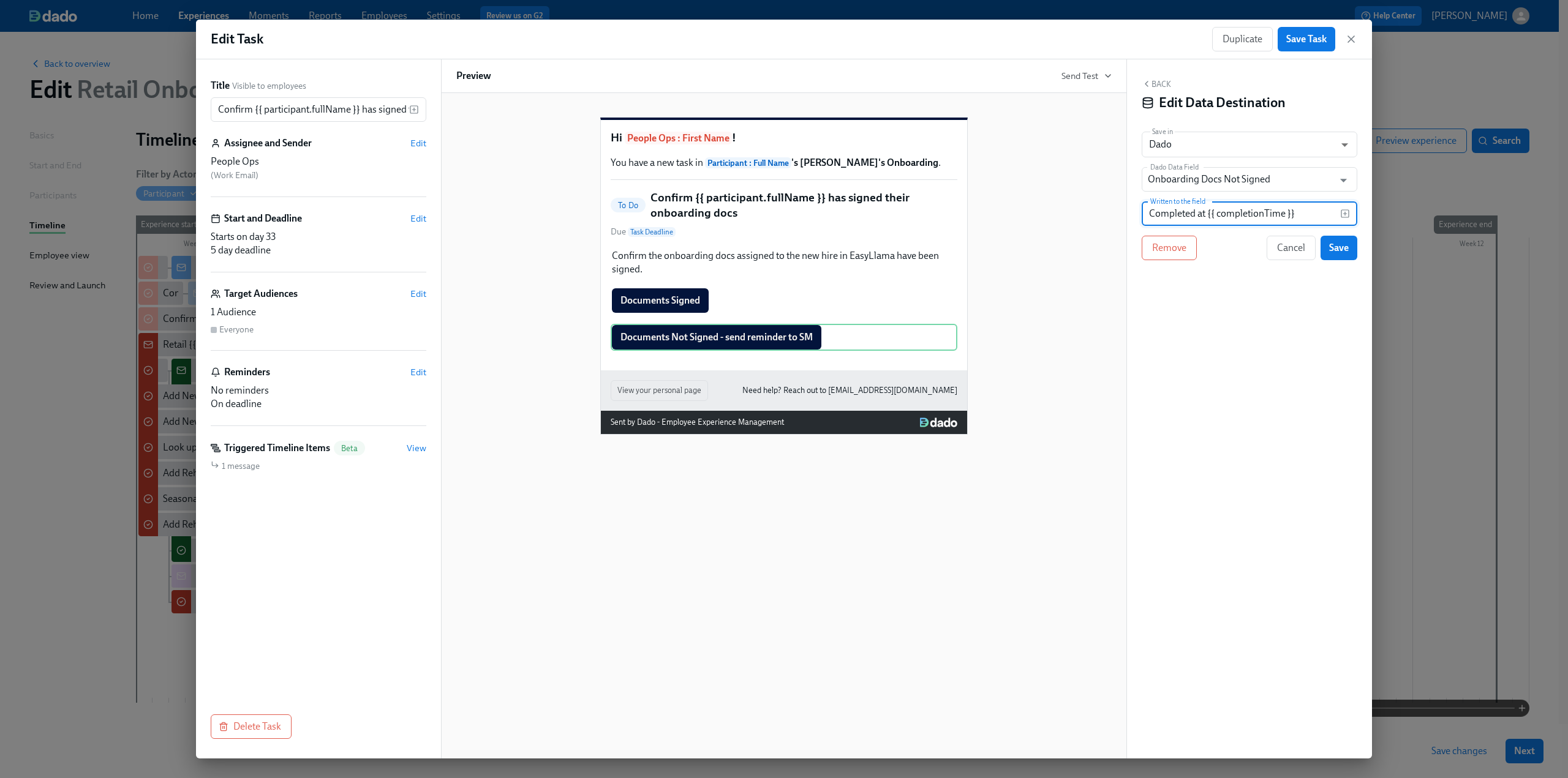
drag, startPoint x: 1300, startPoint y: 216, endPoint x: 1118, endPoint y: 219, distance: 182.0
click at [931, 219] on div "Title Visible to employees Confirm {{ participant.fullName }} has signed their …" at bounding box center [784, 409] width 1176 height 699
type input "No"
click at [931, 255] on button "Save" at bounding box center [1339, 247] width 37 height 24
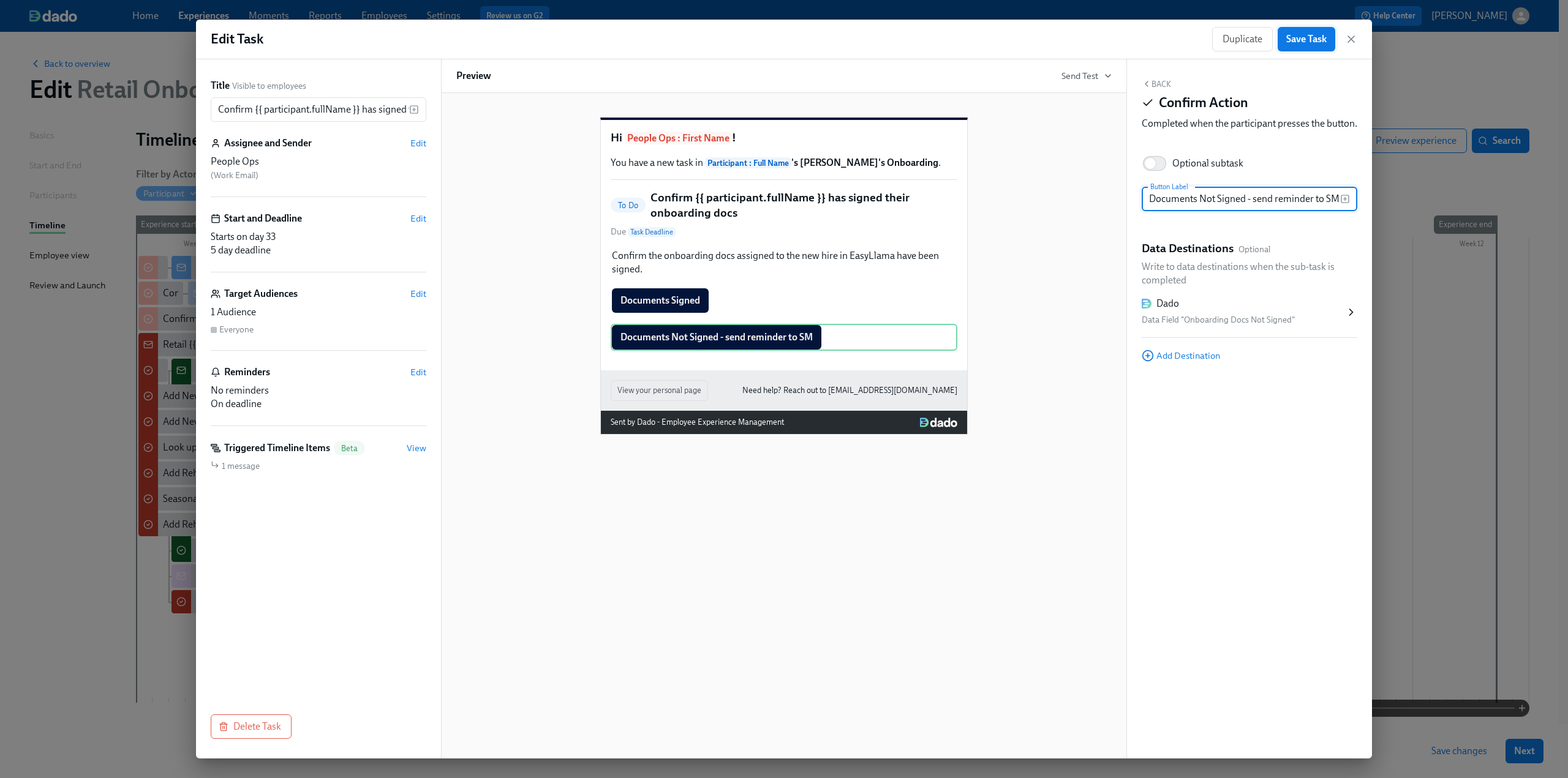
click at [931, 37] on span "Save Task" at bounding box center [1306, 39] width 40 height 13
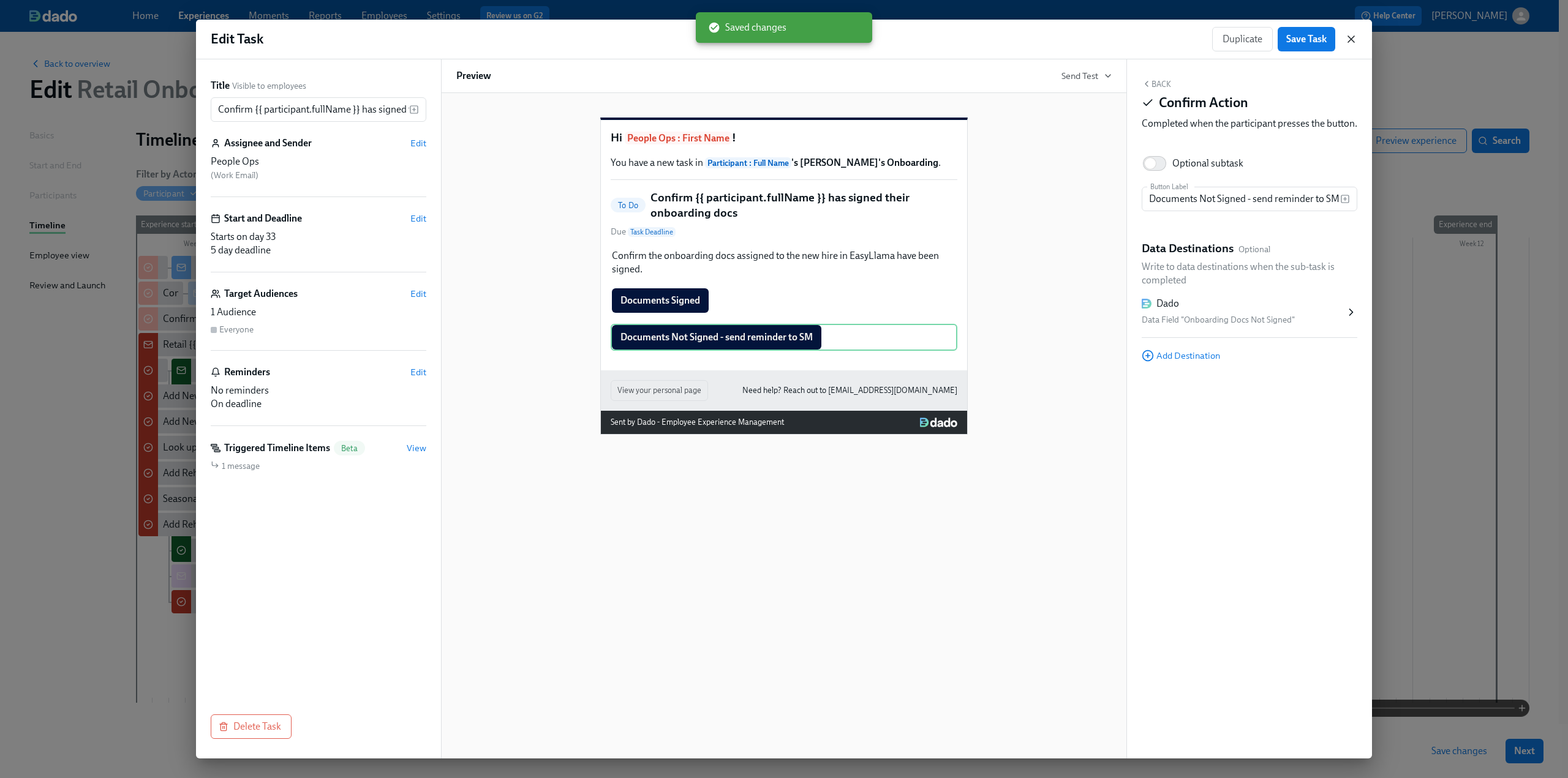
click at [931, 37] on icon "button" at bounding box center [1351, 39] width 13 height 13
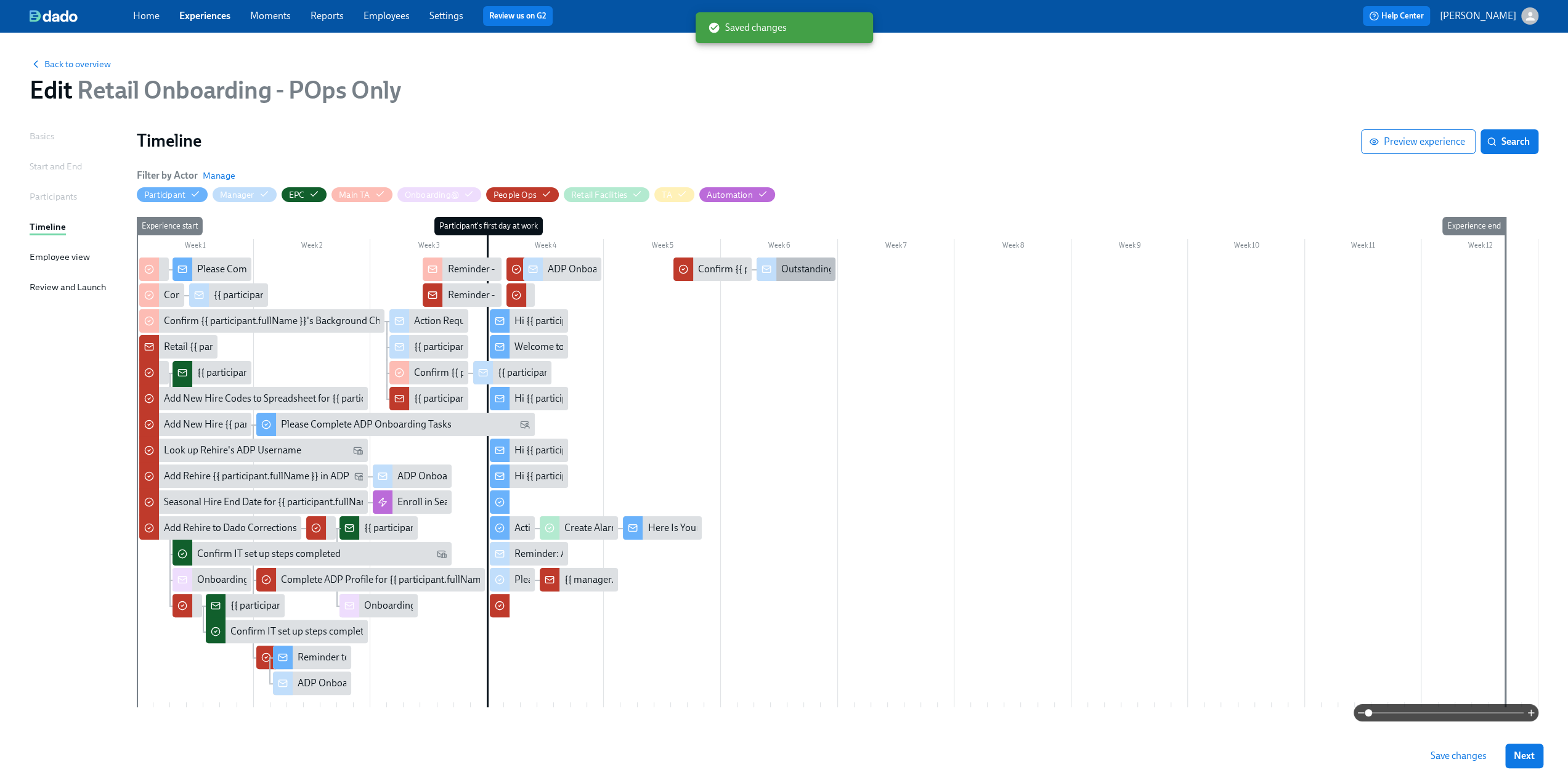
click at [790, 269] on div "Outstanding Onboarding Docs for {{ participant.fullName }}" at bounding box center [907, 269] width 252 height 13
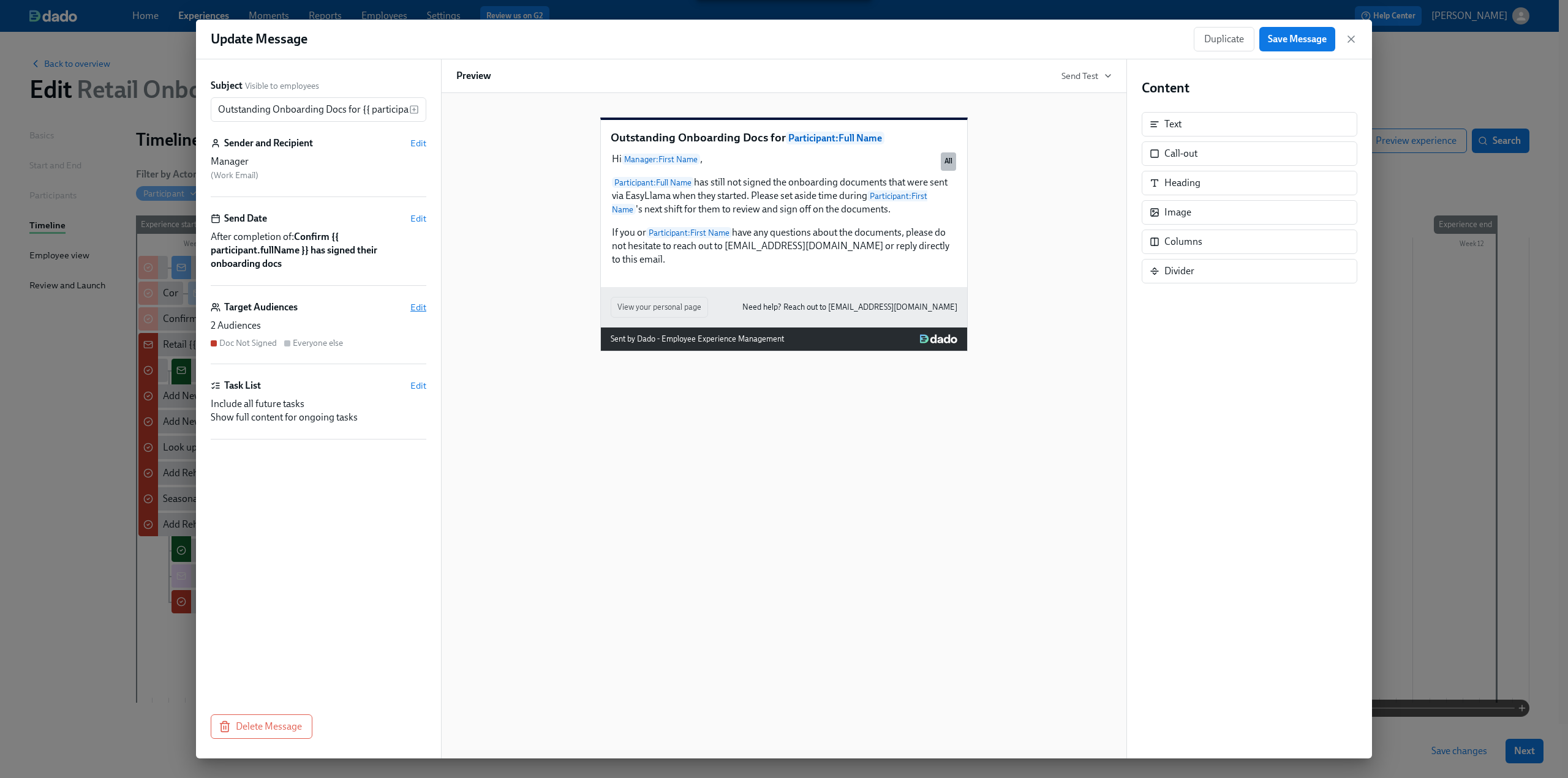
click at [423, 306] on span "Edit" at bounding box center [419, 308] width 16 height 13
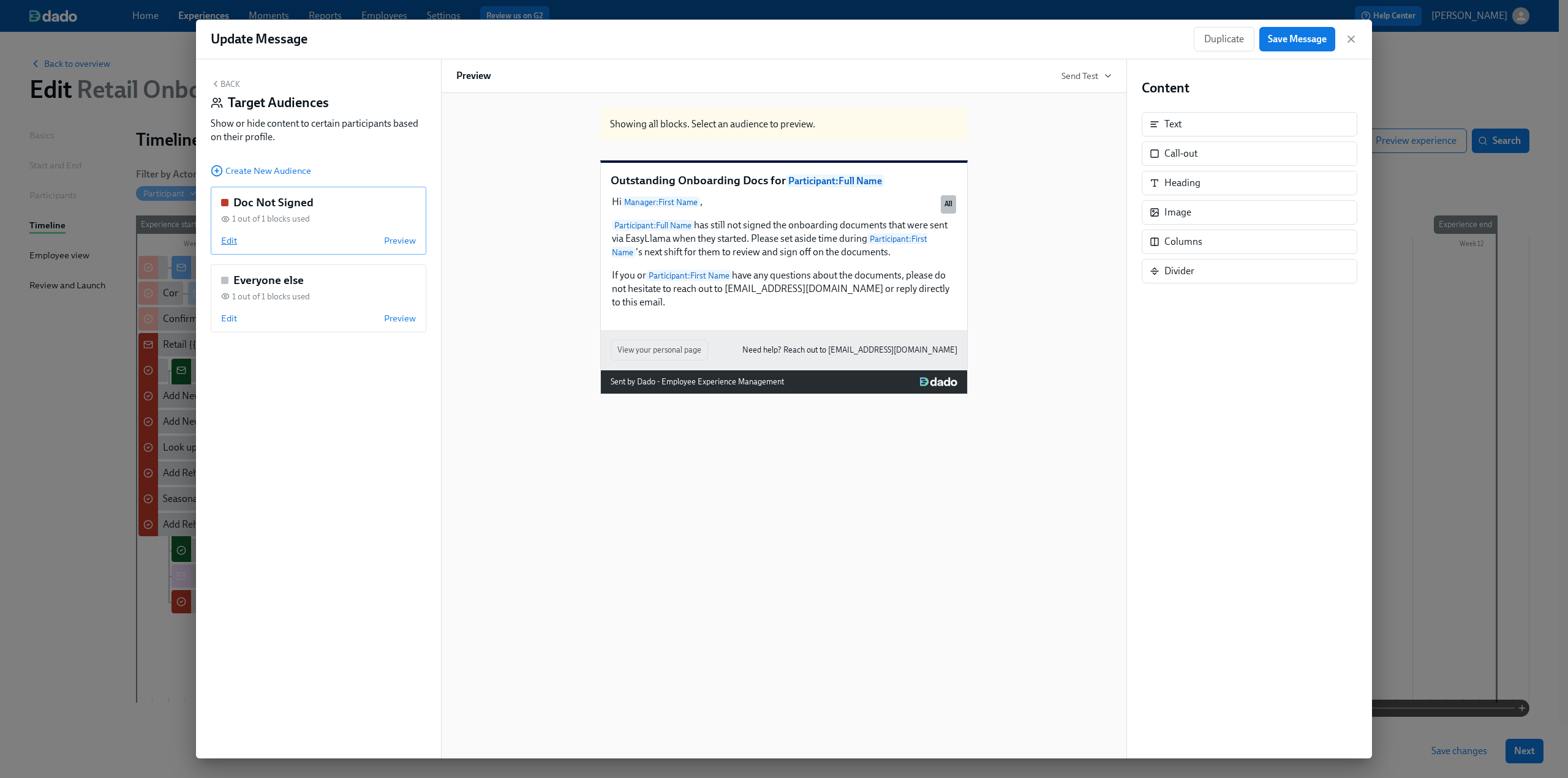
click at [230, 240] on span "Edit" at bounding box center [229, 240] width 16 height 13
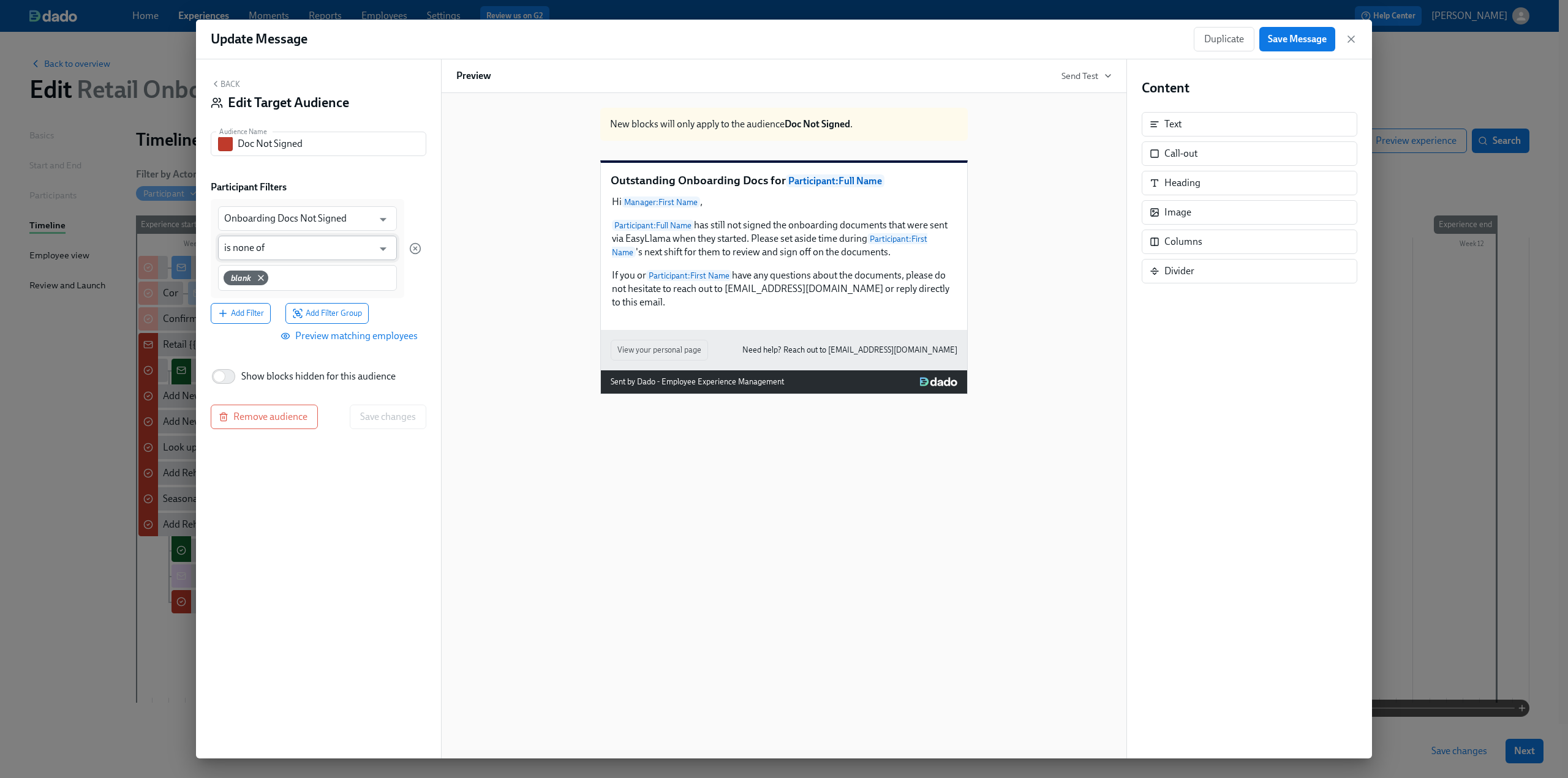
click at [289, 251] on input "is none of" at bounding box center [298, 247] width 149 height 24
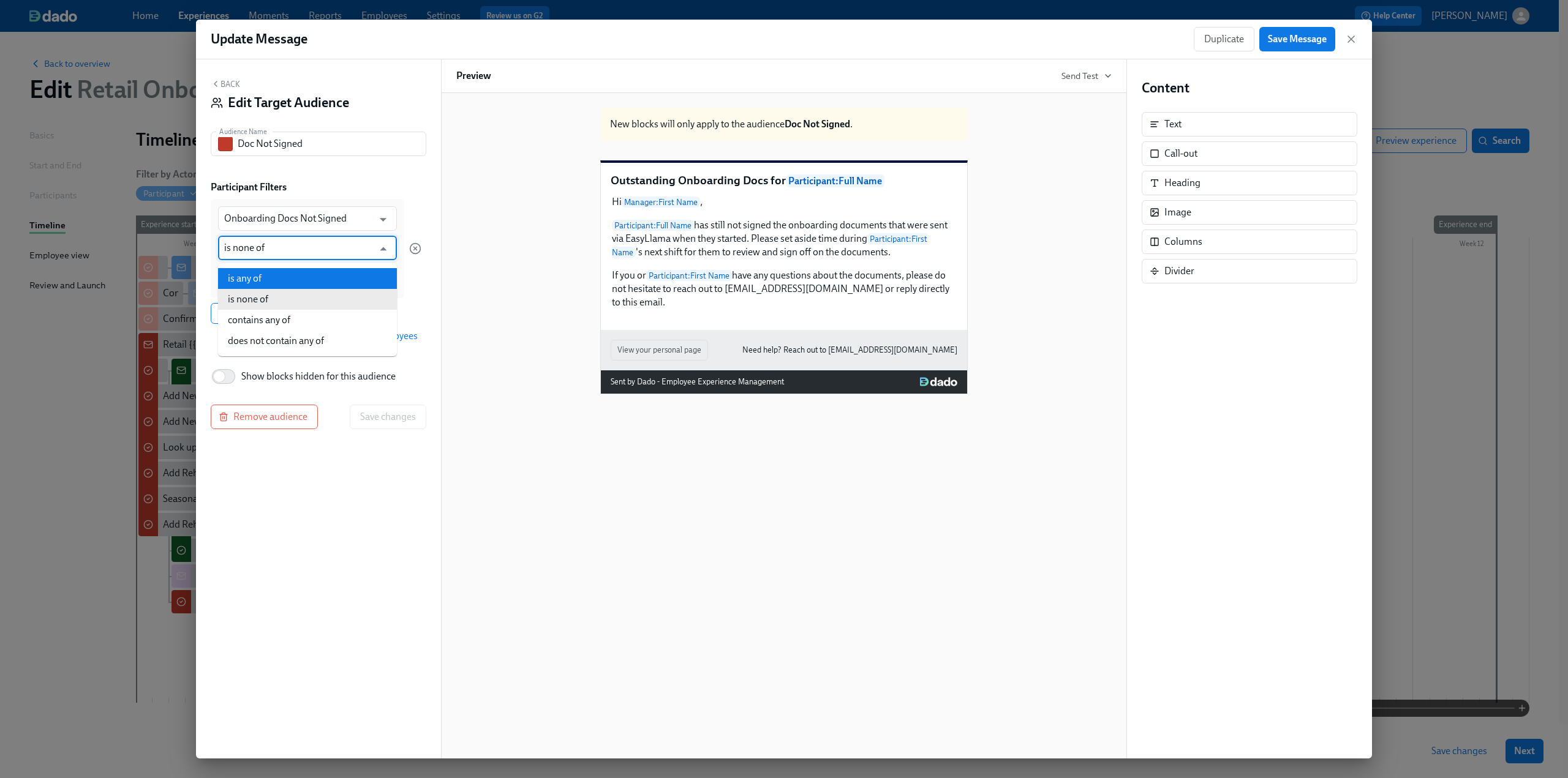
click at [285, 278] on li "is any of" at bounding box center [307, 278] width 179 height 21
type input "is any of"
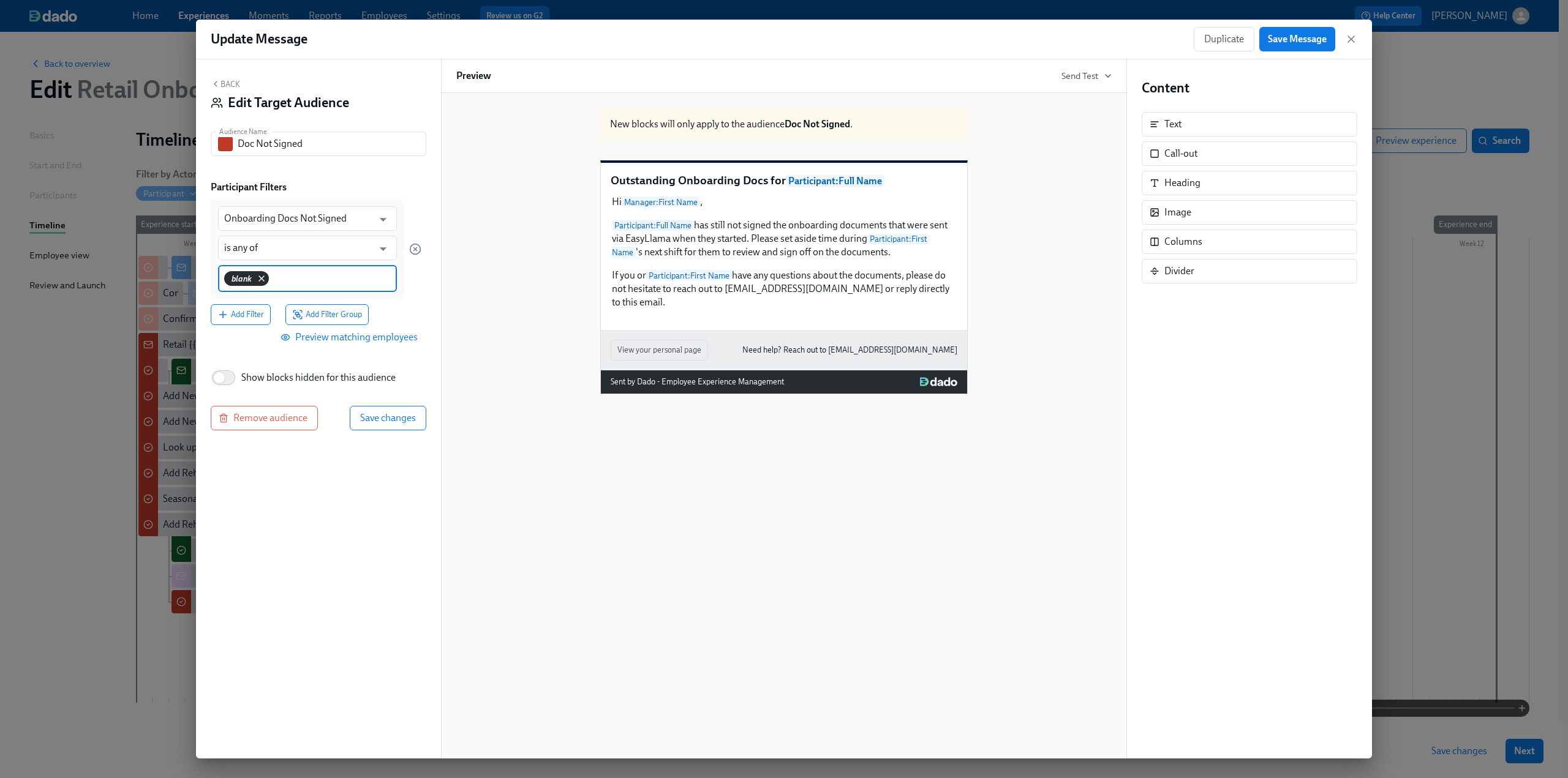
click at [261, 280] on icon at bounding box center [261, 278] width 10 height 10
click at [261, 280] on input at bounding box center [308, 277] width 166 height 13
type input "No"
click at [385, 418] on span "Save changes" at bounding box center [388, 416] width 55 height 13
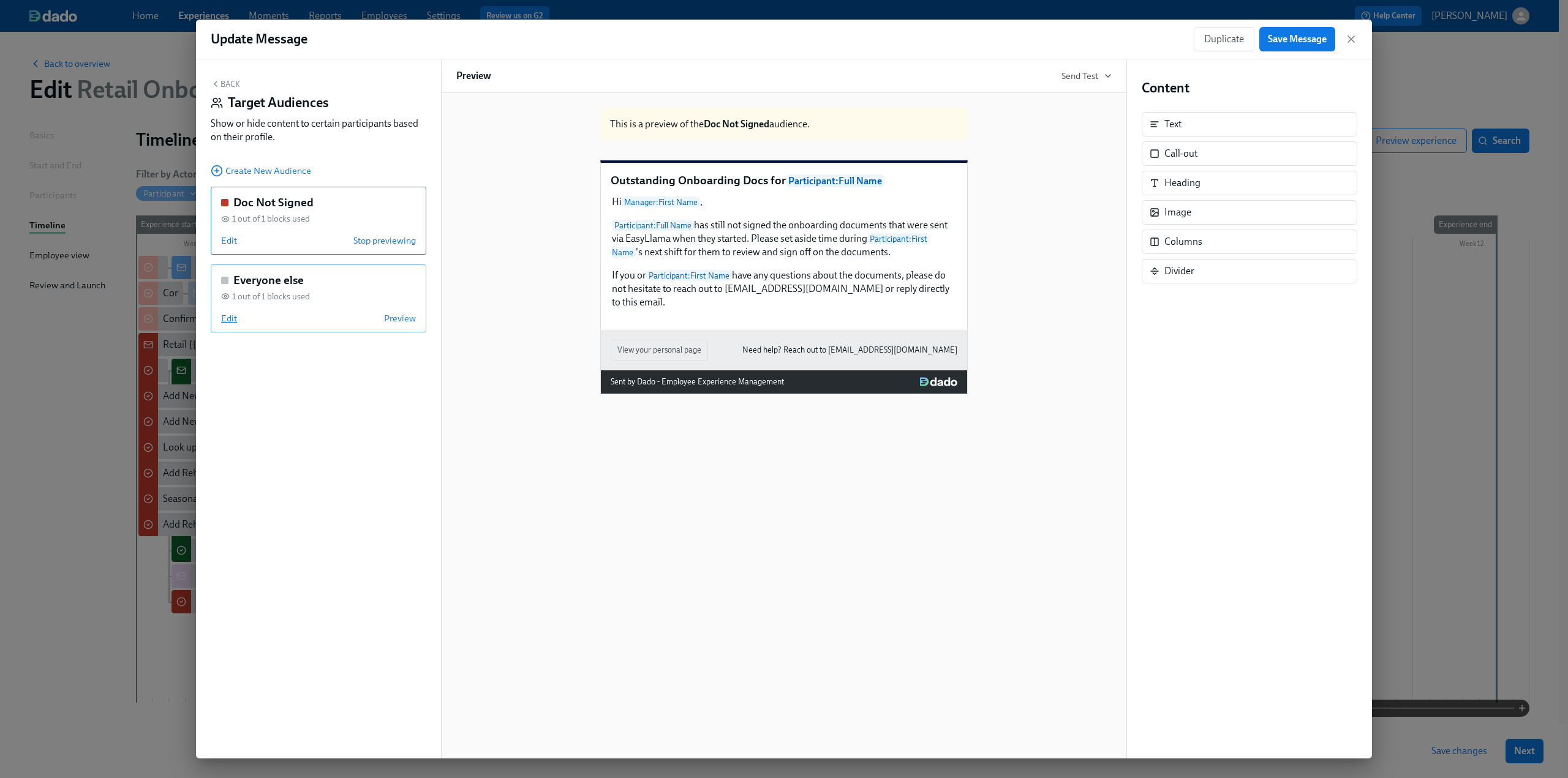
click at [229, 314] on span "Edit" at bounding box center [229, 318] width 16 height 13
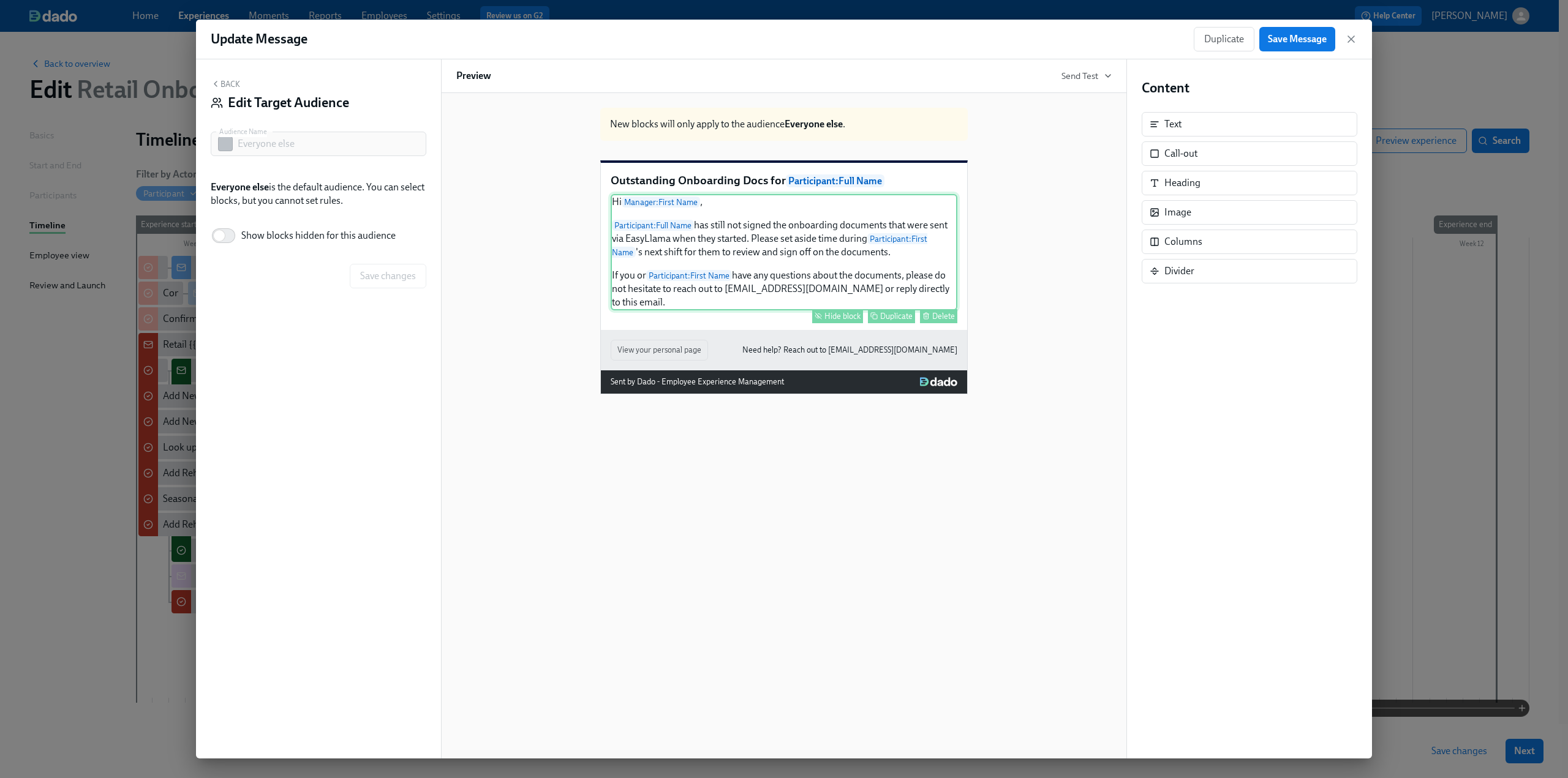
click at [833, 321] on div "Hide block" at bounding box center [842, 316] width 36 height 9
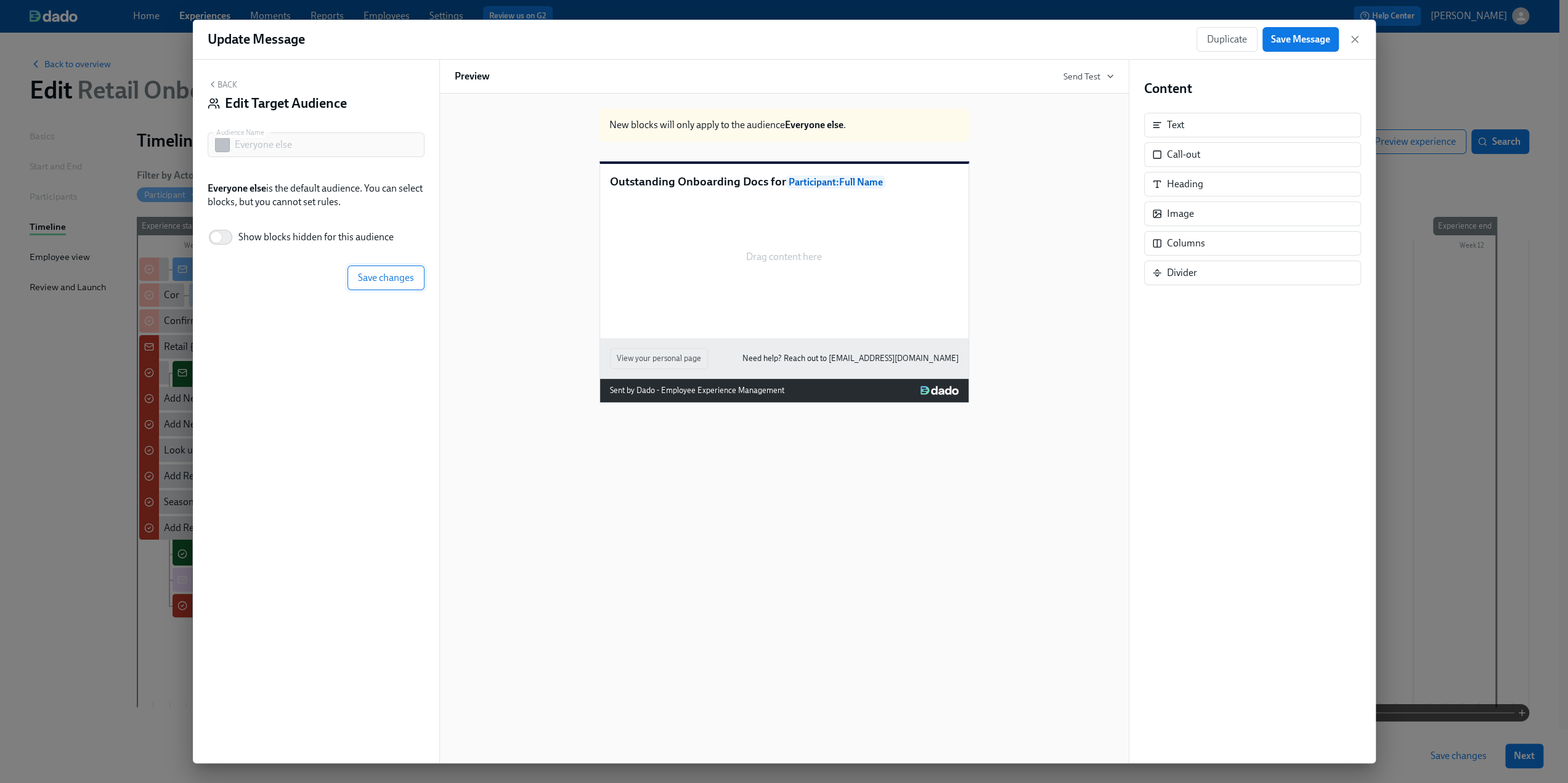
click at [399, 278] on span "Save changes" at bounding box center [386, 278] width 56 height 13
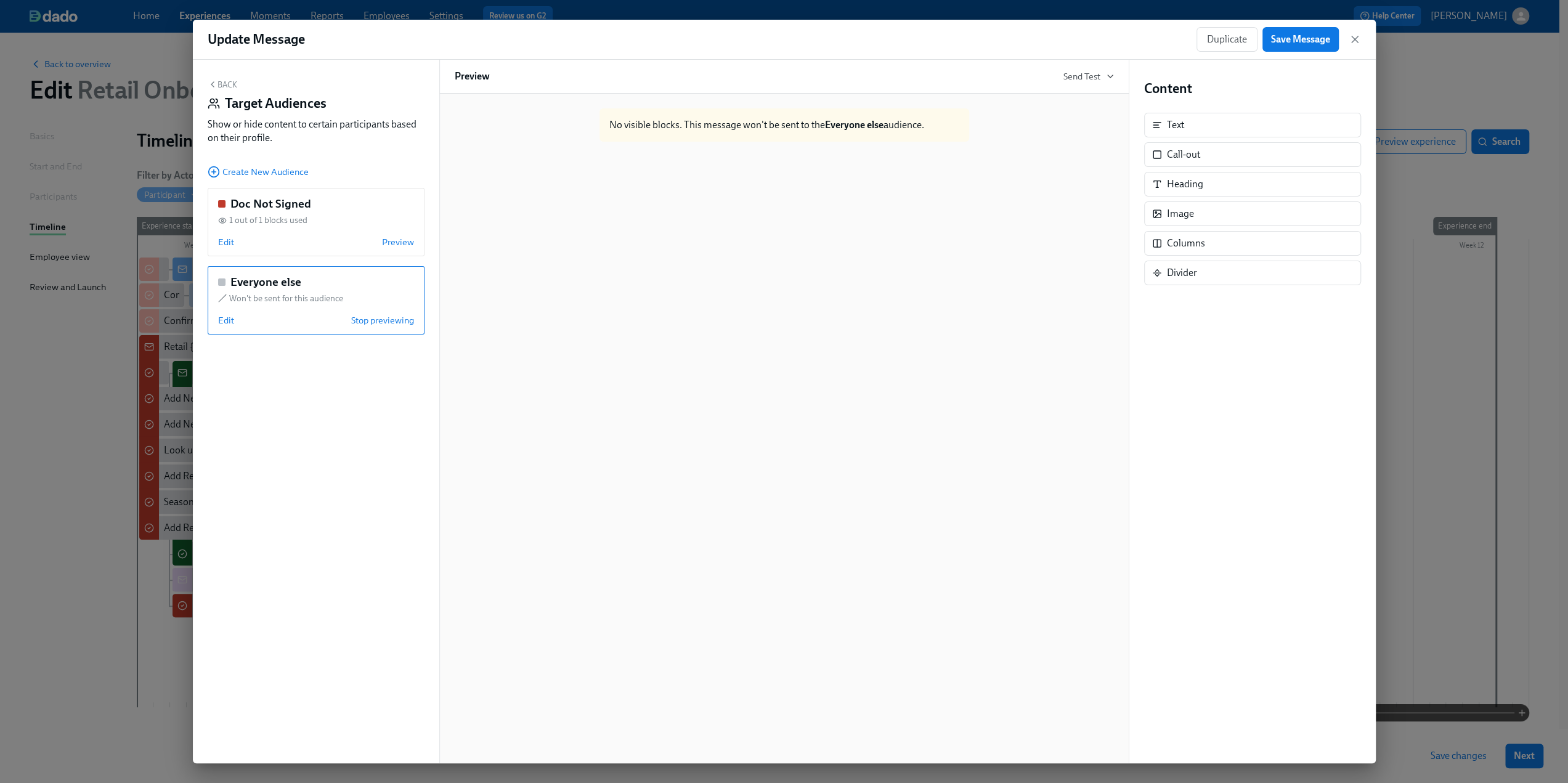
click at [220, 84] on button "Back" at bounding box center [222, 84] width 30 height 10
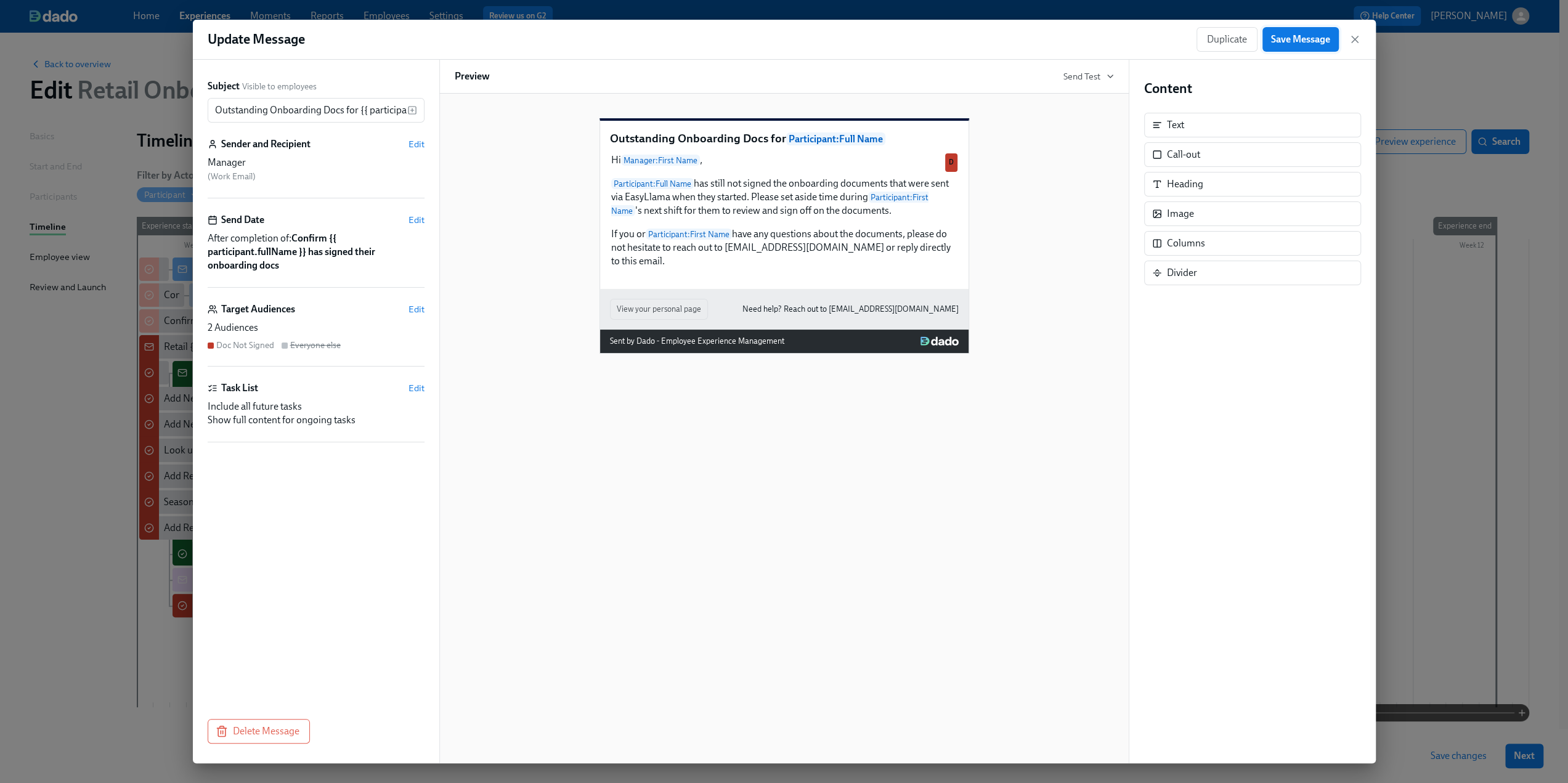
click at [936, 44] on span "Save Message" at bounding box center [1300, 39] width 59 height 13
click at [936, 38] on icon "button" at bounding box center [1355, 39] width 13 height 13
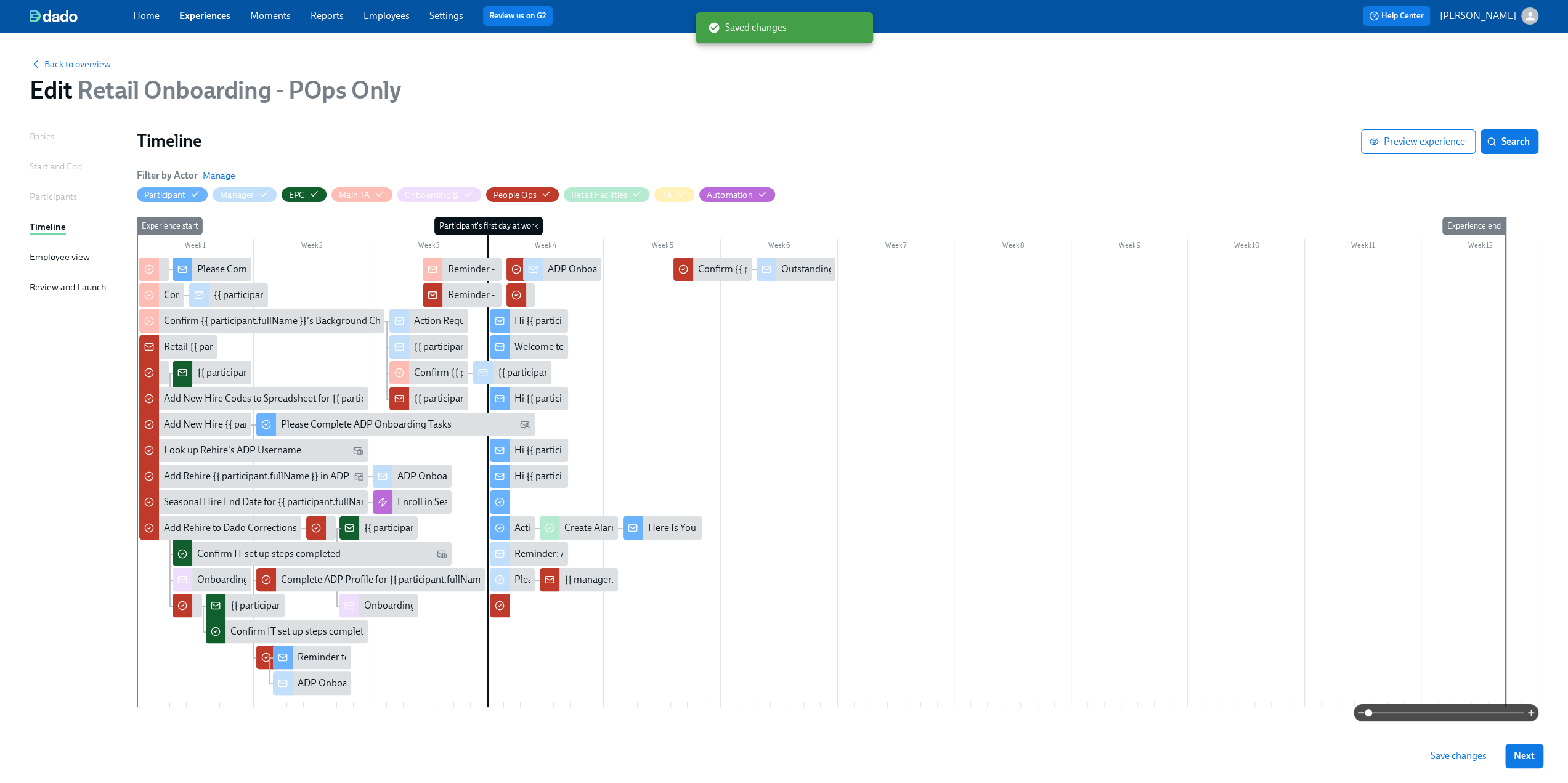
click at [936, 478] on span "Save changes" at bounding box center [1458, 756] width 56 height 13
click at [91, 68] on span "Back to overview" at bounding box center [70, 64] width 81 height 13
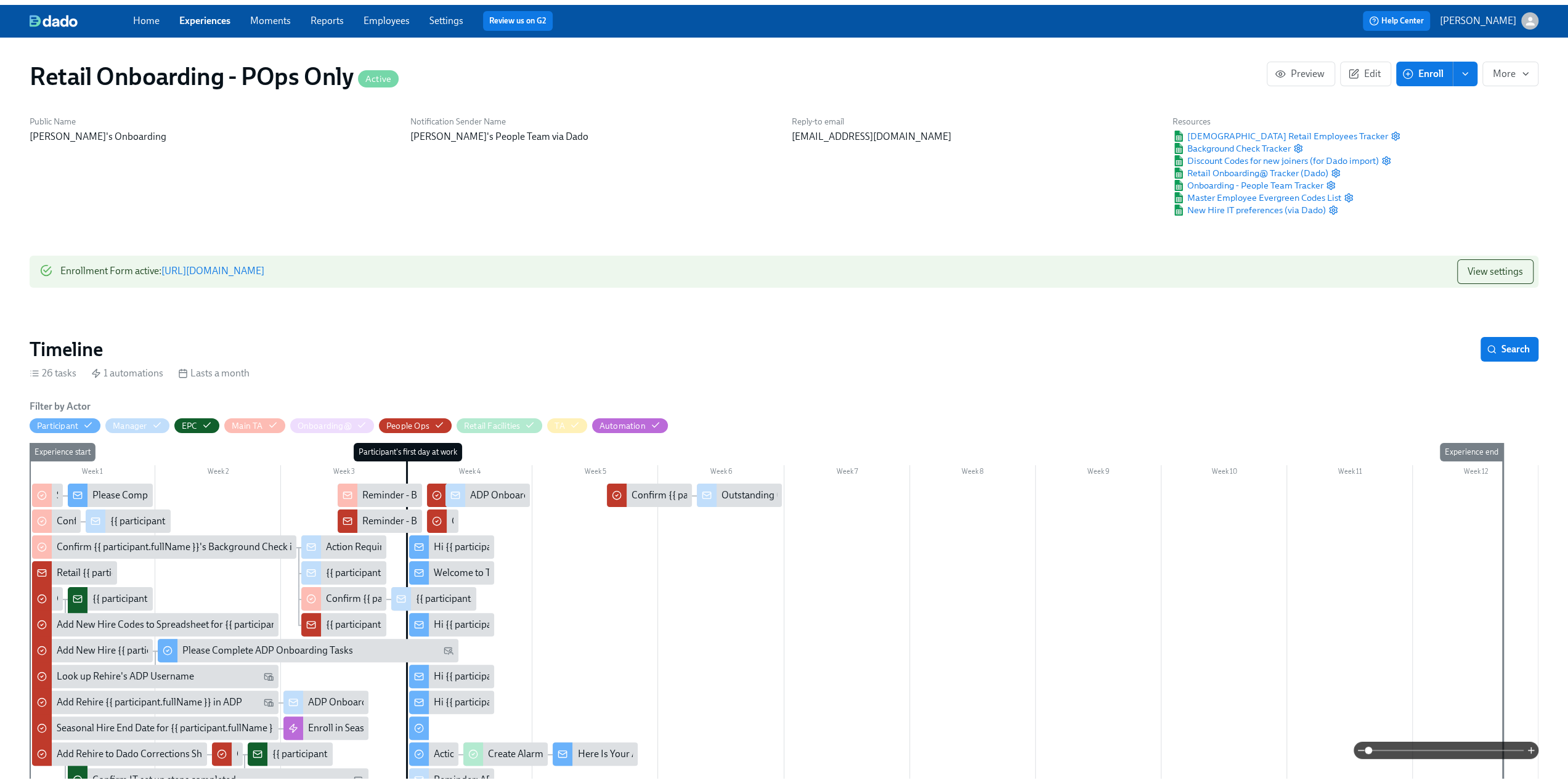
scroll to position [0, 12457]
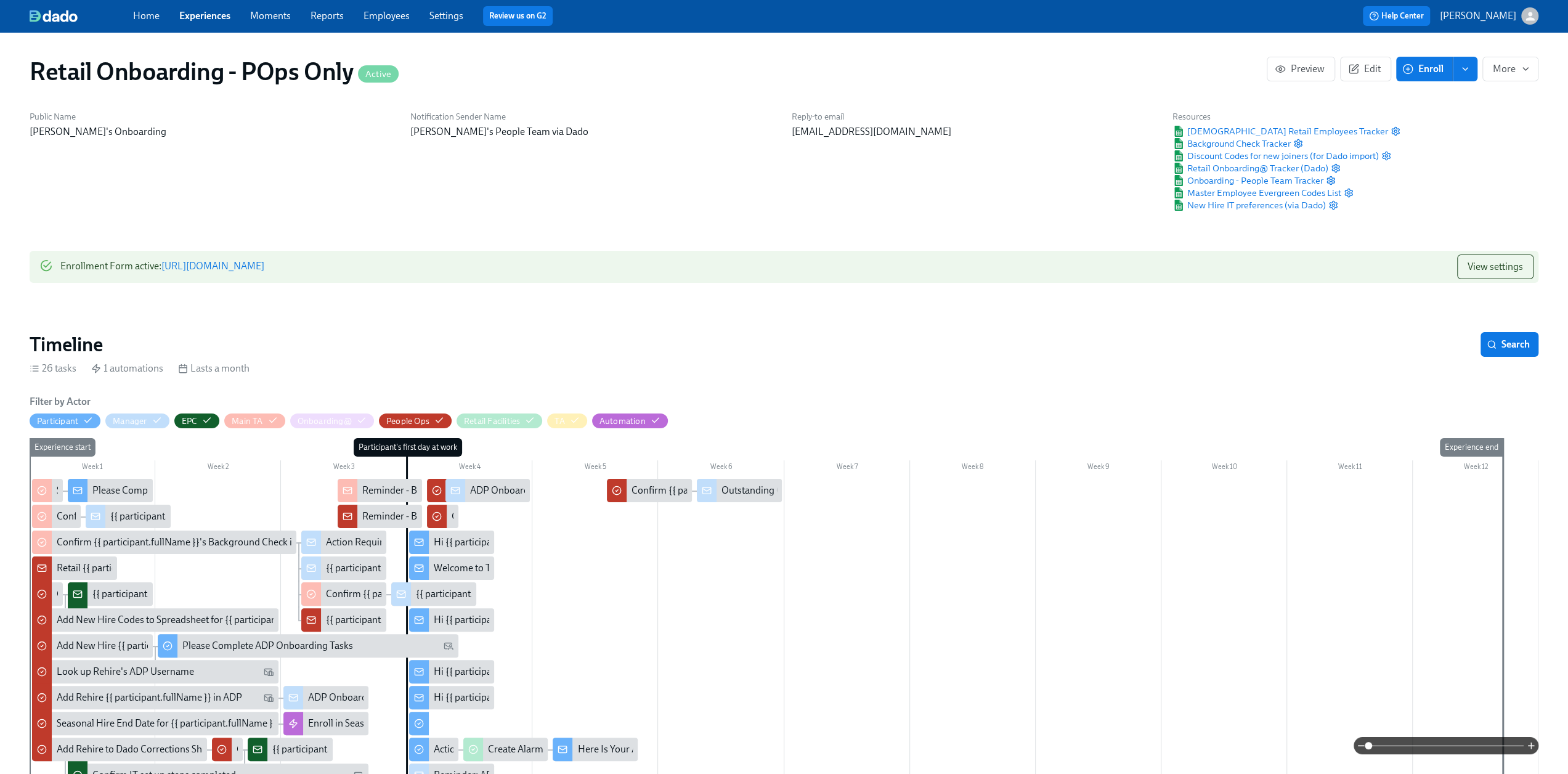
click at [219, 15] on link "Experiences" at bounding box center [205, 16] width 51 height 12
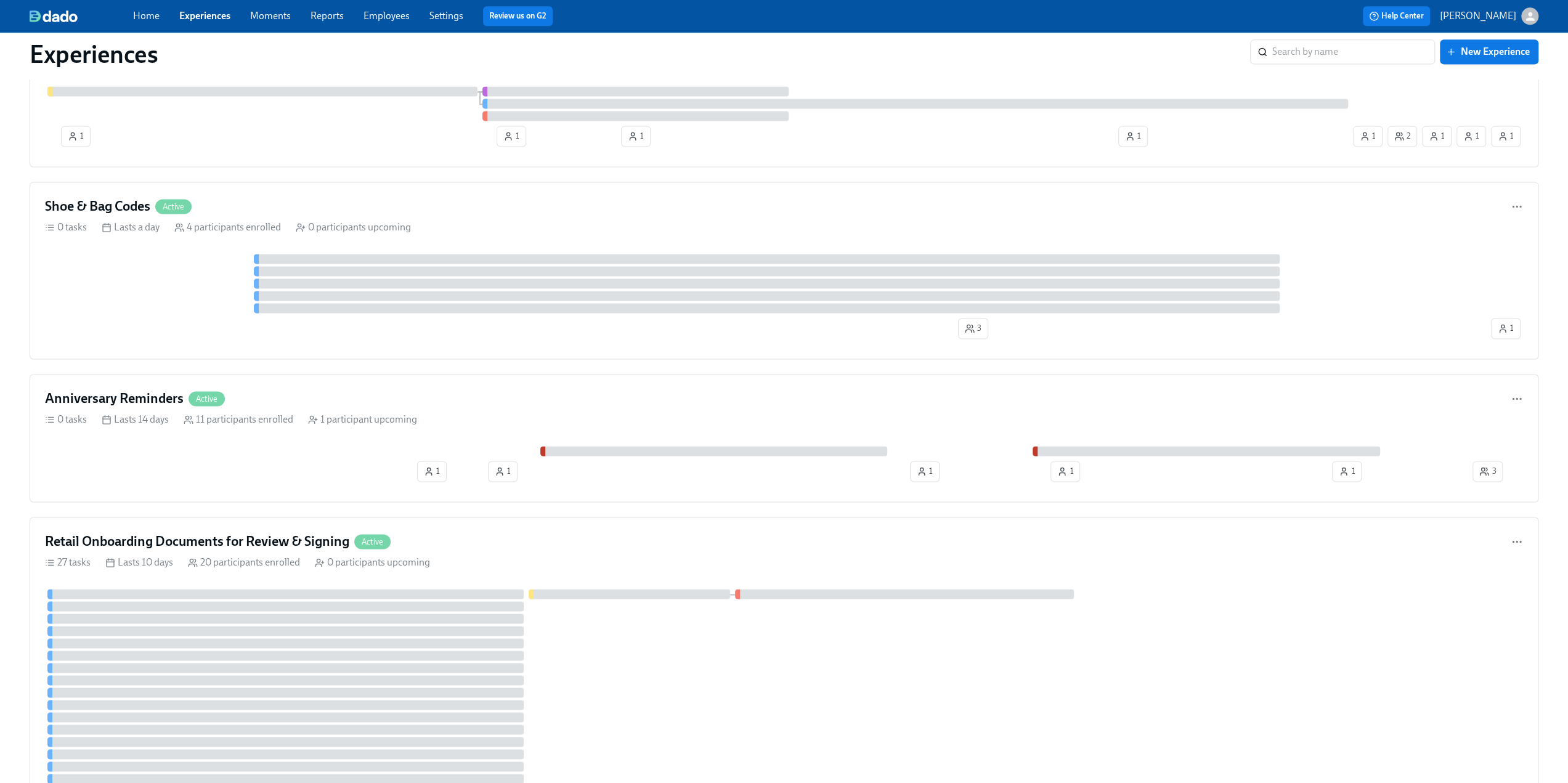
scroll to position [1787, 0]
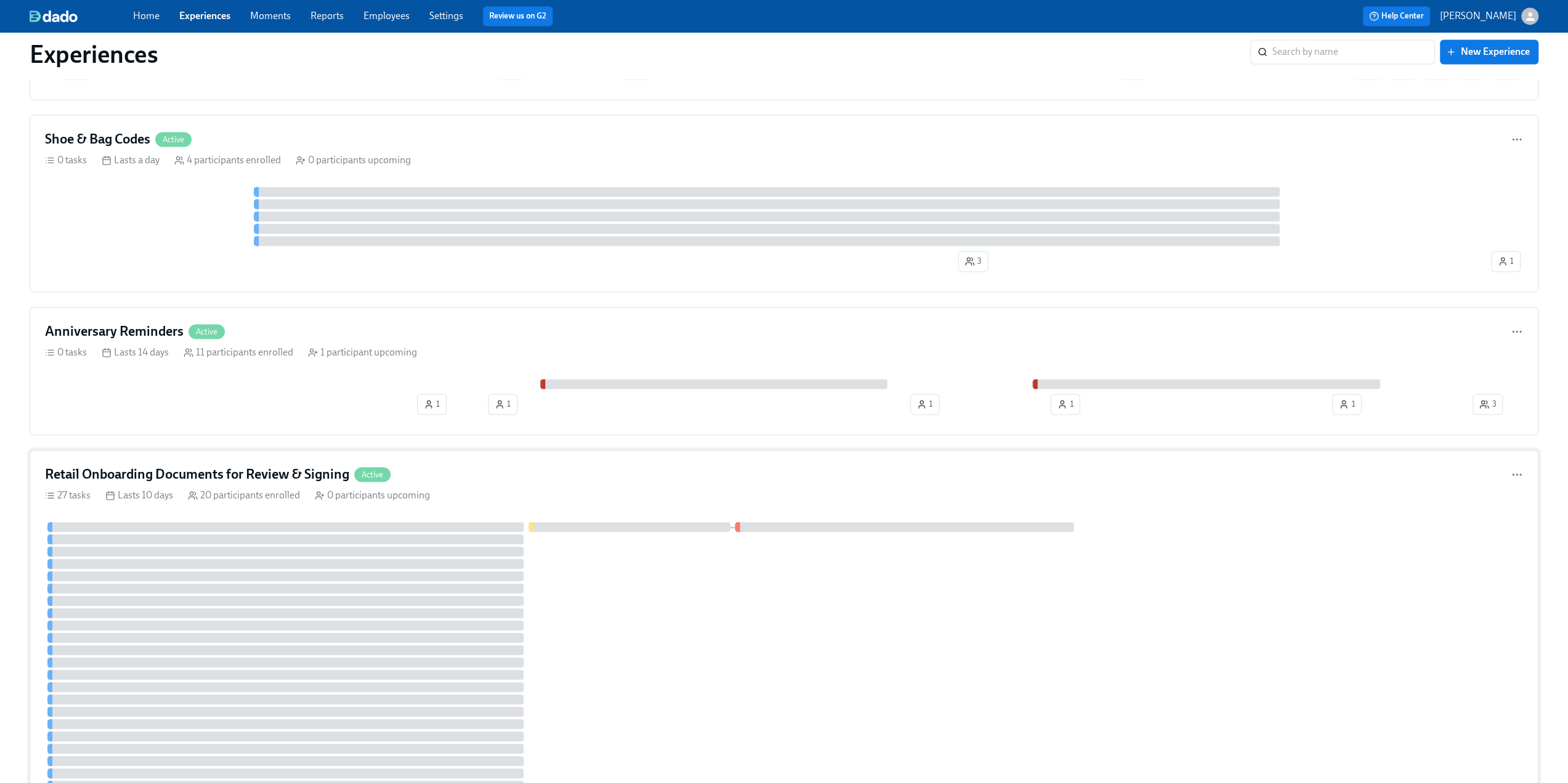
click at [297, 466] on h4 "Retail Onboarding Documents for Review & Signing" at bounding box center [197, 475] width 304 height 19
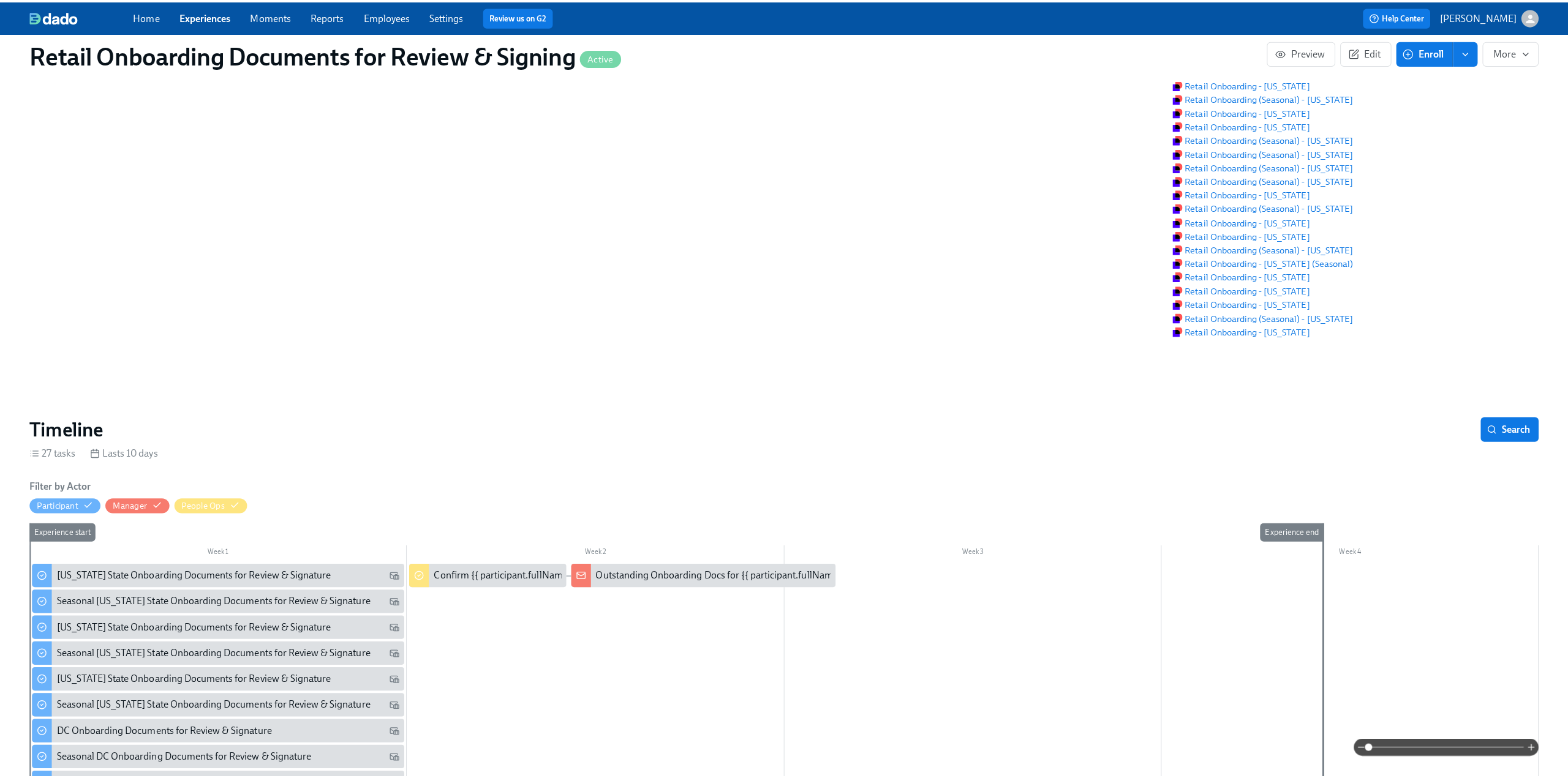
scroll to position [306, 0]
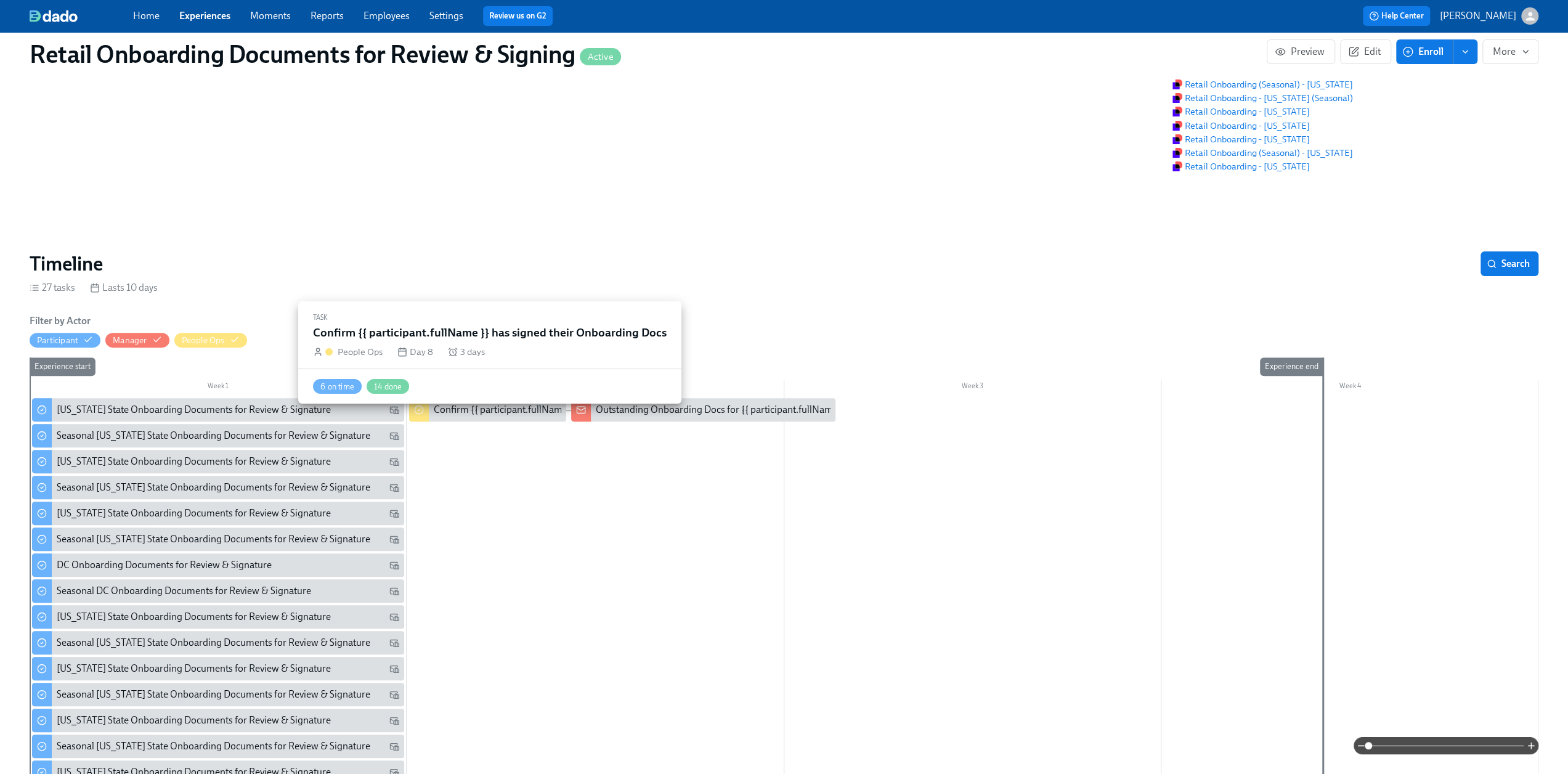
click at [487, 417] on div "Confirm {{ participant.fullName }} has signed their Onboarding Docs" at bounding box center [577, 410] width 288 height 13
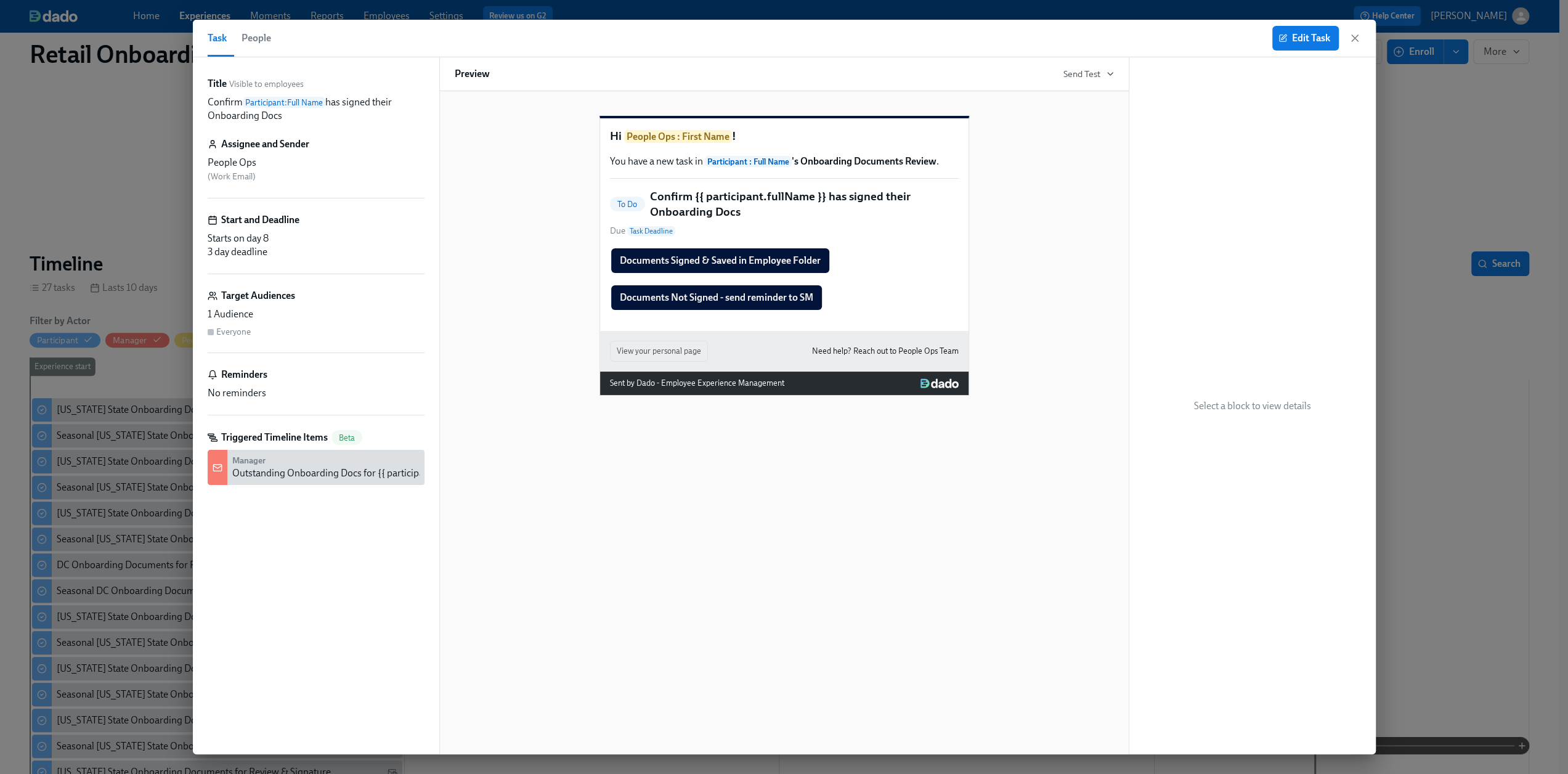
scroll to position [0, 817]
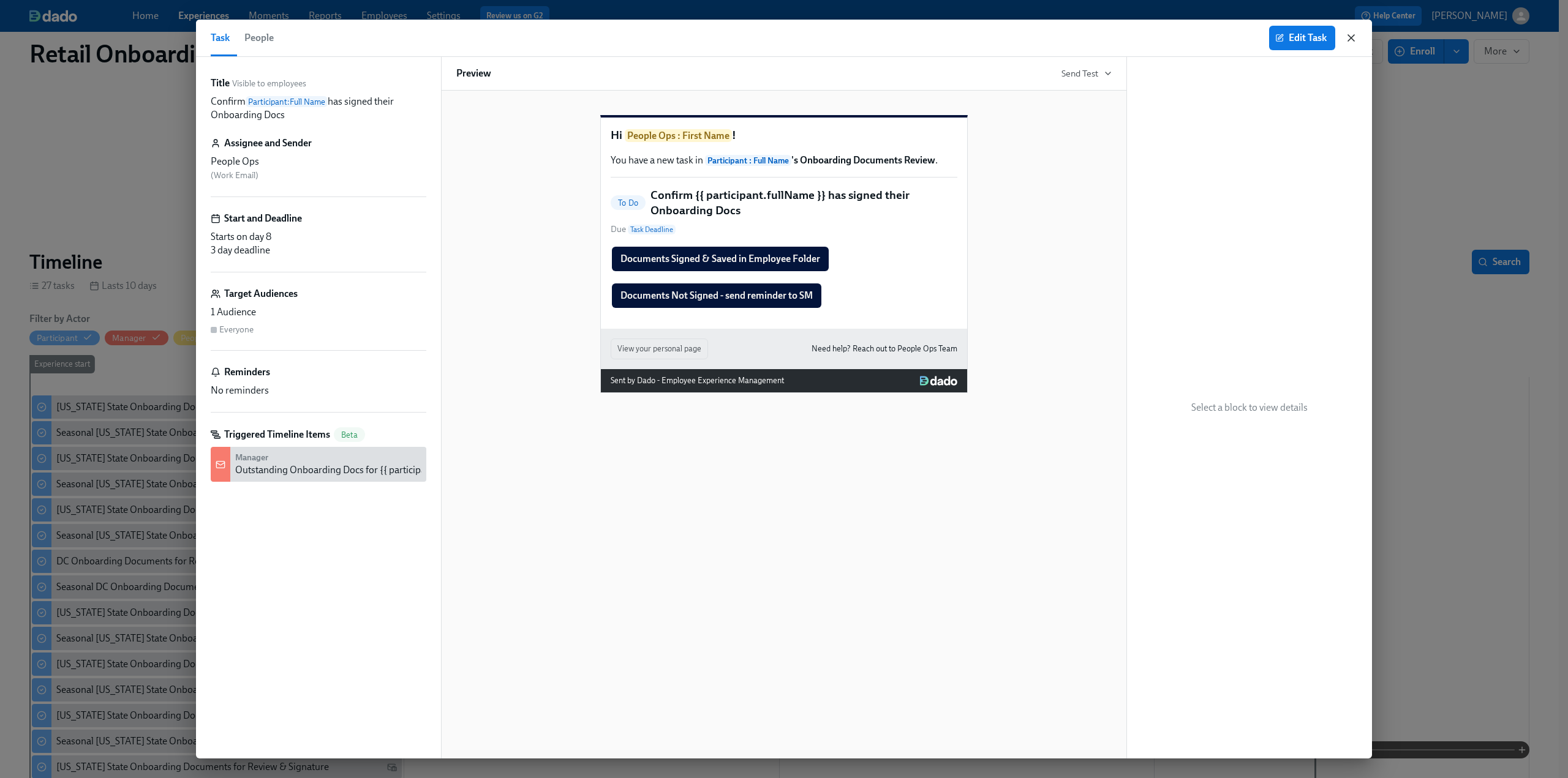
click at [931, 38] on icon "button" at bounding box center [1351, 38] width 13 height 13
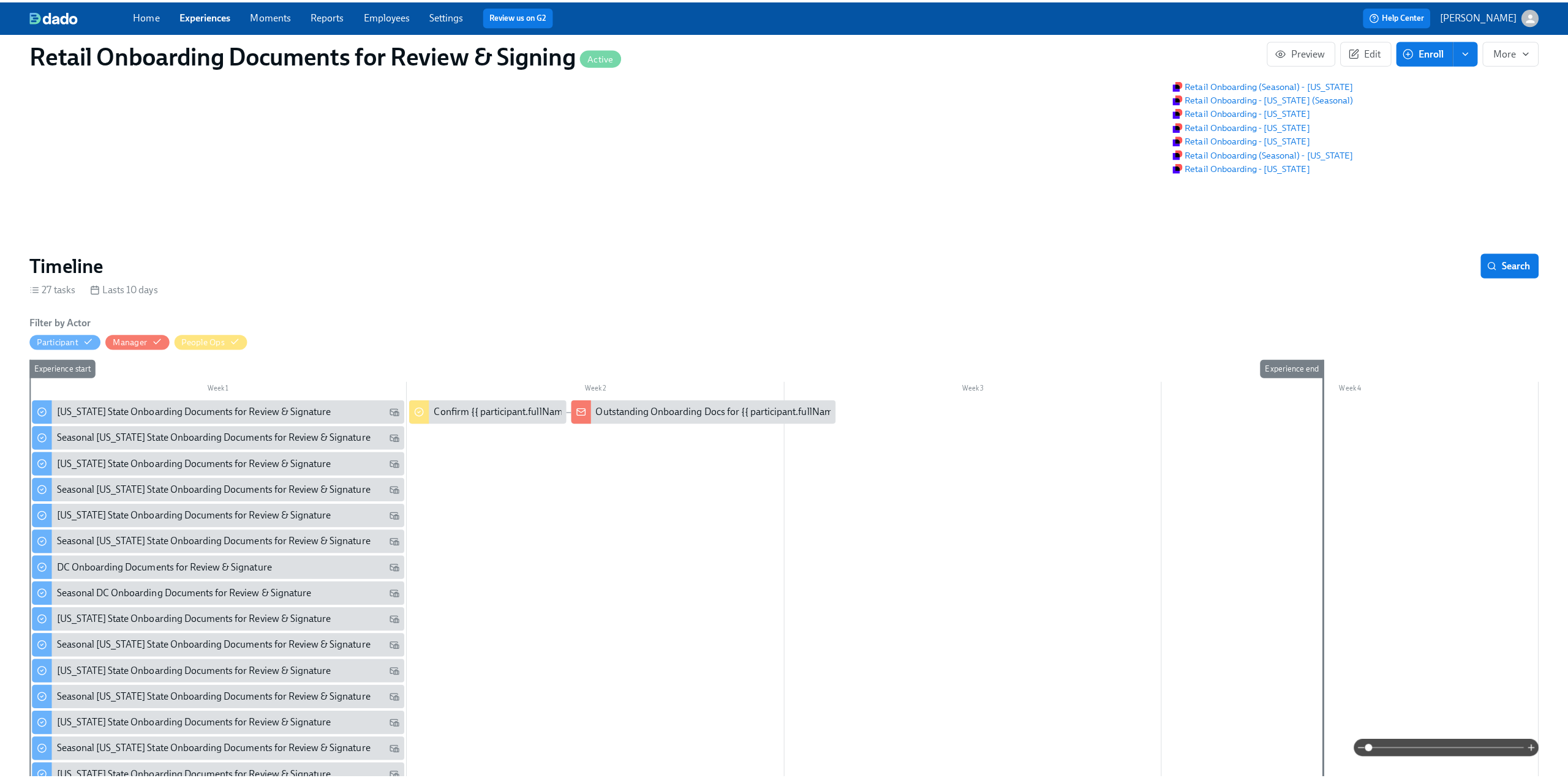
scroll to position [0, 803]
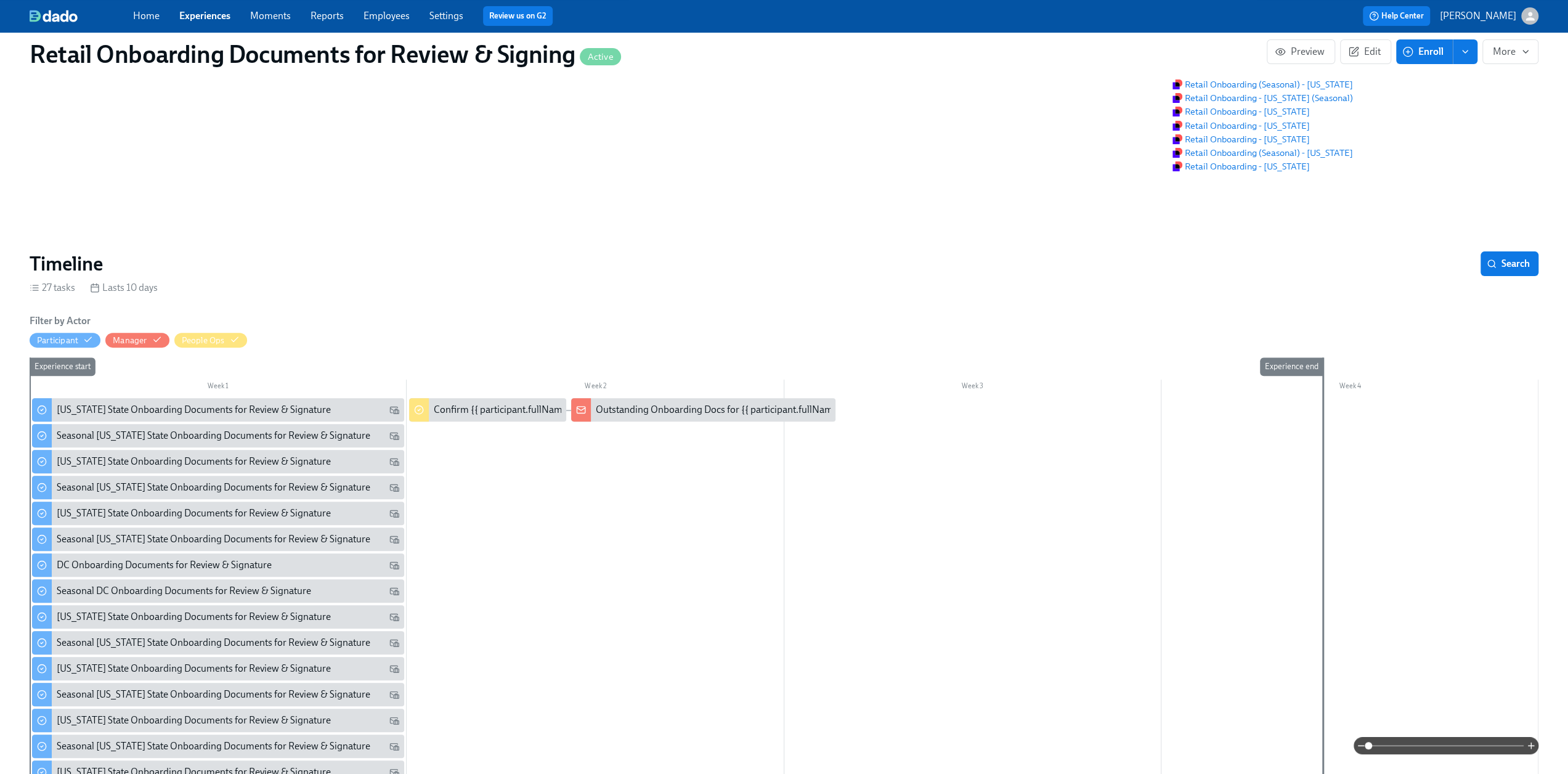
click at [662, 417] on div "Outstanding Onboarding Docs for {{ participant.fullName }}" at bounding box center [721, 410] width 252 height 13
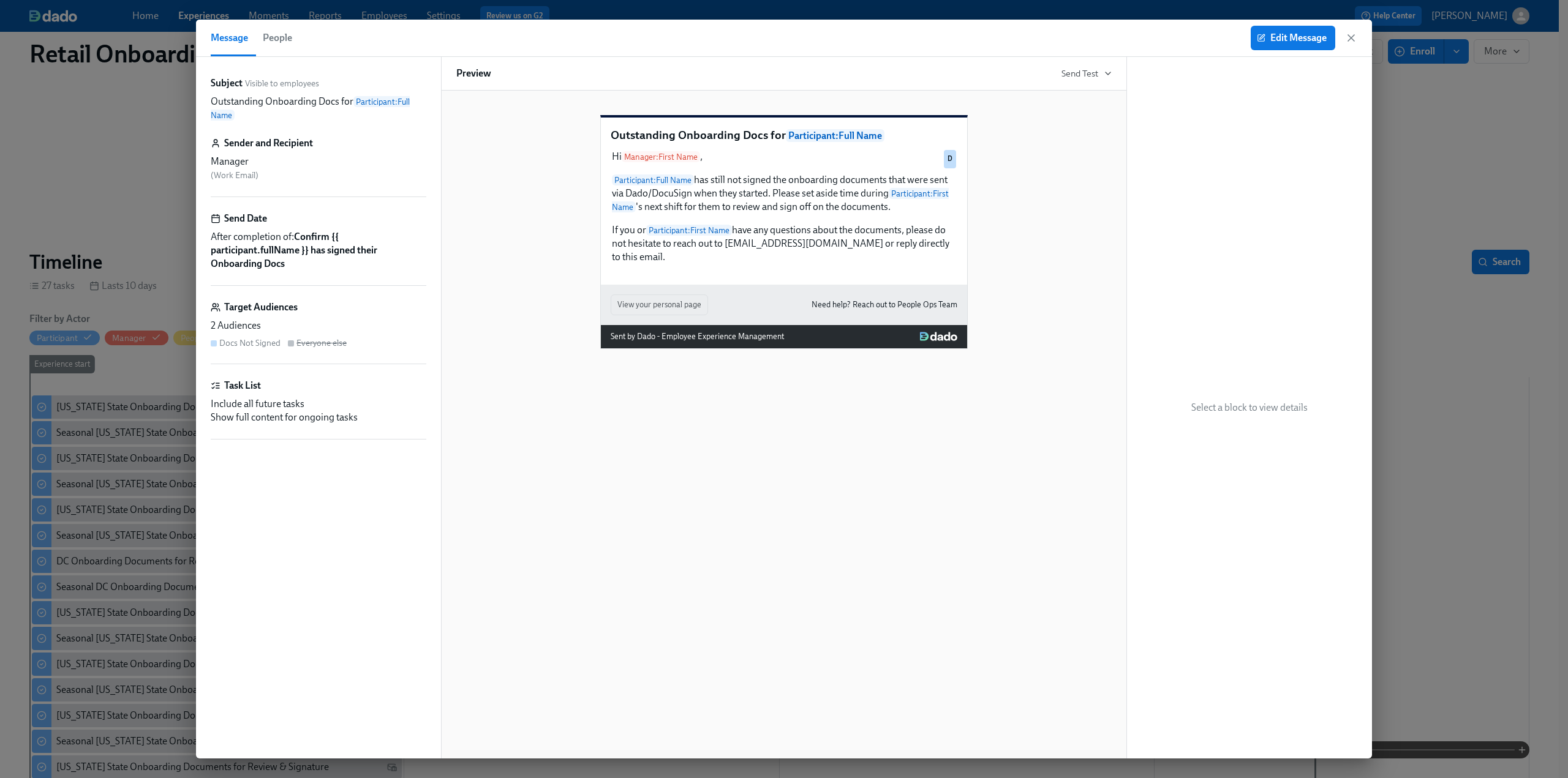
click at [249, 340] on div "Docs Not Signed" at bounding box center [250, 343] width 61 height 12
click at [931, 38] on span "Edit Message" at bounding box center [1293, 38] width 67 height 13
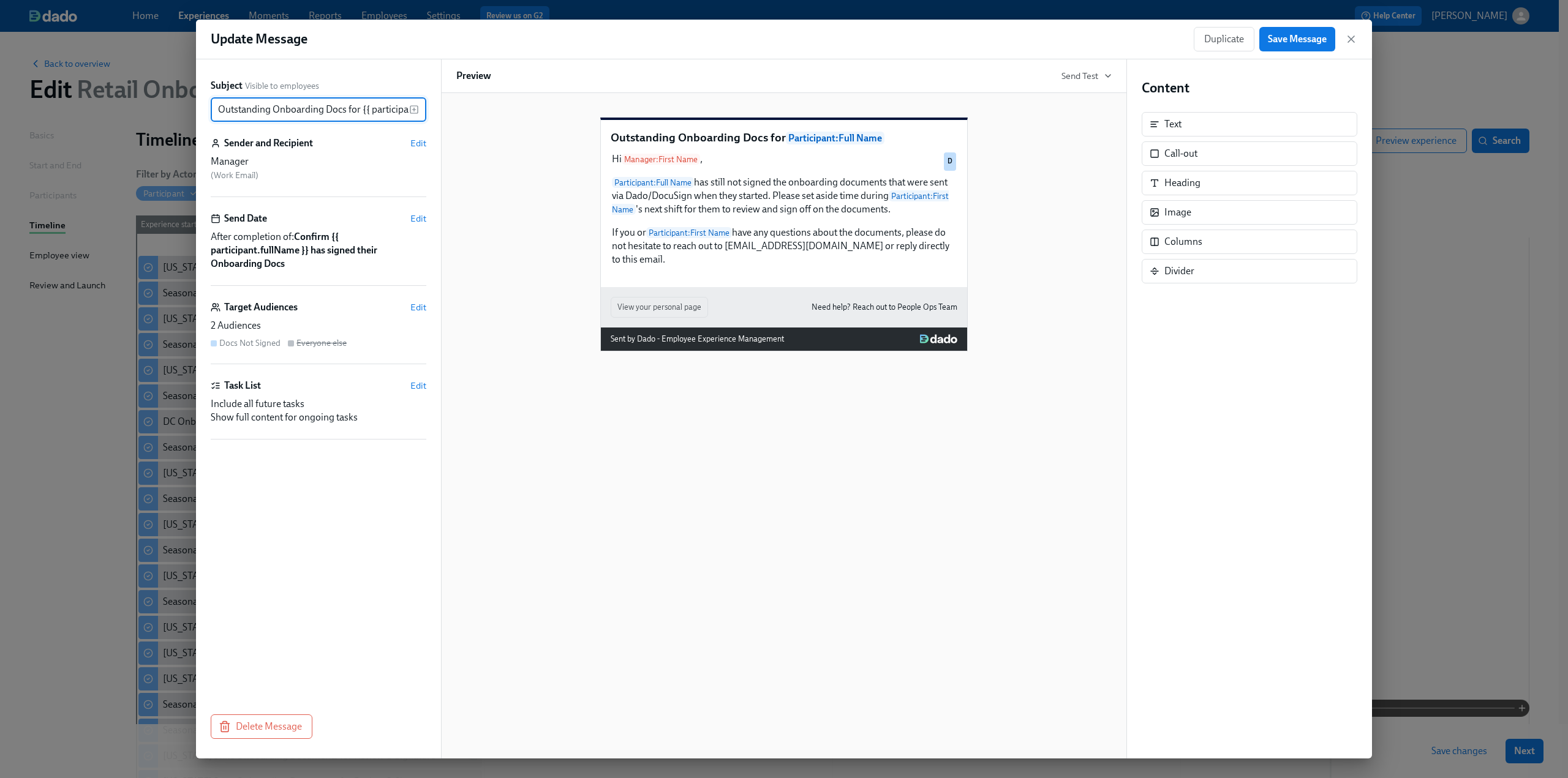
scroll to position [0, 57]
click at [418, 306] on span "Edit" at bounding box center [419, 308] width 16 height 13
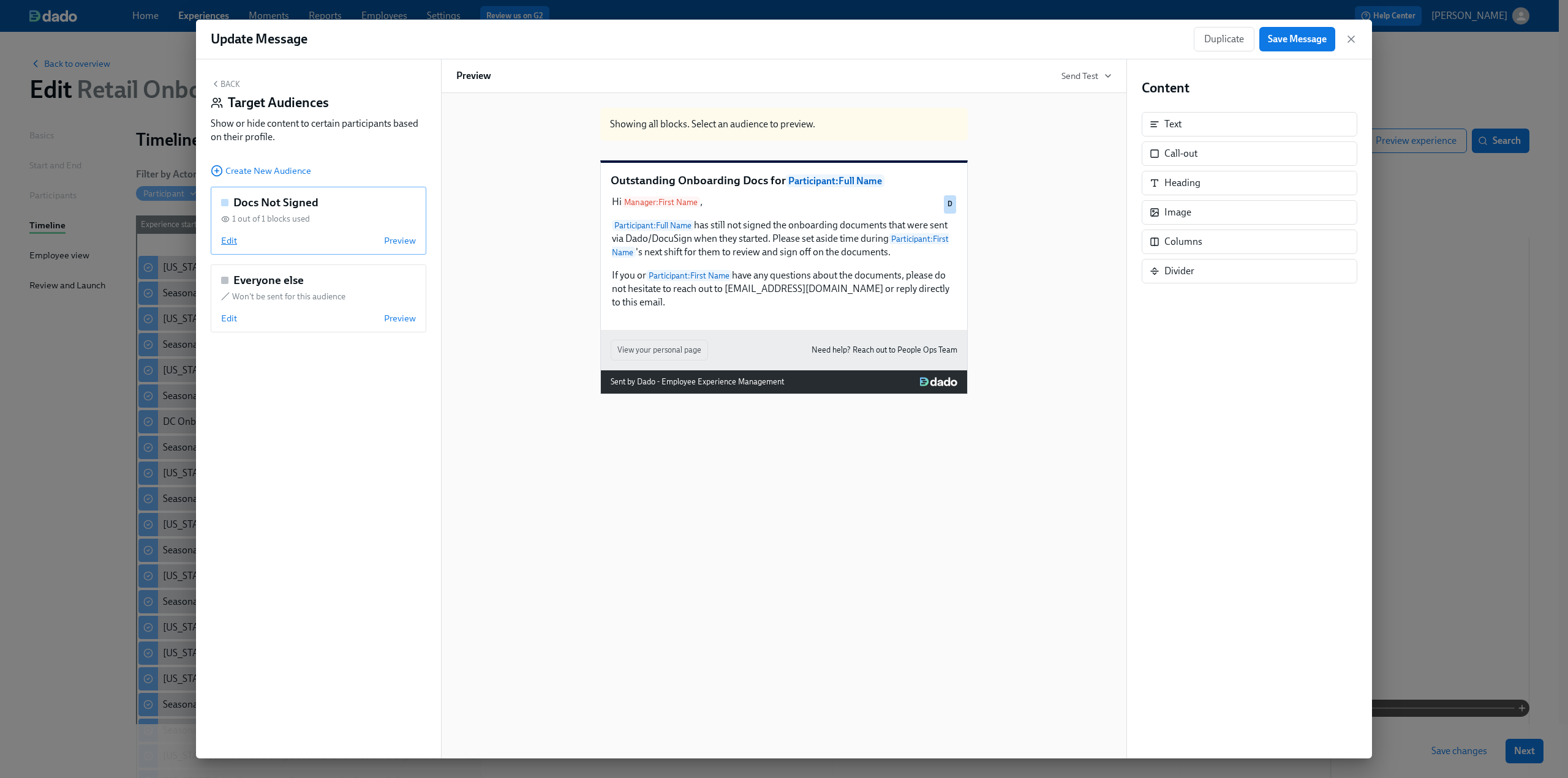
click at [228, 242] on span "Edit" at bounding box center [229, 240] width 16 height 13
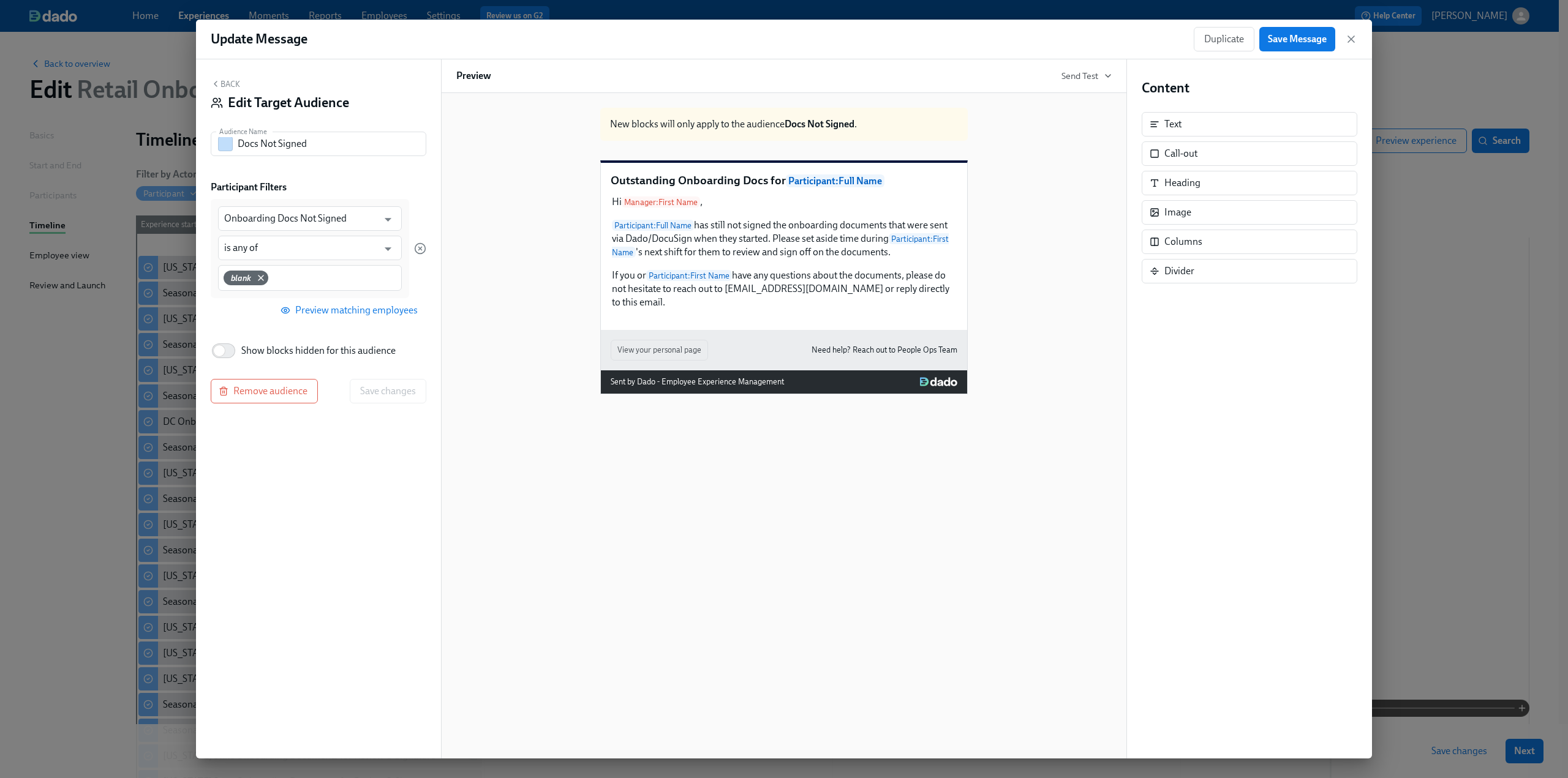
click at [230, 87] on button "Back" at bounding box center [225, 84] width 30 height 10
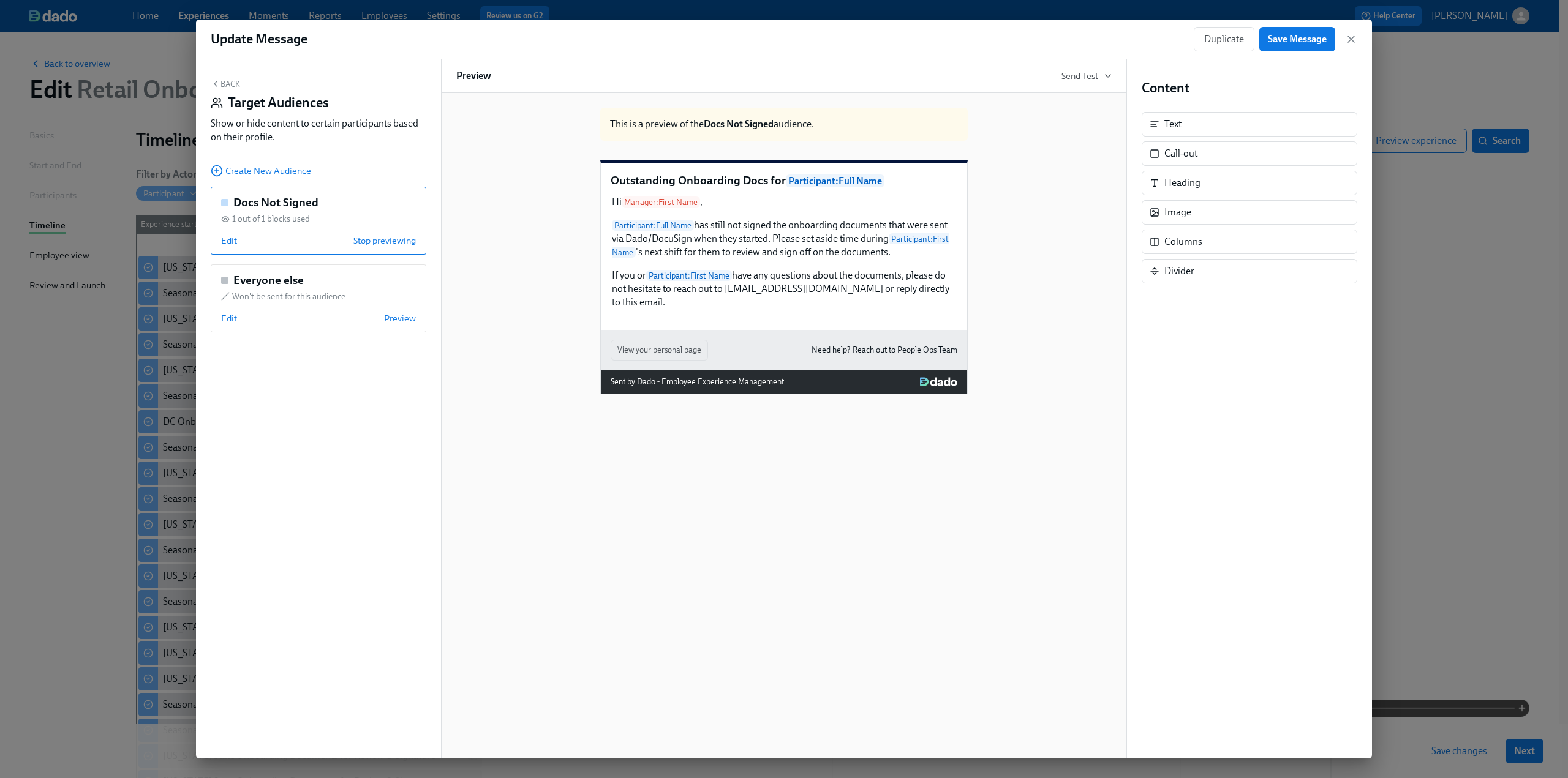
click at [224, 79] on button "Back" at bounding box center [225, 84] width 30 height 10
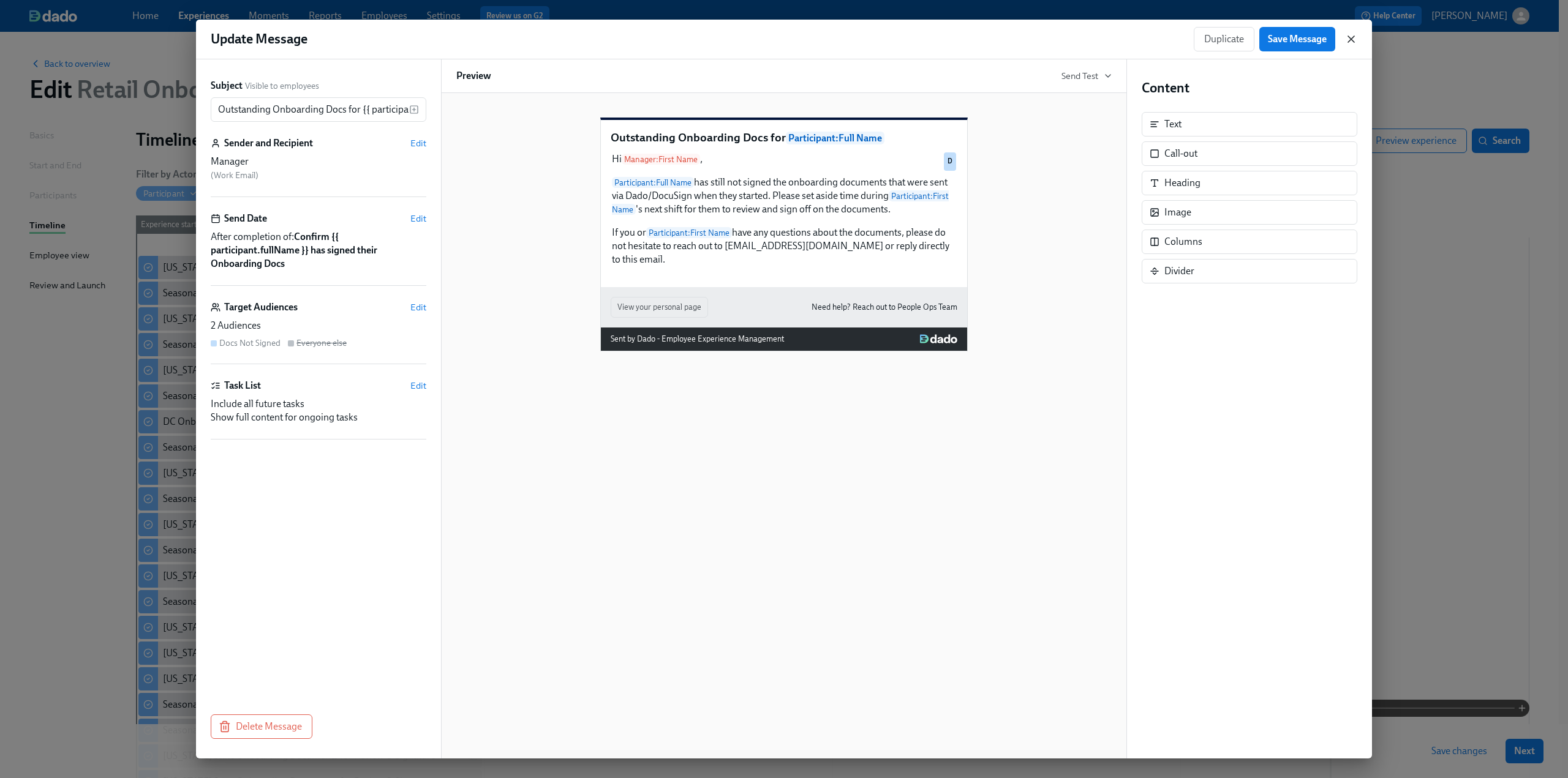
click at [931, 38] on icon "button" at bounding box center [1351, 39] width 13 height 13
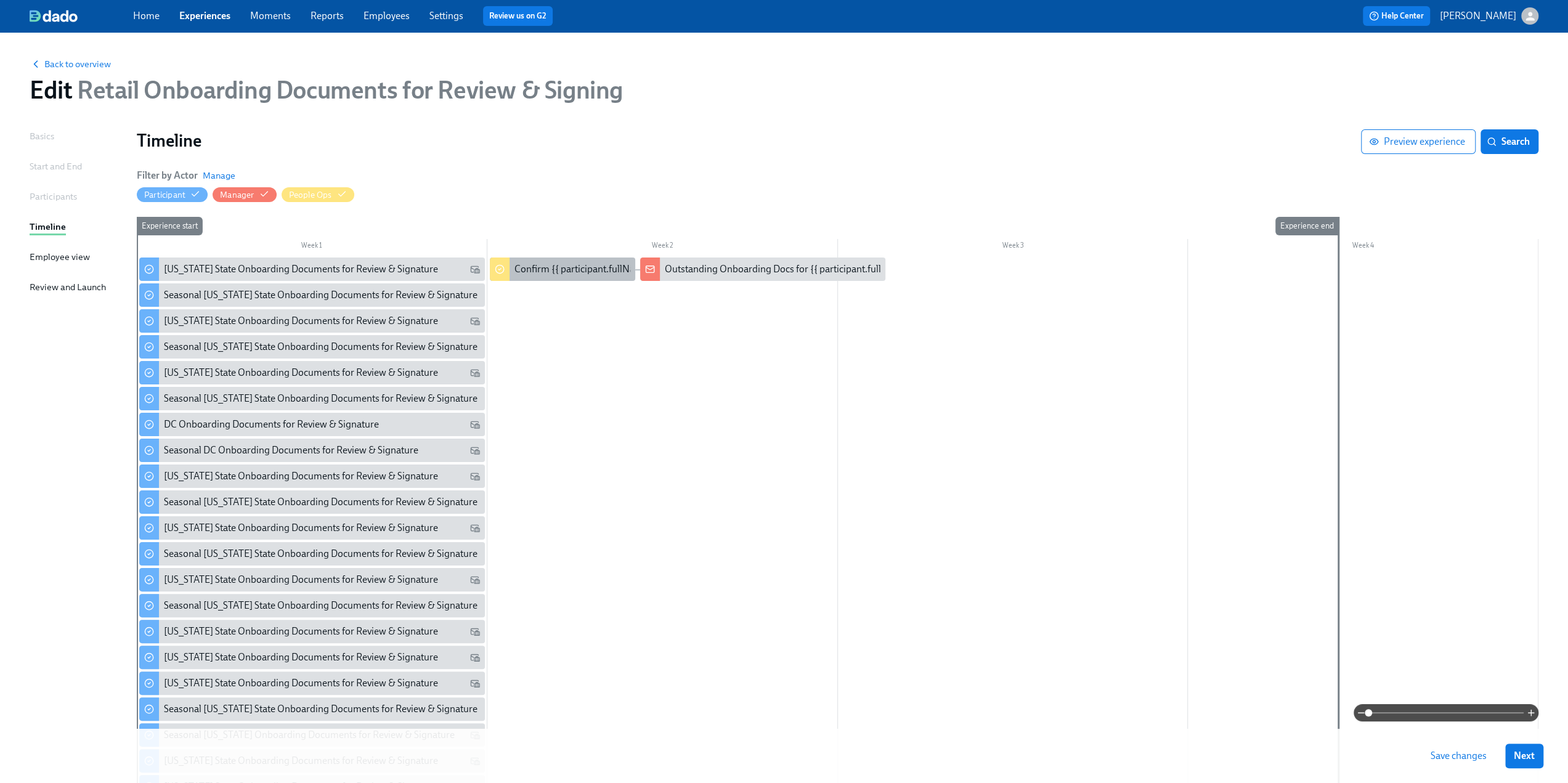
click at [589, 272] on div "Confirm {{ participant.fullName }} has signed their Onboarding Docs" at bounding box center [658, 269] width 288 height 13
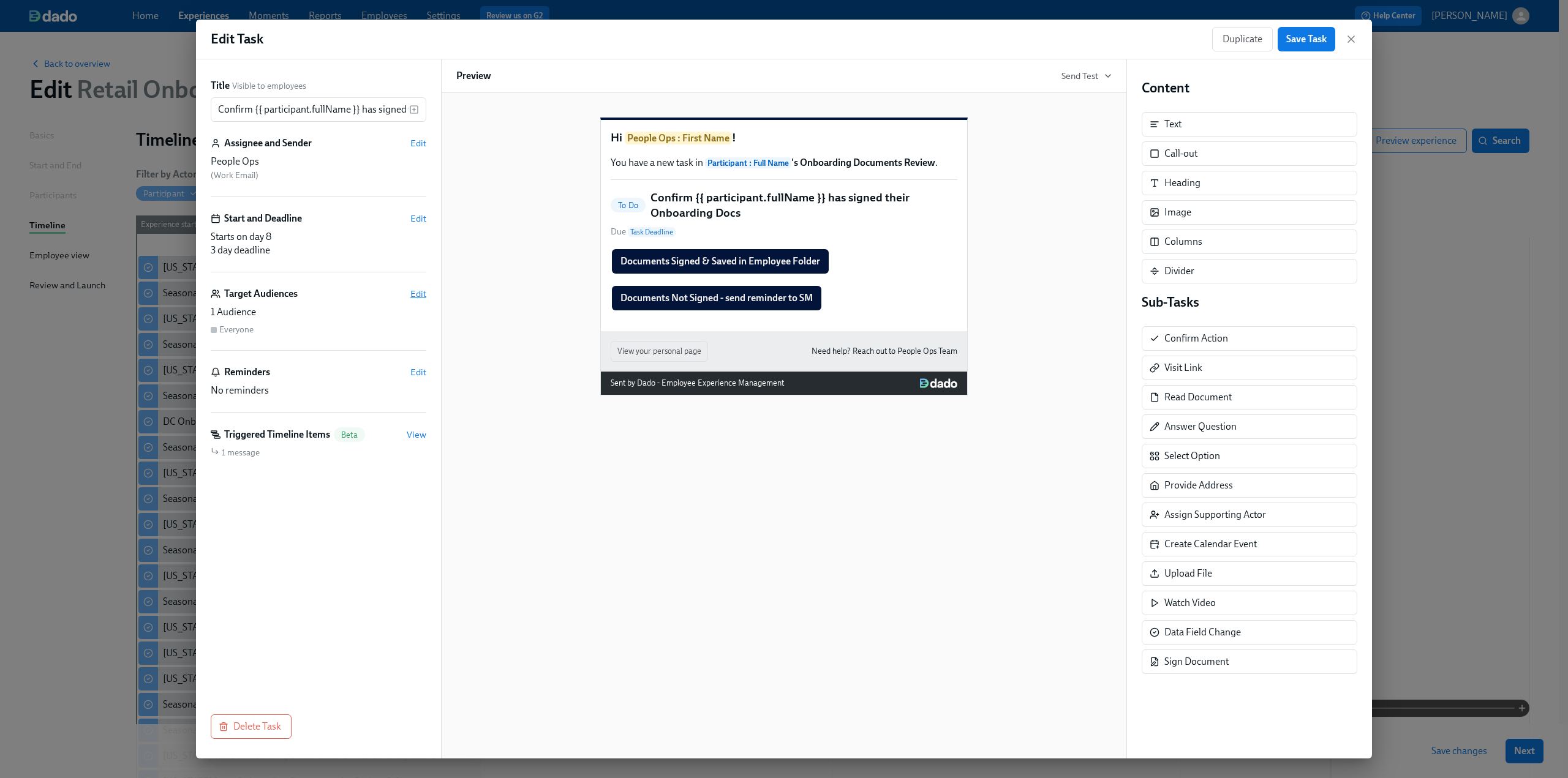
click at [415, 298] on span "Edit" at bounding box center [419, 294] width 16 height 13
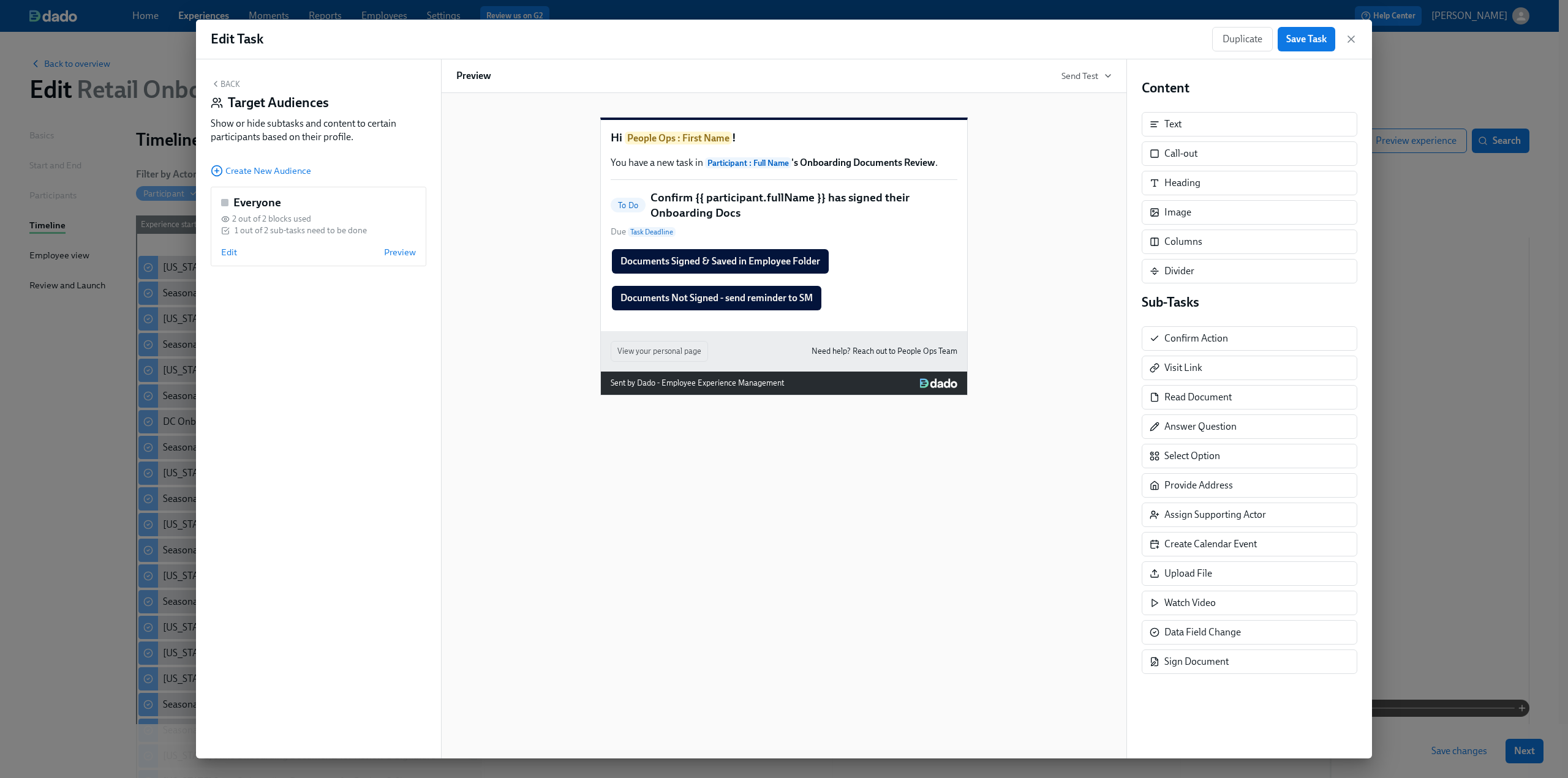
click at [230, 81] on button "Back" at bounding box center [225, 84] width 30 height 10
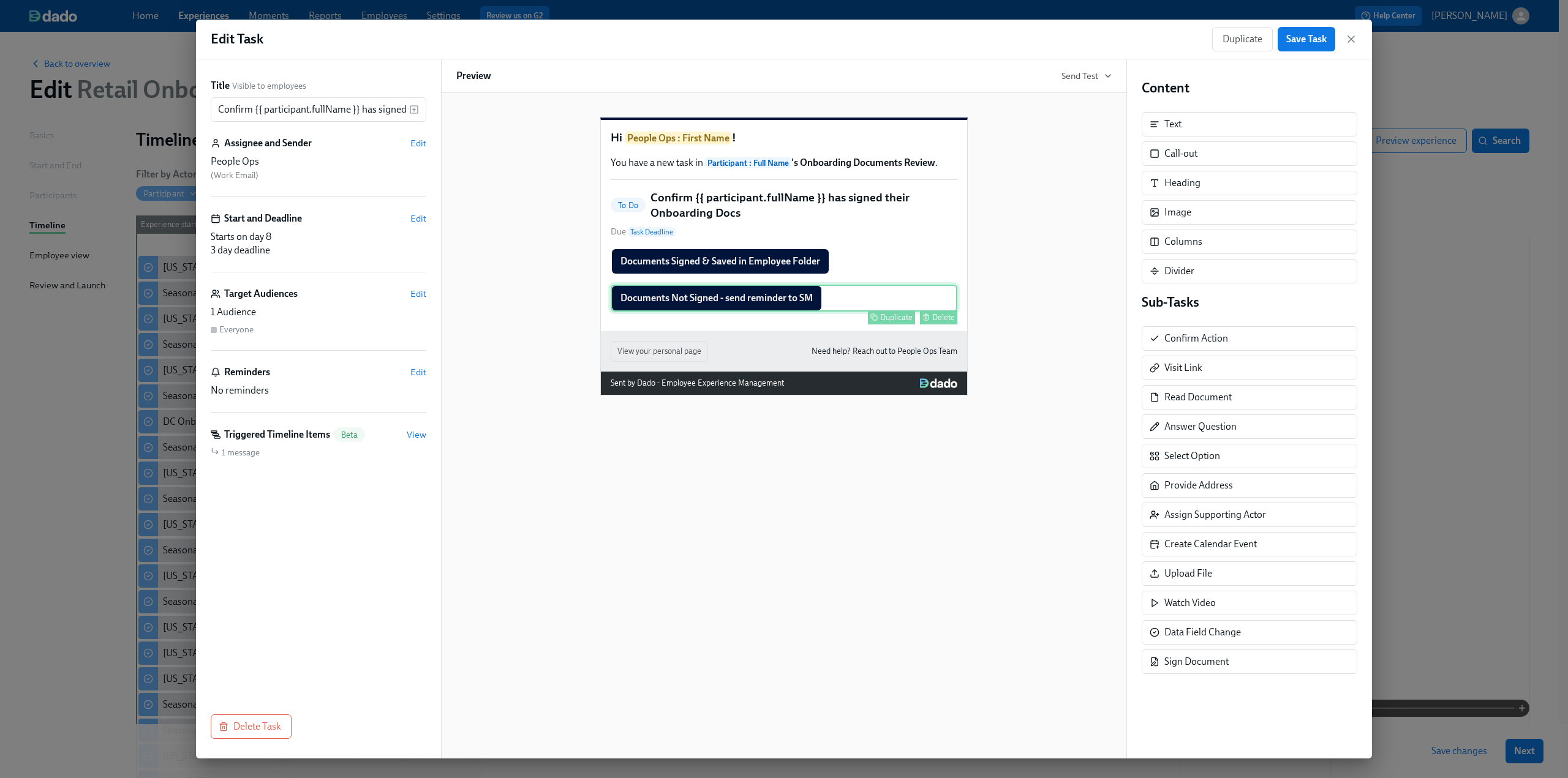
click at [767, 311] on div "Documents Not Signed - send reminder to SM Duplicate Delete" at bounding box center [784, 298] width 347 height 27
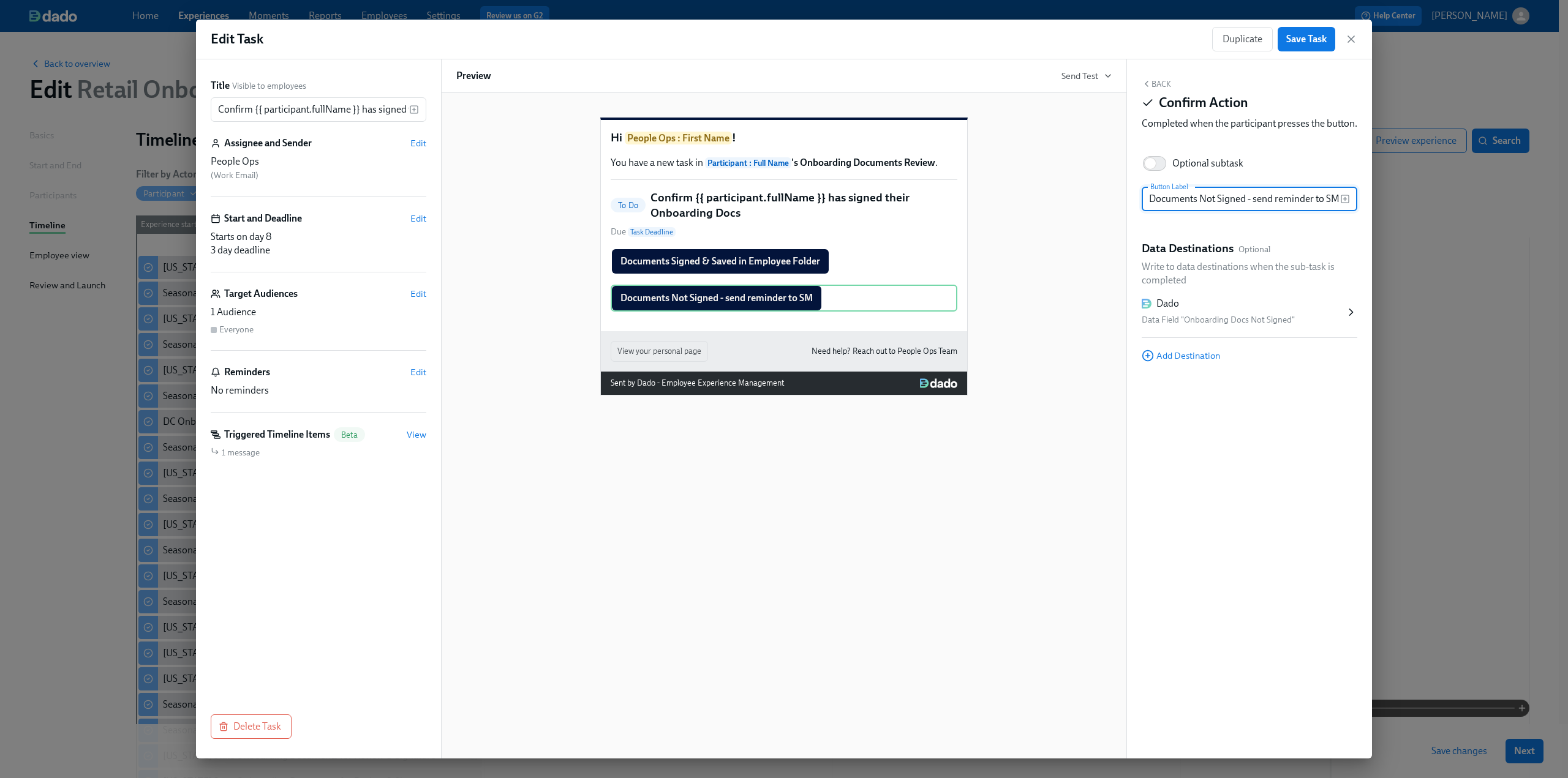
click at [931, 310] on div "Dado" at bounding box center [1244, 304] width 203 height 13
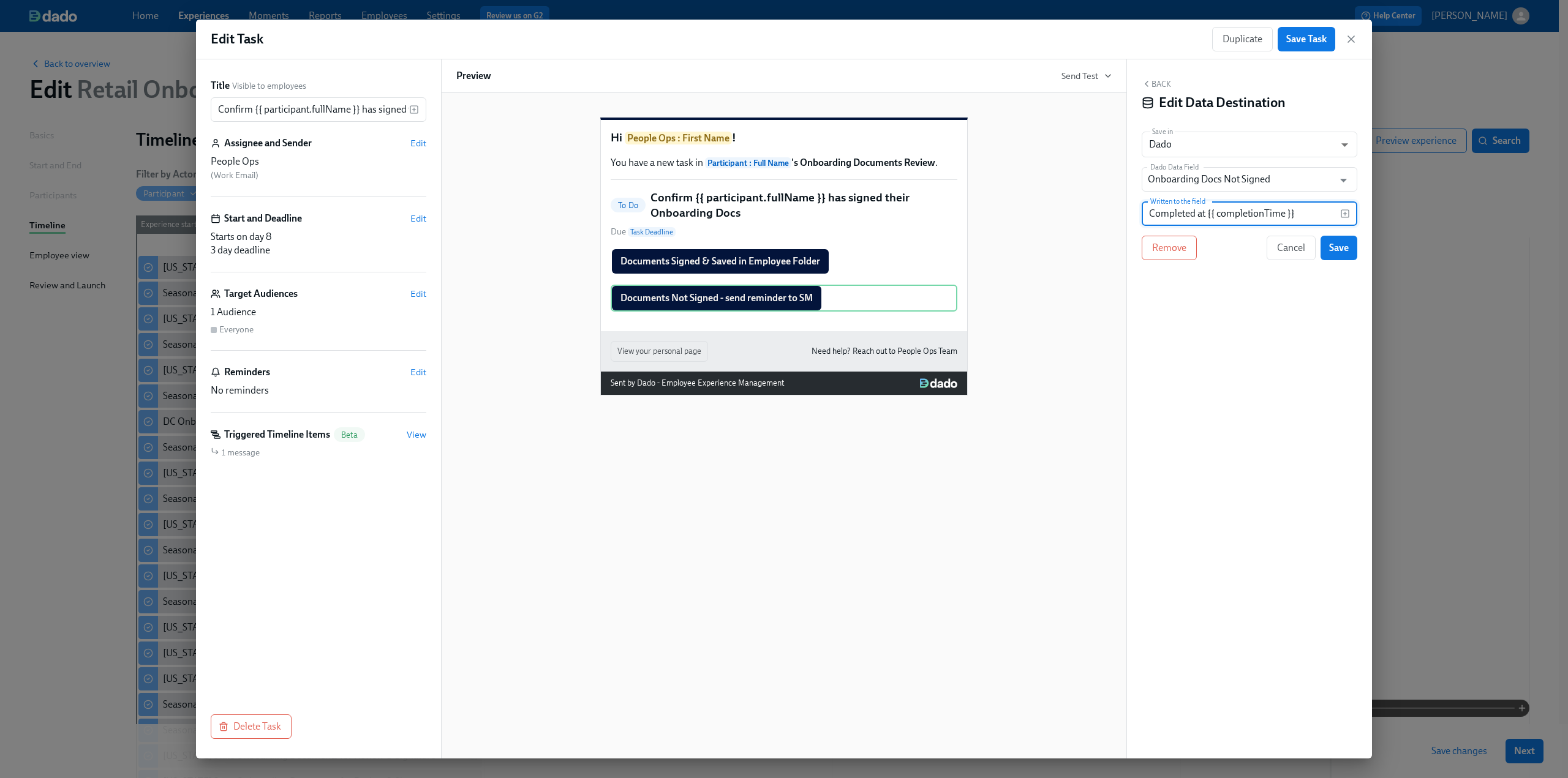
drag, startPoint x: 1308, startPoint y: 218, endPoint x: 1091, endPoint y: 228, distance: 217.2
click at [931, 228] on div "Title Visible to employees Confirm {{ participant.fullName }} has signed their …" at bounding box center [784, 409] width 1176 height 699
type input "No"
click at [931, 248] on span "Save" at bounding box center [1339, 248] width 20 height 13
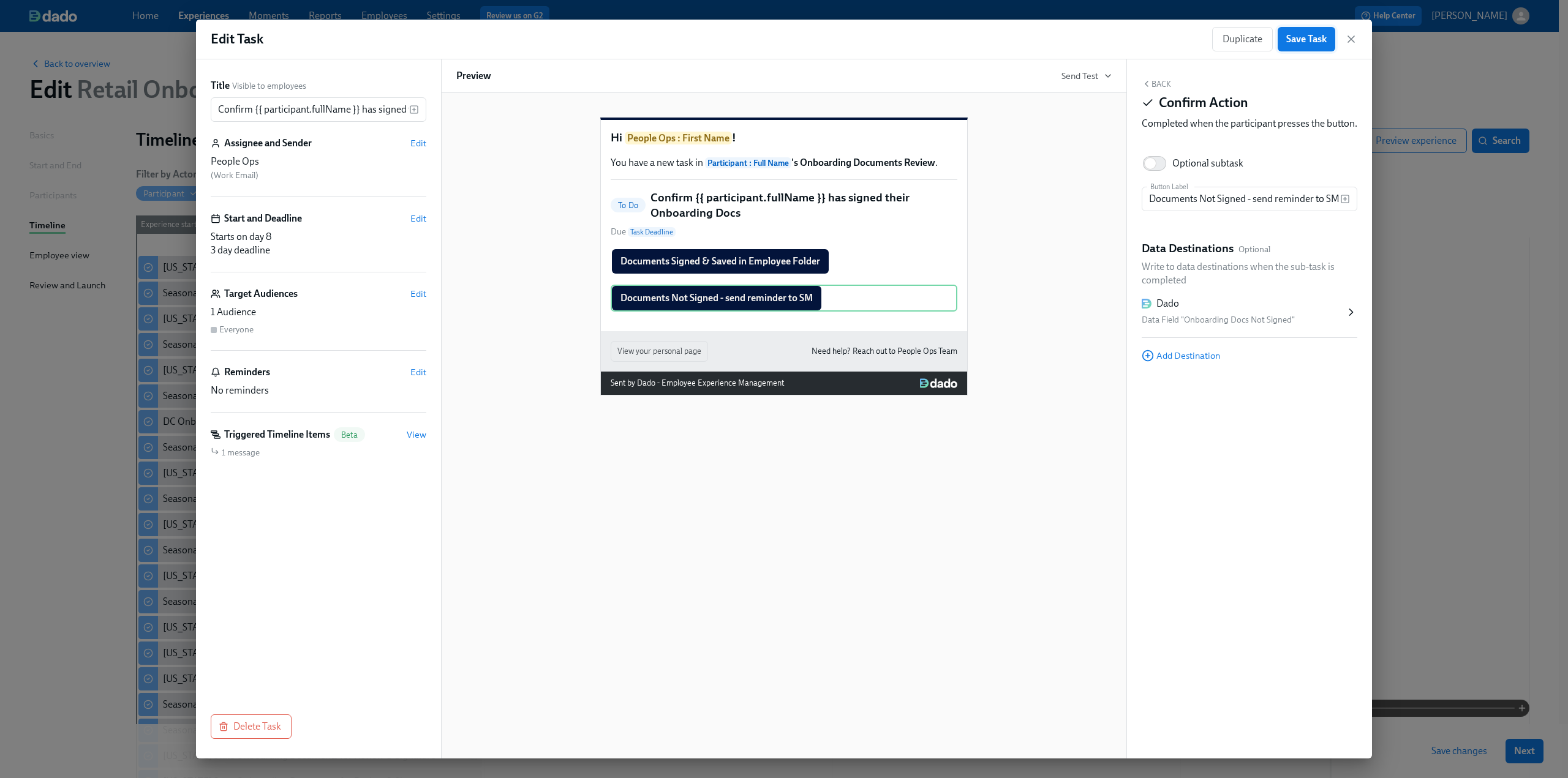
click at [931, 39] on span "Save Task" at bounding box center [1306, 39] width 40 height 13
click at [931, 40] on icon "button" at bounding box center [1351, 39] width 6 height 6
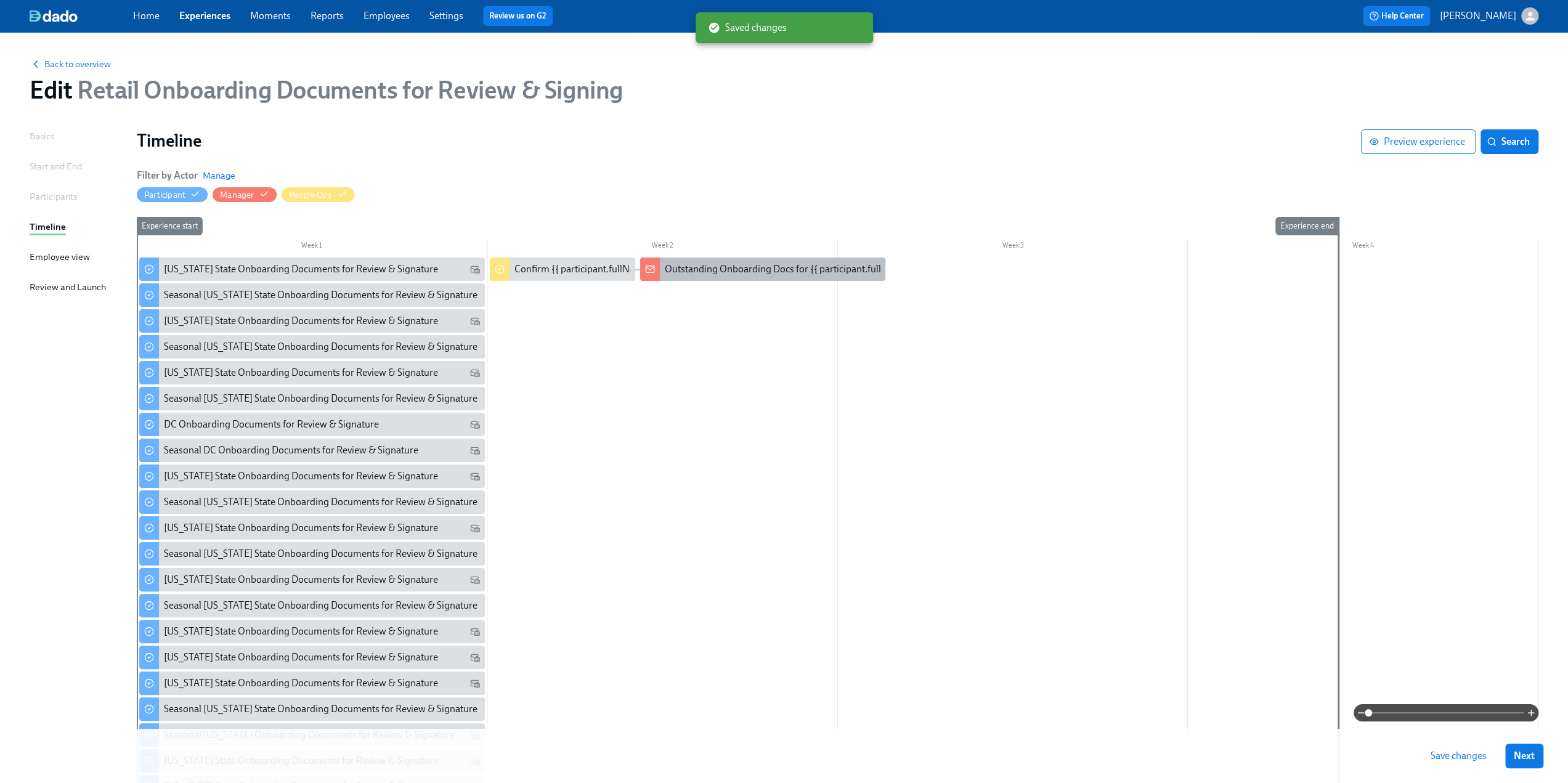
click at [725, 272] on div "Outstanding Onboarding Docs for {{ participant.fullName }}" at bounding box center [790, 269] width 252 height 13
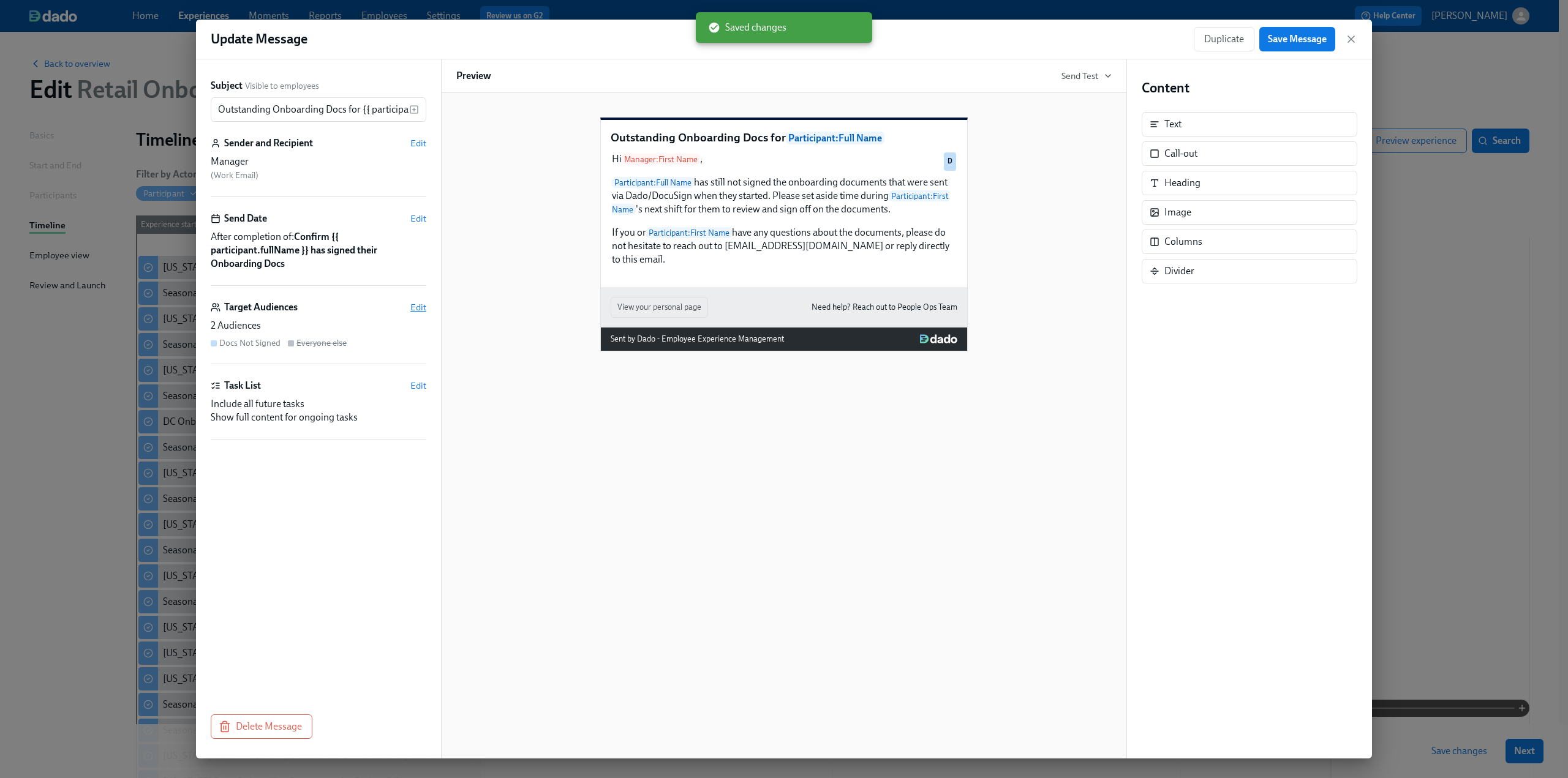
click at [414, 308] on span "Edit" at bounding box center [419, 308] width 16 height 13
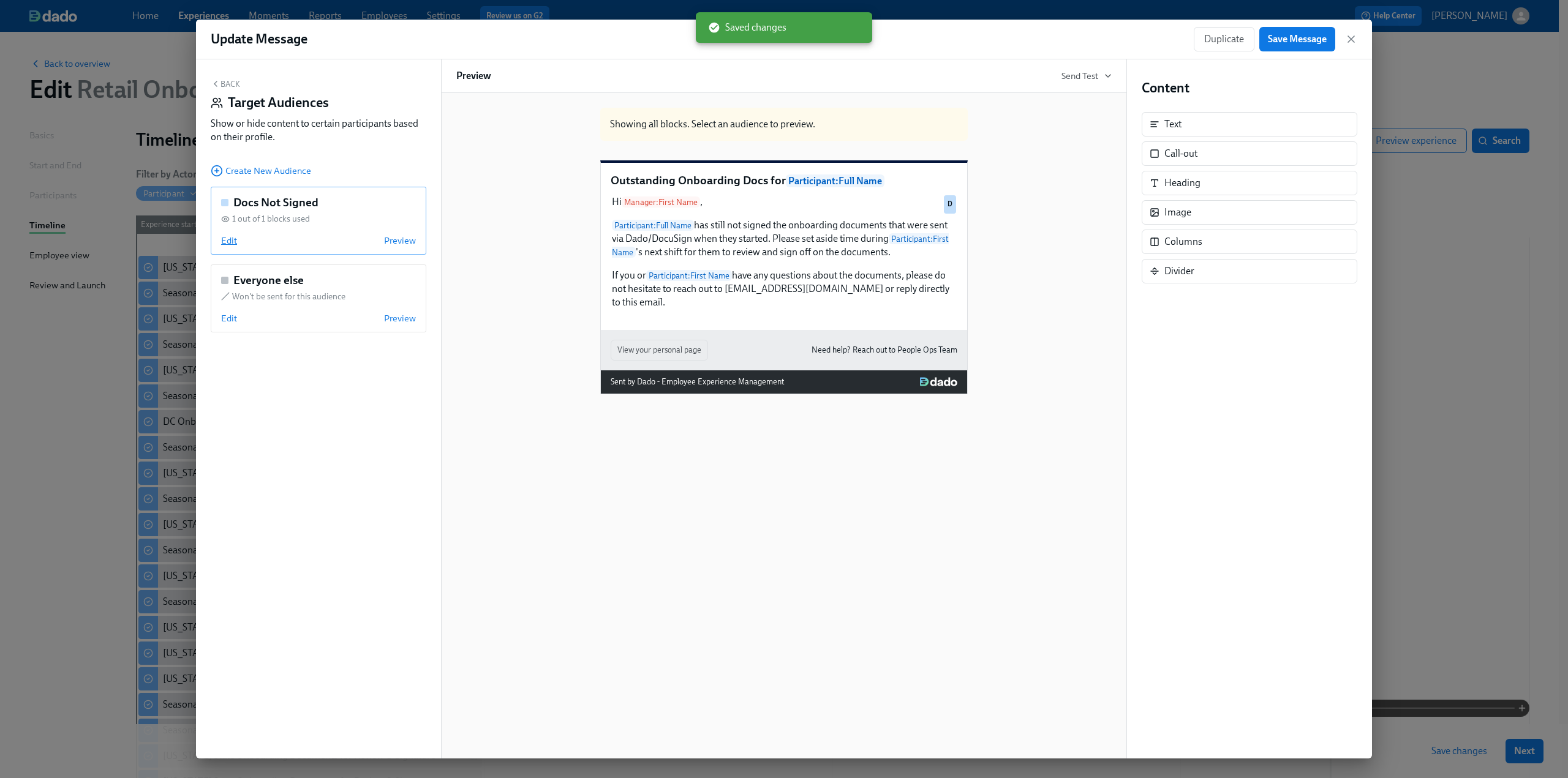
click at [228, 242] on span "Edit" at bounding box center [229, 240] width 16 height 13
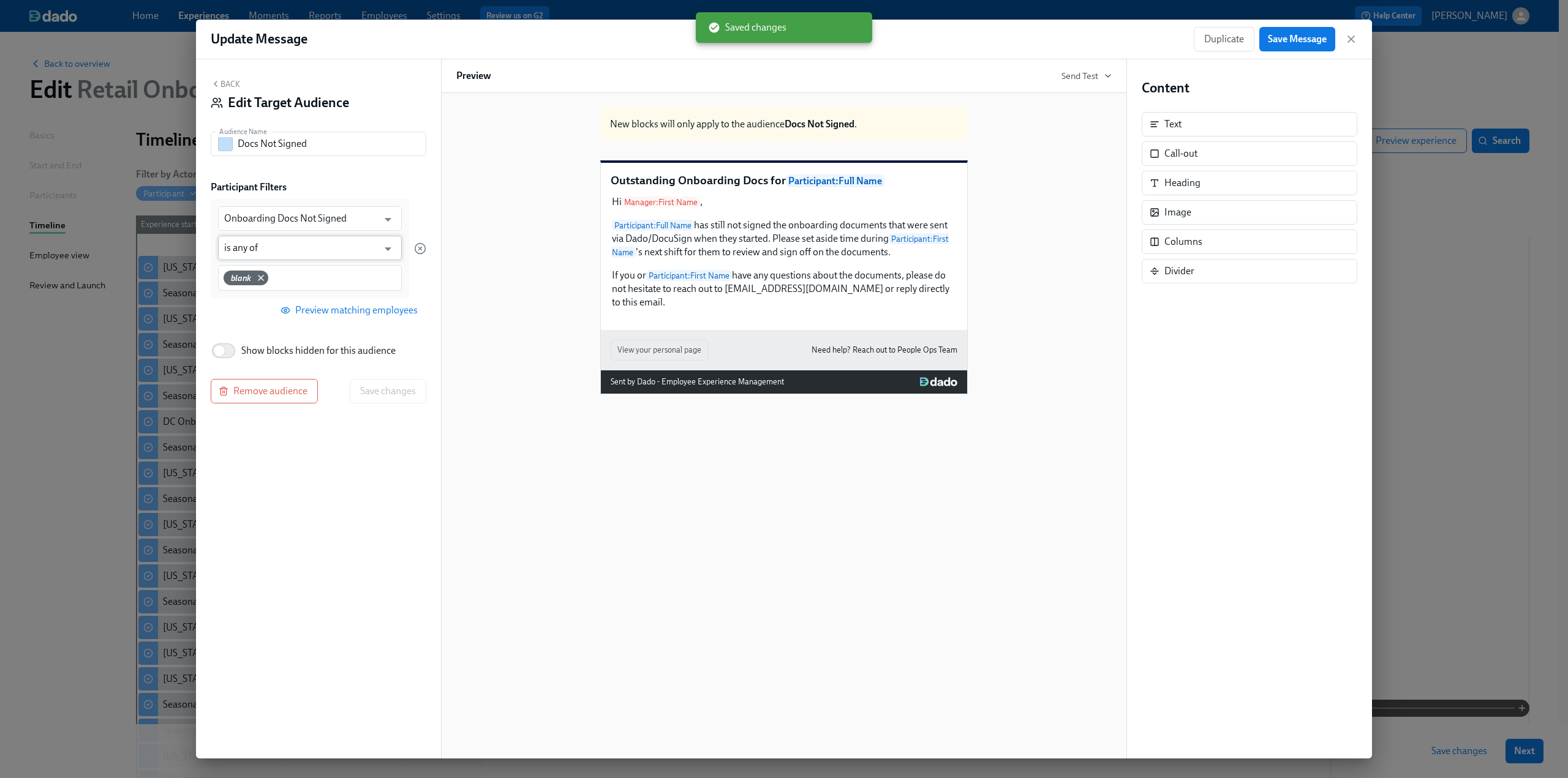
click at [303, 247] on input "is any of" at bounding box center [301, 247] width 154 height 24
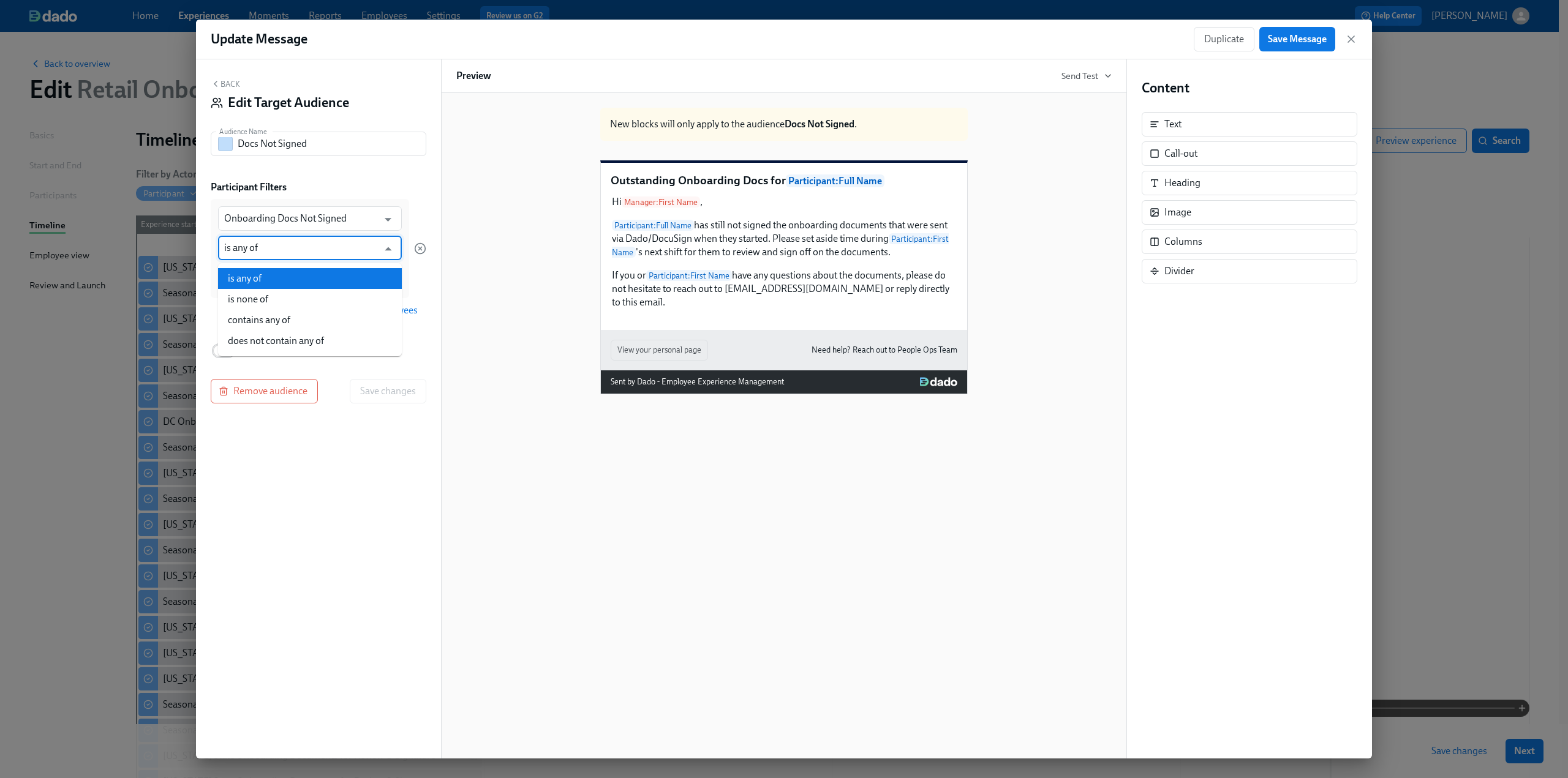
click at [306, 269] on li "is any of" at bounding box center [310, 278] width 184 height 21
click at [263, 278] on icon at bounding box center [261, 278] width 10 height 10
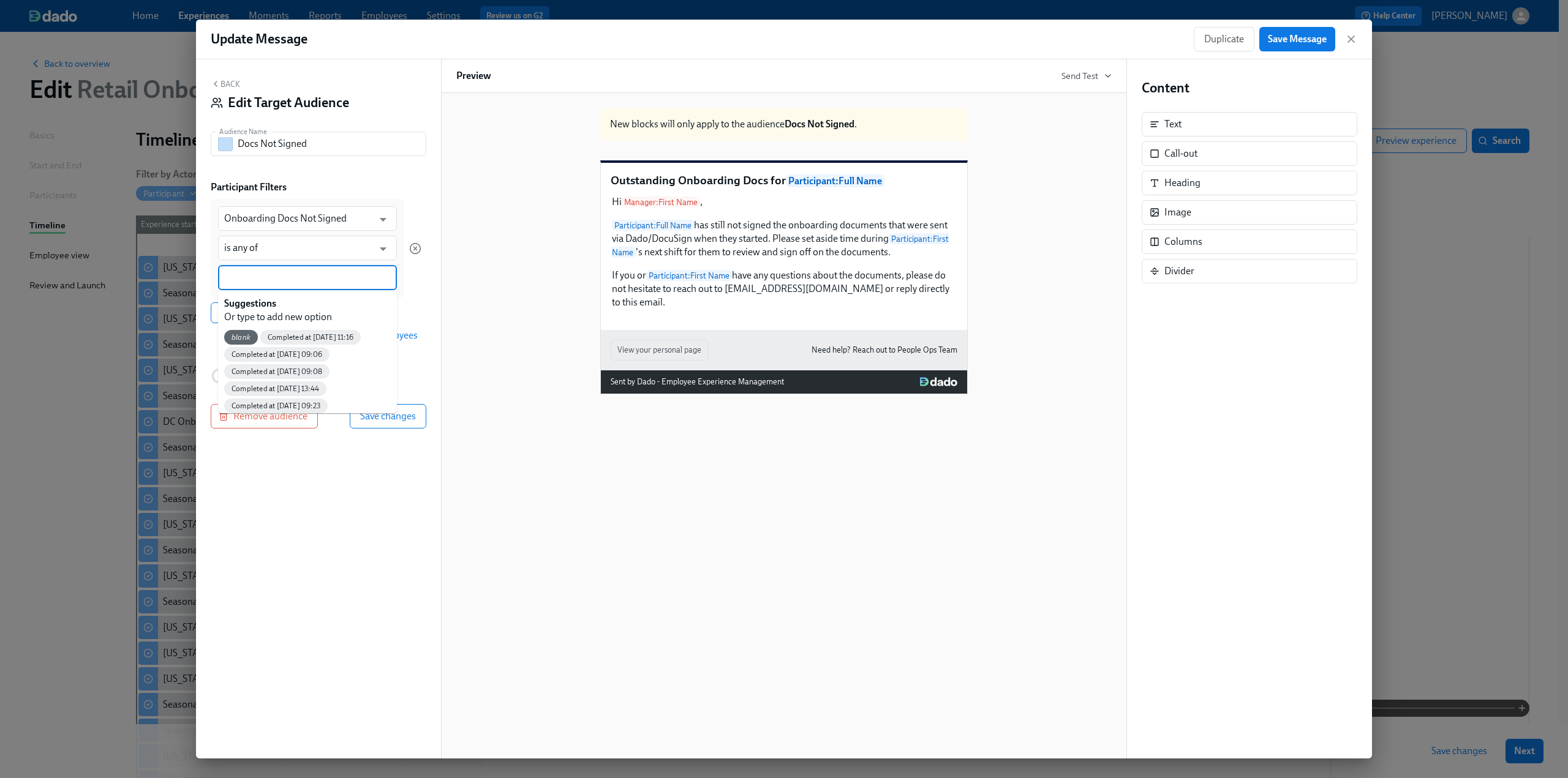
click at [263, 278] on input at bounding box center [308, 277] width 166 height 13
type input "No"
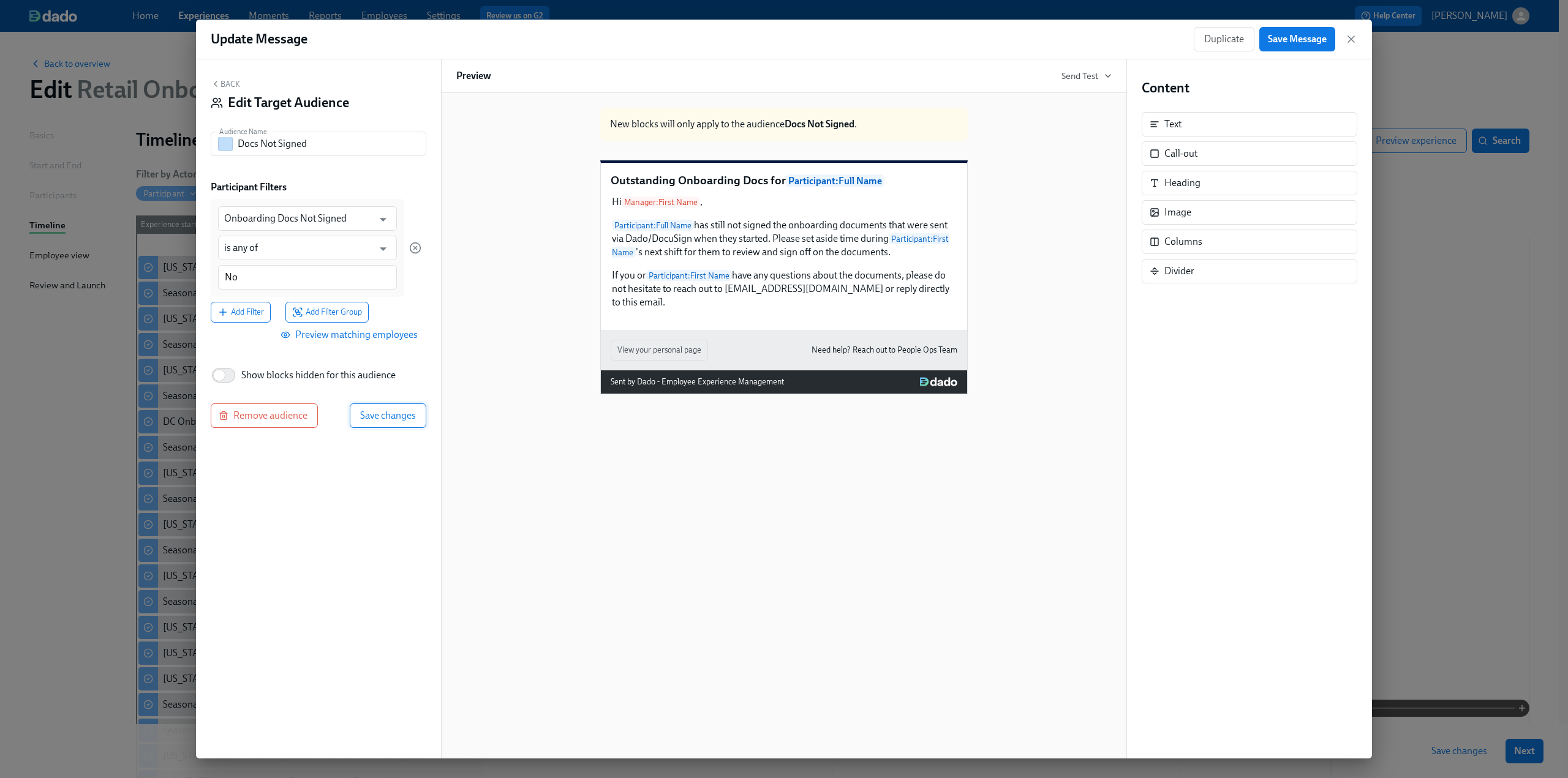
click at [395, 420] on span "Save changes" at bounding box center [388, 416] width 55 height 13
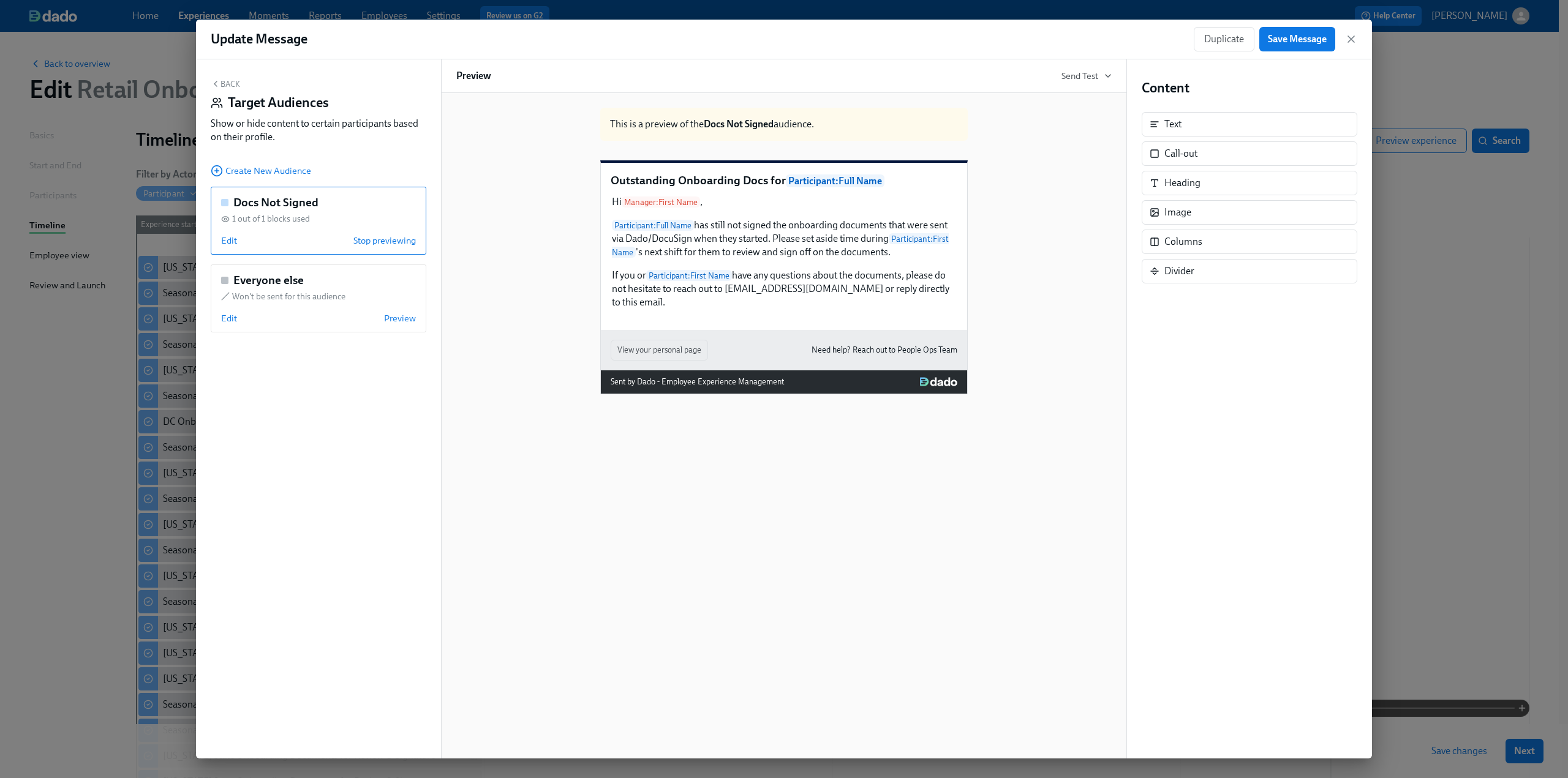
click at [226, 81] on button "Back" at bounding box center [225, 84] width 30 height 10
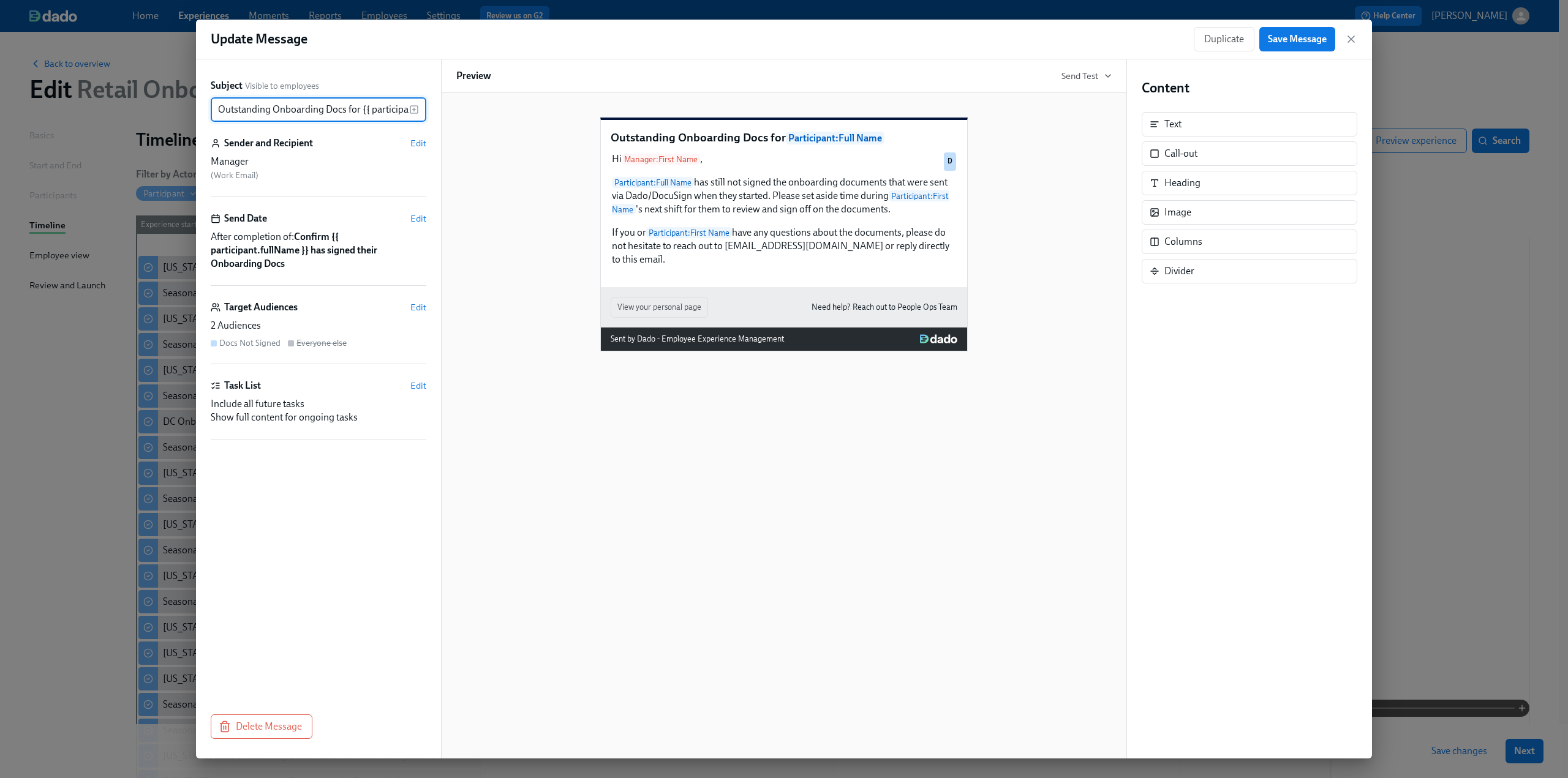
scroll to position [0, 57]
click at [931, 41] on span "Save Message" at bounding box center [1297, 39] width 59 height 13
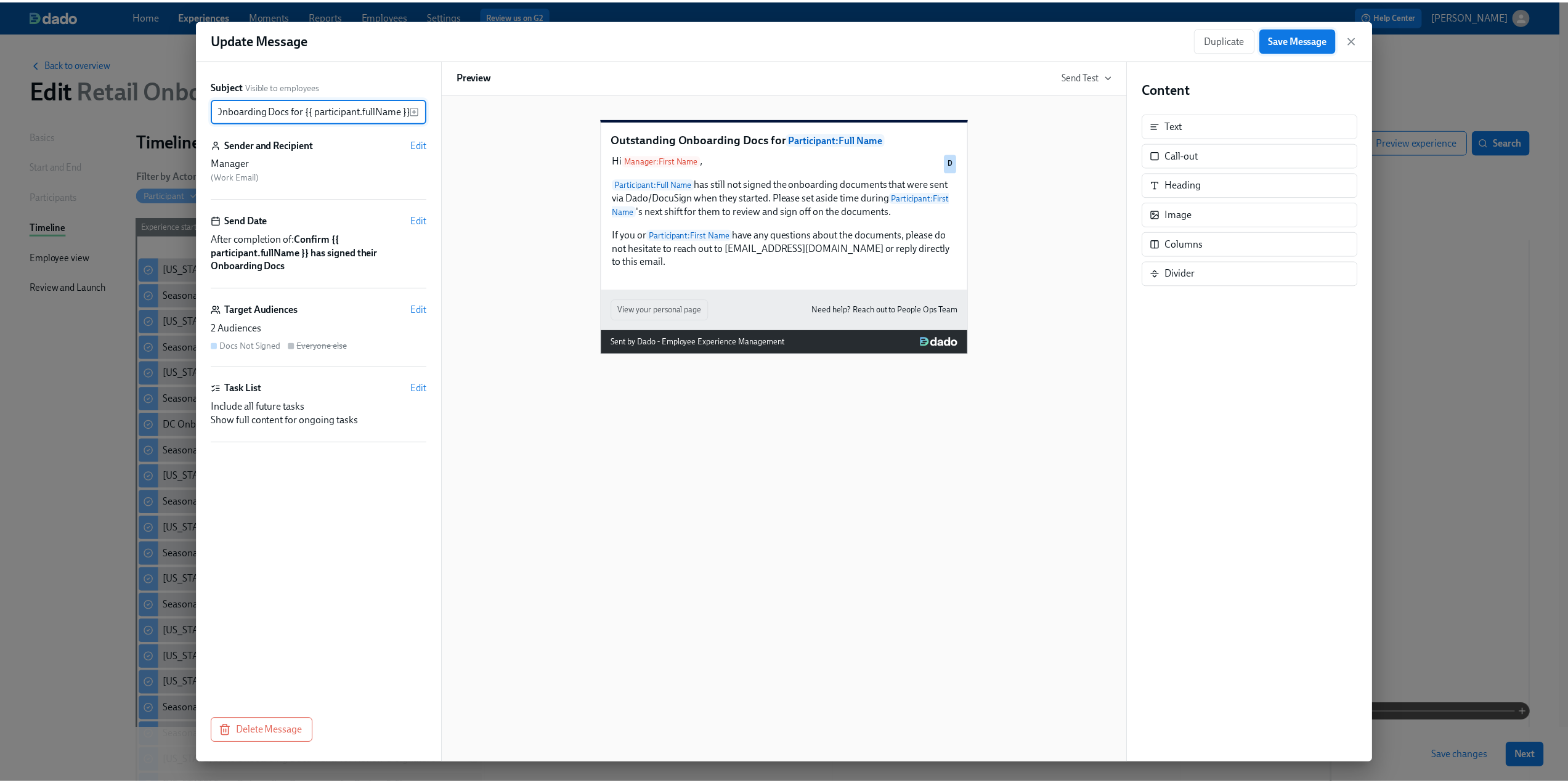
scroll to position [0, 0]
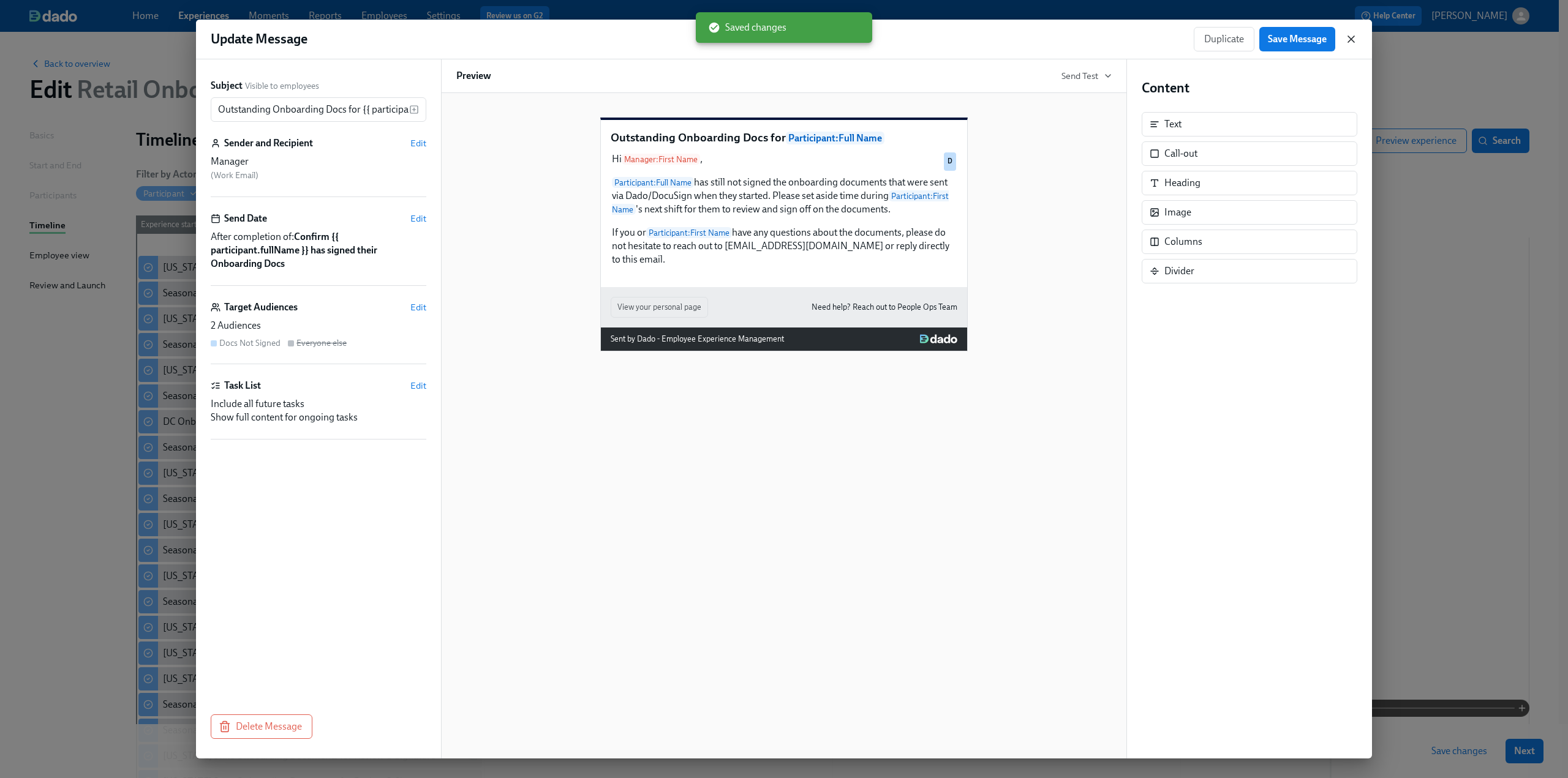
click at [931, 36] on icon "button" at bounding box center [1351, 39] width 13 height 13
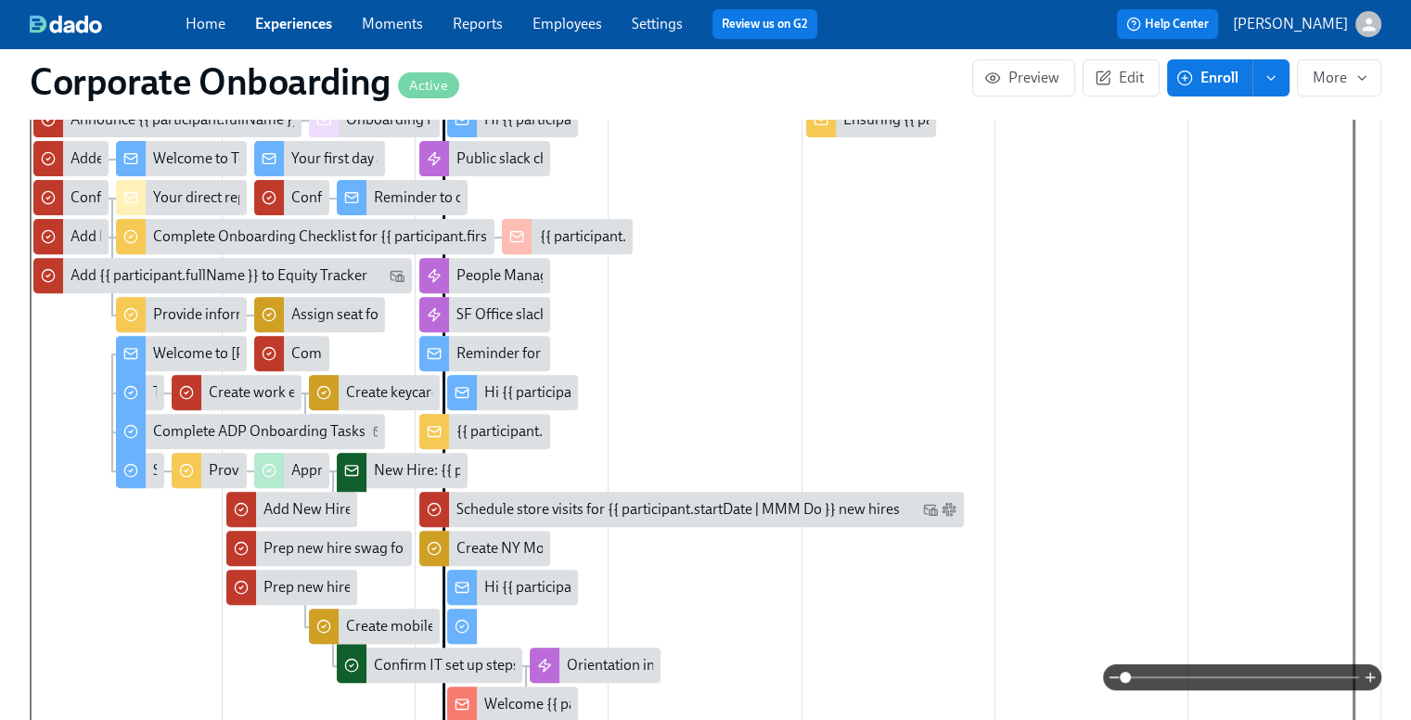
scroll to position [0, 1272]
click at [301, 19] on link "Experiences" at bounding box center [293, 24] width 77 height 18
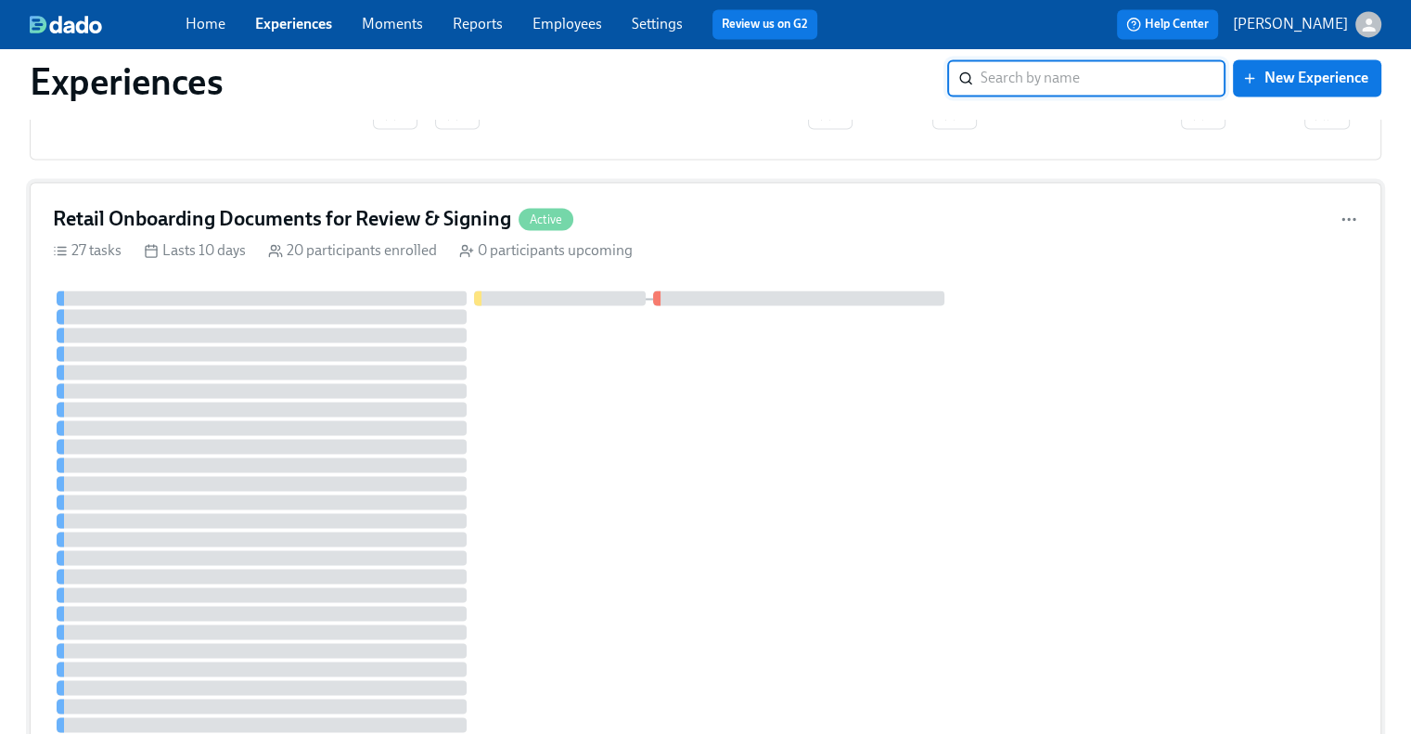
scroll to position [3155, 0]
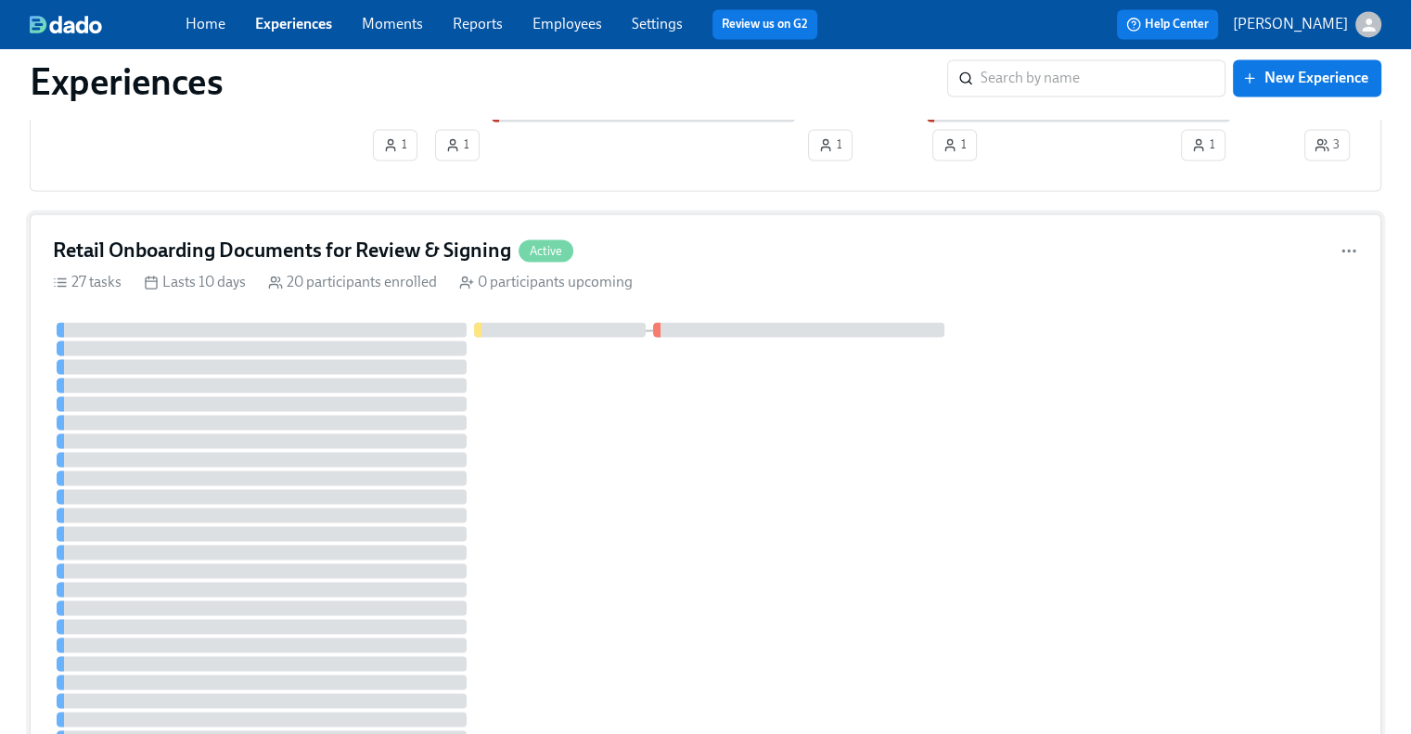
click at [397, 238] on h4 "Retail Onboarding Documents for Review & Signing" at bounding box center [282, 251] width 458 height 28
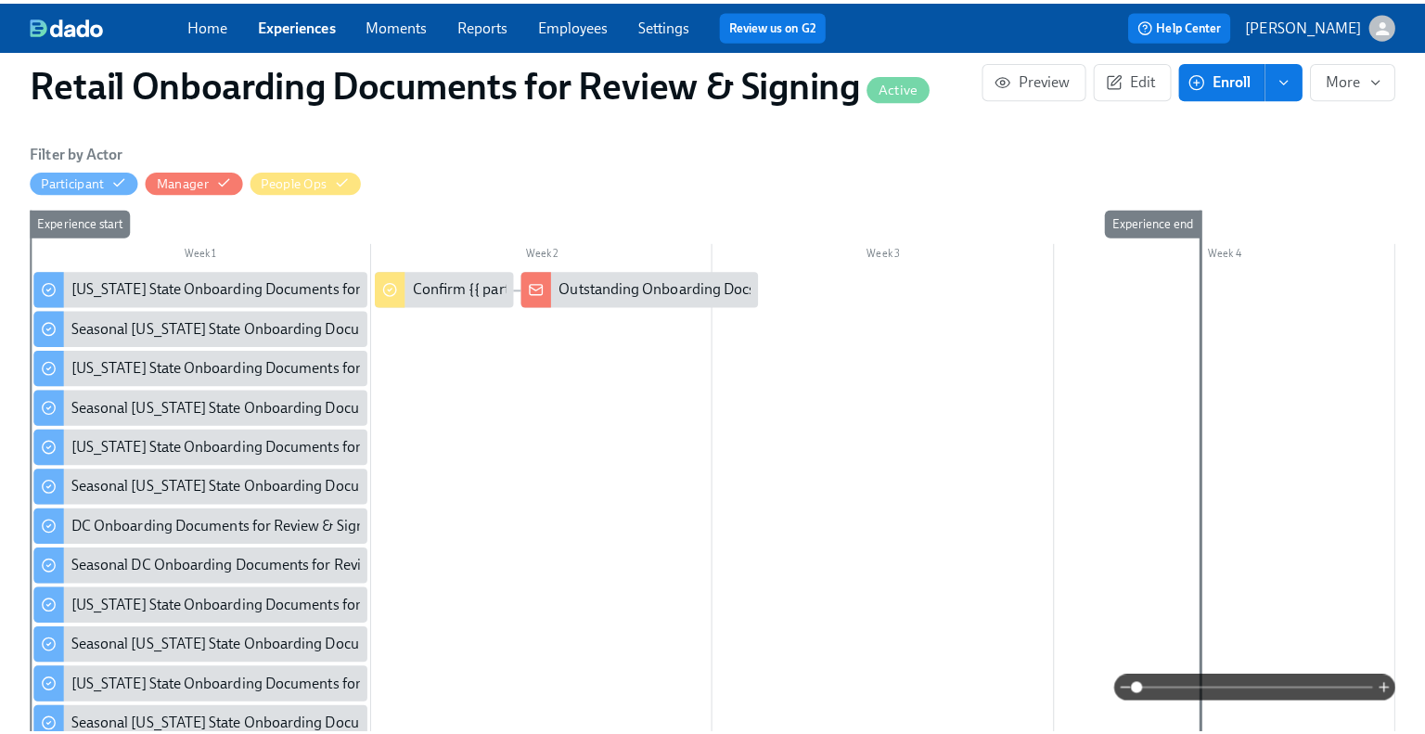
scroll to position [928, 0]
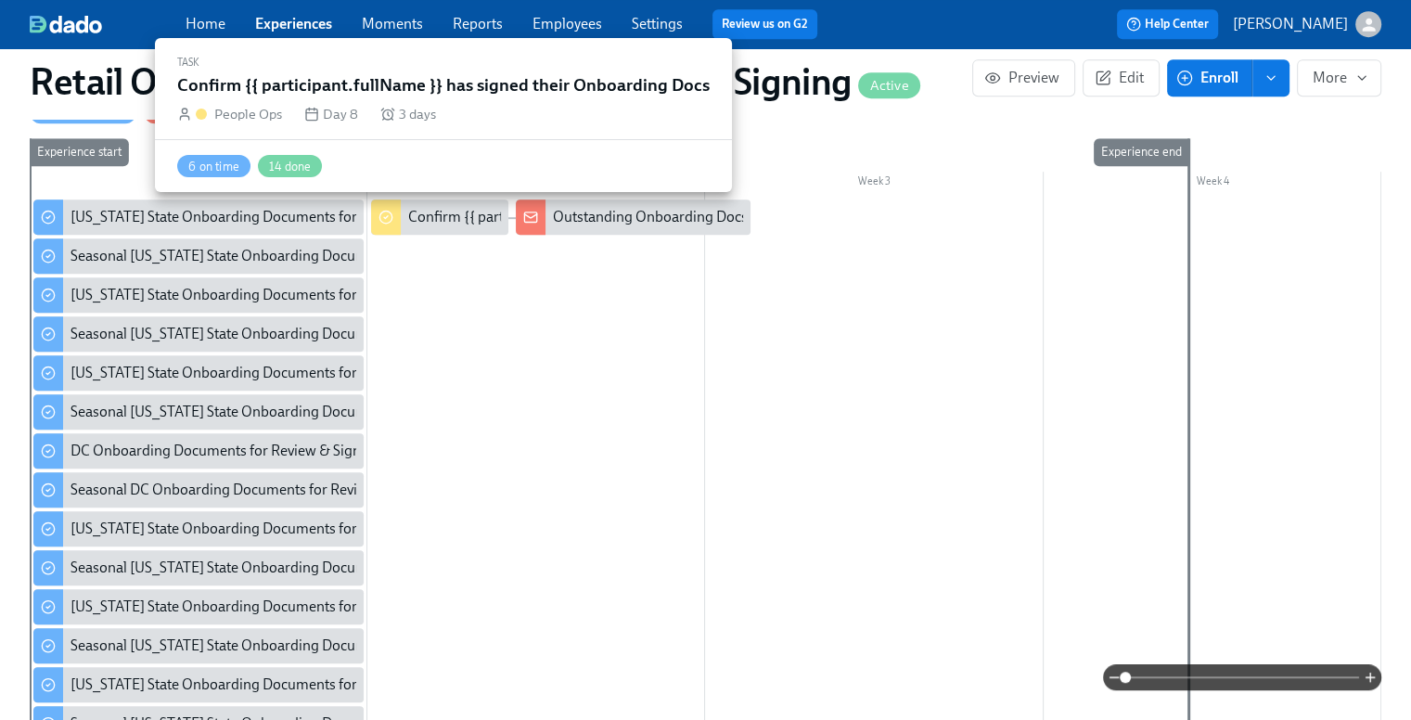
click at [436, 216] on div "Confirm {{ participant.fullName }} has signed their Onboarding Docs" at bounding box center [624, 217] width 433 height 20
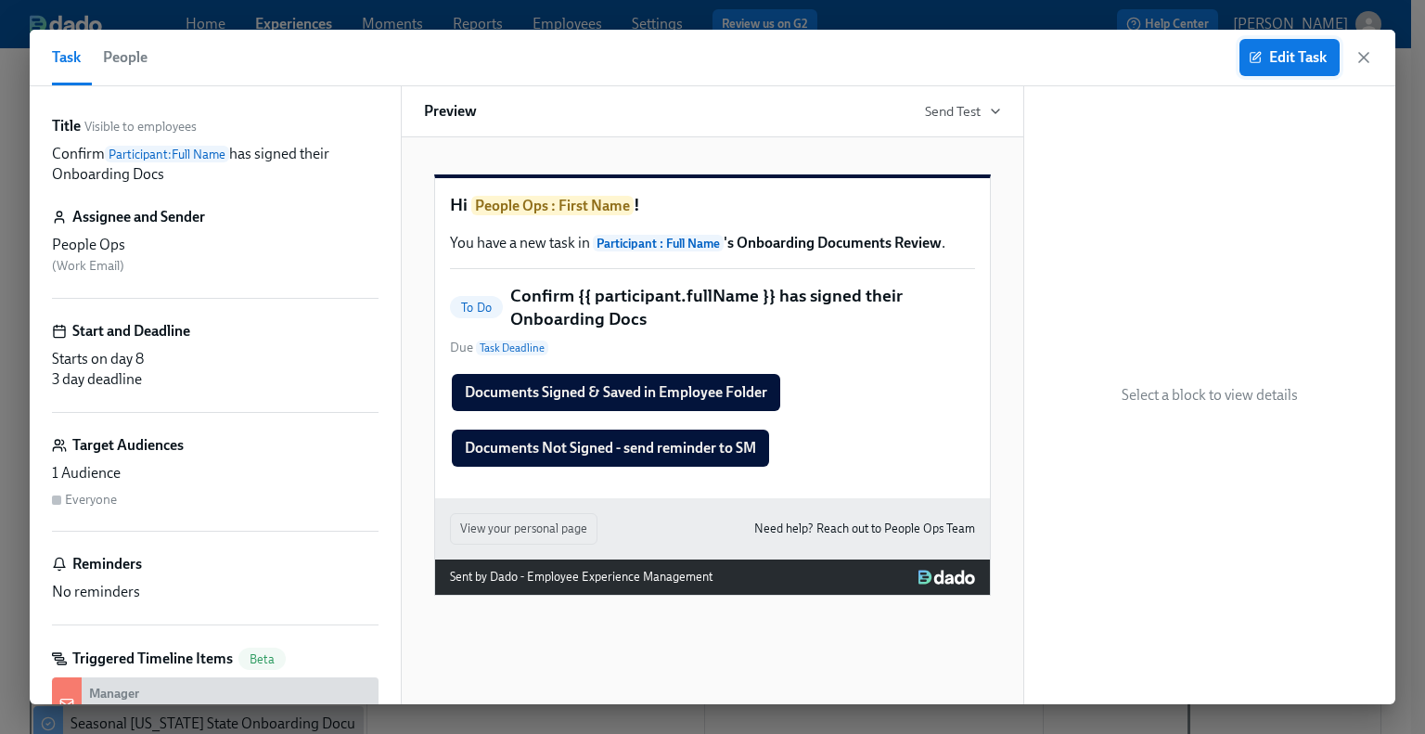
click at [1290, 65] on span "Edit Task" at bounding box center [1290, 57] width 74 height 19
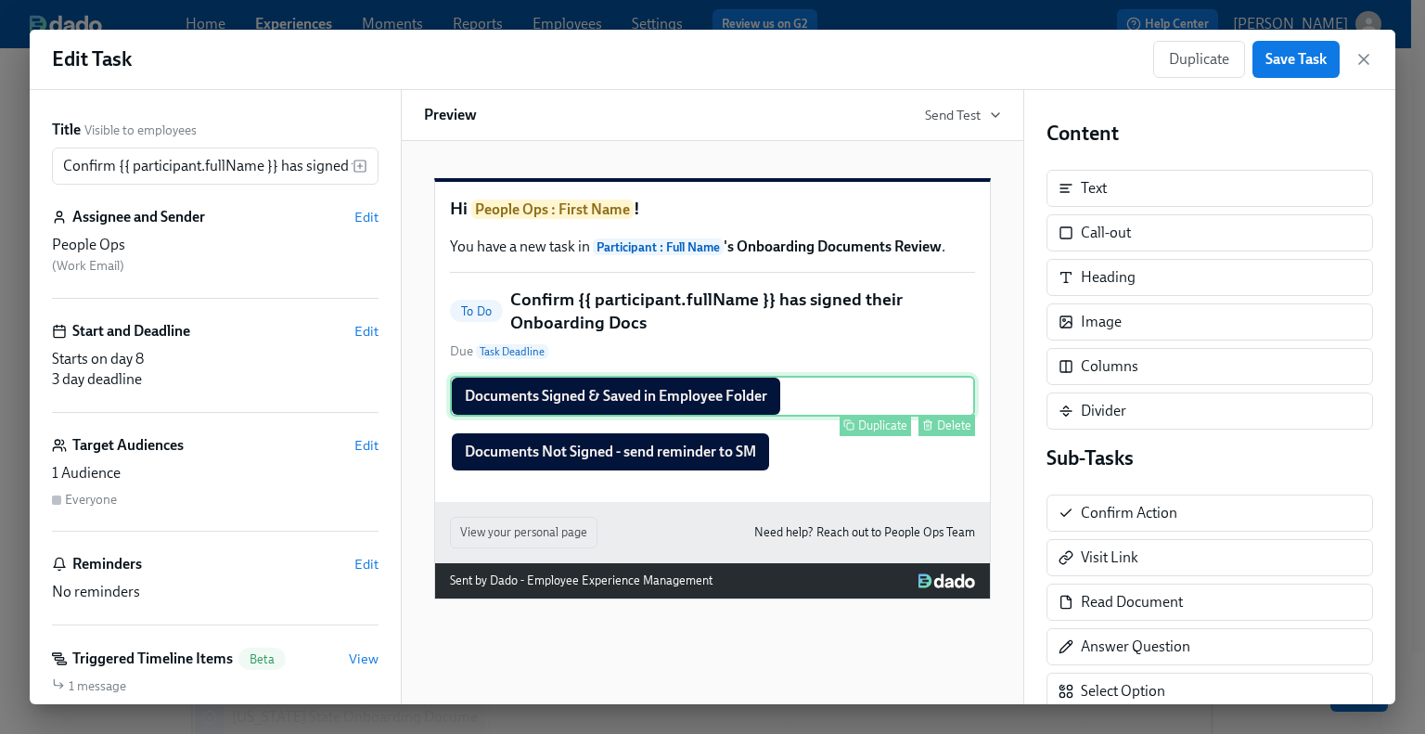
click at [672, 417] on div "Documents Signed & Saved in Employee Folder Duplicate Delete" at bounding box center [712, 396] width 525 height 41
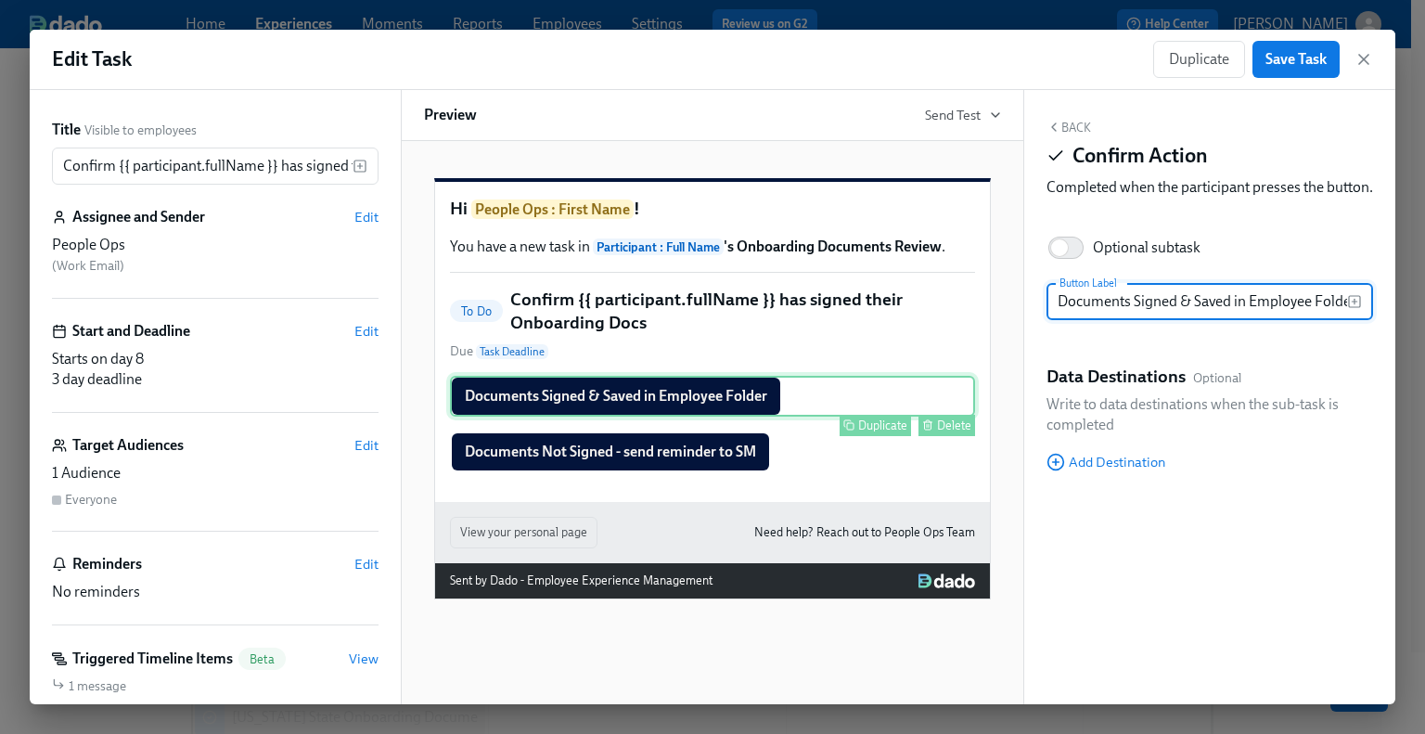
scroll to position [0, 7]
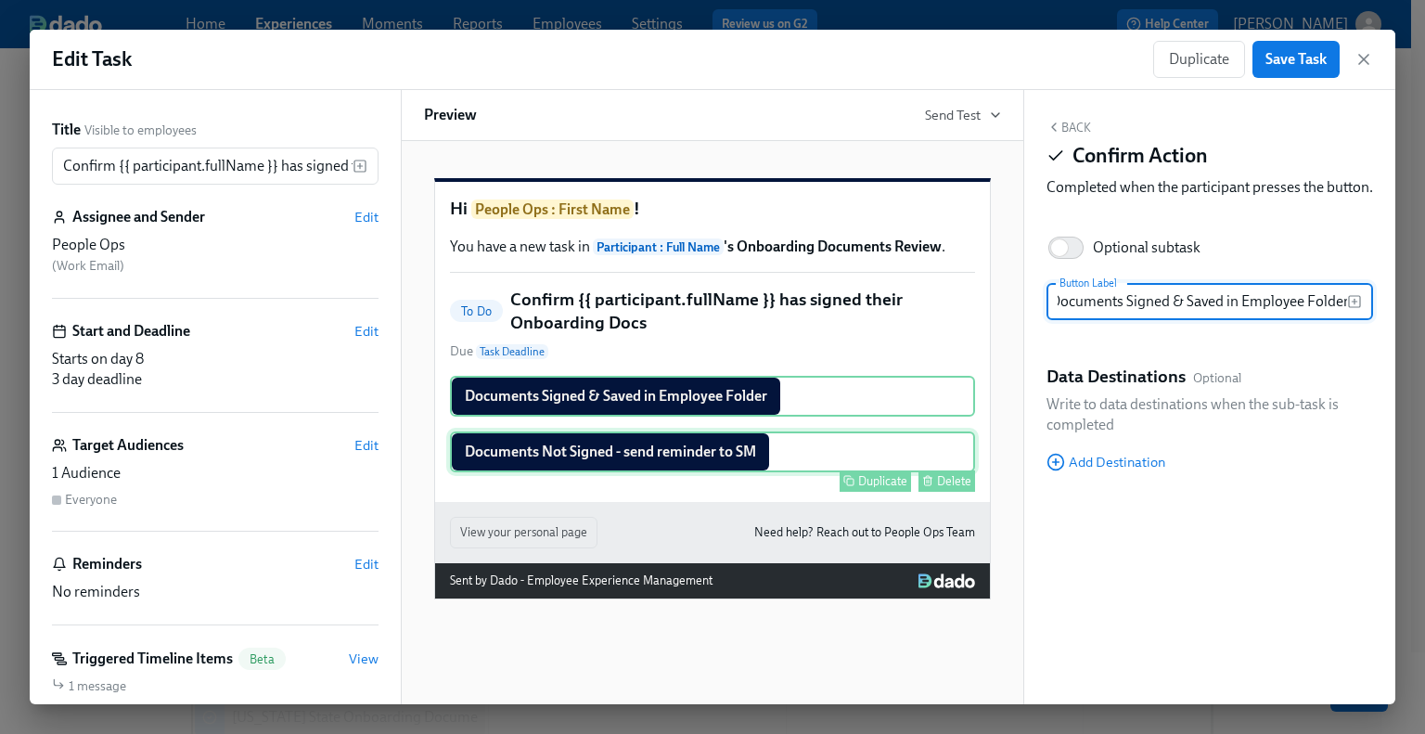
click at [657, 472] on div "Documents Not Signed - send reminder to SM Duplicate Delete" at bounding box center [712, 451] width 525 height 41
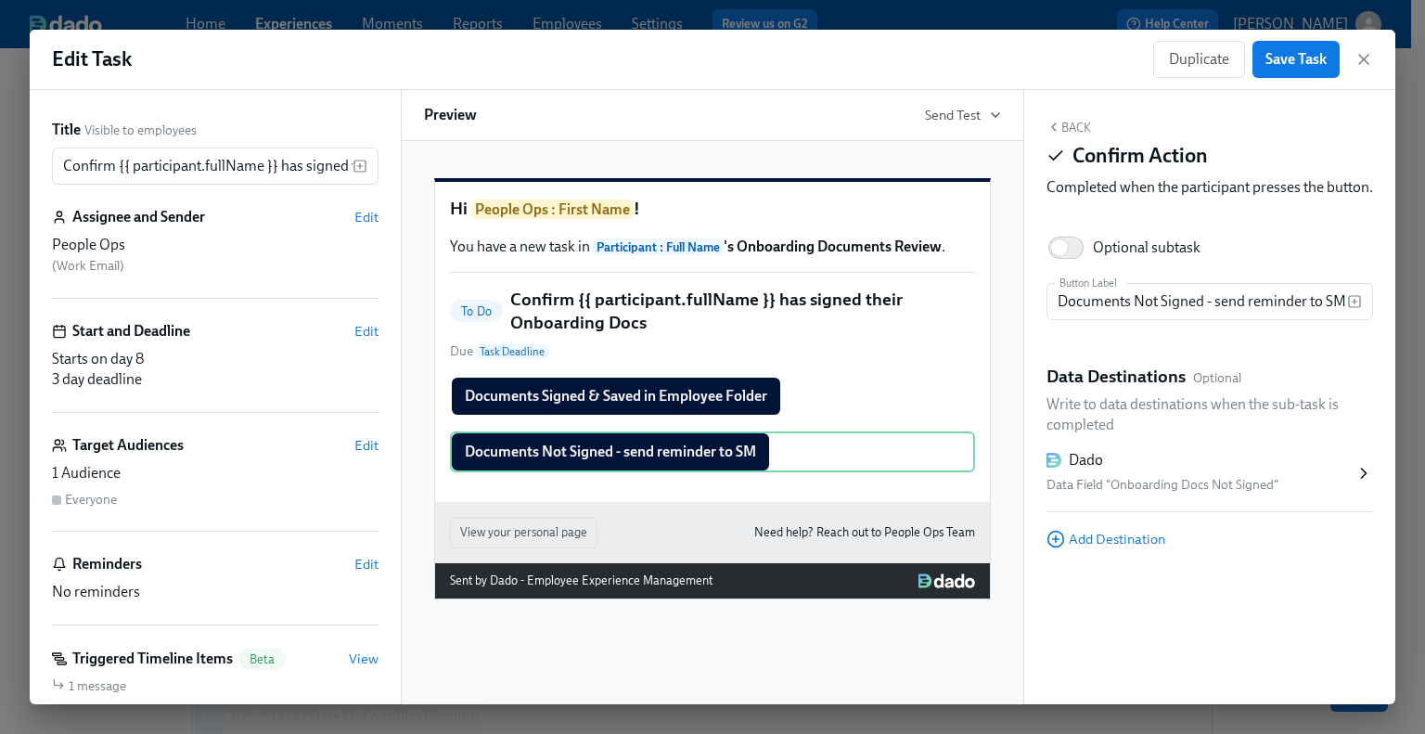
click at [1235, 496] on div "Data Field "Onboarding Docs Not Signed"" at bounding box center [1201, 485] width 308 height 22
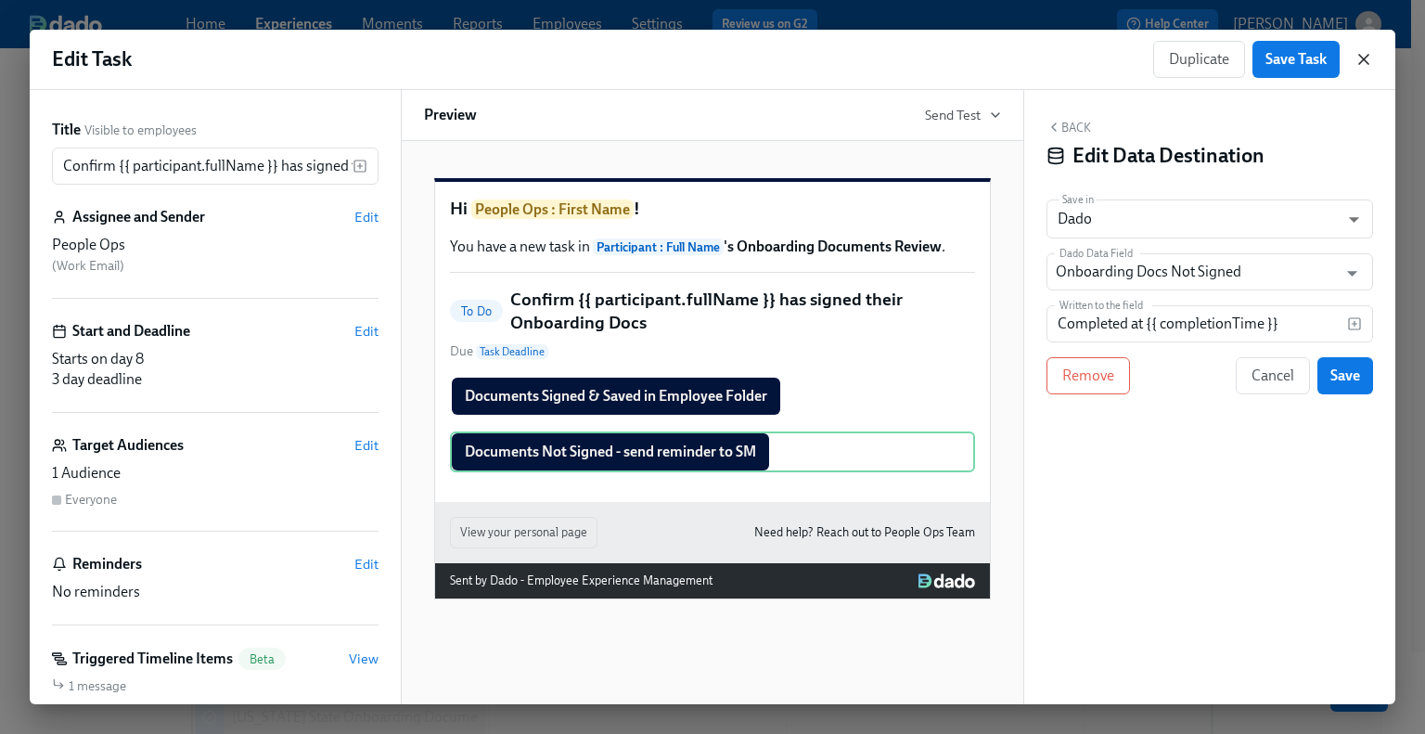
click at [1360, 66] on icon "button" at bounding box center [1364, 59] width 19 height 19
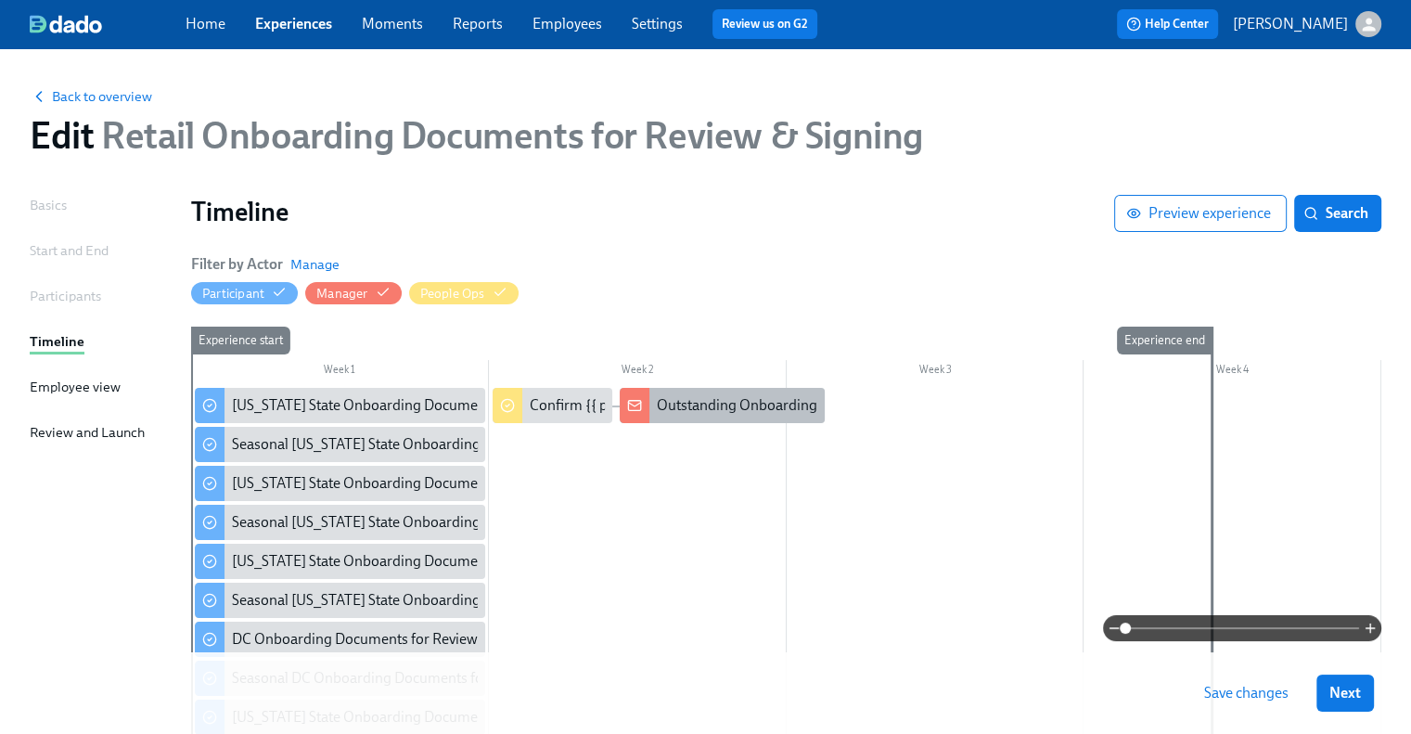
click at [701, 405] on div "Outstanding Onboarding Docs for {{ participant.fullName }}" at bounding box center [846, 405] width 379 height 20
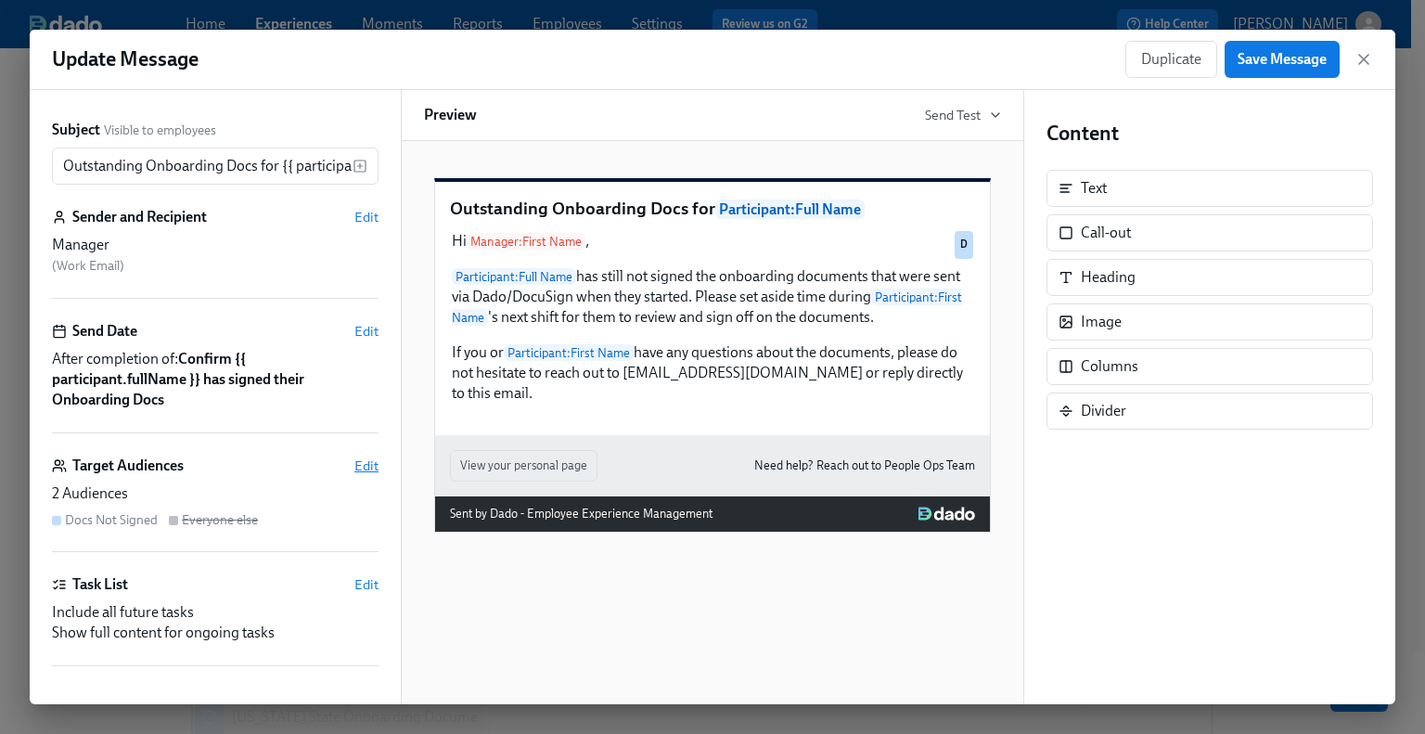
click at [354, 463] on span "Edit" at bounding box center [366, 466] width 24 height 19
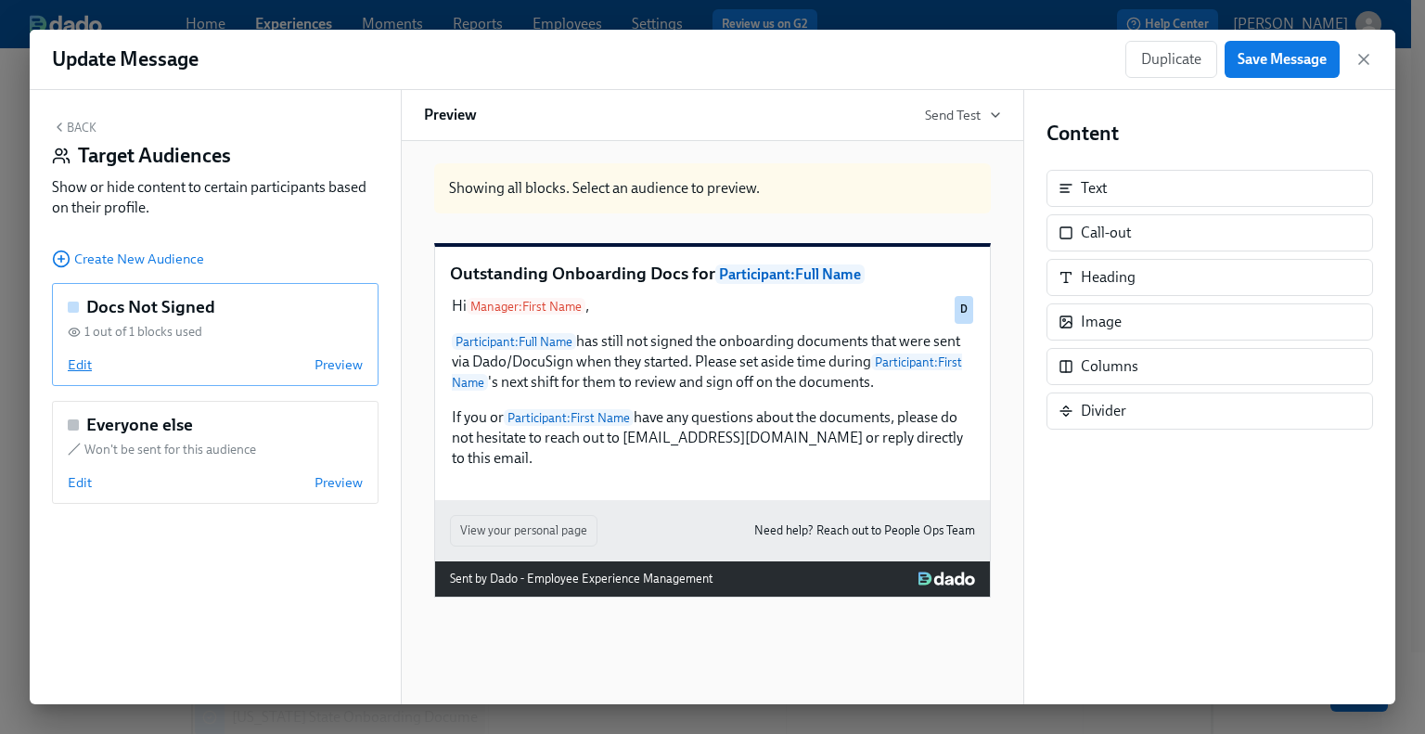
click at [88, 364] on span "Edit" at bounding box center [80, 364] width 24 height 19
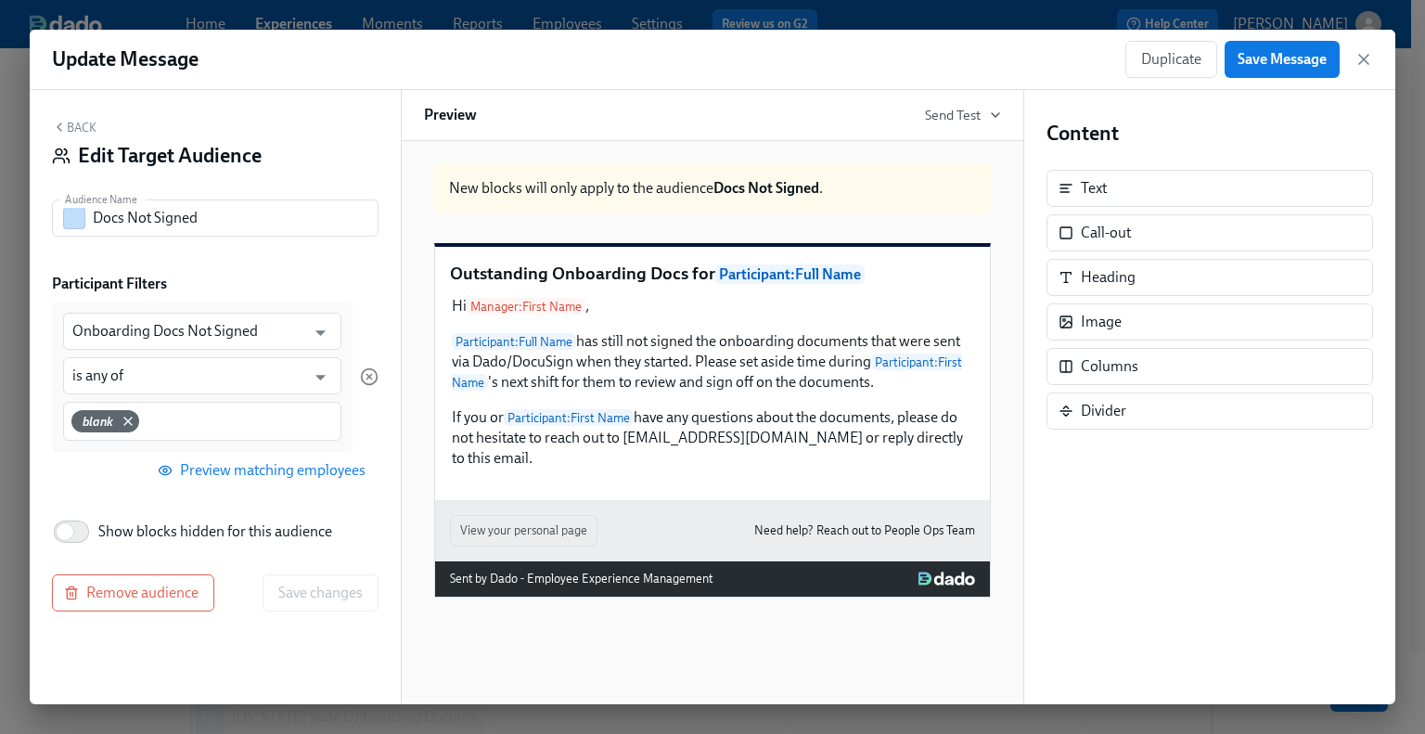
click at [70, 129] on button "Back" at bounding box center [74, 127] width 45 height 15
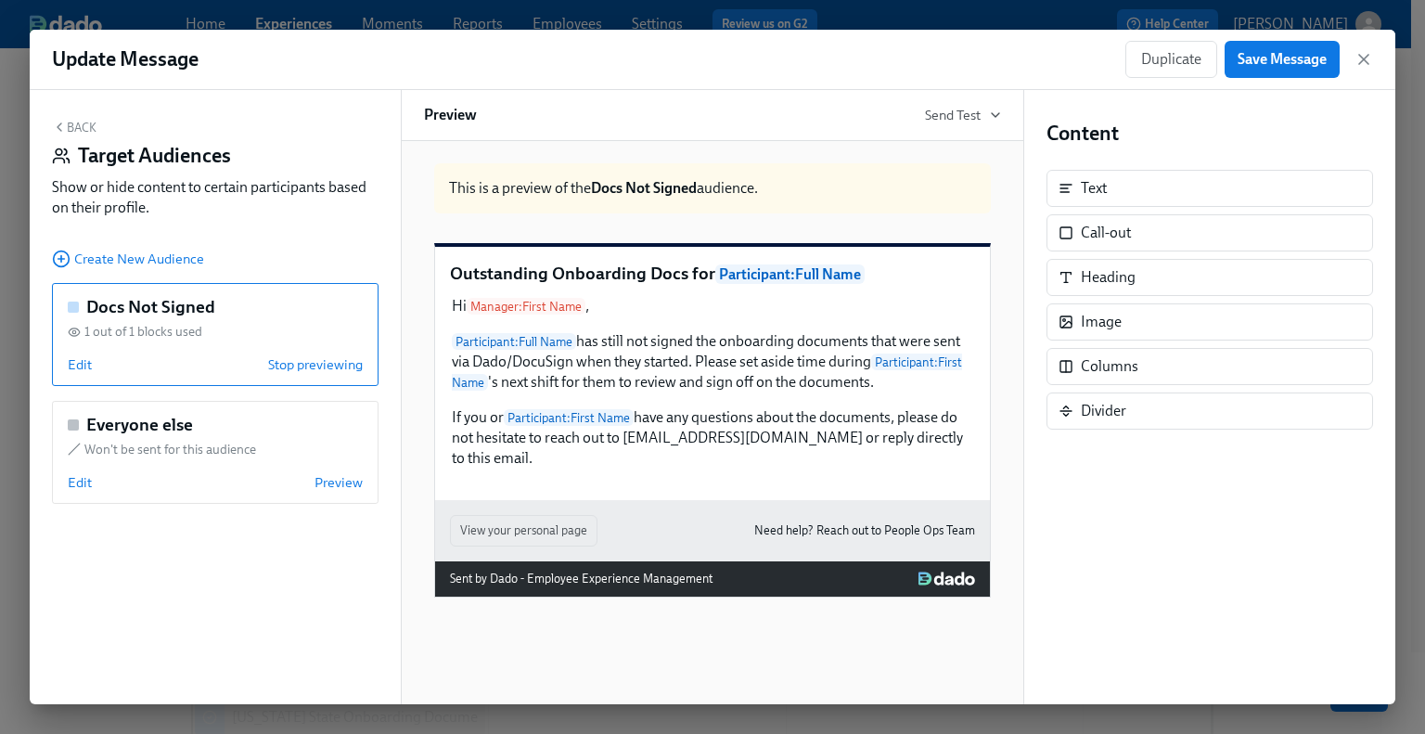
click at [74, 118] on div "Back Target Audiences Show or hide content to certain participants based on the…" at bounding box center [215, 397] width 371 height 614
click at [1351, 62] on div "Duplicate Save Message" at bounding box center [1249, 59] width 248 height 37
click at [1369, 55] on icon "button" at bounding box center [1363, 59] width 9 height 9
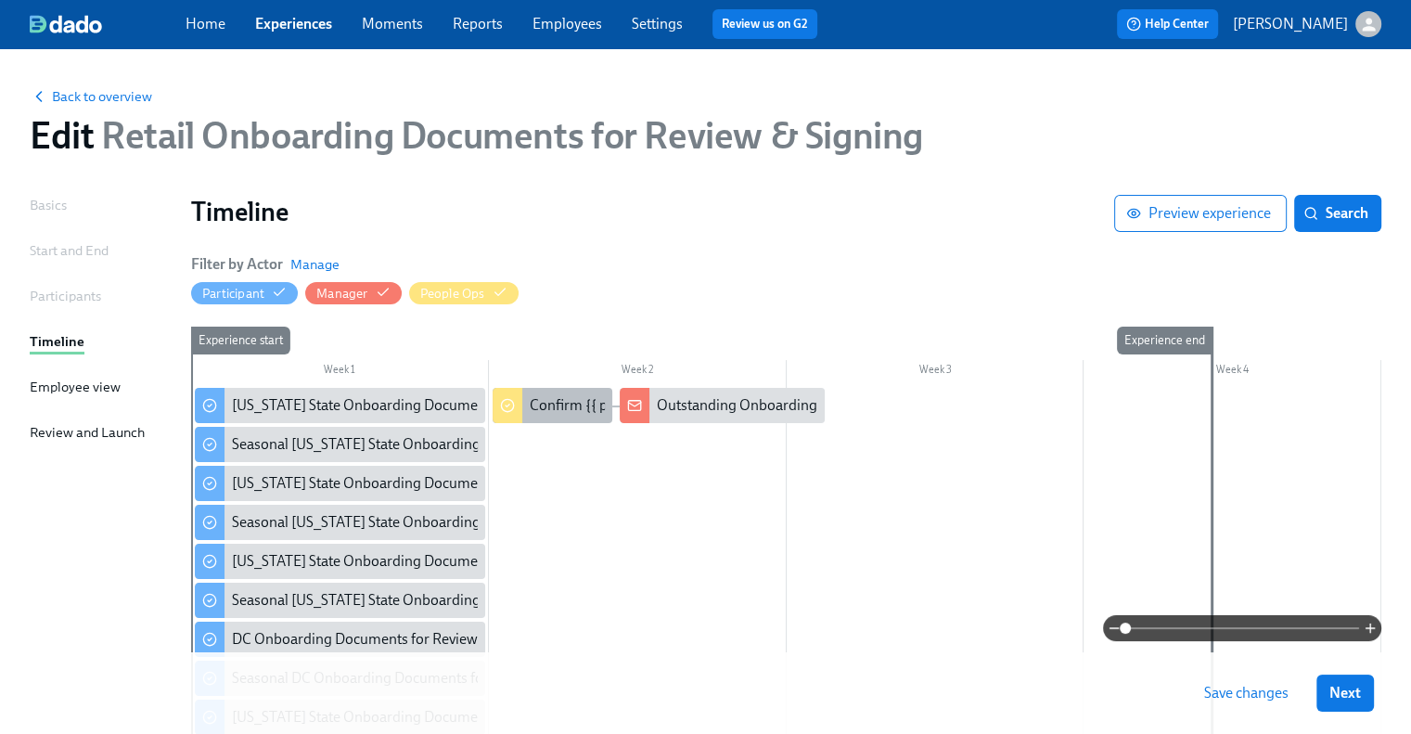
click at [563, 404] on div "Confirm {{ participant.fullName }} has signed their Onboarding Docs" at bounding box center [746, 405] width 433 height 20
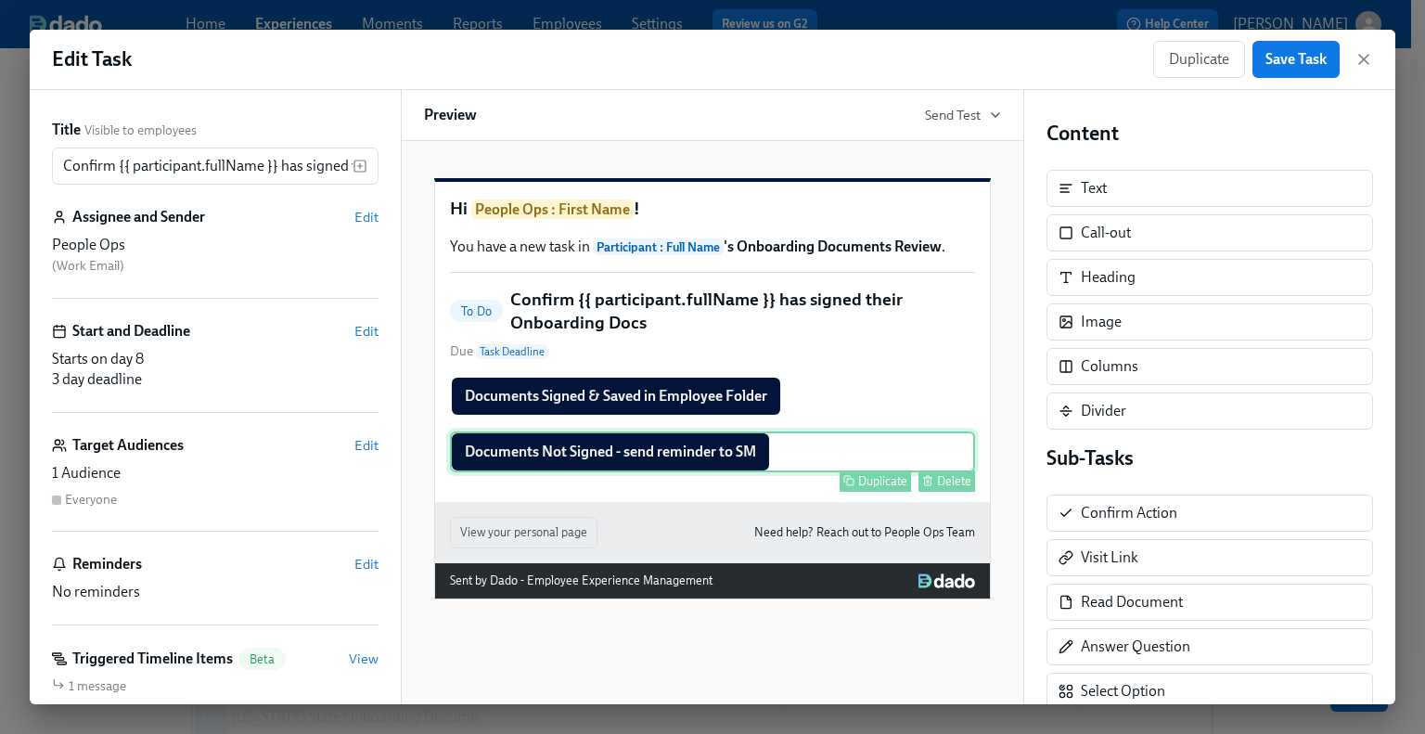
click at [593, 472] on div "Documents Not Signed - send reminder to SM Duplicate Delete" at bounding box center [712, 451] width 525 height 41
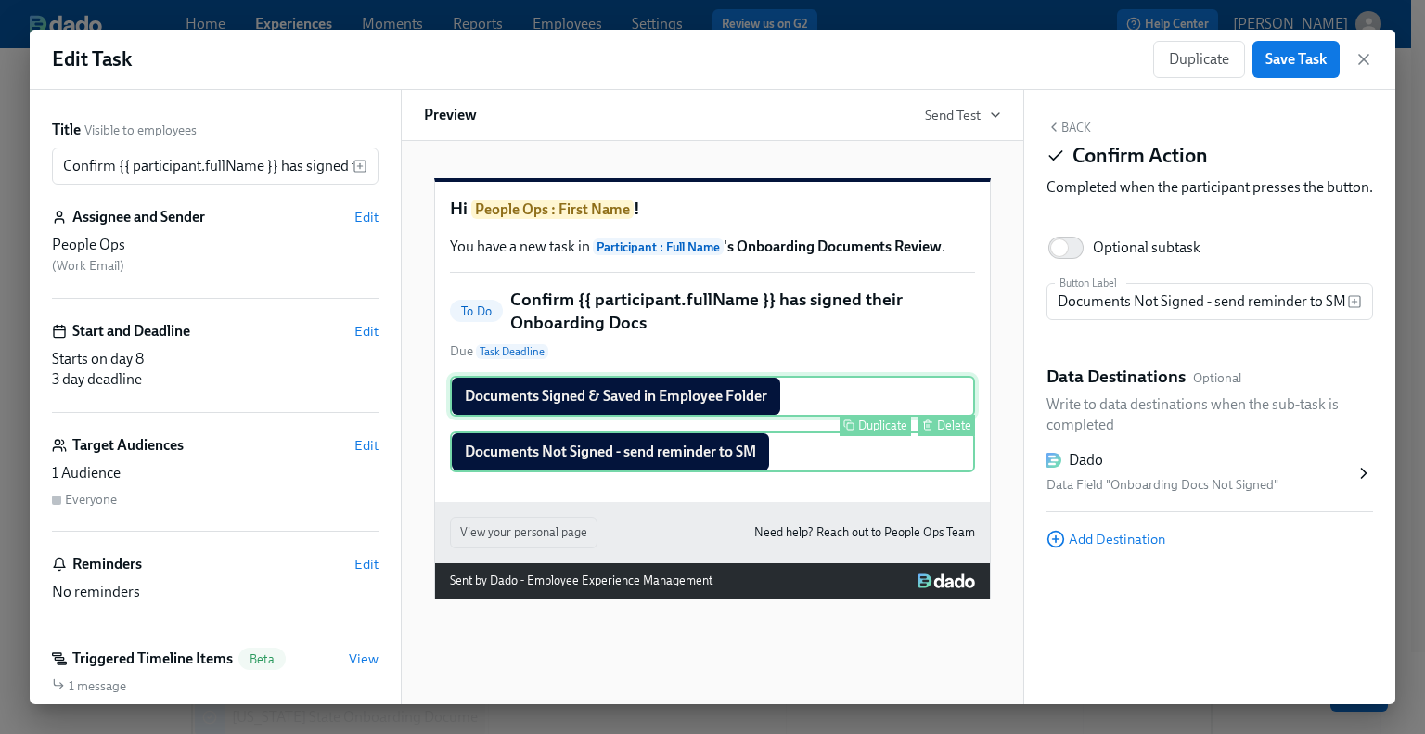
click at [656, 416] on div "Documents Signed & Saved in Employee Folder Duplicate Delete" at bounding box center [712, 396] width 525 height 41
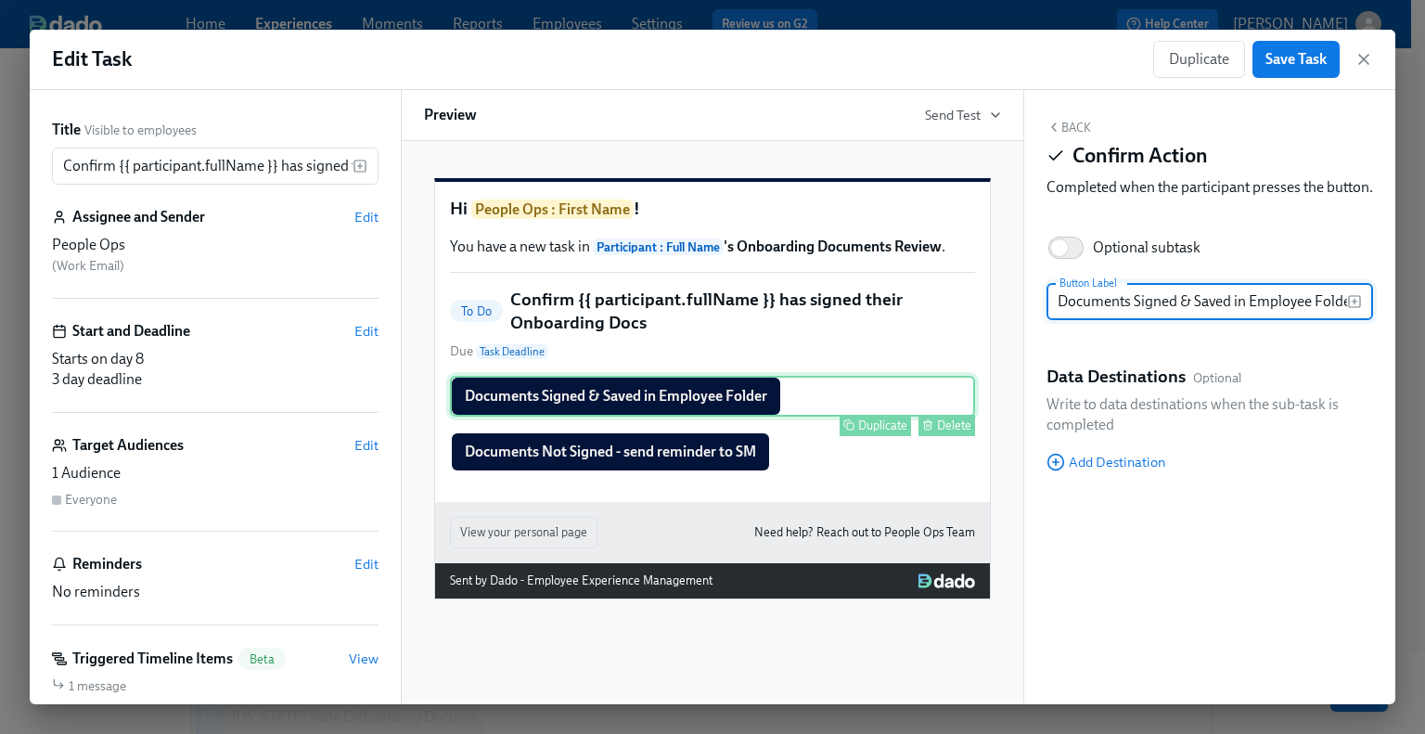
scroll to position [0, 7]
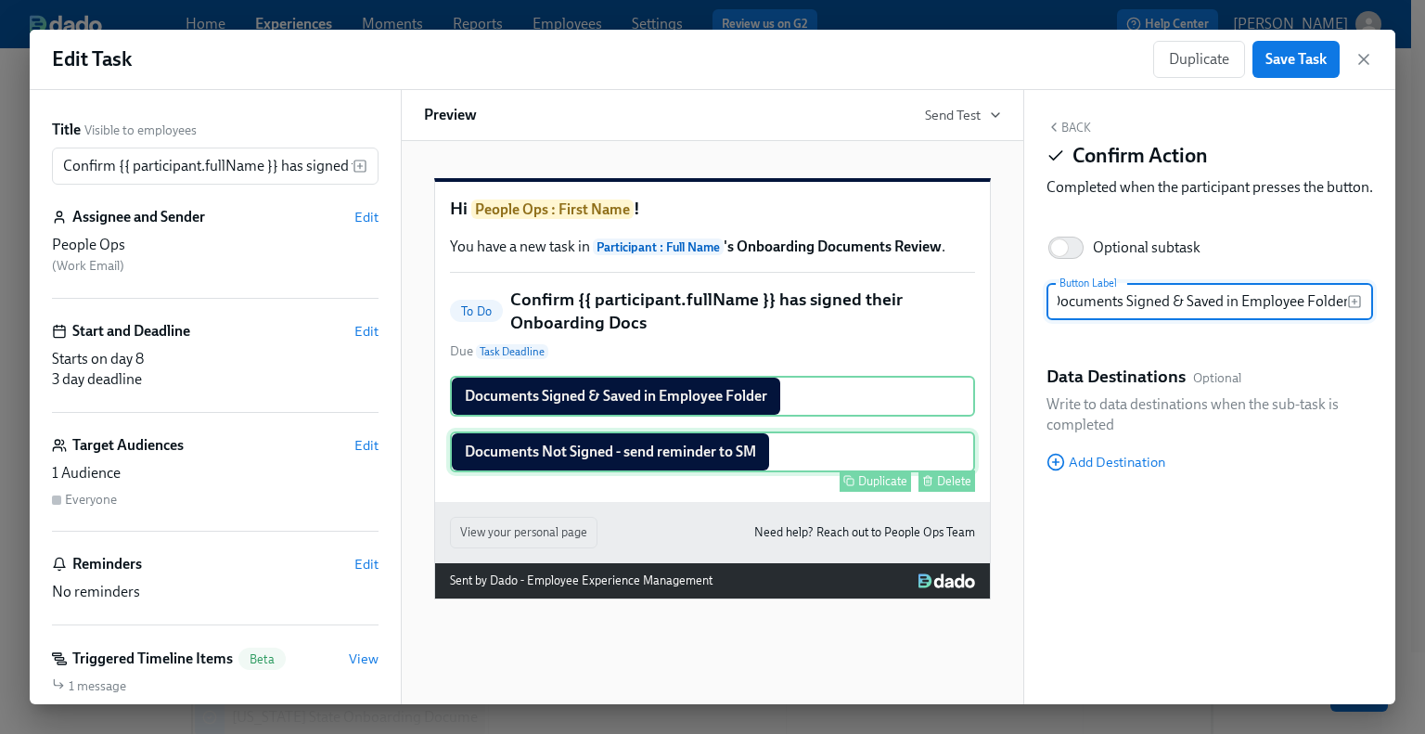
click at [661, 472] on div "Documents Not Signed - send reminder to SM Duplicate Delete" at bounding box center [712, 451] width 525 height 41
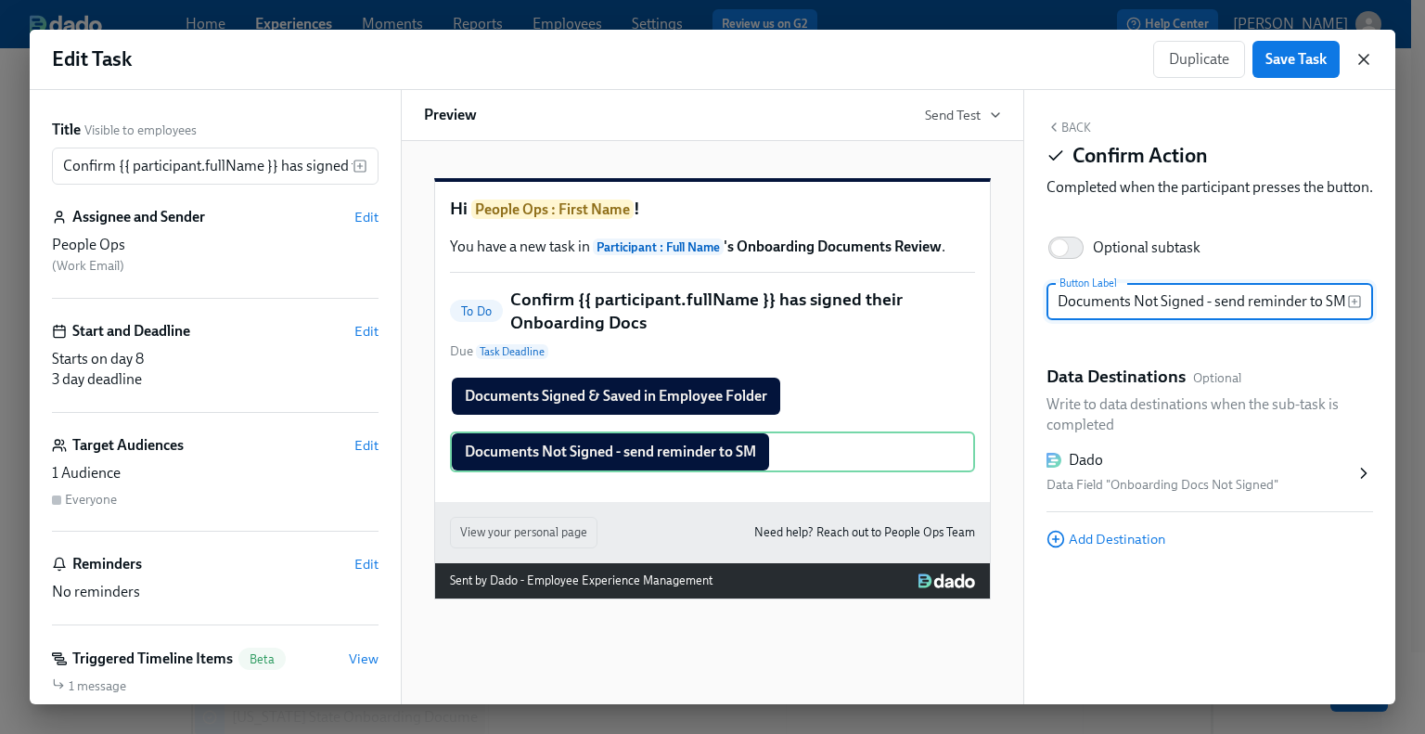
click at [1362, 67] on icon "button" at bounding box center [1364, 59] width 19 height 19
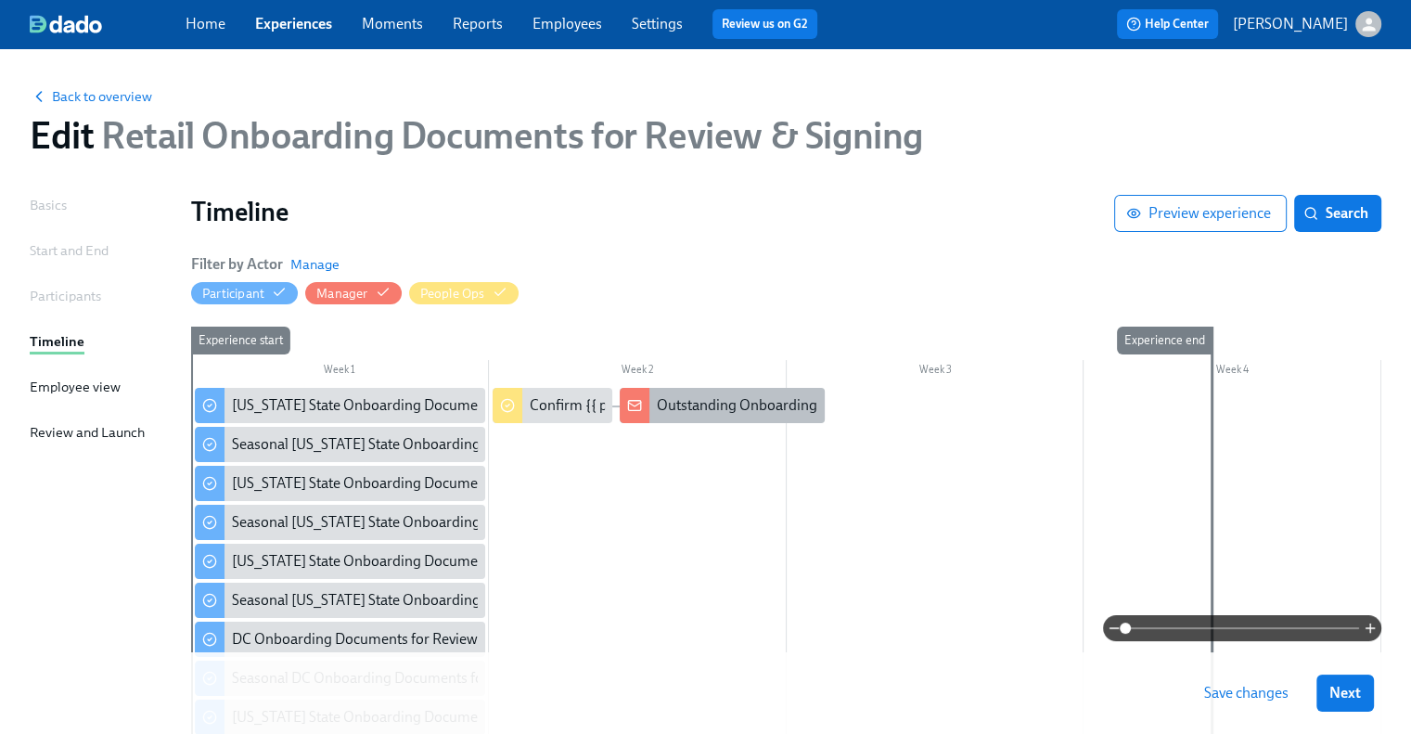
click at [705, 413] on div "Outstanding Onboarding Docs for {{ participant.fullName }}" at bounding box center [846, 405] width 379 height 20
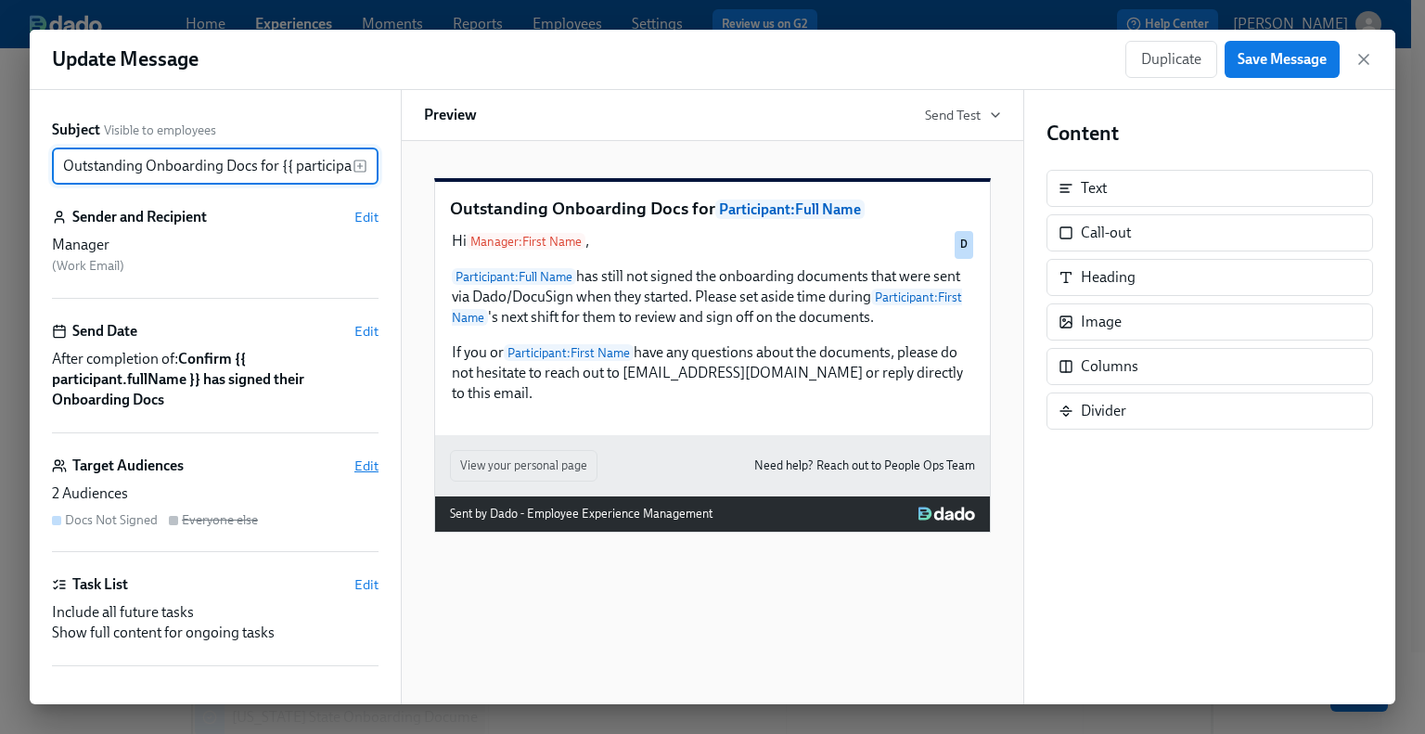
click at [356, 461] on span "Edit" at bounding box center [366, 466] width 24 height 19
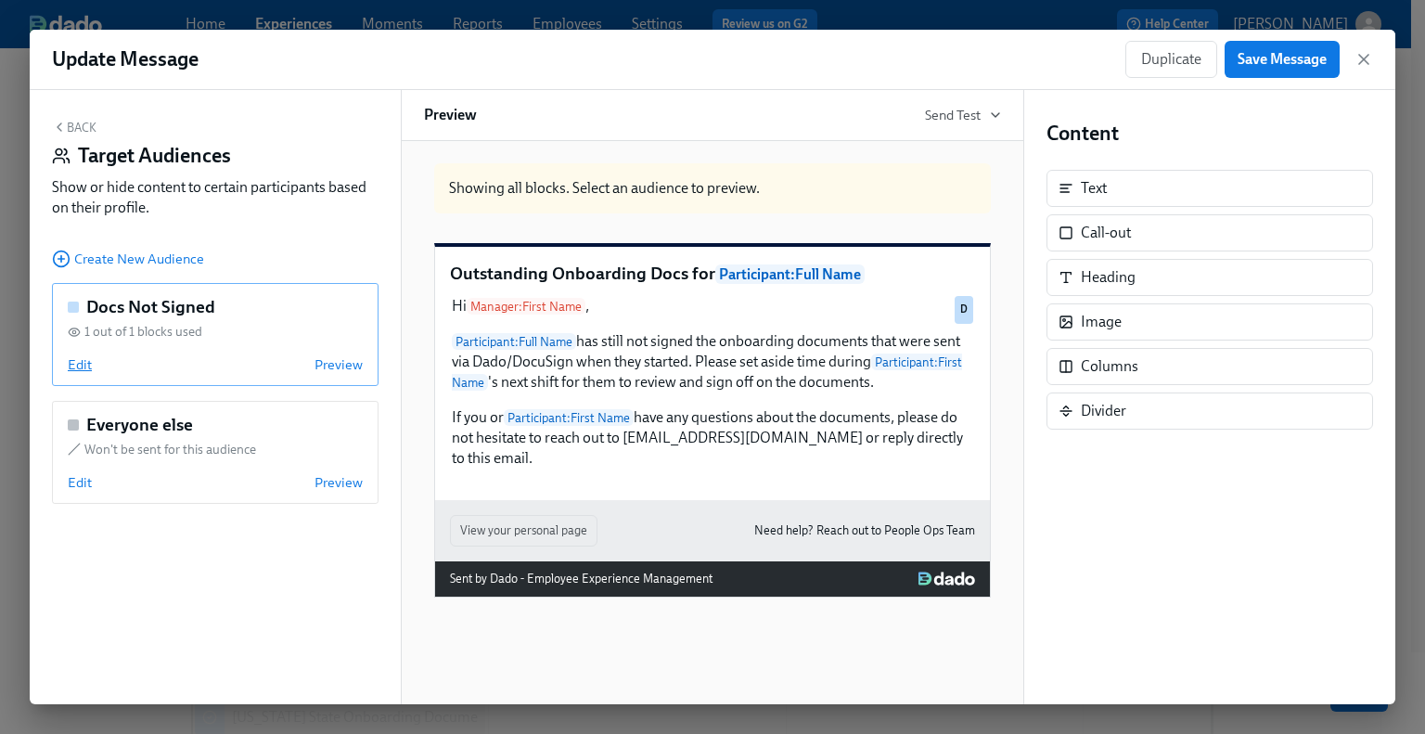
click at [78, 363] on span "Edit" at bounding box center [80, 364] width 24 height 19
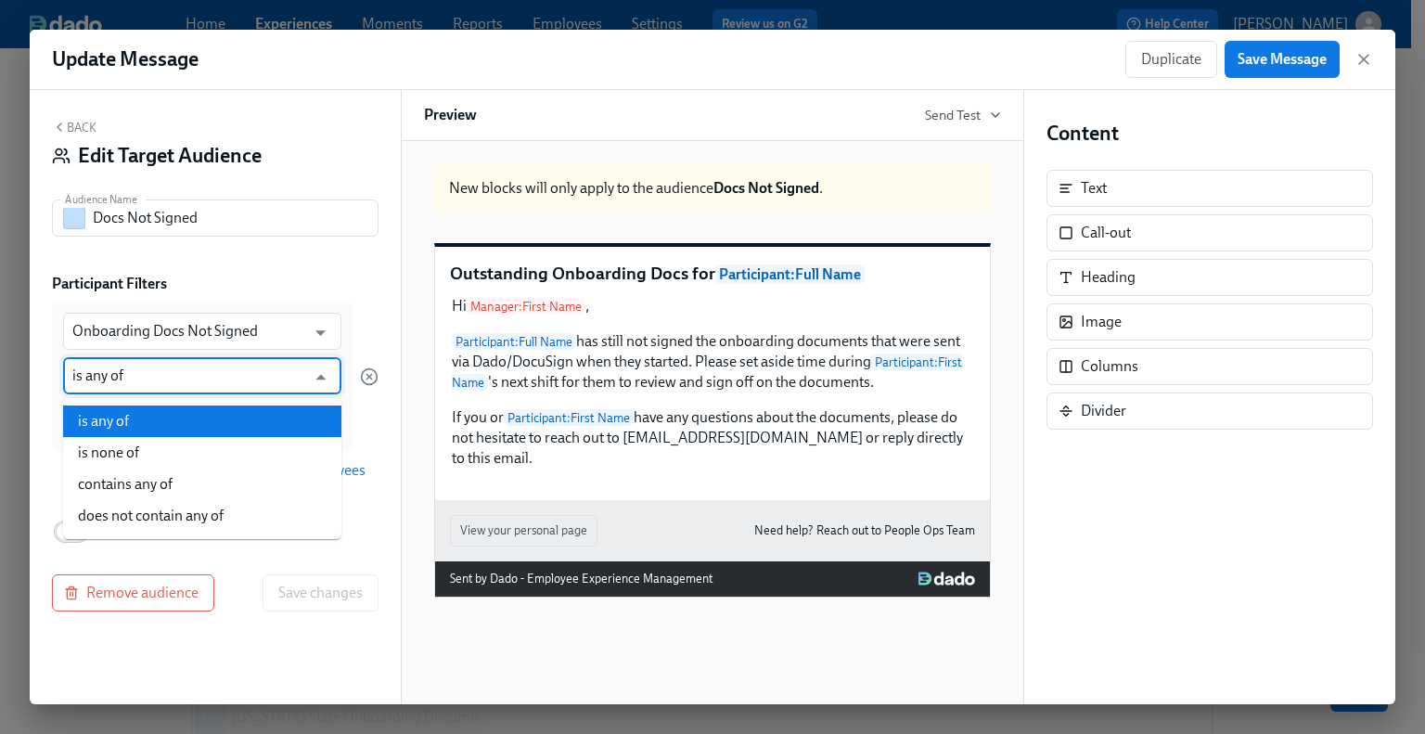
click at [126, 388] on input "is any of" at bounding box center [188, 375] width 233 height 37
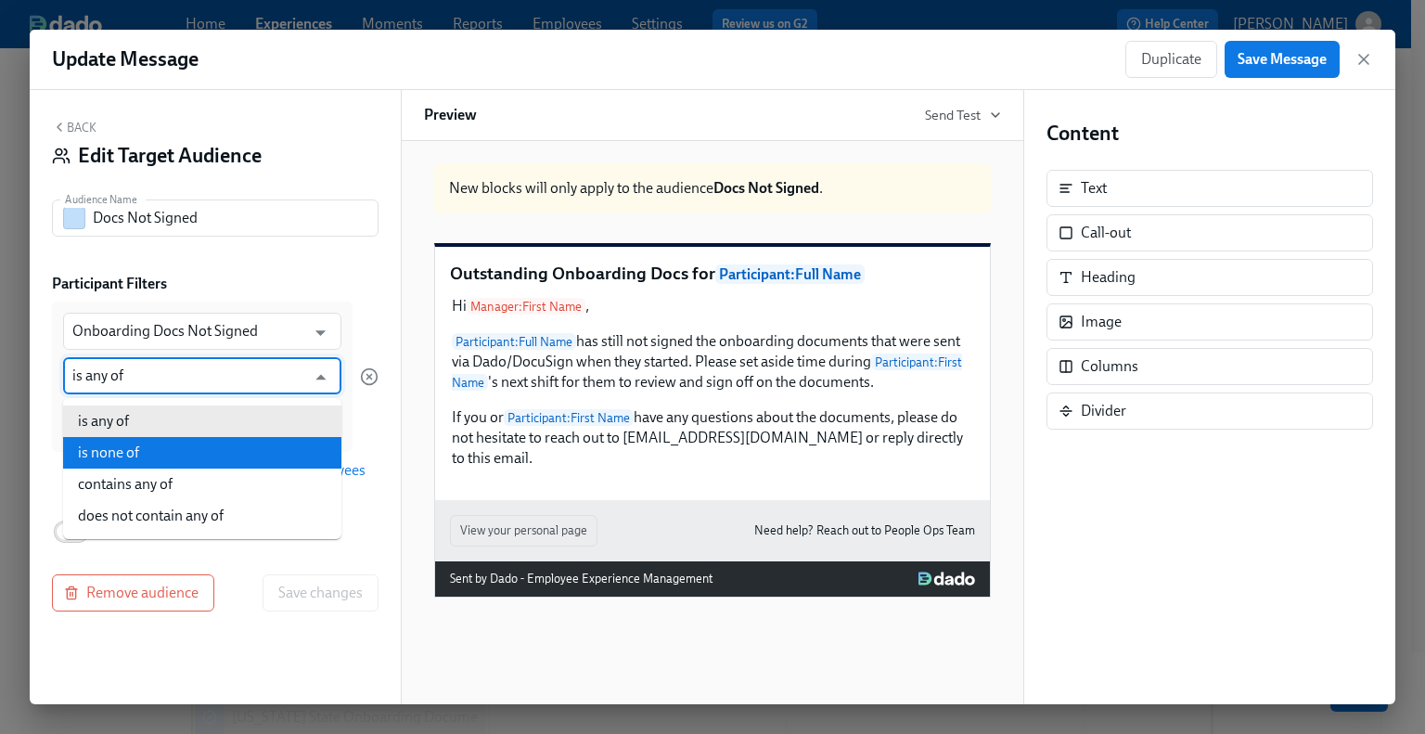
click at [138, 441] on li "is none of" at bounding box center [202, 453] width 278 height 32
type input "is none of"
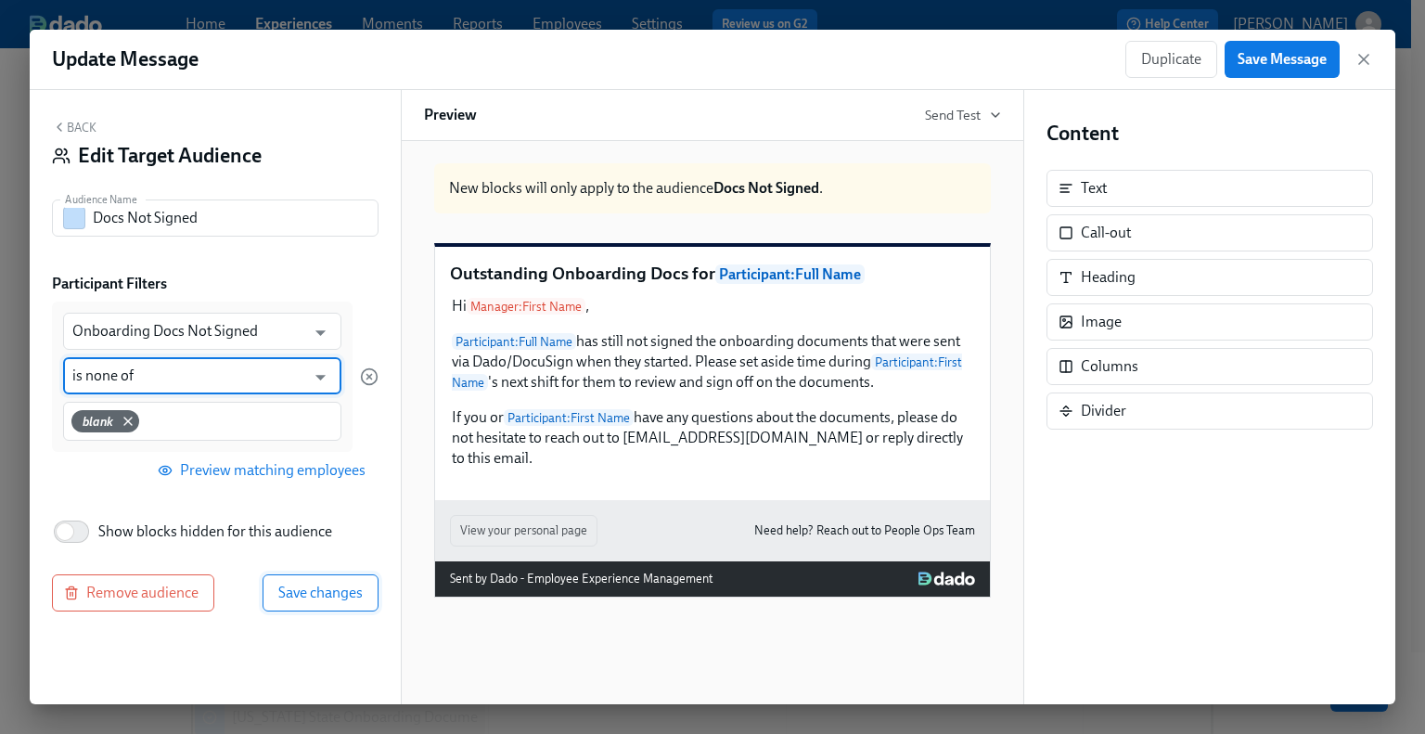
click at [309, 593] on span "Save changes" at bounding box center [320, 593] width 84 height 19
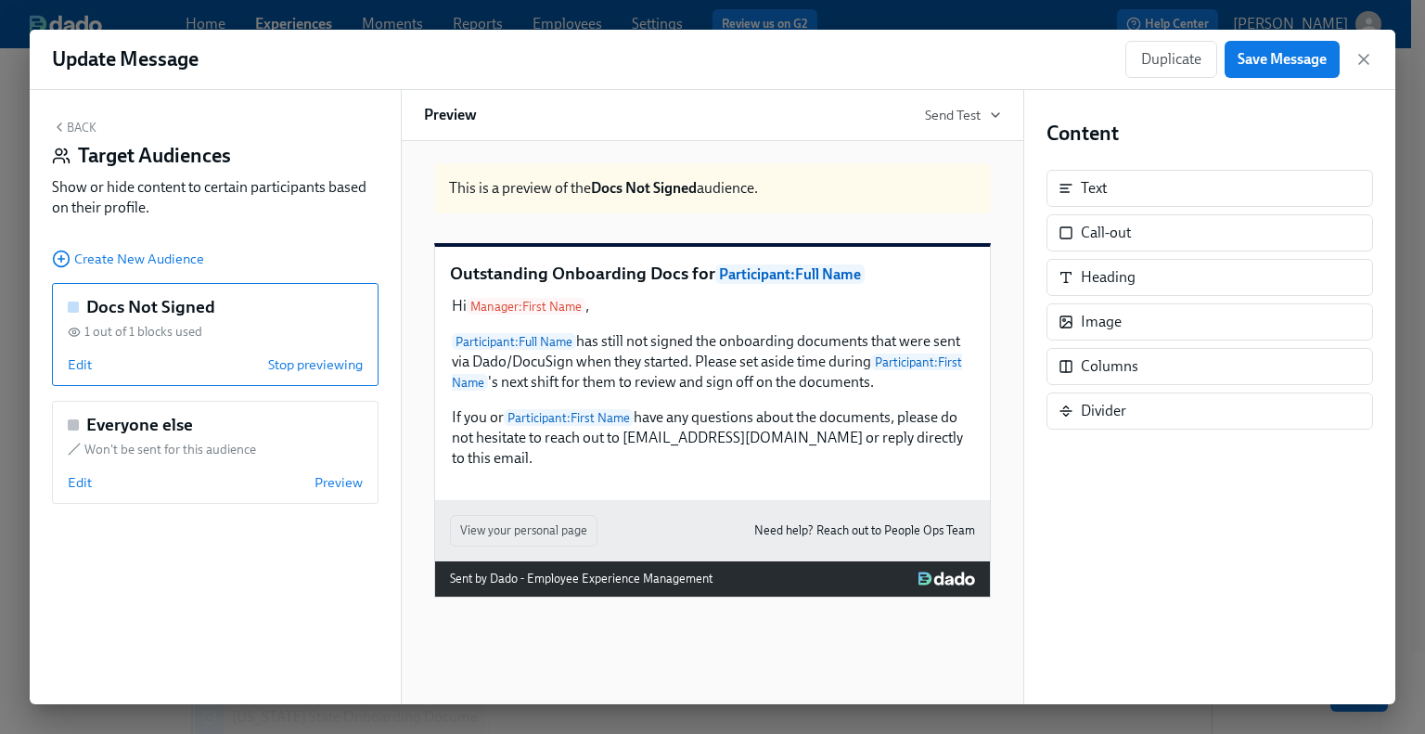
click at [83, 129] on button "Back" at bounding box center [74, 127] width 45 height 15
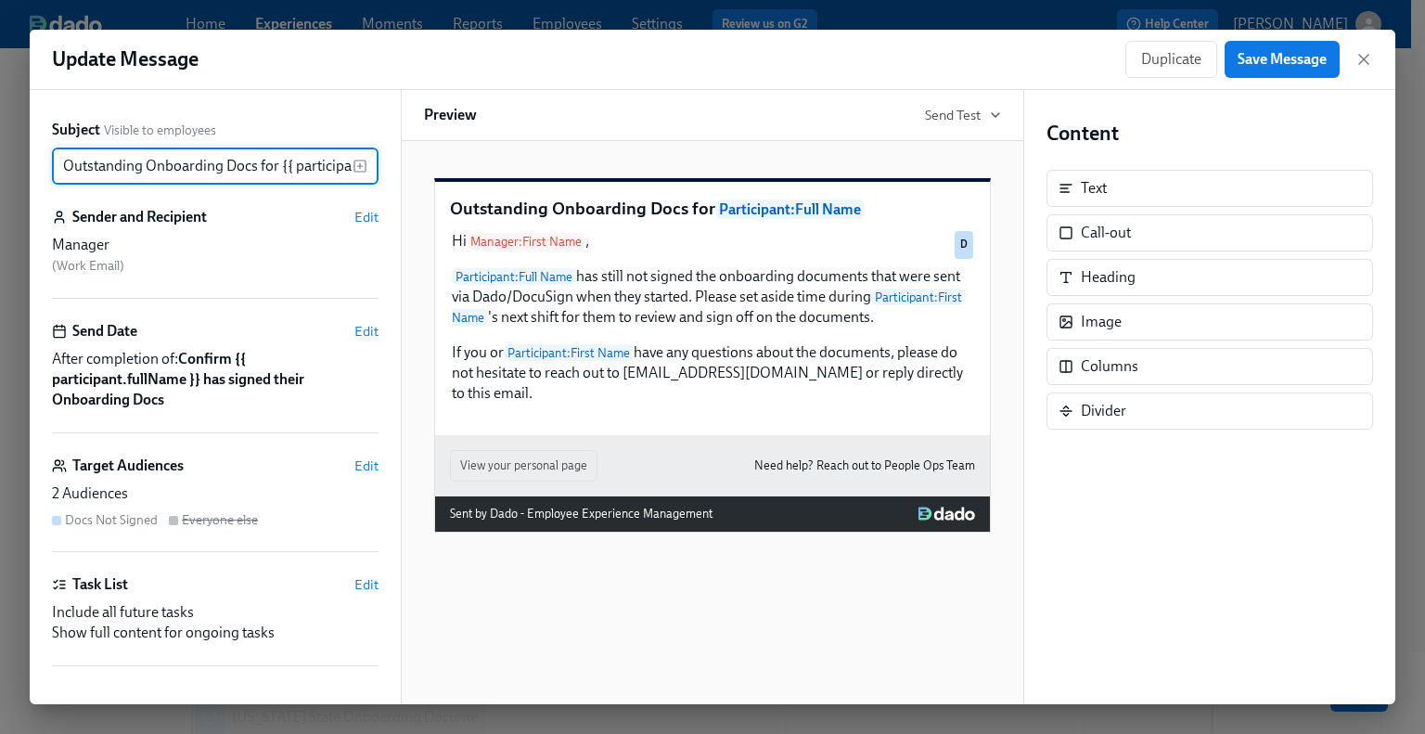
scroll to position [0, 101]
click at [1262, 53] on span "Save Message" at bounding box center [1282, 59] width 89 height 19
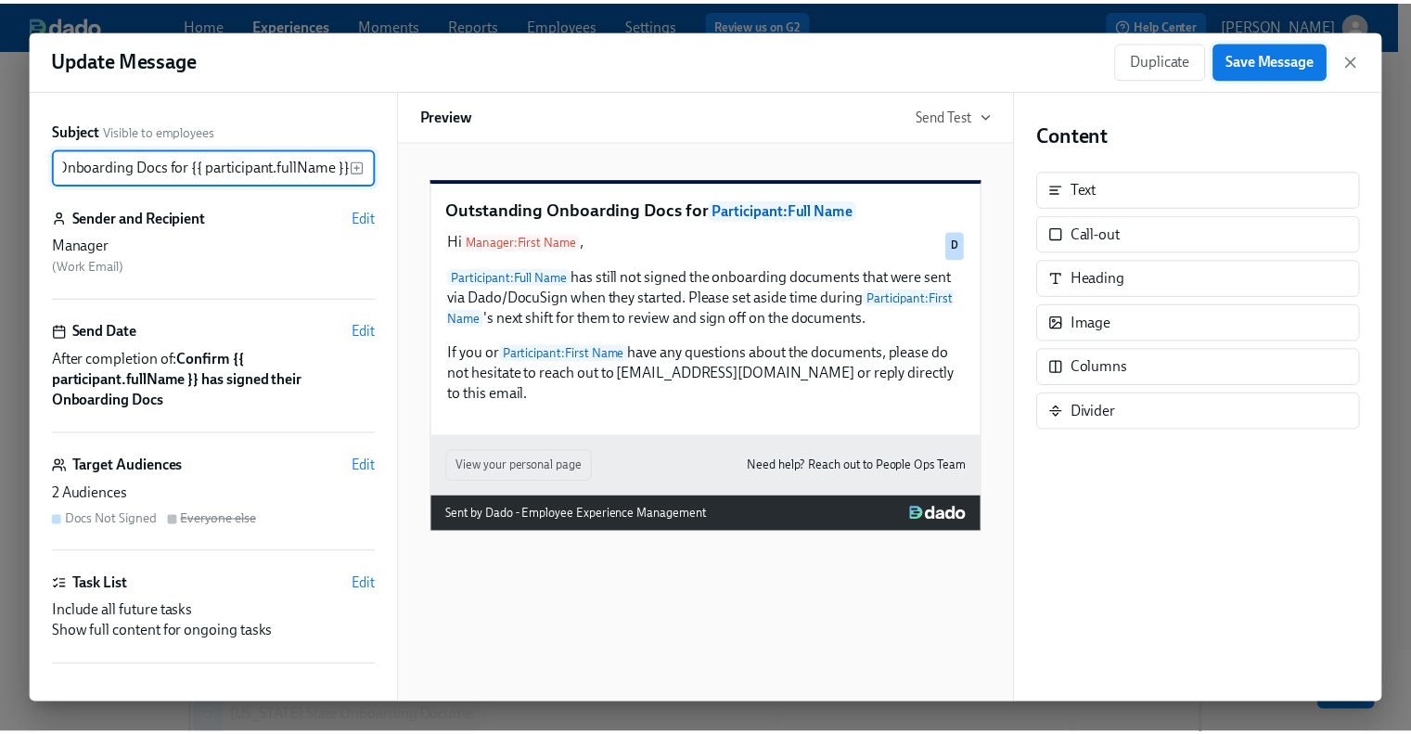
scroll to position [0, 0]
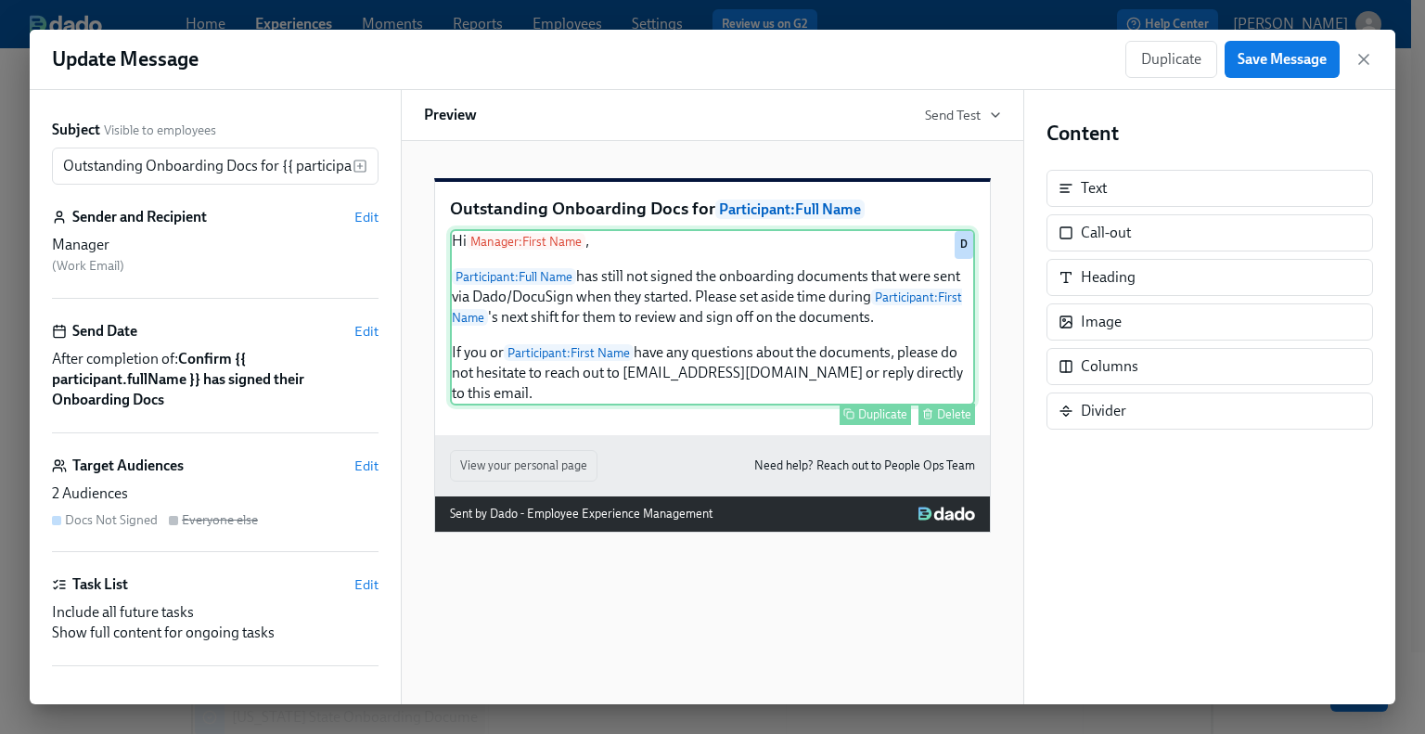
click at [775, 392] on div "Hi Manager : First Name , Participant : Full Name has still not signed the onbo…" at bounding box center [712, 317] width 525 height 176
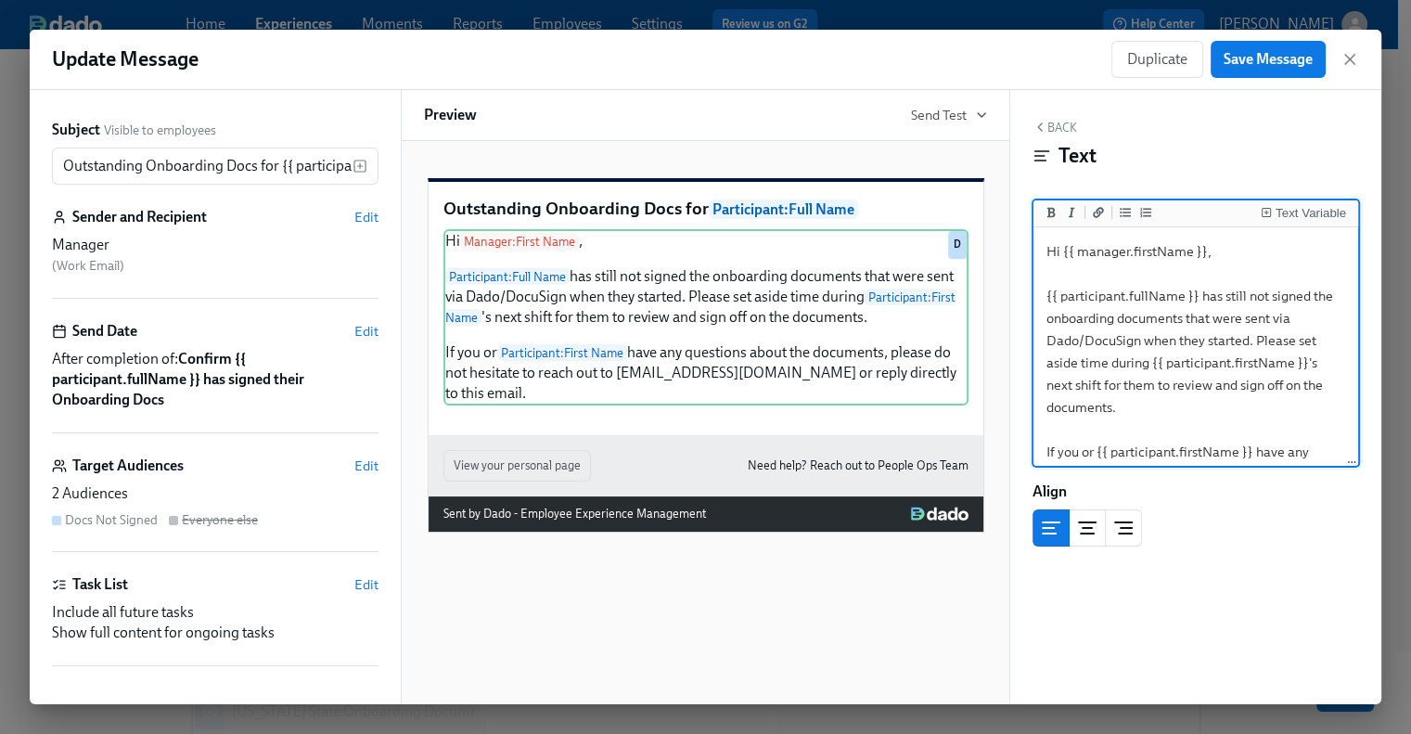
drag, startPoint x: 1228, startPoint y: 449, endPoint x: 1009, endPoint y: 182, distance: 345.5
click at [1009, 182] on div "Subject Visible to employees Outstanding Onboarding Docs for {{ participant.ful…" at bounding box center [706, 397] width 1352 height 614
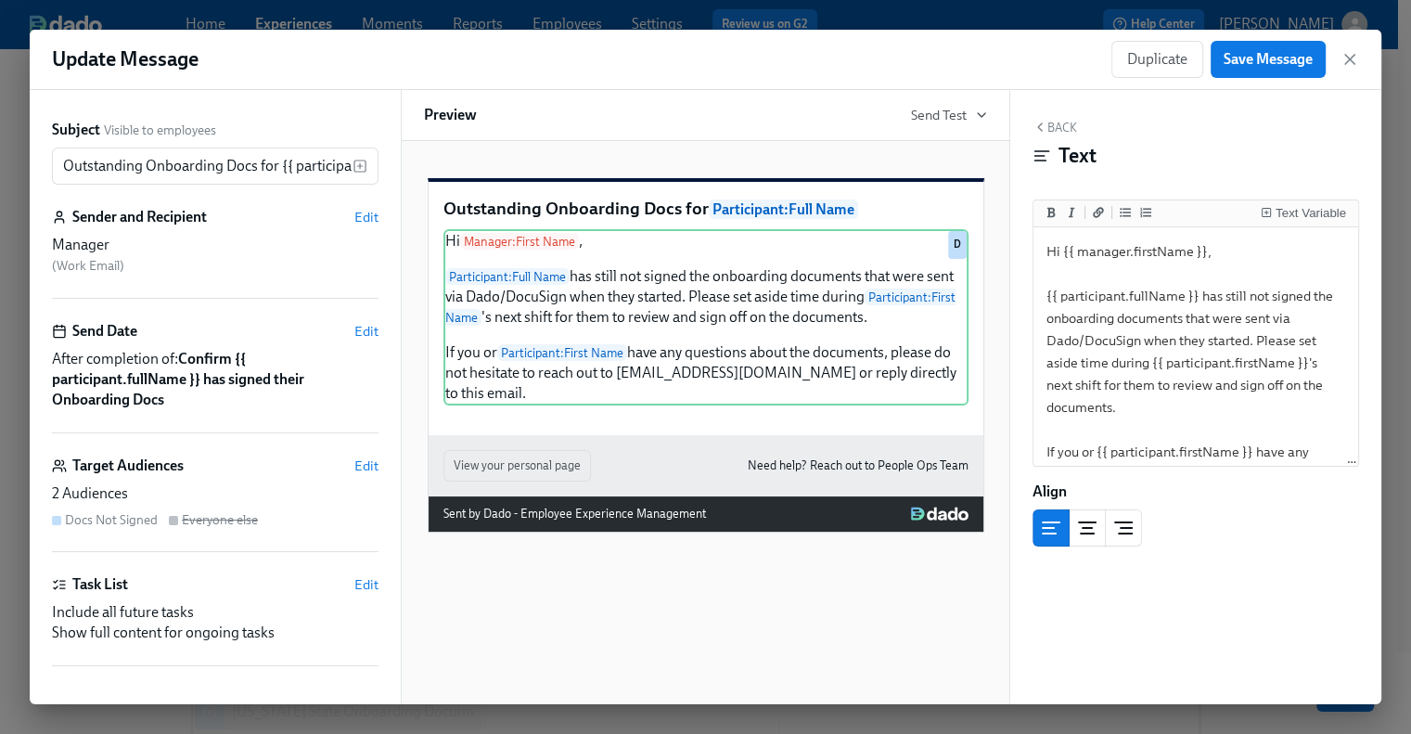
click at [1337, 58] on div "Duplicate Save Message" at bounding box center [1236, 59] width 248 height 37
click at [1357, 69] on div "Duplicate Save Message" at bounding box center [1236, 59] width 248 height 37
click at [1348, 60] on icon "button" at bounding box center [1349, 59] width 9 height 9
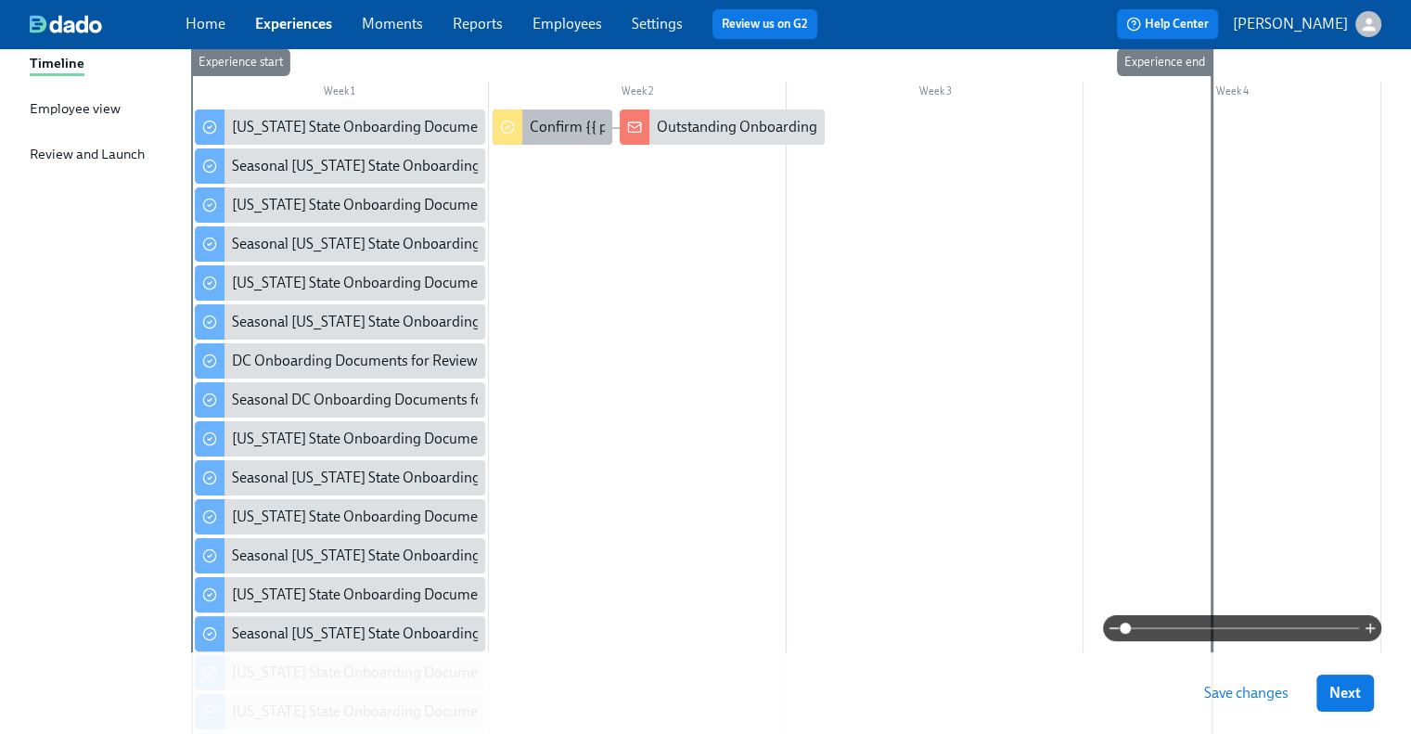
click at [570, 129] on div "Confirm {{ participant.fullName }} has signed their Onboarding Docs" at bounding box center [746, 127] width 433 height 20
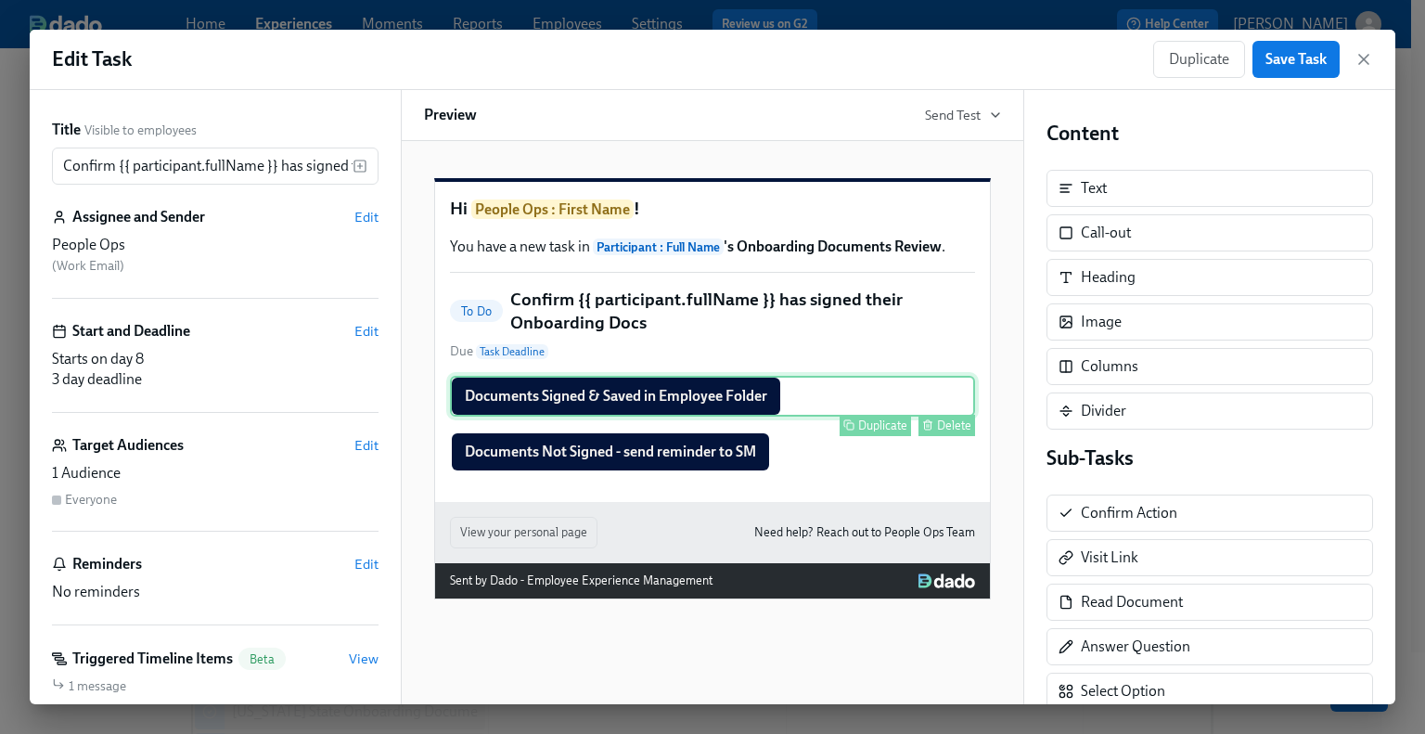
click at [670, 417] on div "Documents Signed & Saved in Employee Folder Duplicate Delete" at bounding box center [712, 396] width 525 height 41
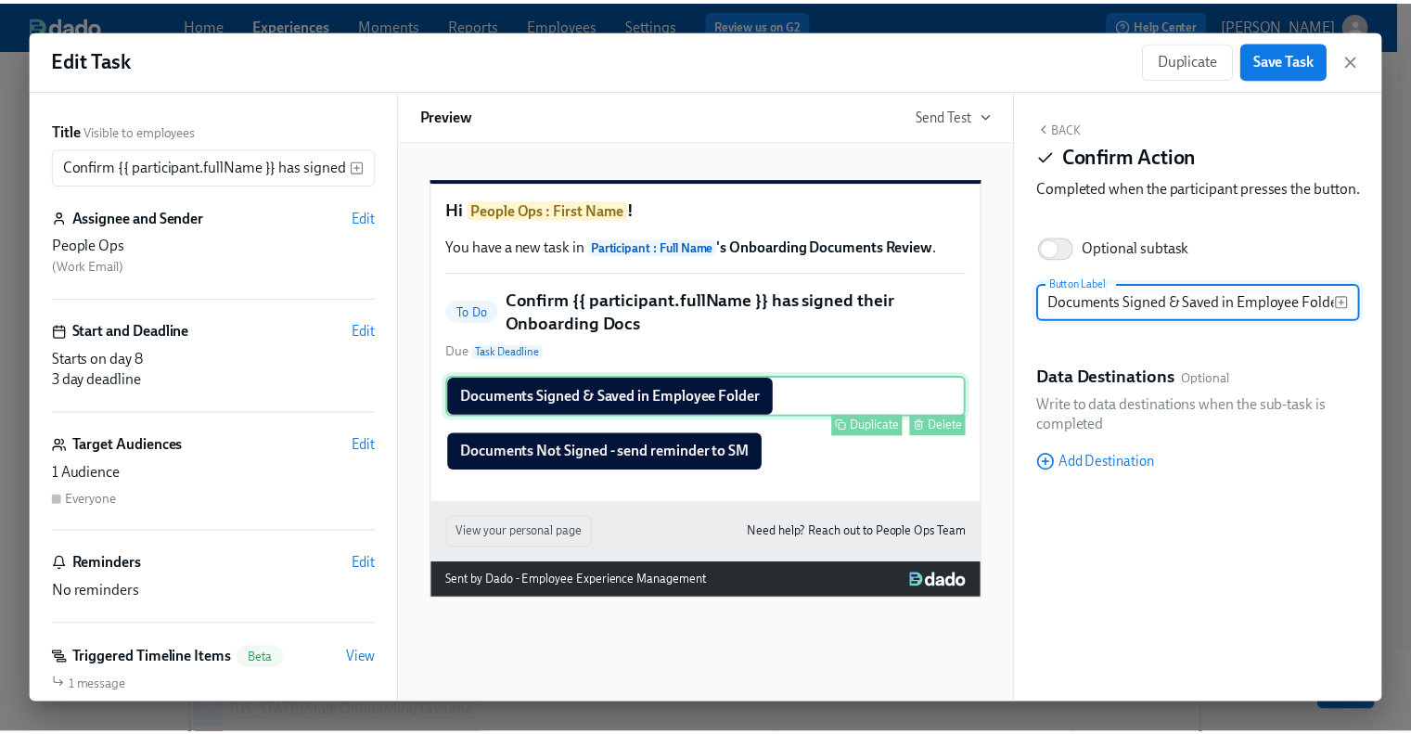
scroll to position [0, 7]
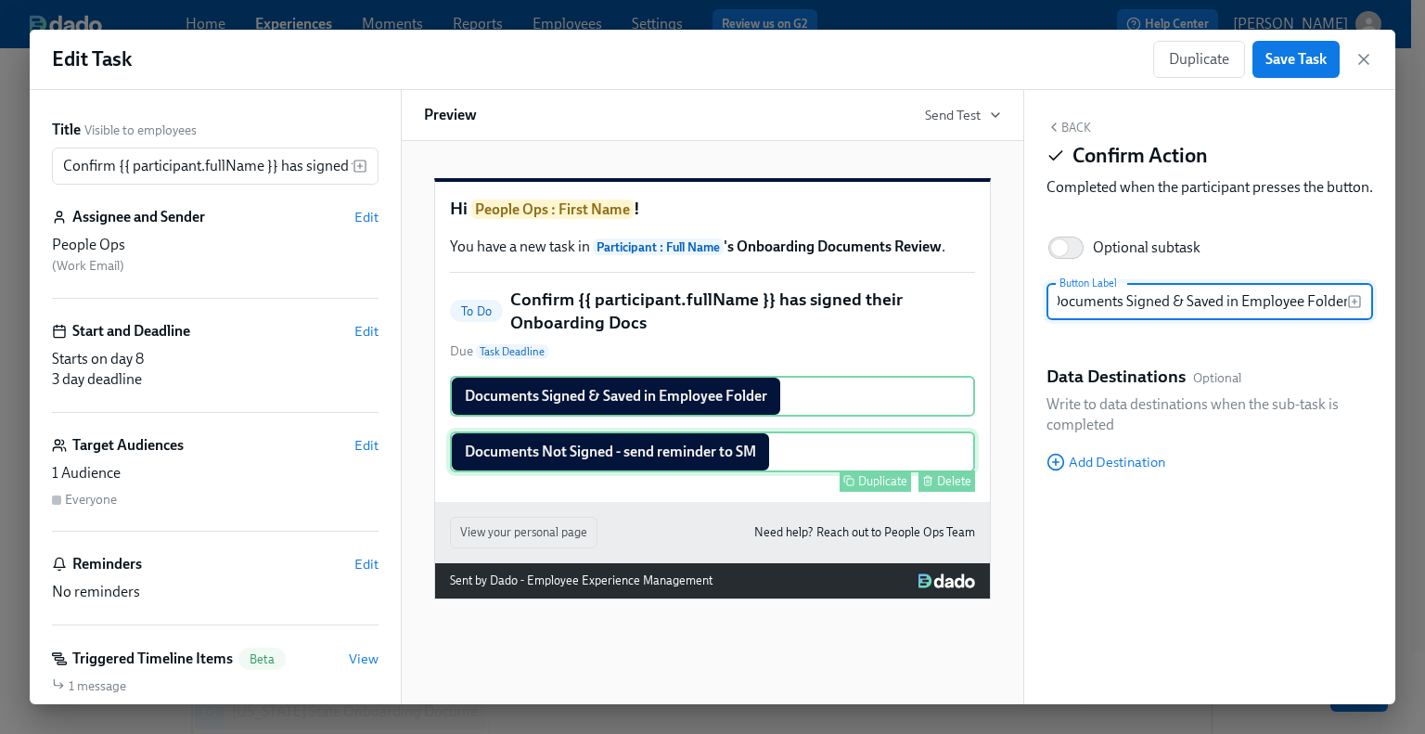
click at [662, 472] on div "Documents Not Signed - send reminder to SM Duplicate Delete" at bounding box center [712, 451] width 525 height 41
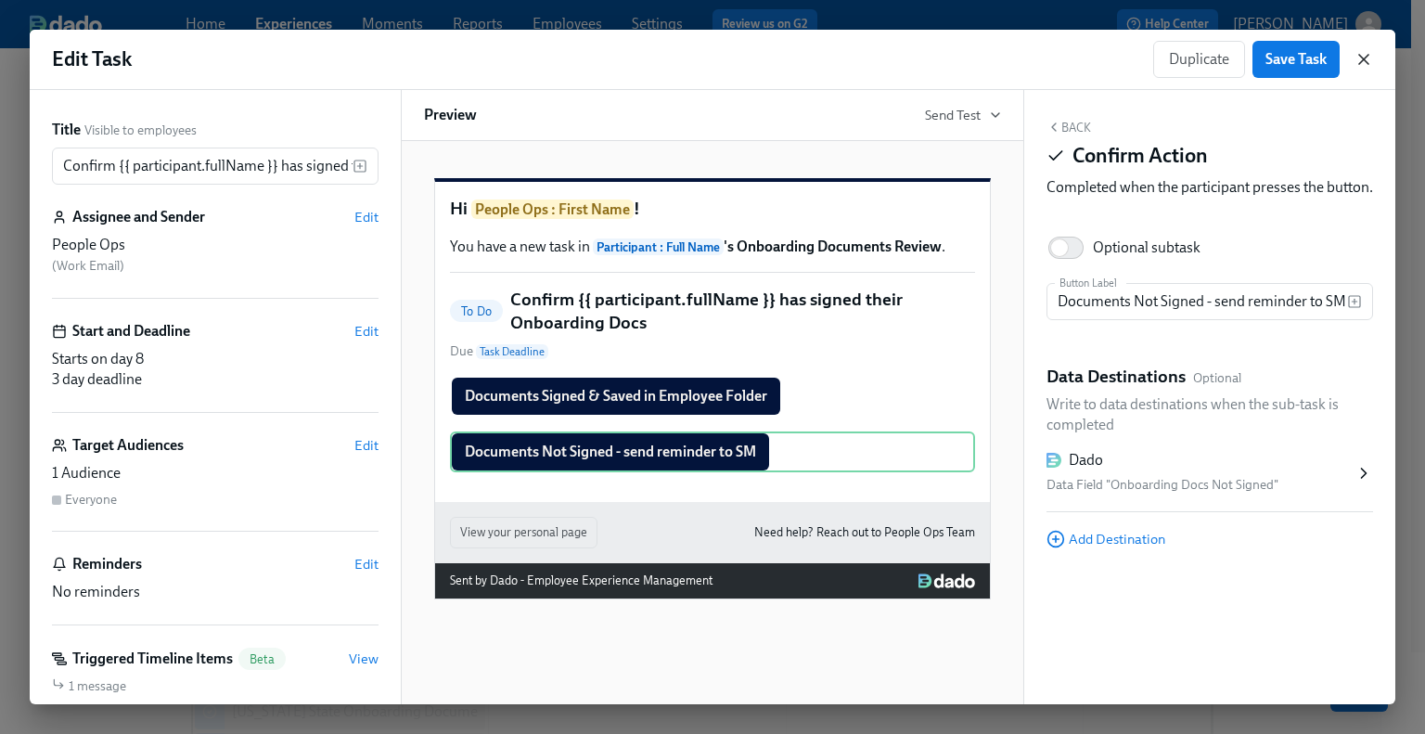
click at [1368, 62] on icon "button" at bounding box center [1363, 59] width 9 height 9
